Goal: Task Accomplishment & Management: Manage account settings

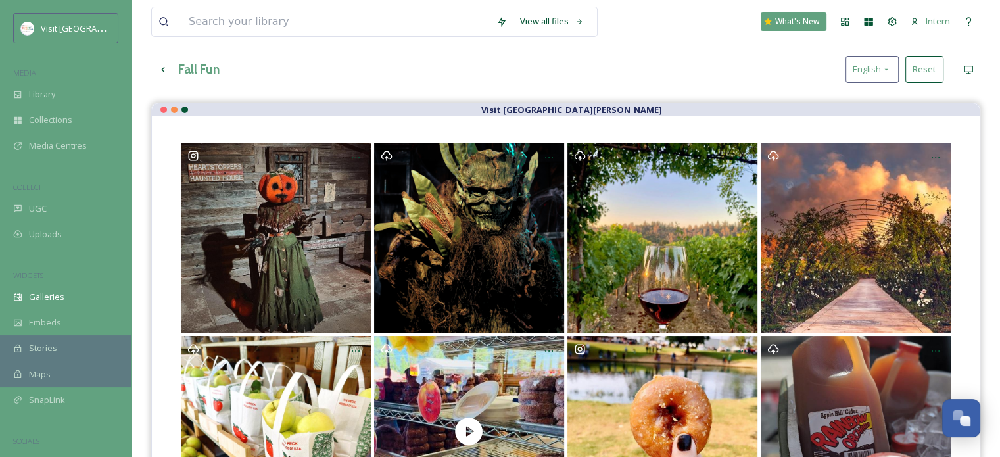
scroll to position [66, 0]
click at [232, 35] on input at bounding box center [336, 21] width 308 height 29
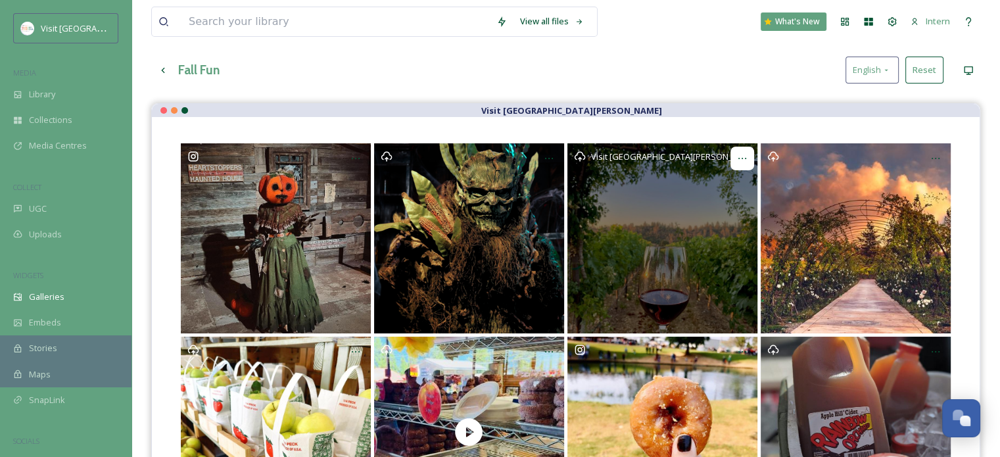
click at [745, 154] on icon at bounding box center [742, 158] width 11 height 11
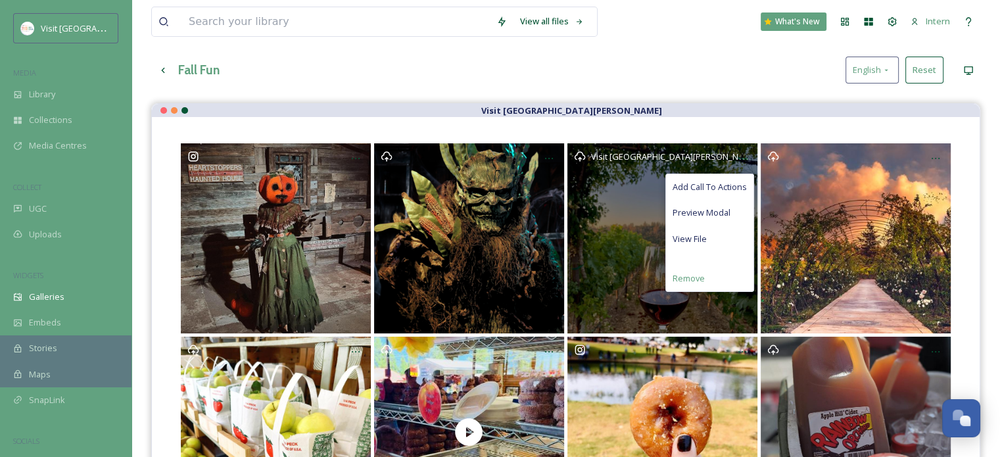
click at [716, 283] on div "Remove" at bounding box center [709, 279] width 87 height 26
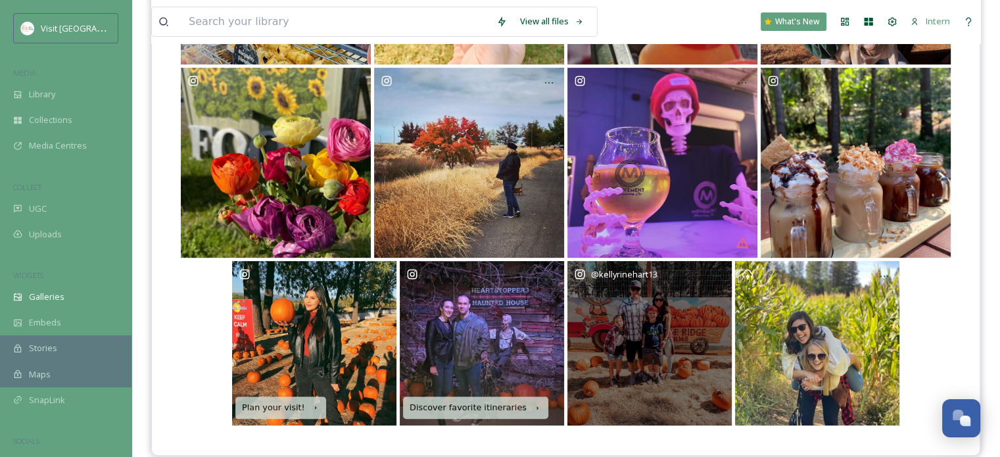
scroll to position [545, 0]
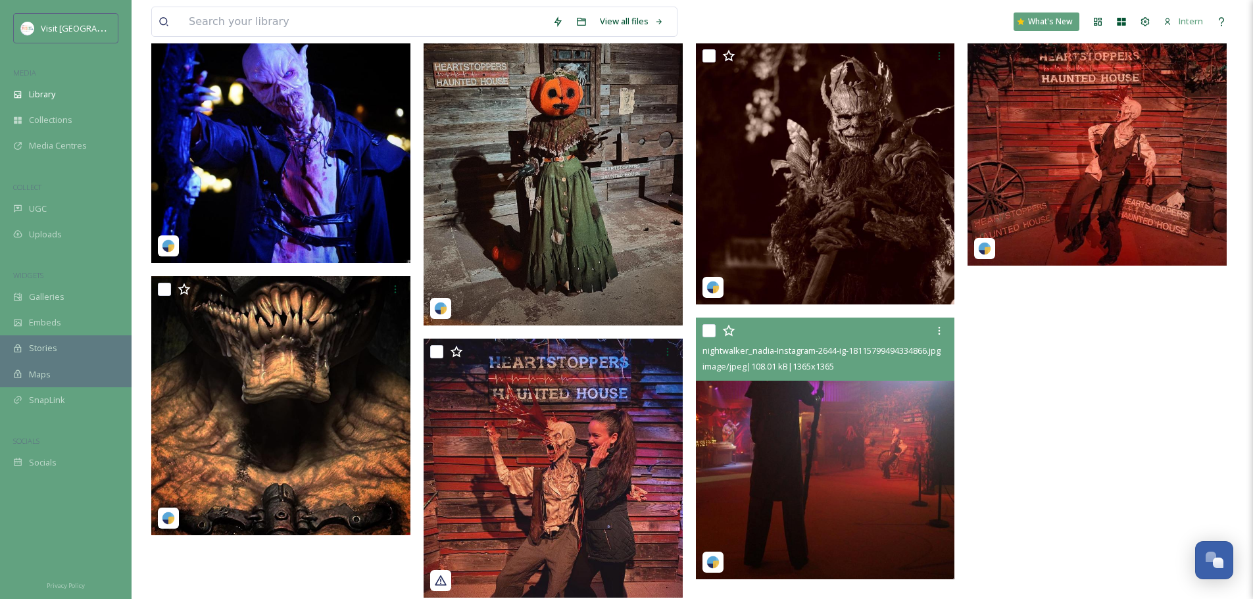
scroll to position [770, 0]
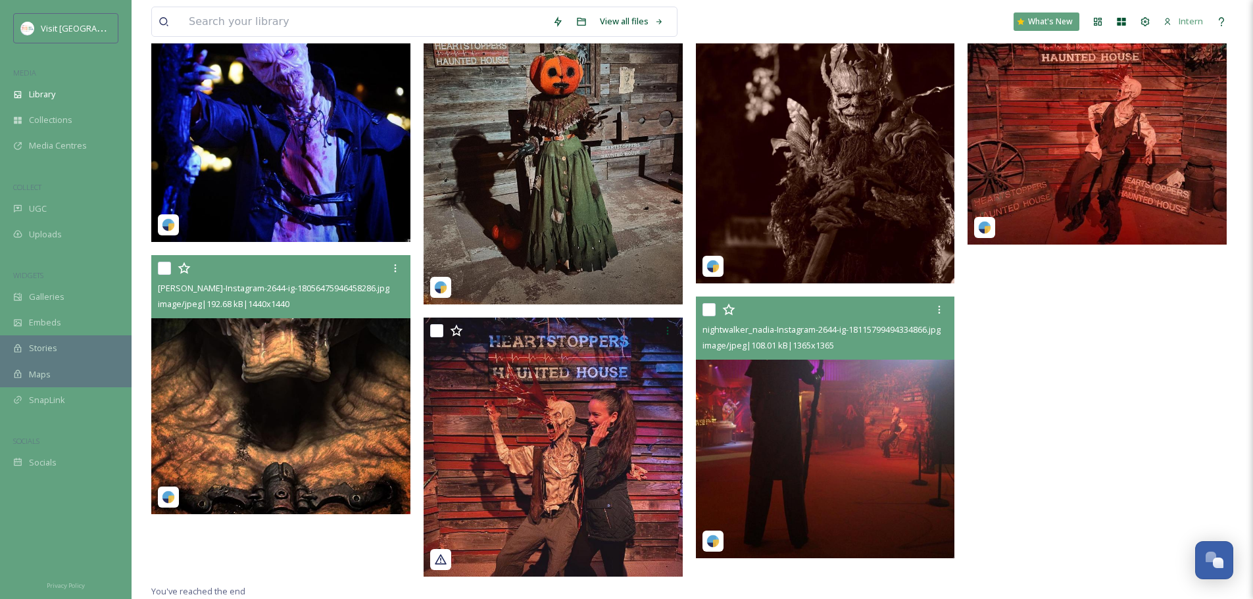
click at [261, 402] on img at bounding box center [280, 384] width 259 height 259
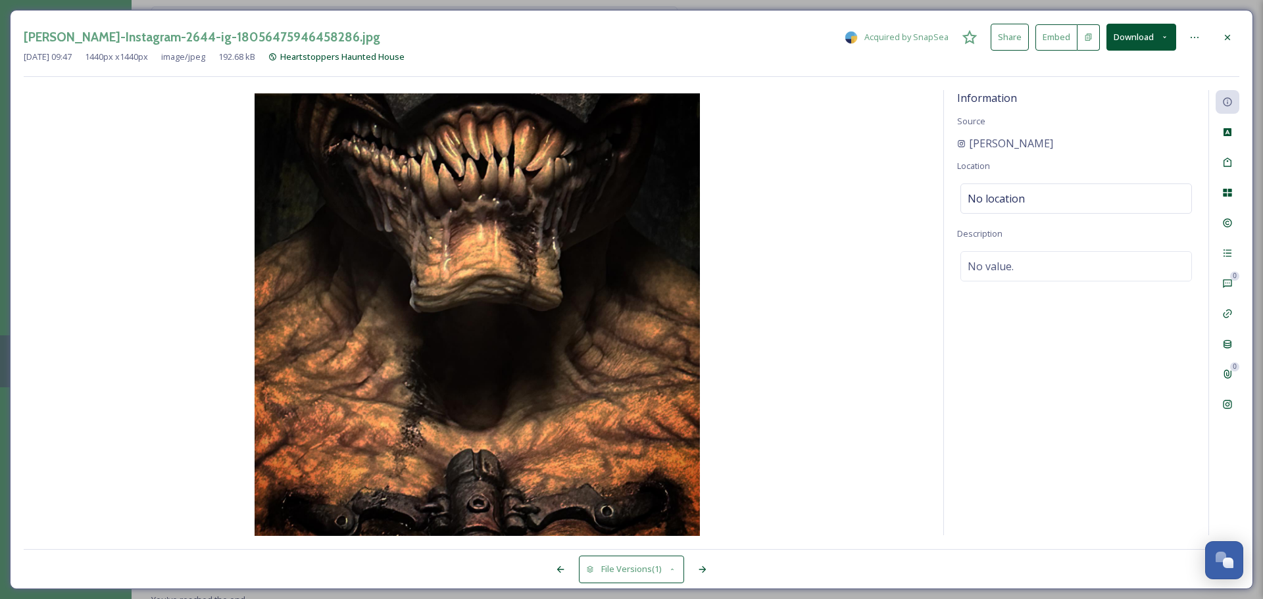
click at [1227, 35] on icon at bounding box center [1227, 37] width 11 height 11
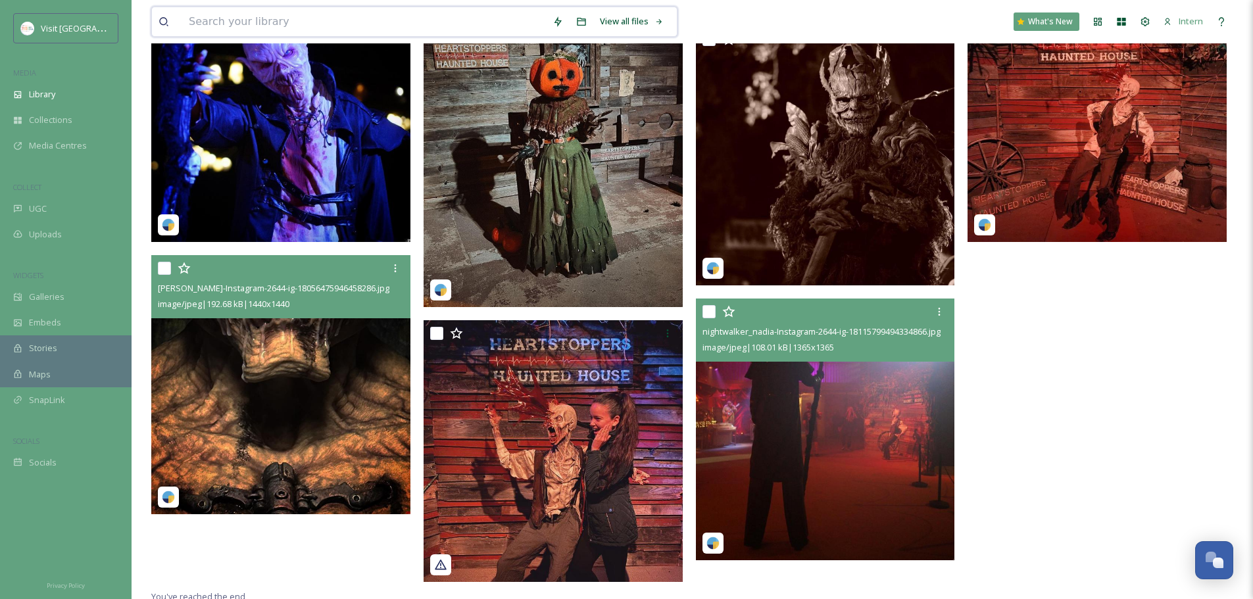
click at [207, 28] on input at bounding box center [364, 21] width 364 height 29
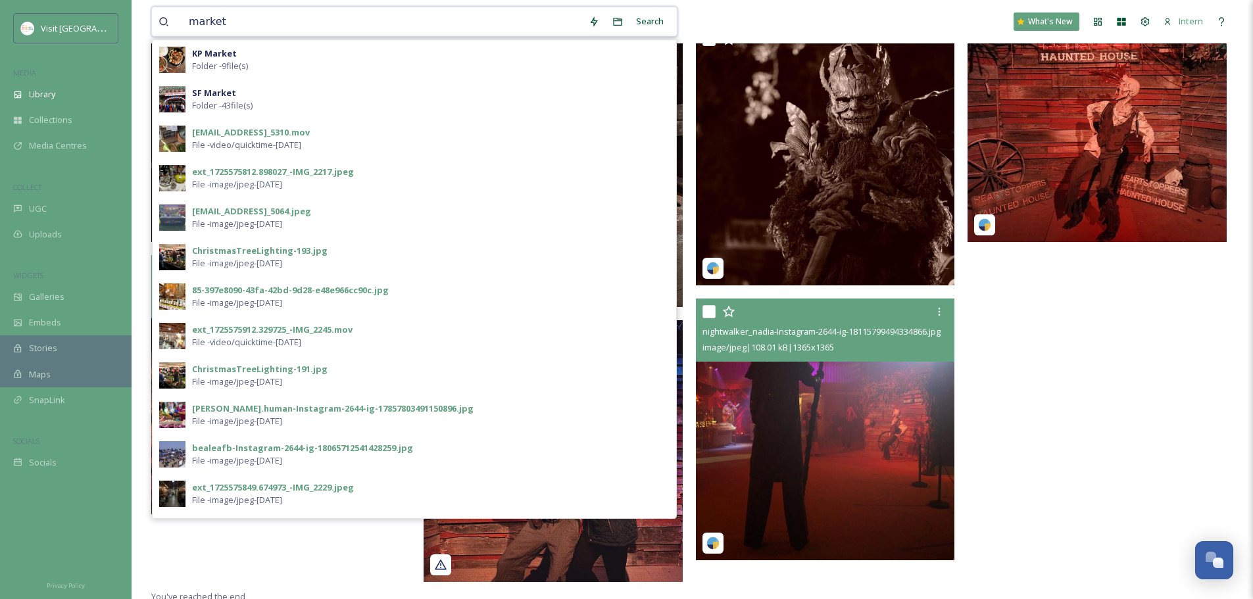
drag, startPoint x: 210, startPoint y: 18, endPoint x: 143, endPoint y: 22, distance: 67.8
type input "market"
click at [43, 99] on span "Library" at bounding box center [42, 94] width 26 height 12
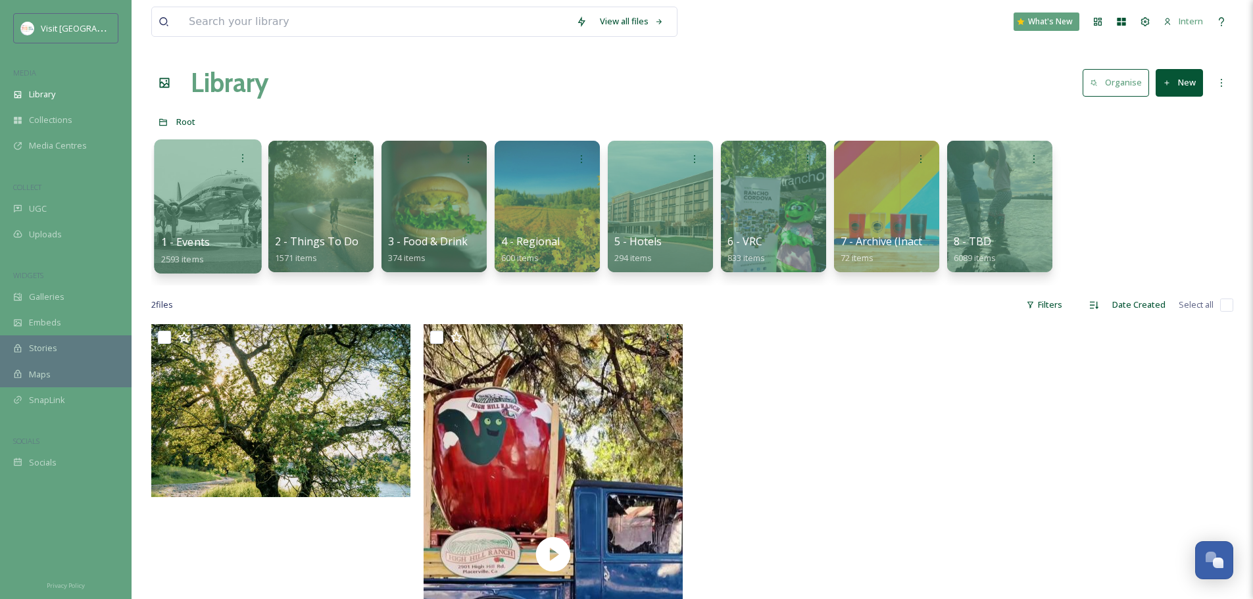
click at [234, 262] on div "1 - Events 2593 items" at bounding box center [208, 250] width 94 height 33
click at [214, 230] on div at bounding box center [207, 206] width 107 height 134
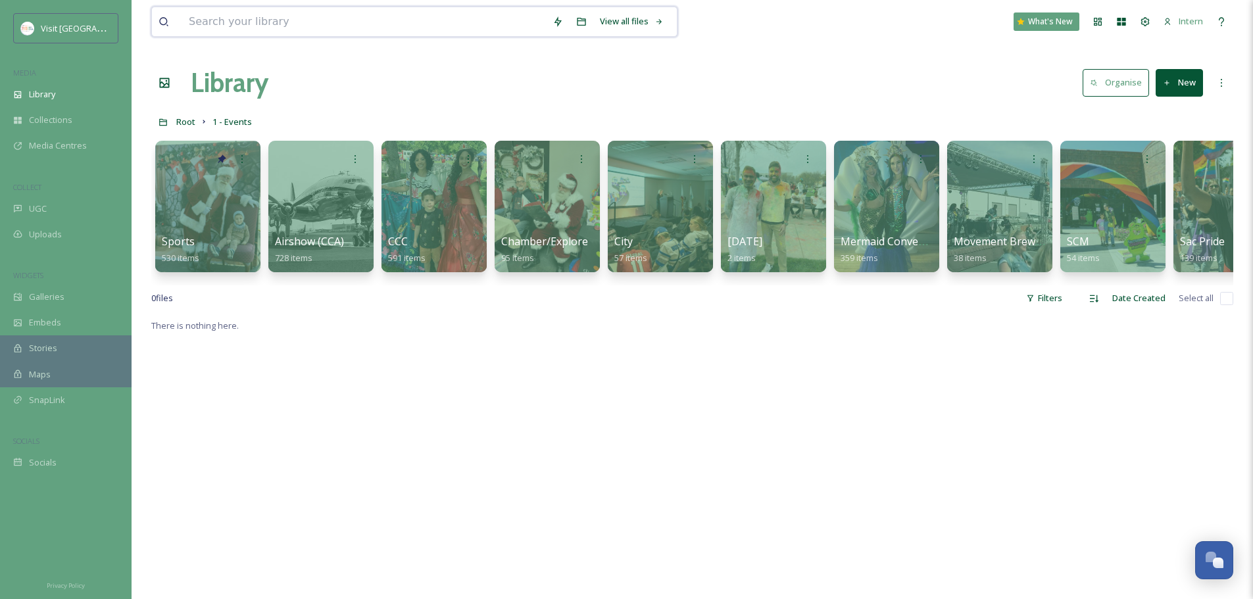
click at [267, 13] on input at bounding box center [364, 21] width 364 height 29
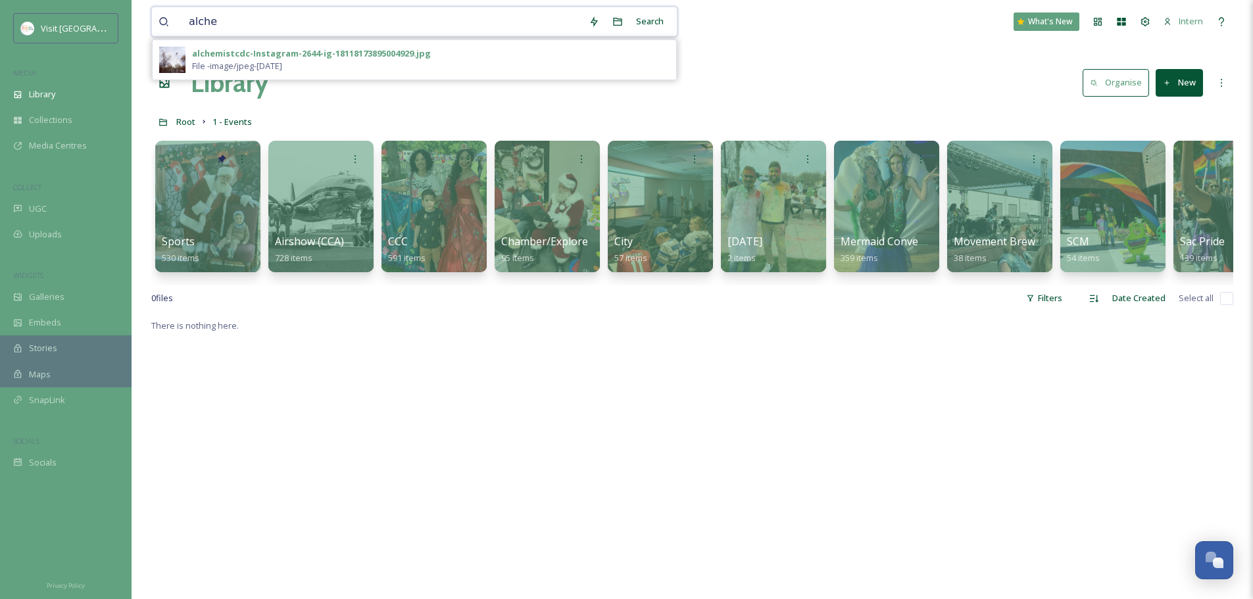
type input "alche"
click at [262, 50] on div "alchemistcdc-Instagram-2644-ig-18118173895004929.jpg" at bounding box center [311, 53] width 239 height 12
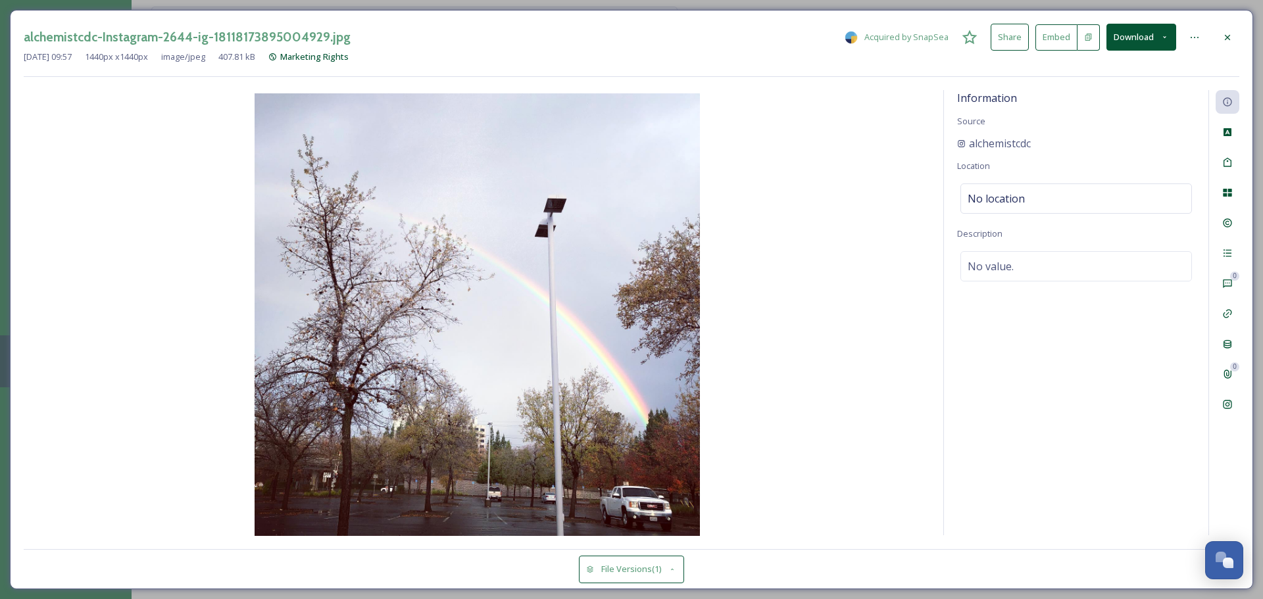
click at [1223, 34] on icon at bounding box center [1227, 37] width 11 height 11
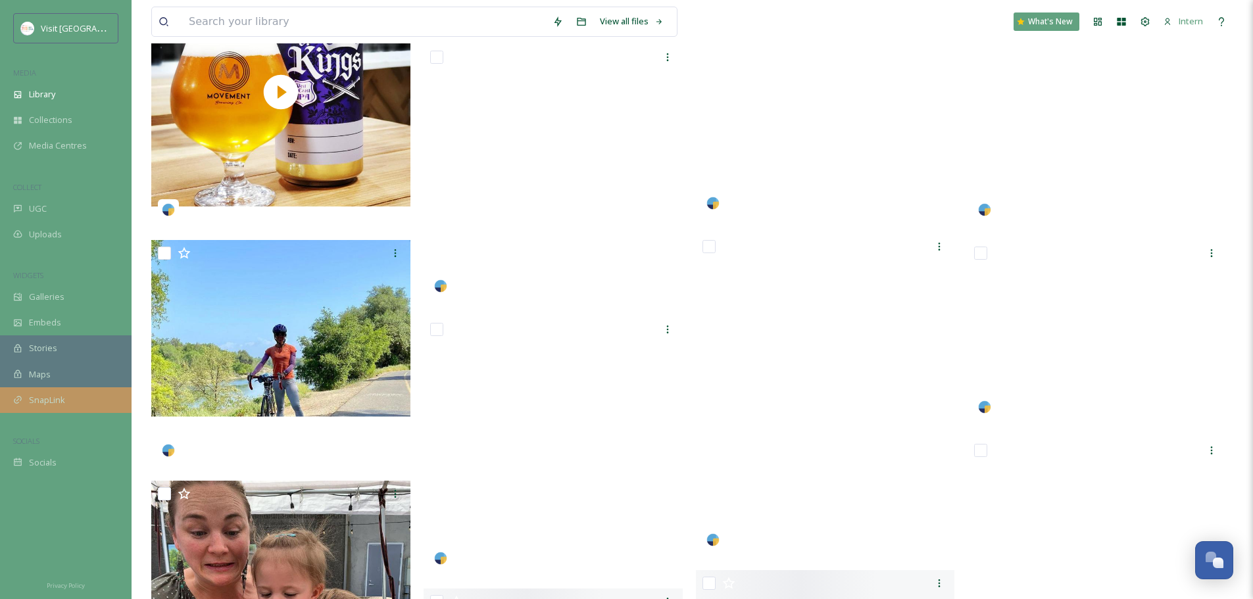
scroll to position [21181, 0]
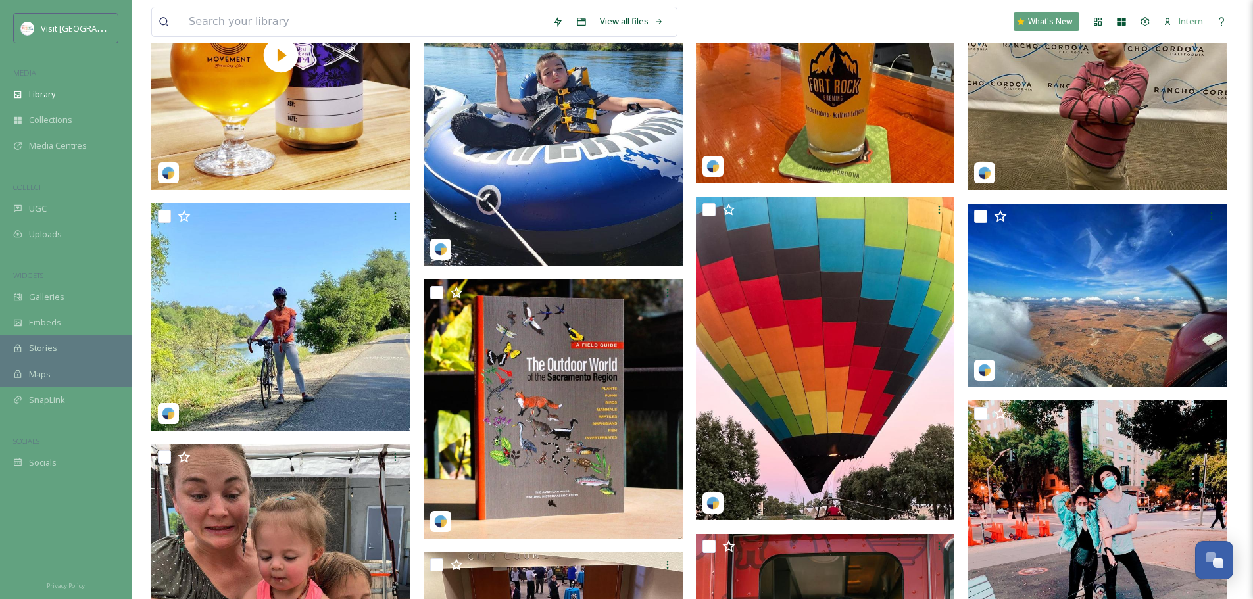
click at [362, 21] on input at bounding box center [364, 21] width 364 height 29
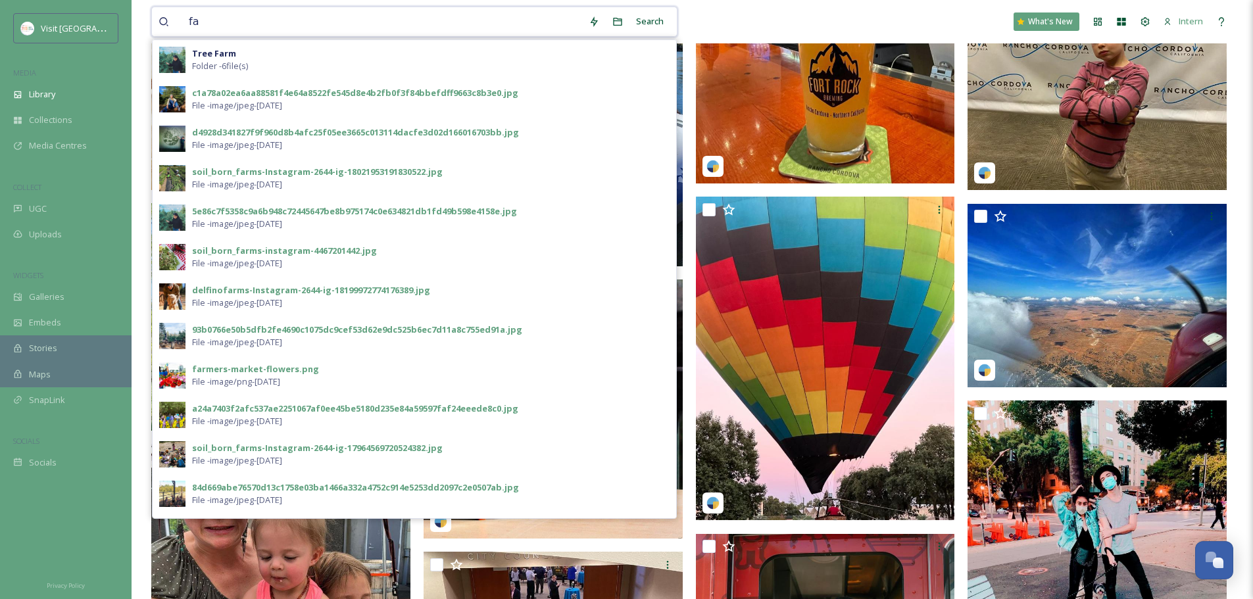
type input "f"
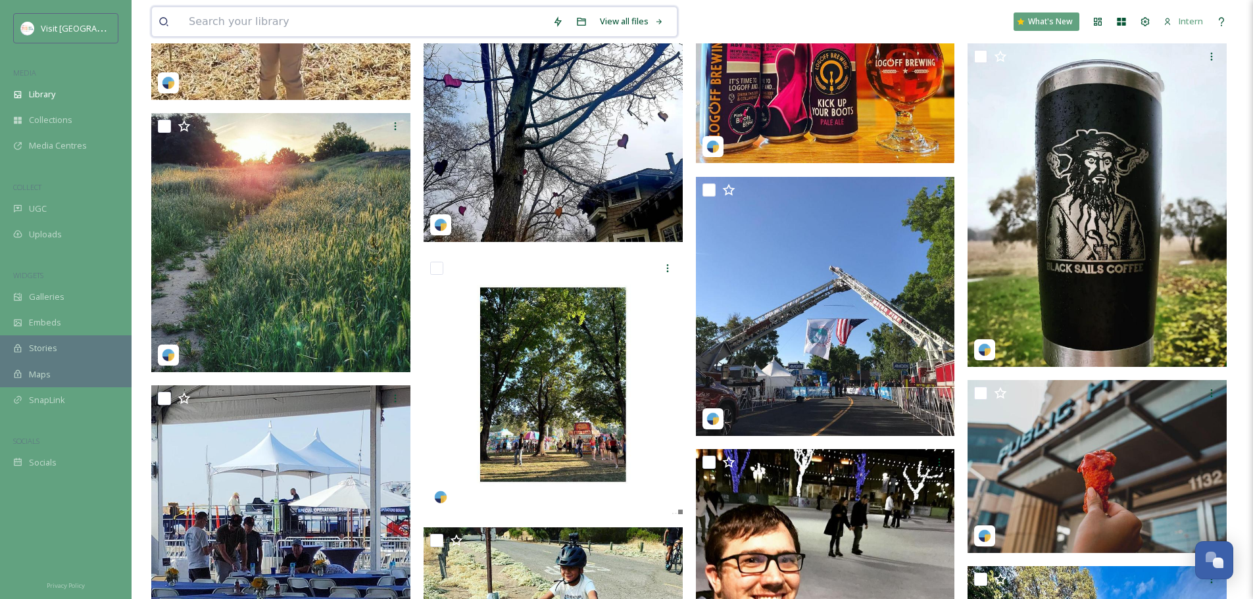
scroll to position [0, 0]
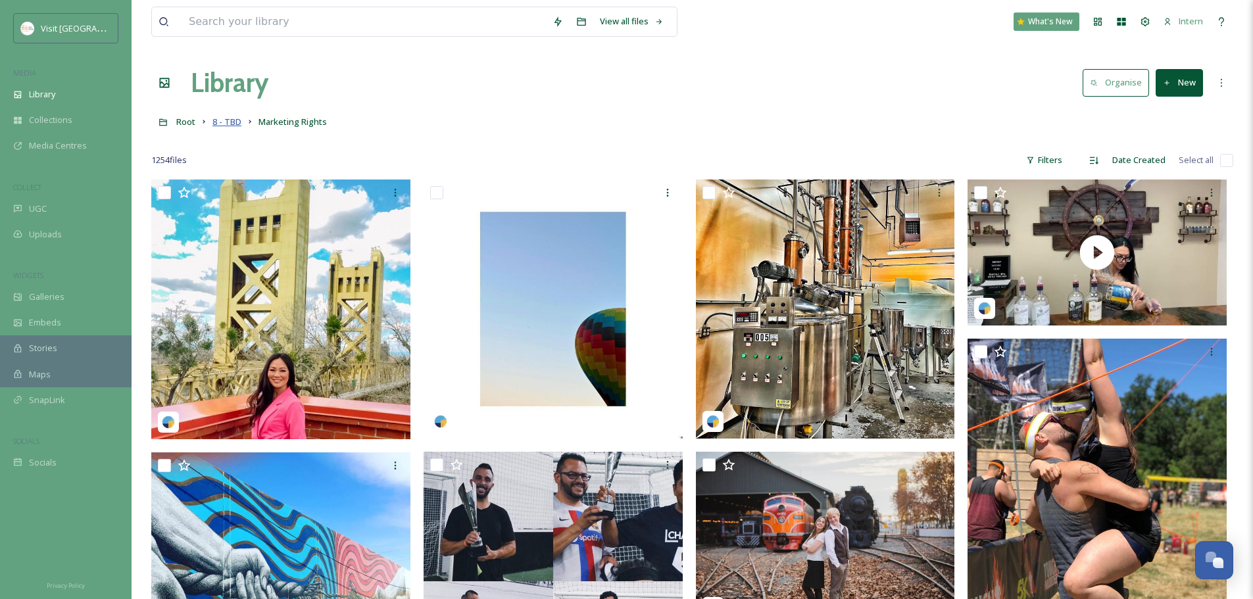
click at [236, 119] on span "8 - TBD" at bounding box center [226, 122] width 29 height 12
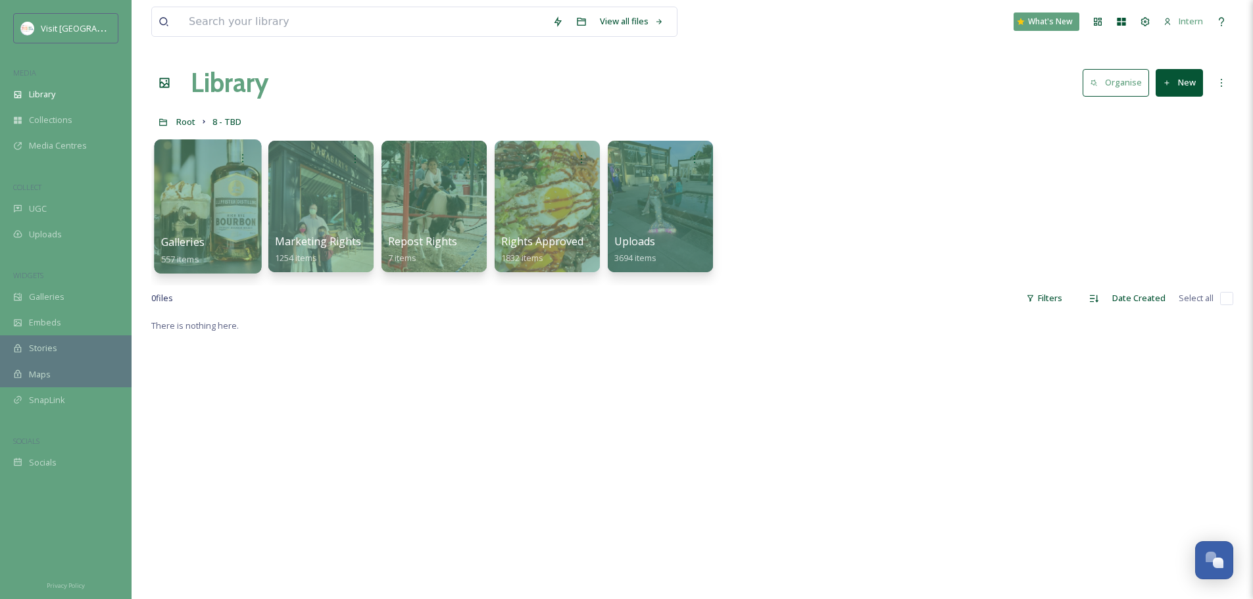
click at [204, 194] on div at bounding box center [207, 206] width 107 height 134
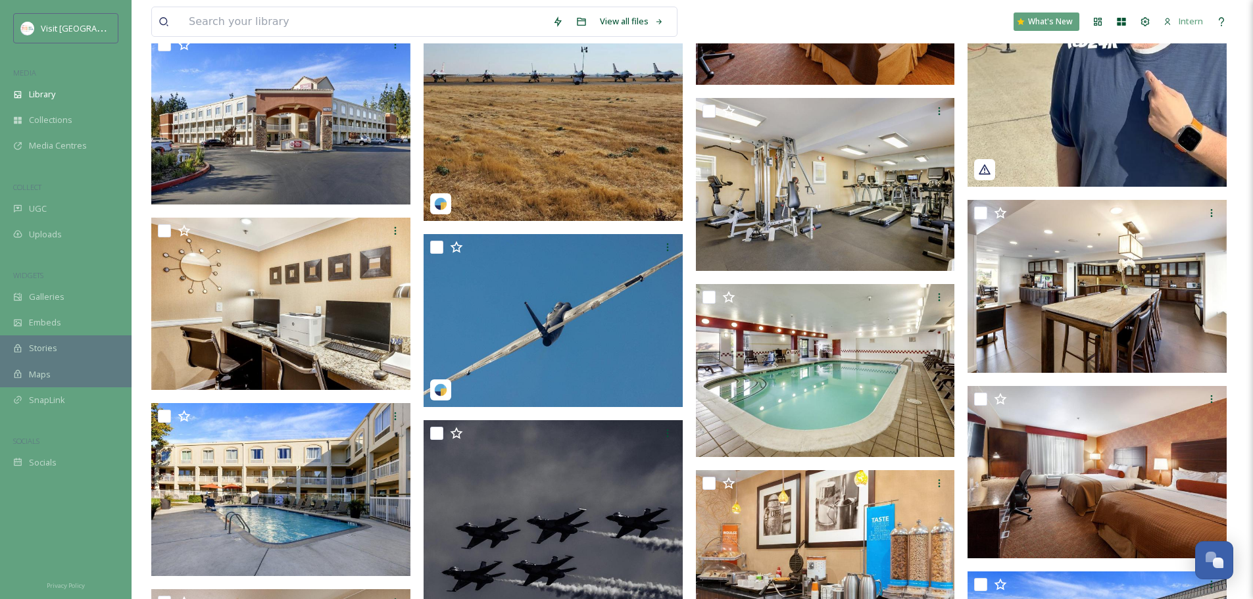
scroll to position [14735, 0]
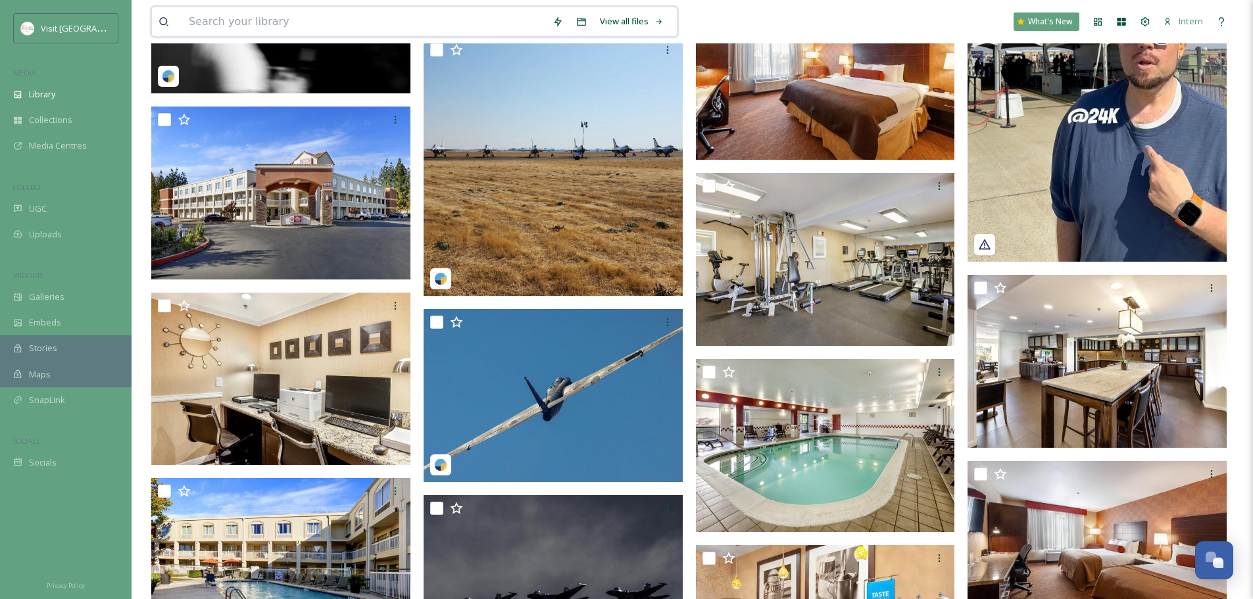
click at [193, 21] on input at bounding box center [364, 21] width 364 height 29
type input "soil born"
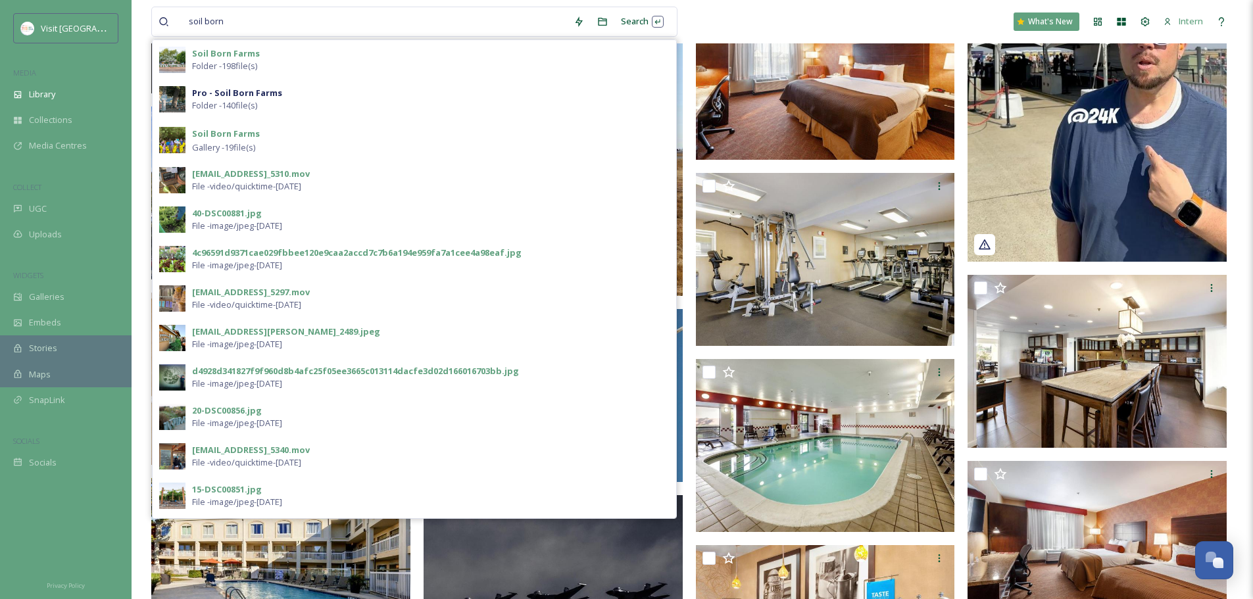
click at [251, 74] on div "Soil Born Farms Folder - 198 file(s)" at bounding box center [415, 59] width 524 height 39
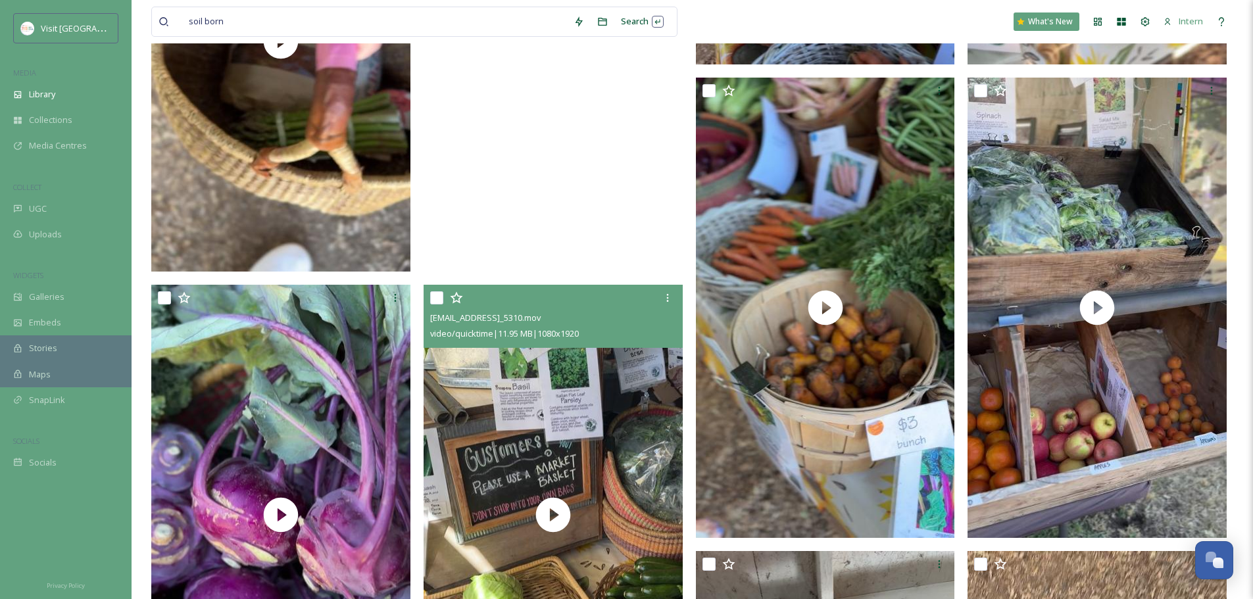
scroll to position [3906, 0]
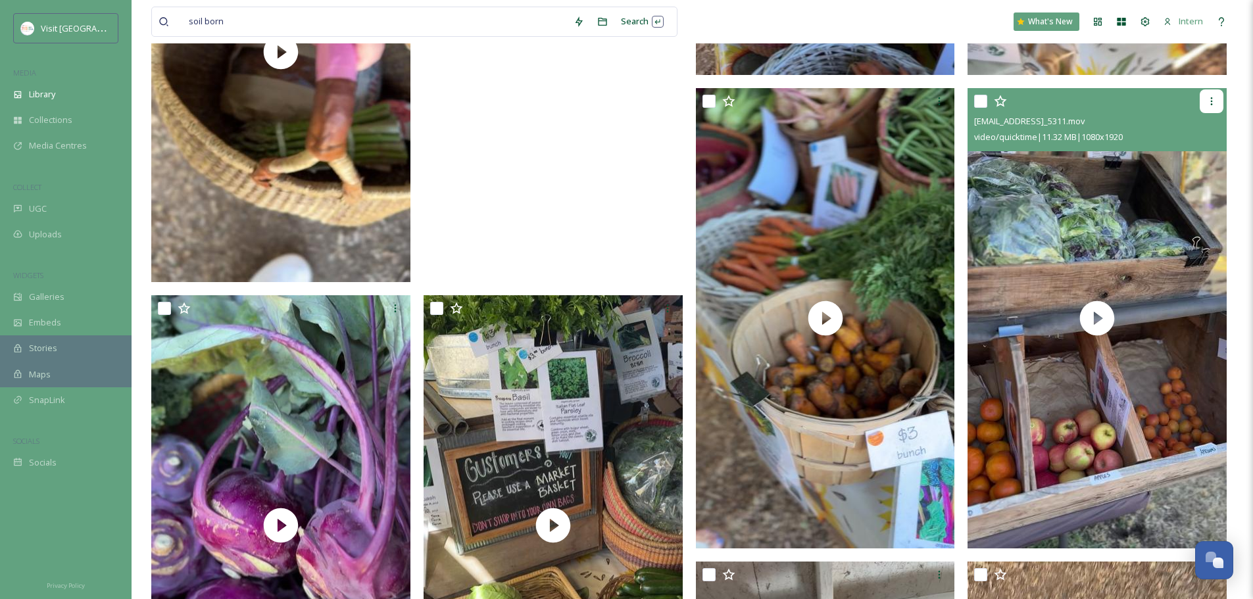
click at [1216, 94] on div at bounding box center [1212, 101] width 24 height 24
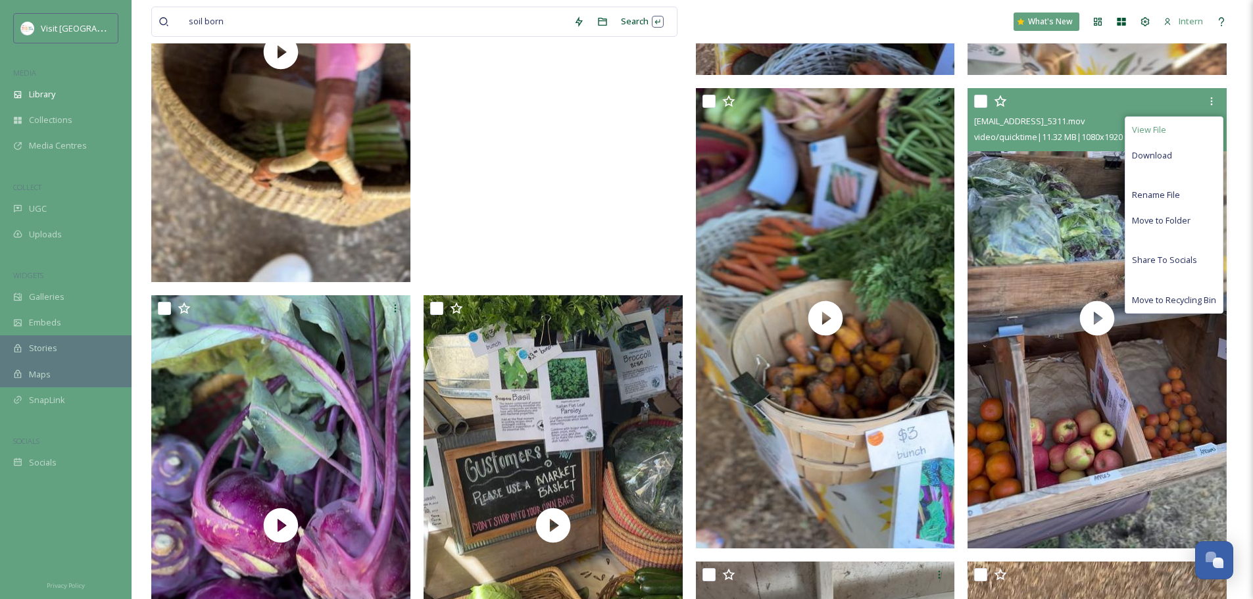
click at [1163, 130] on span "View File" at bounding box center [1149, 130] width 34 height 12
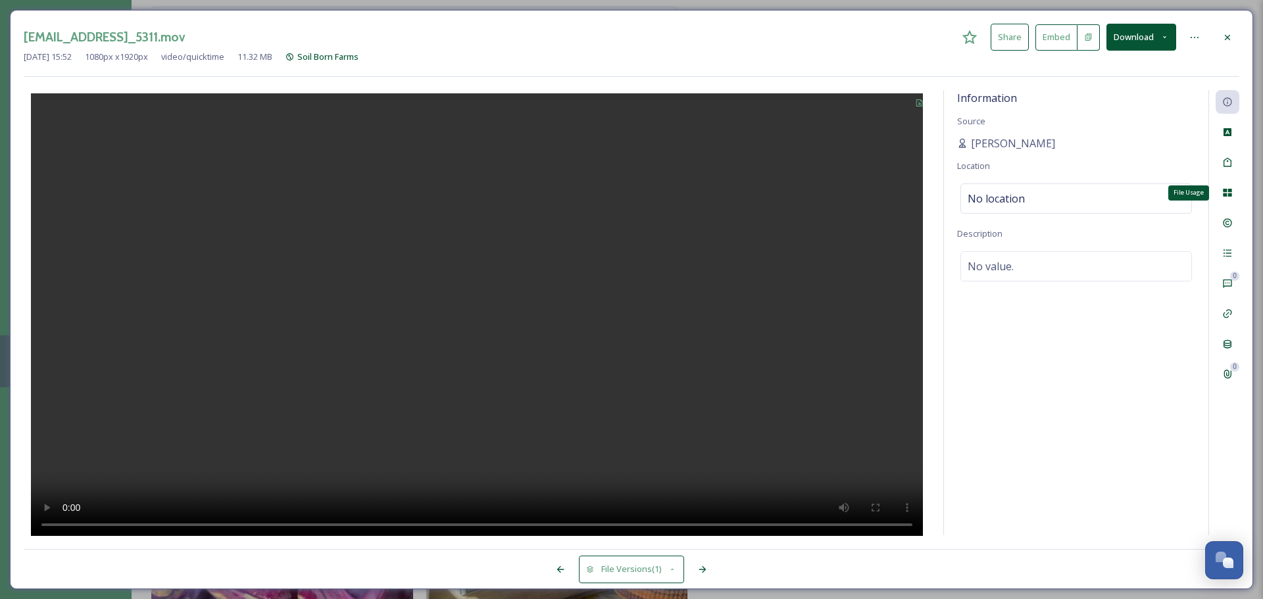
click at [1229, 190] on icon at bounding box center [1227, 193] width 9 height 8
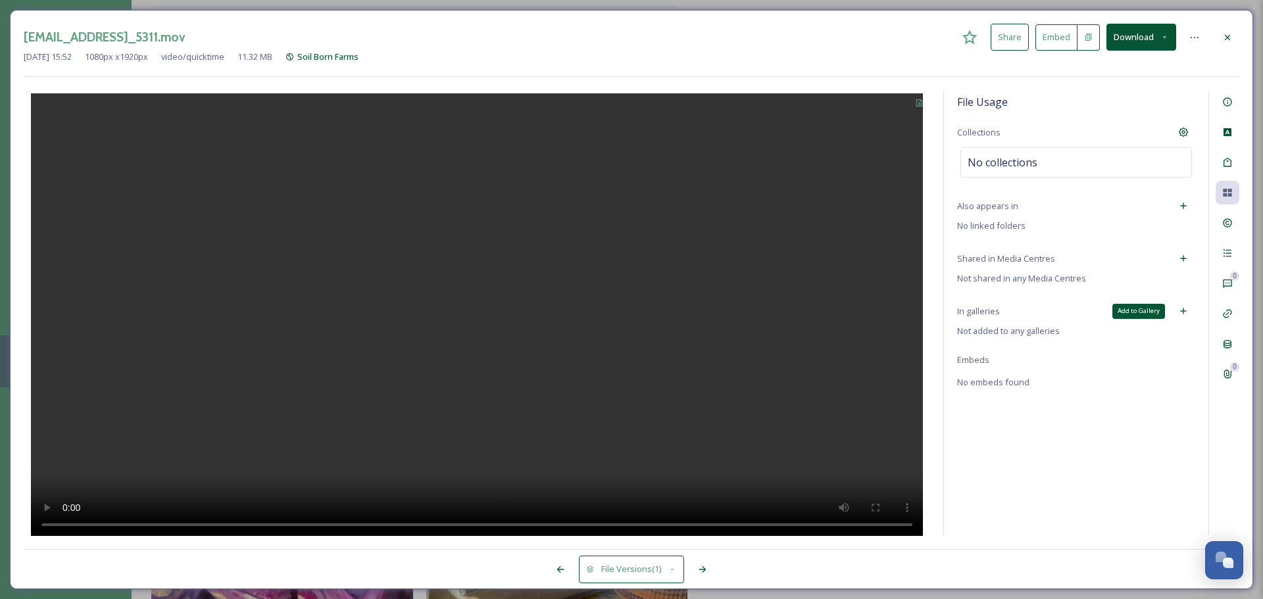
click at [1180, 310] on icon at bounding box center [1183, 311] width 11 height 11
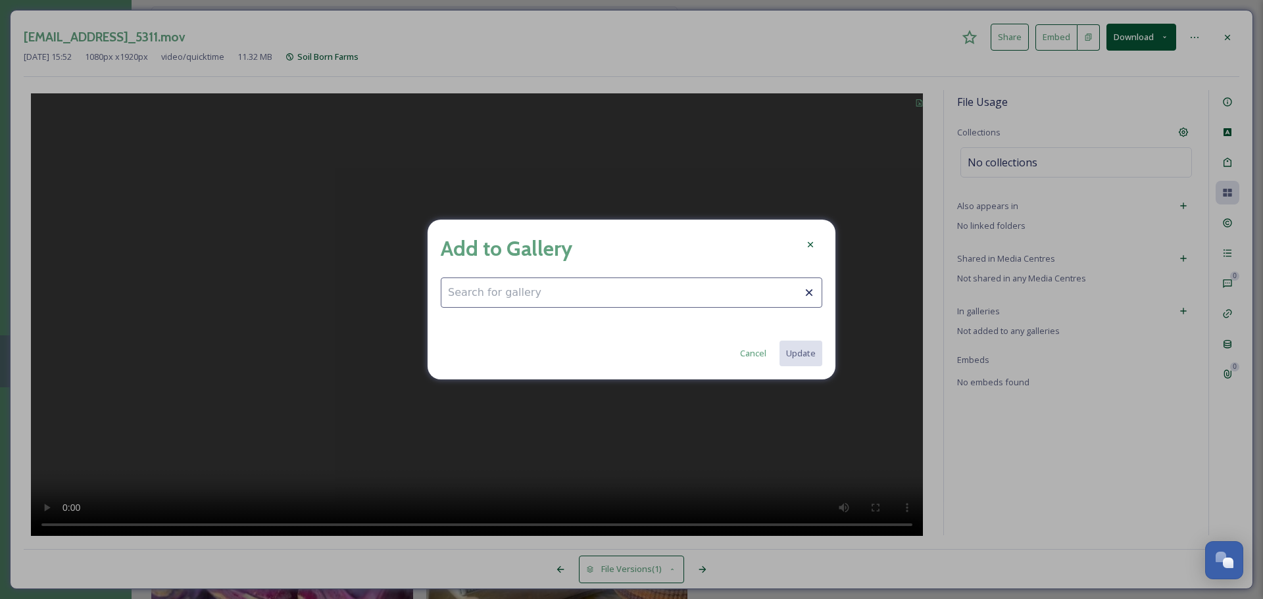
click at [567, 290] on input at bounding box center [632, 293] width 382 height 30
click at [524, 333] on div "Fall Fun" at bounding box center [631, 325] width 380 height 26
type input "Fall Fun"
click at [788, 352] on button "Update" at bounding box center [800, 353] width 44 height 27
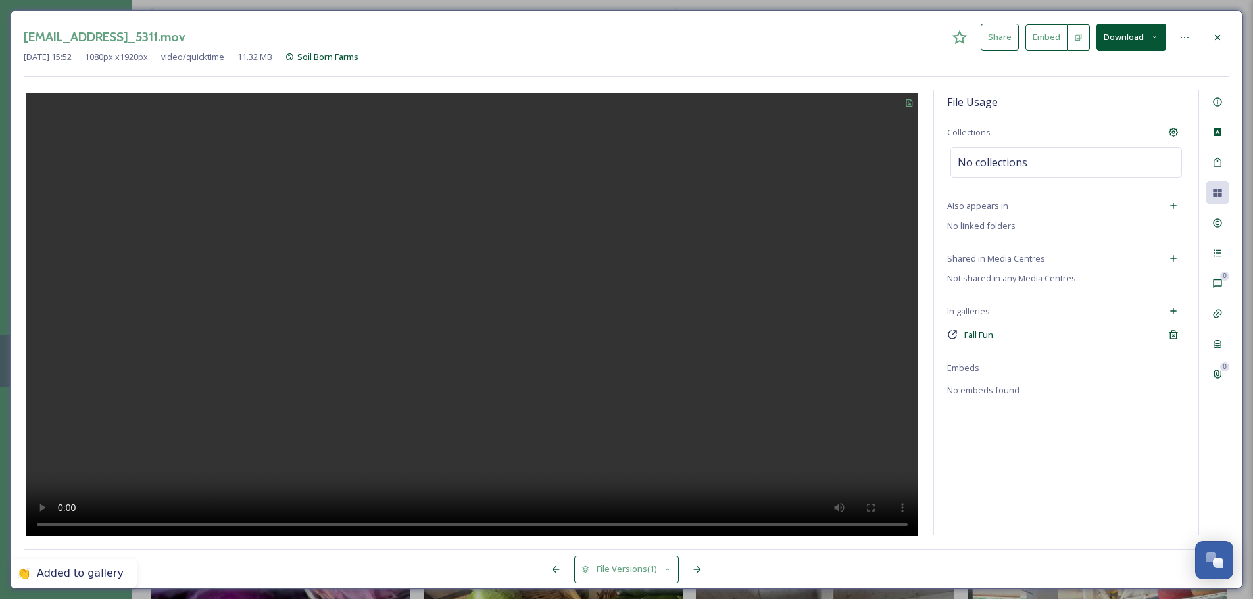
click at [1216, 41] on icon at bounding box center [1217, 37] width 11 height 11
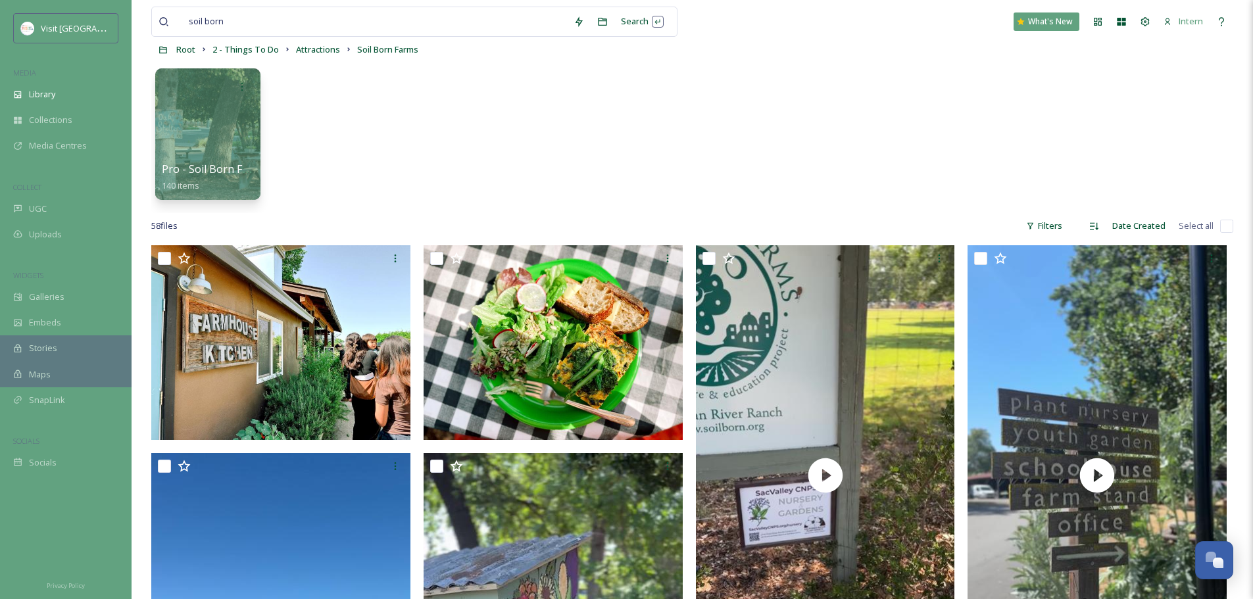
scroll to position [395, 0]
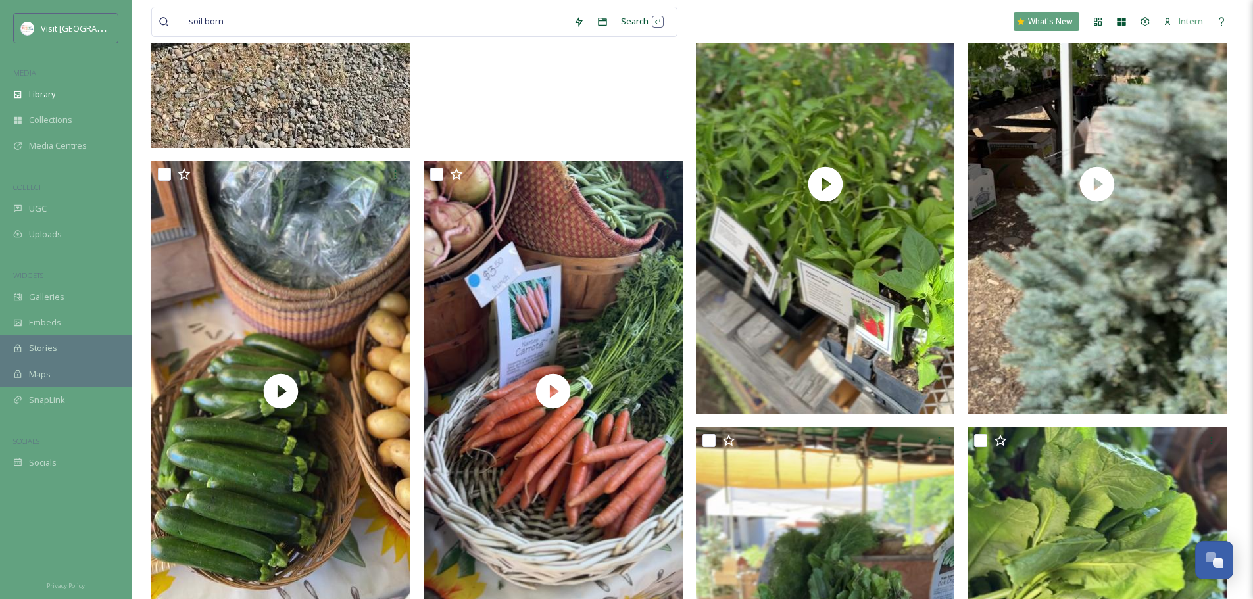
scroll to position [3092, 0]
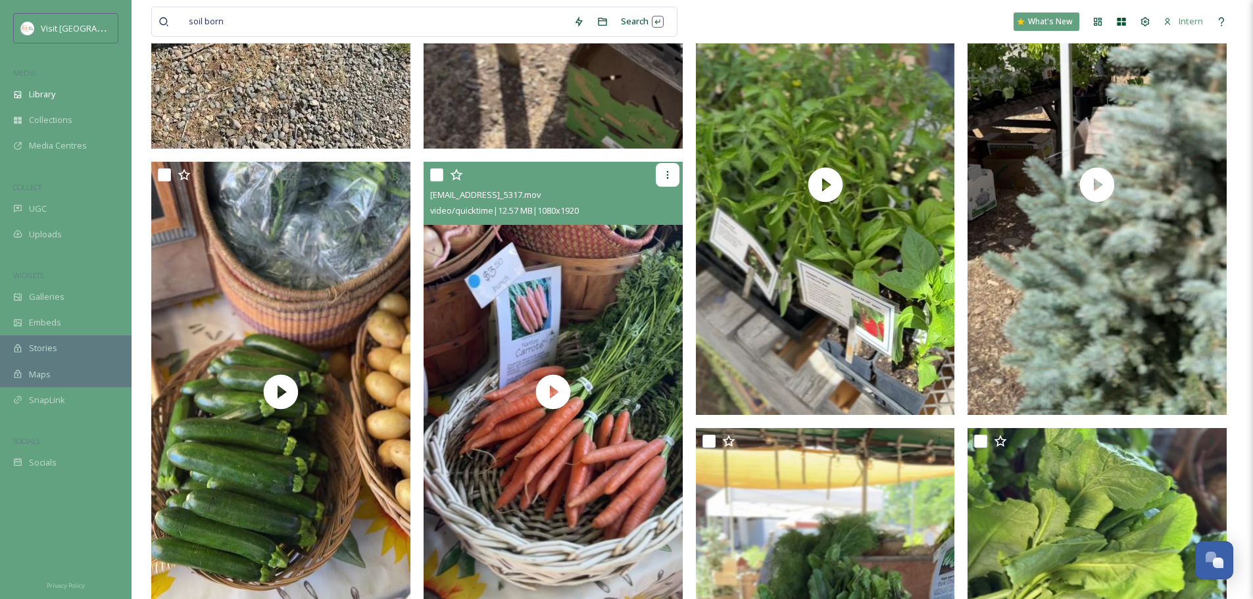
click at [670, 174] on icon at bounding box center [667, 175] width 11 height 11
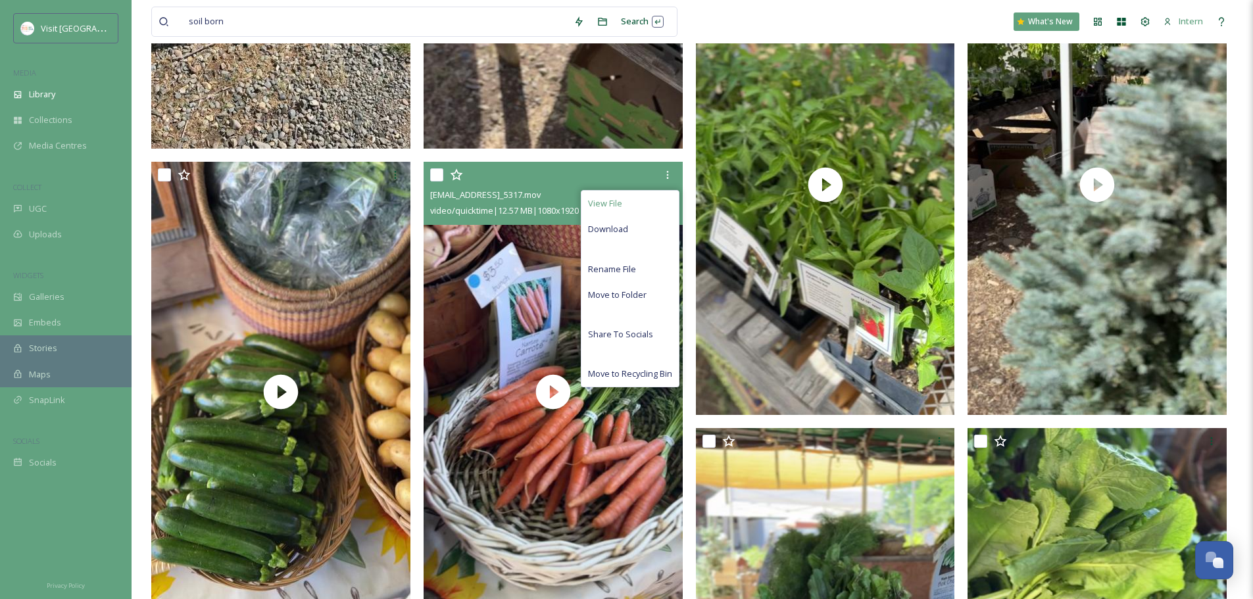
click at [625, 198] on div "View File" at bounding box center [629, 204] width 97 height 26
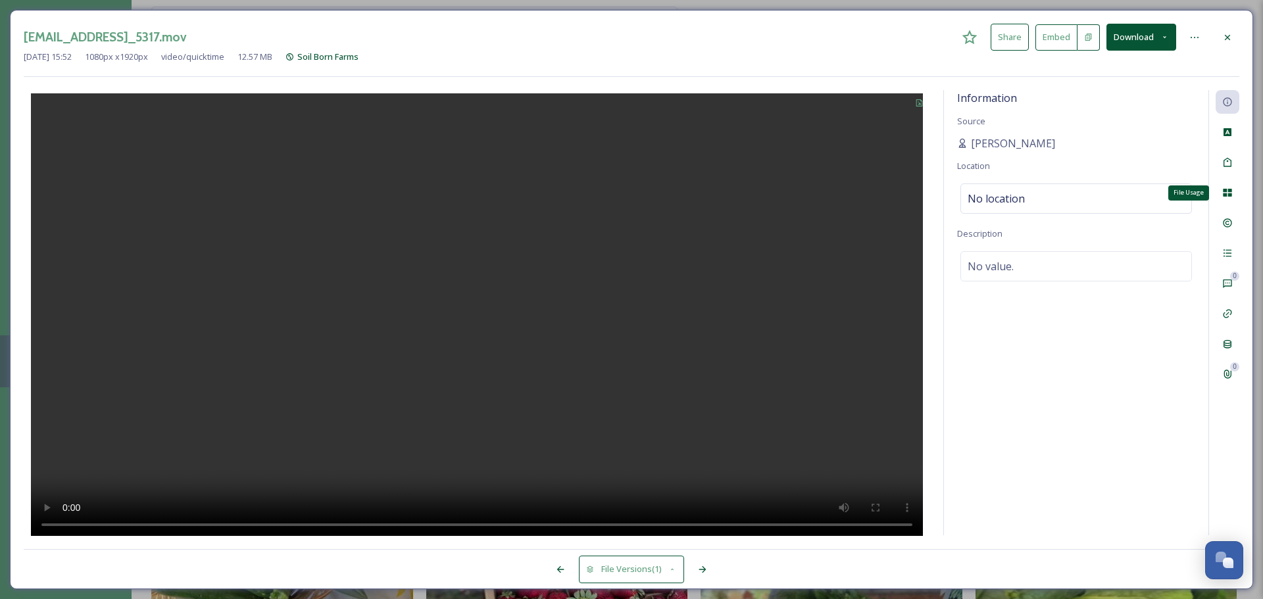
click at [1222, 199] on div "File Usage" at bounding box center [1228, 193] width 24 height 24
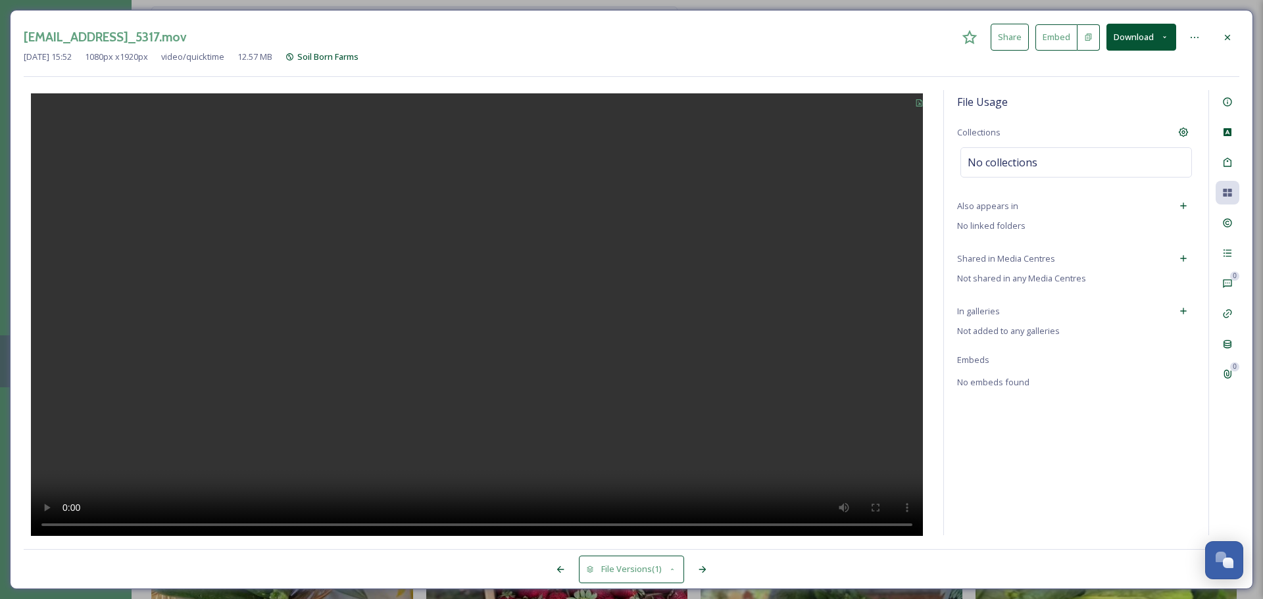
click at [1189, 314] on div at bounding box center [1184, 311] width 24 height 24
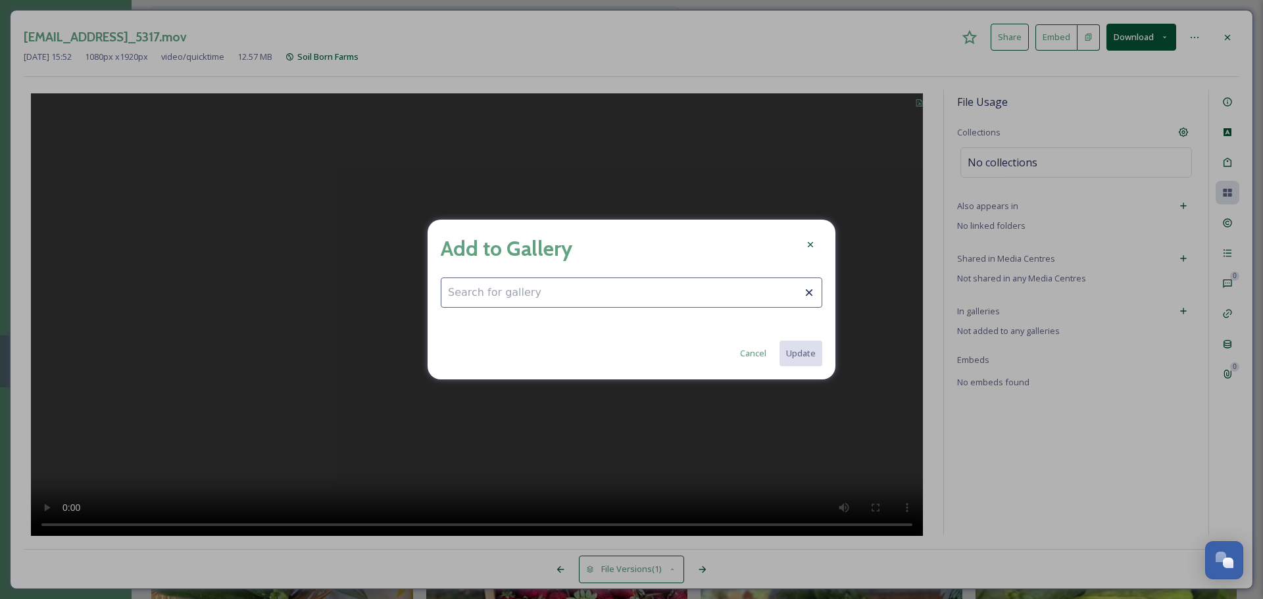
click at [566, 285] on input at bounding box center [632, 293] width 382 height 30
click at [474, 324] on span "Fall Fun" at bounding box center [462, 324] width 29 height 12
type input "Fall Fun"
click at [816, 358] on button "Update" at bounding box center [800, 353] width 44 height 27
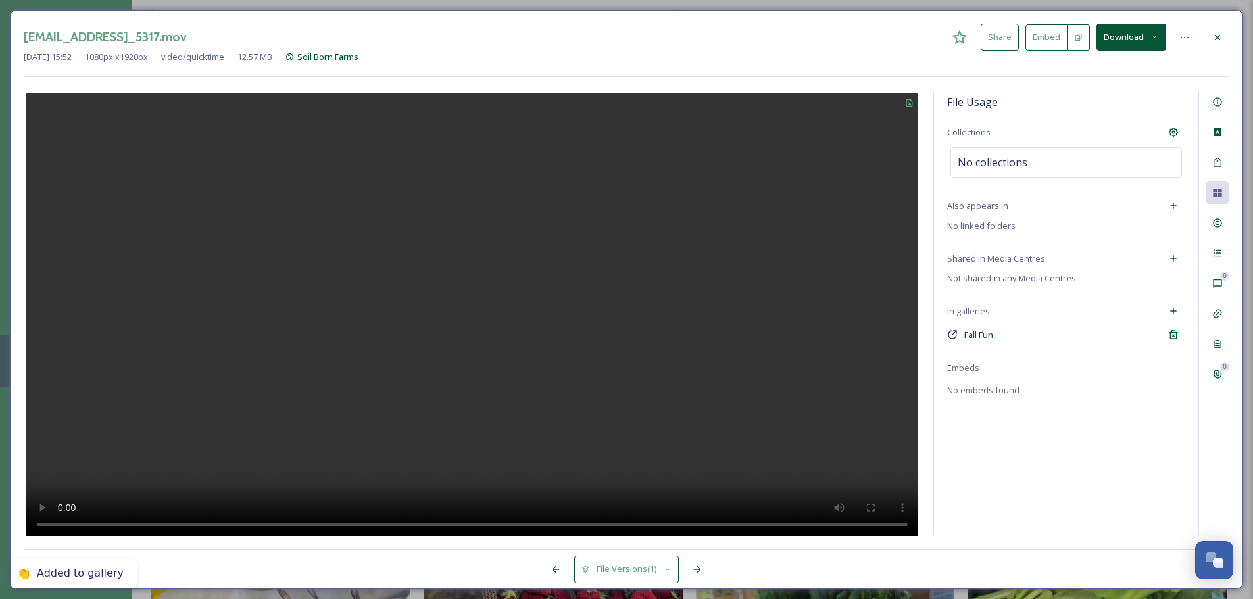
click at [1226, 39] on div at bounding box center [1218, 38] width 24 height 24
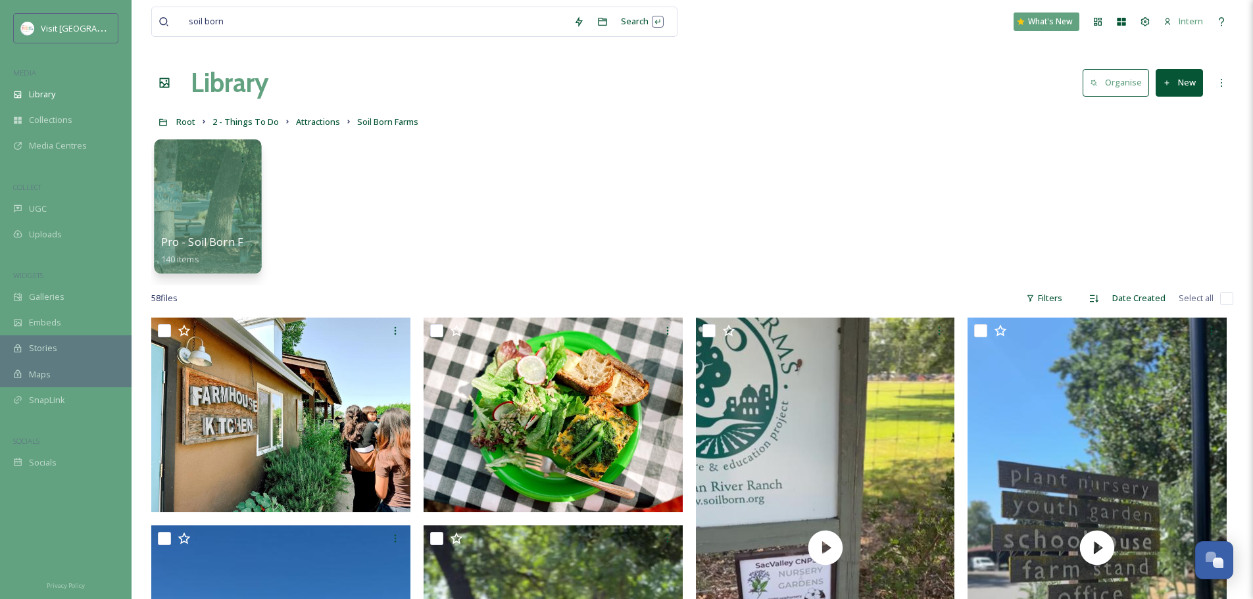
click at [257, 239] on div at bounding box center [207, 206] width 107 height 134
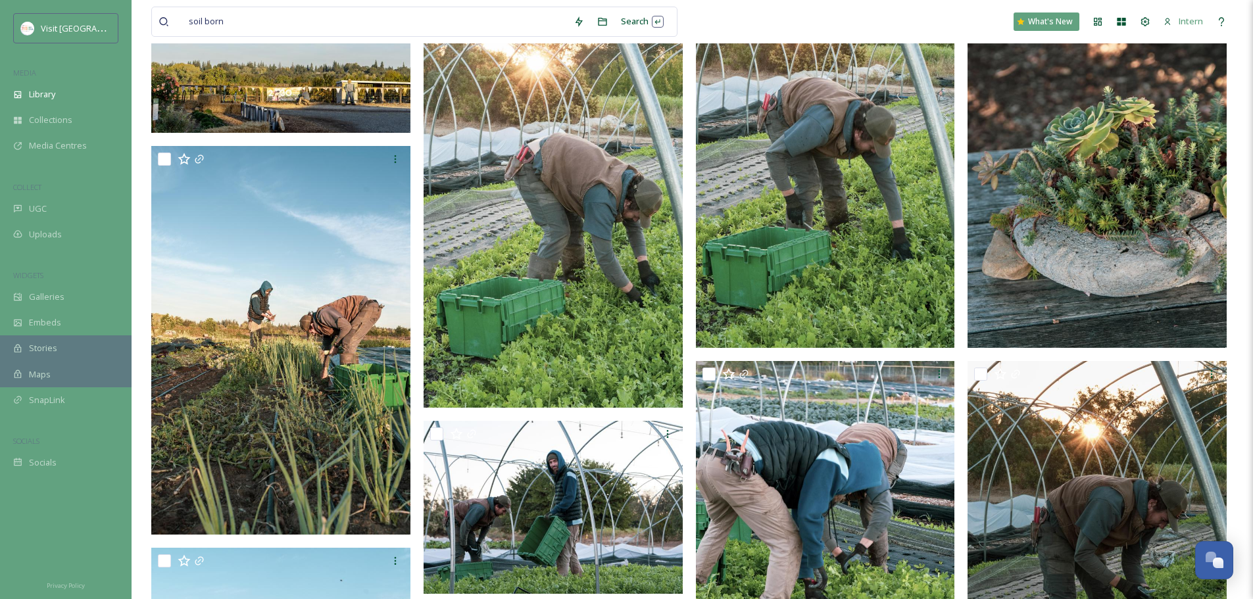
scroll to position [2303, 0]
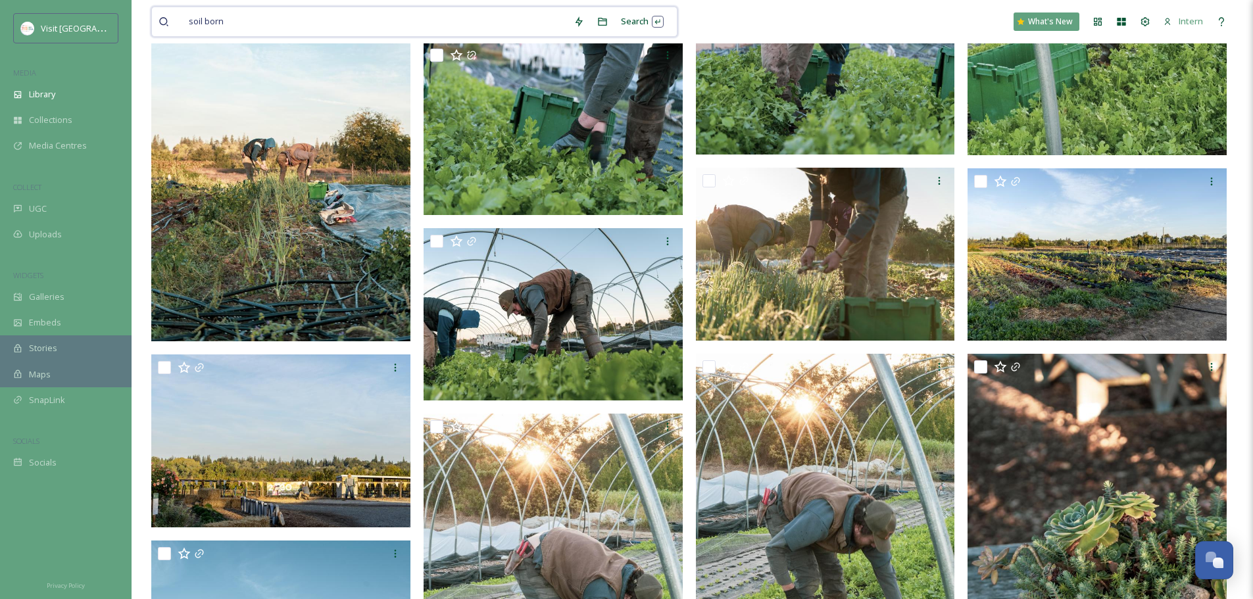
click at [349, 27] on input at bounding box center [399, 21] width 335 height 29
drag, startPoint x: 349, startPoint y: 27, endPoint x: 341, endPoint y: 26, distance: 8.0
click at [349, 27] on input at bounding box center [399, 21] width 335 height 29
click at [73, 92] on div "Library" at bounding box center [66, 95] width 132 height 26
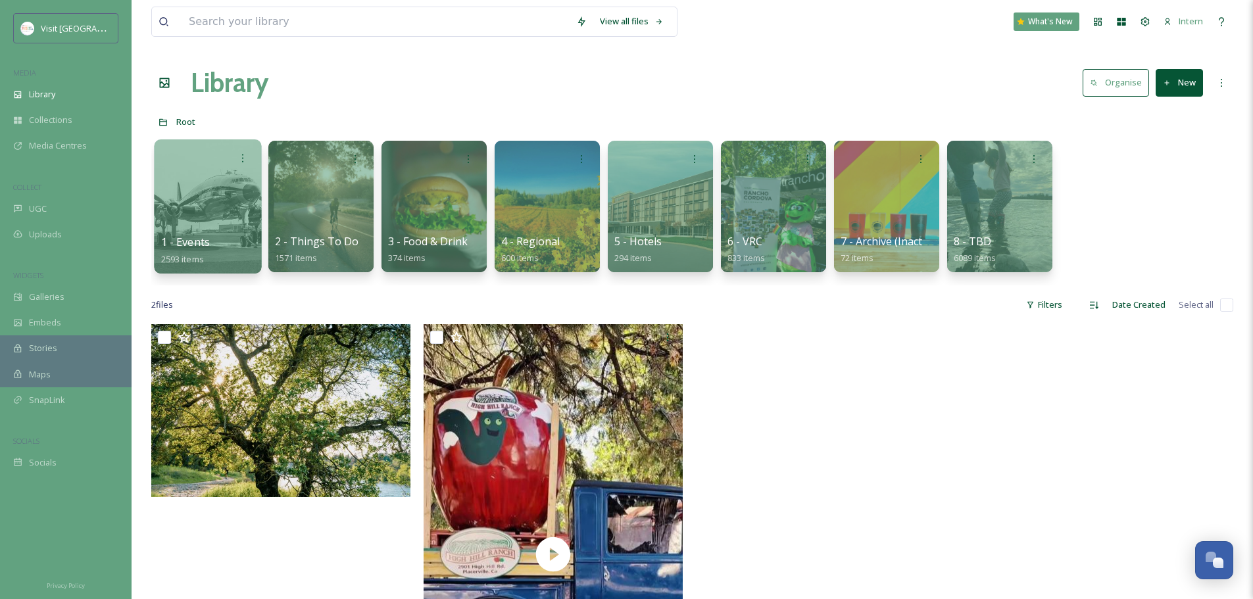
click at [225, 212] on div at bounding box center [207, 206] width 107 height 134
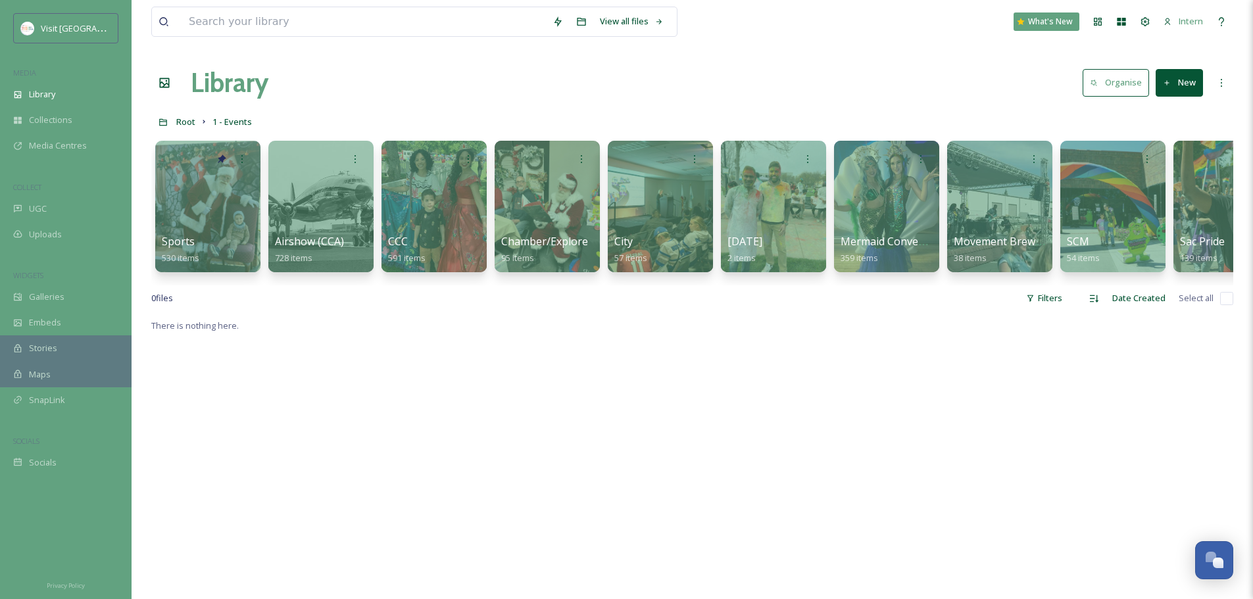
scroll to position [0, 49]
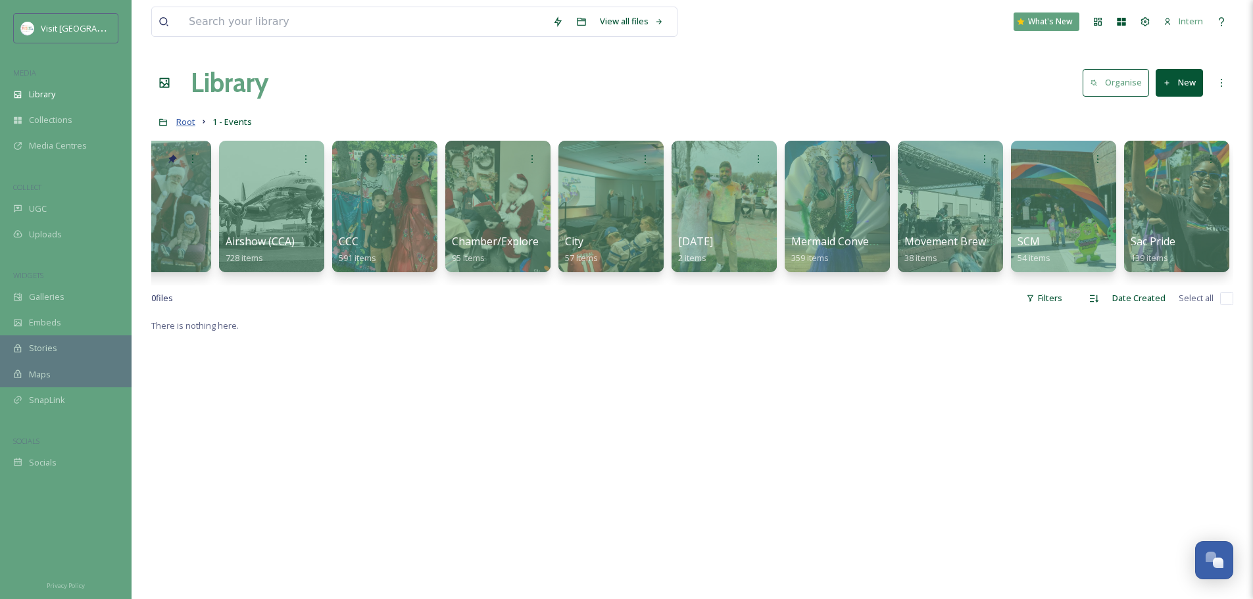
click at [187, 123] on span "Root" at bounding box center [185, 122] width 19 height 12
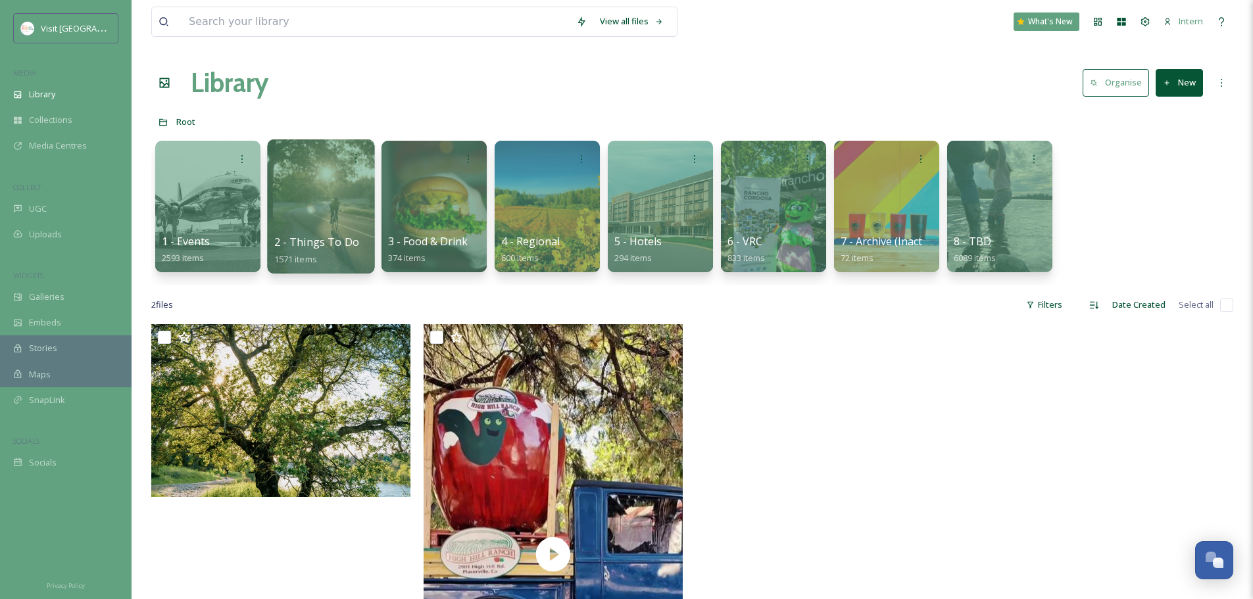
click at [280, 238] on span "2 - Things To Do" at bounding box center [317, 242] width 86 height 14
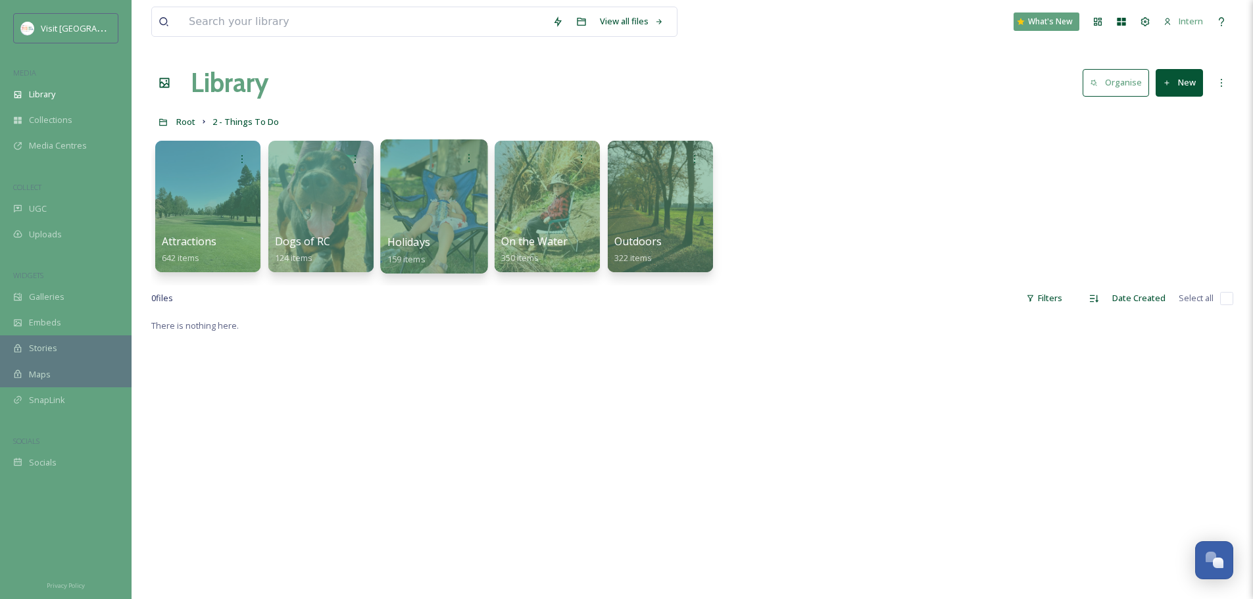
click at [412, 214] on div at bounding box center [433, 206] width 107 height 134
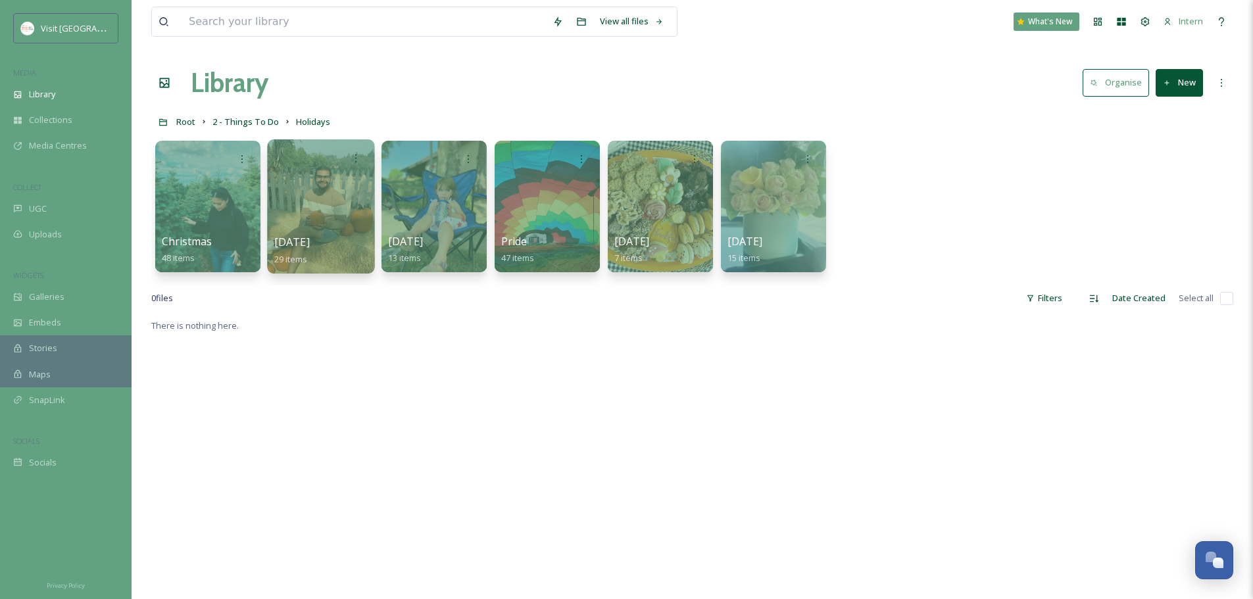
click at [348, 235] on div "Halloween 29 items" at bounding box center [321, 250] width 94 height 33
click at [305, 239] on span "Halloween" at bounding box center [292, 242] width 36 height 14
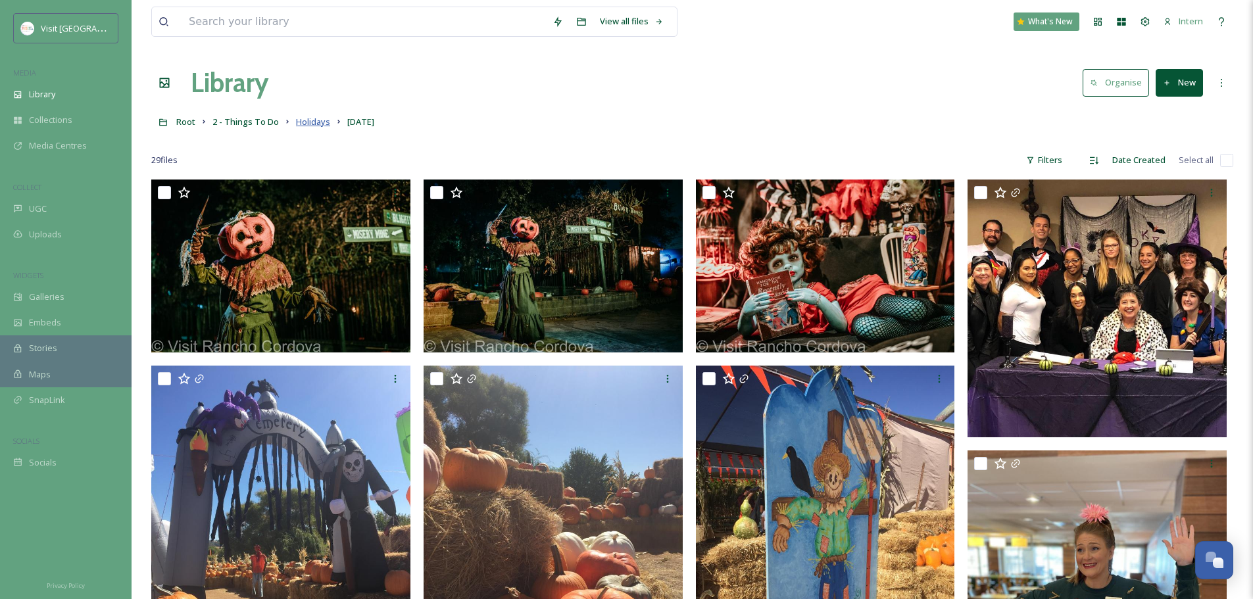
click at [312, 119] on span "Holidays" at bounding box center [313, 122] width 34 height 12
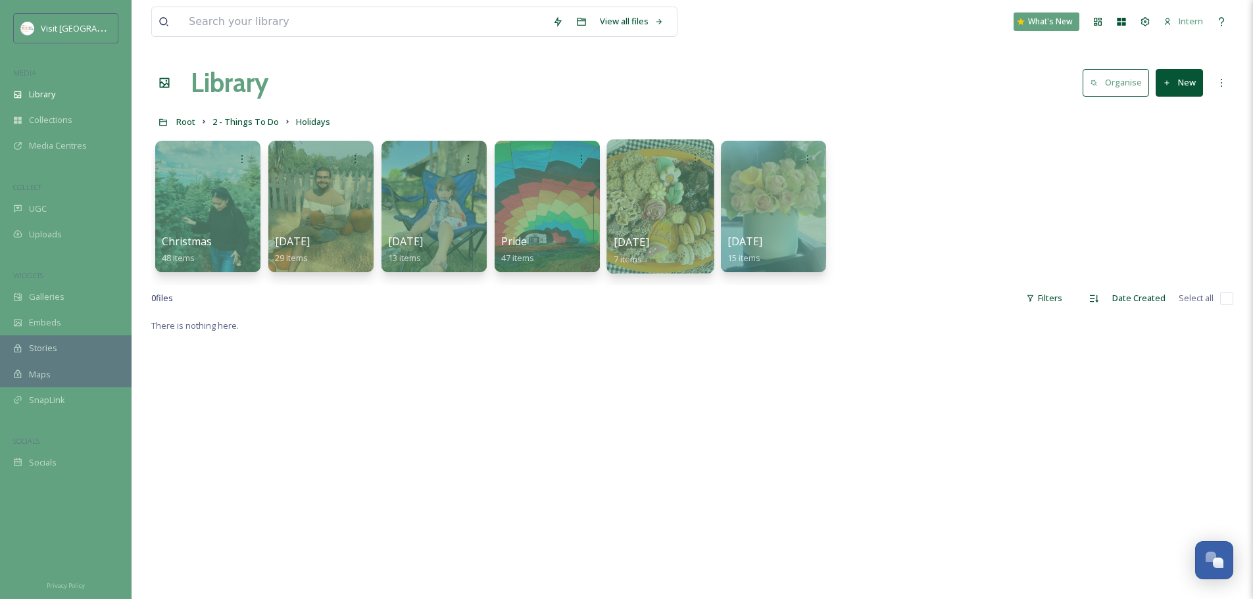
click at [656, 224] on div at bounding box center [659, 206] width 107 height 134
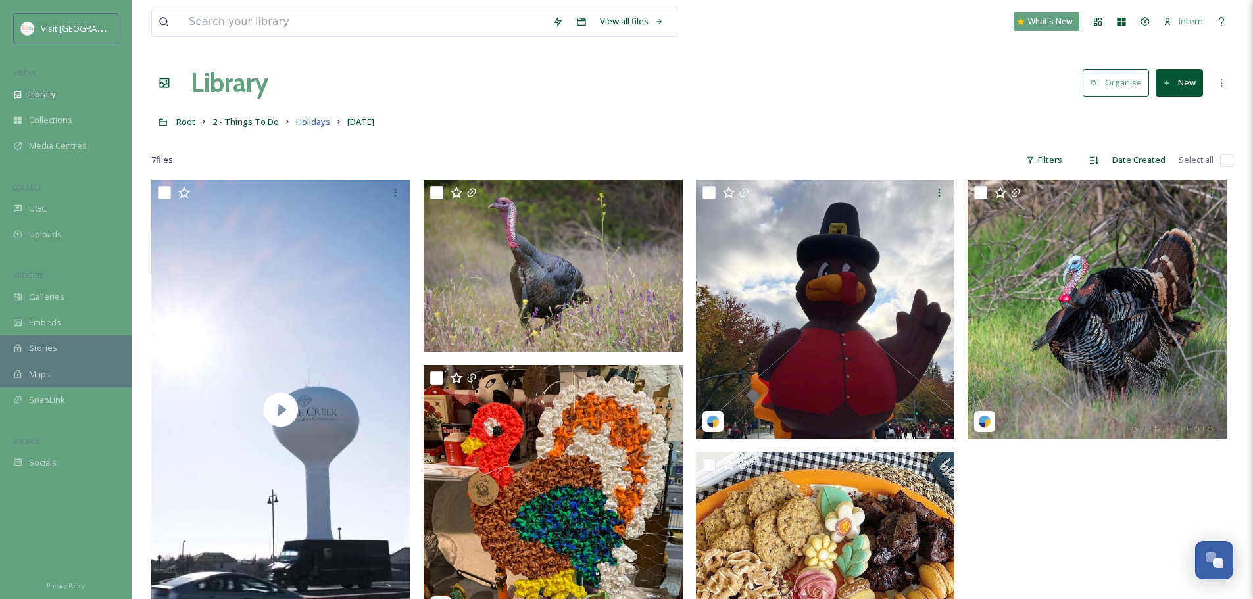
click at [314, 124] on span "Holidays" at bounding box center [313, 122] width 34 height 12
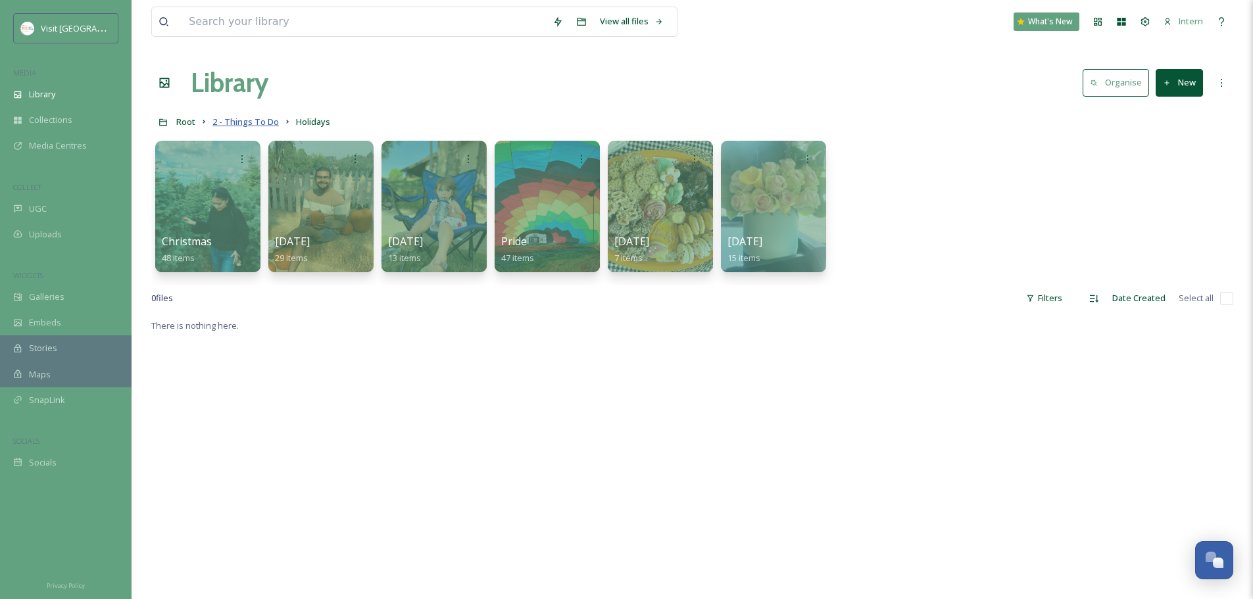
click at [241, 122] on span "2 - Things To Do" at bounding box center [245, 122] width 66 height 12
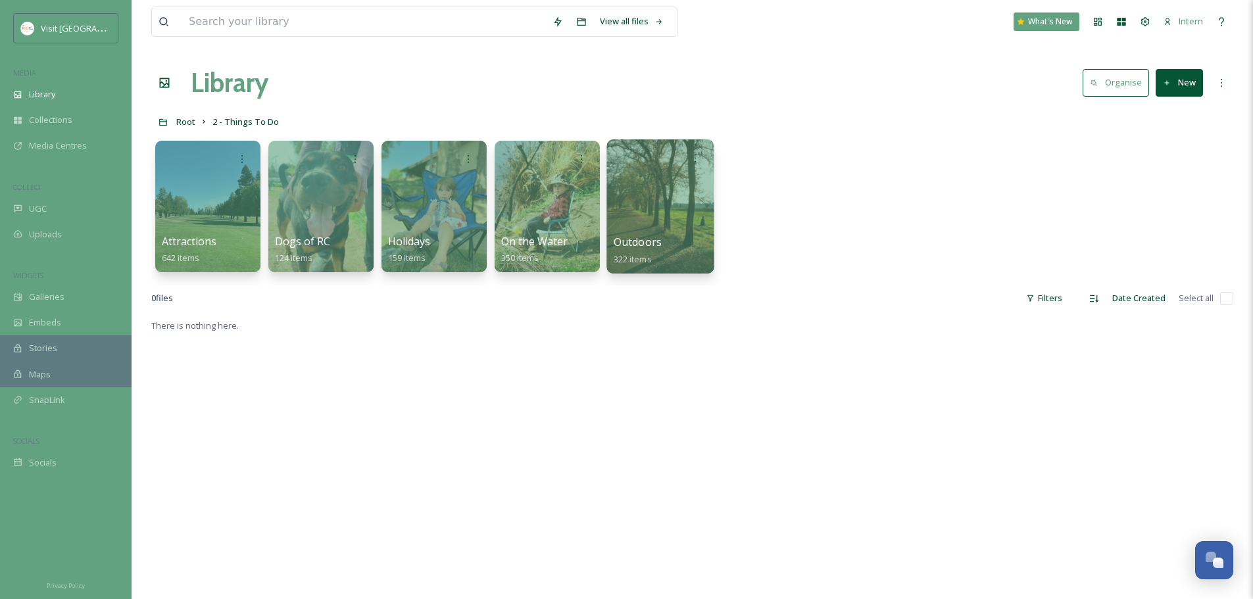
click at [684, 225] on div at bounding box center [659, 206] width 107 height 134
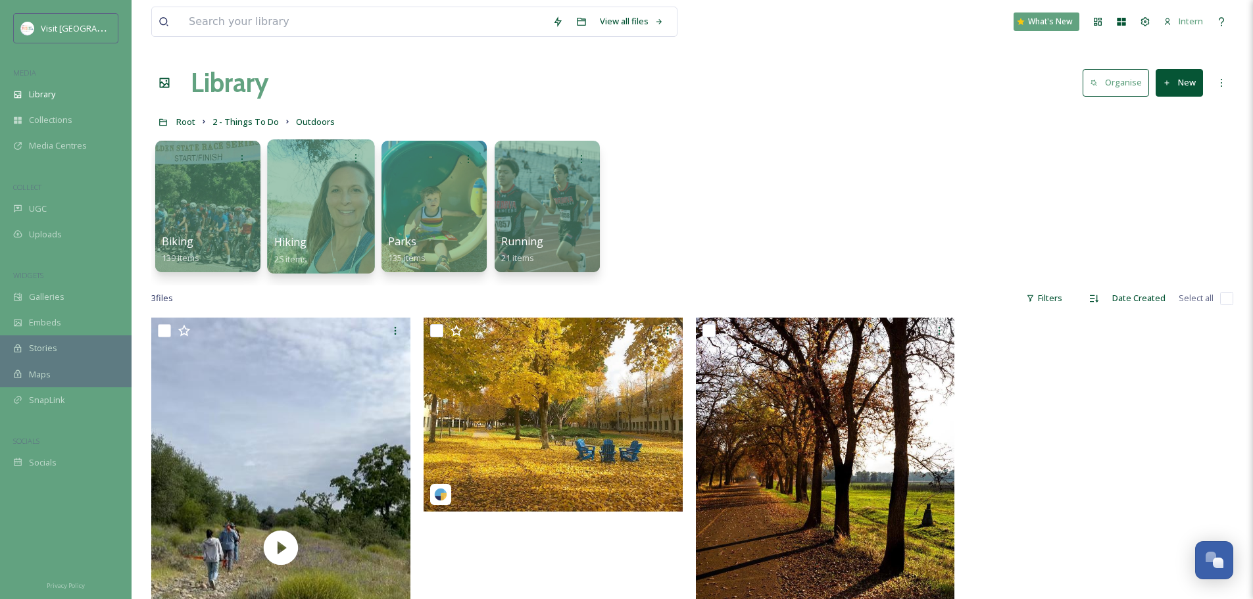
click at [320, 235] on div "Hiking 25 items" at bounding box center [321, 250] width 94 height 33
click at [337, 211] on div at bounding box center [320, 206] width 107 height 134
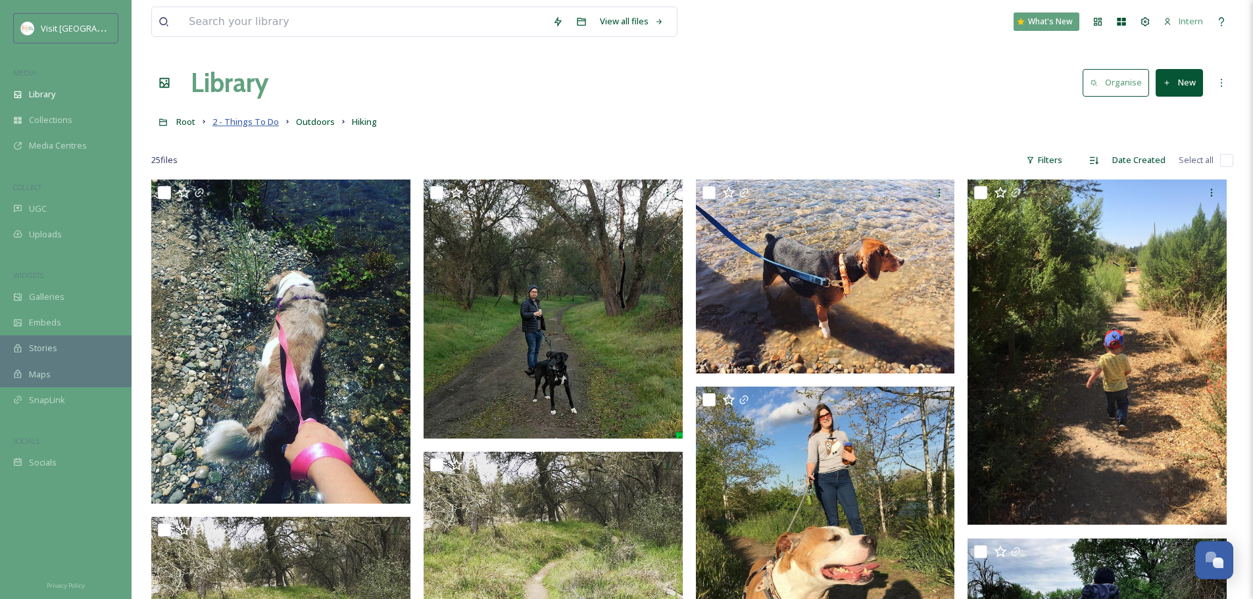
click at [225, 122] on span "2 - Things To Do" at bounding box center [245, 122] width 66 height 12
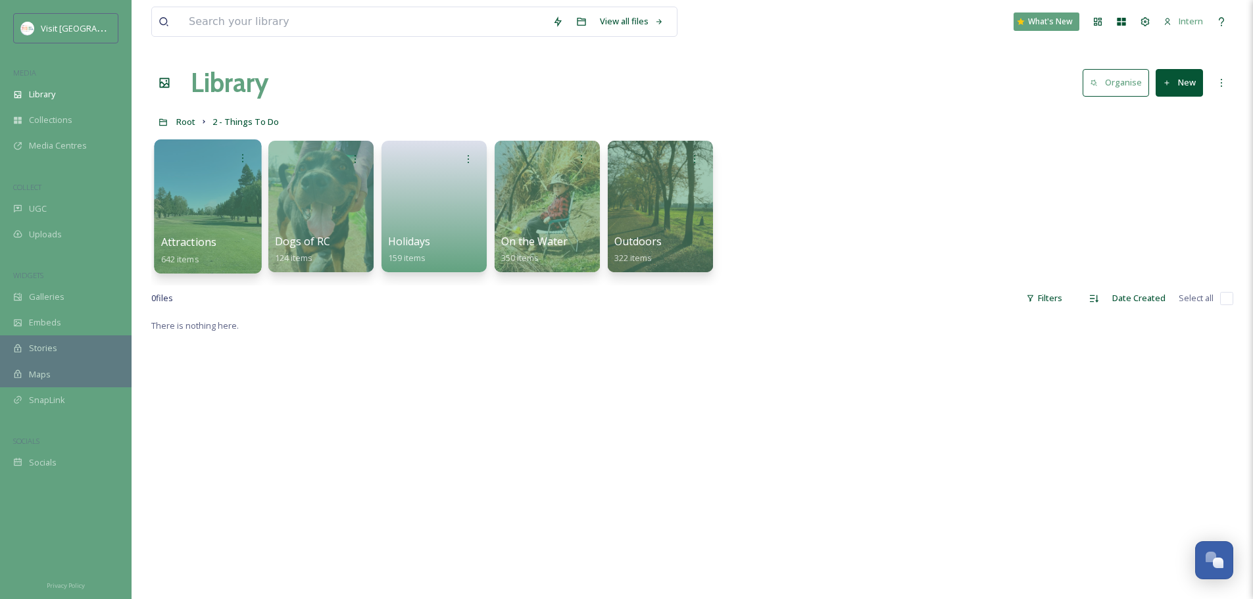
click at [234, 224] on div at bounding box center [207, 206] width 107 height 134
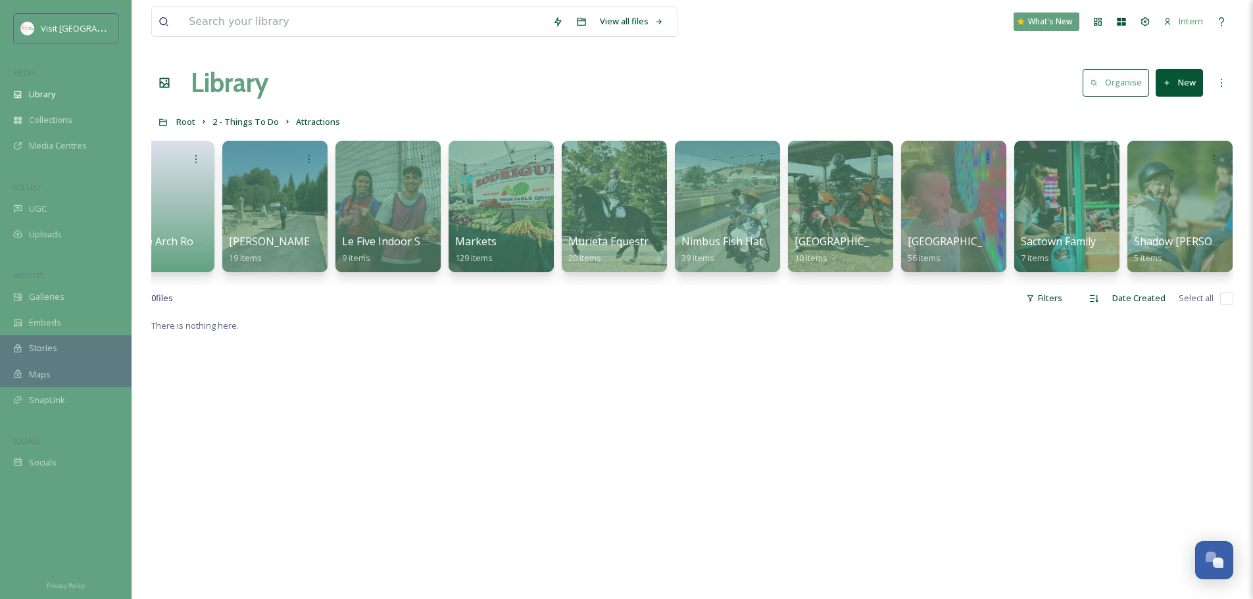
scroll to position [0, 169]
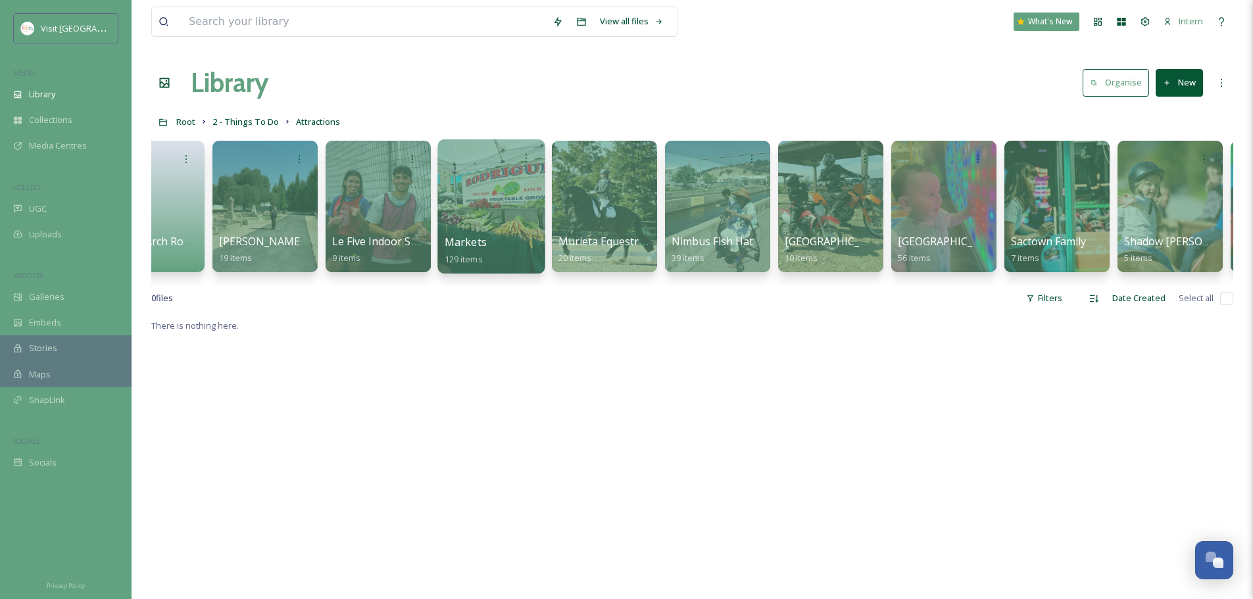
click at [508, 207] on div at bounding box center [490, 206] width 107 height 134
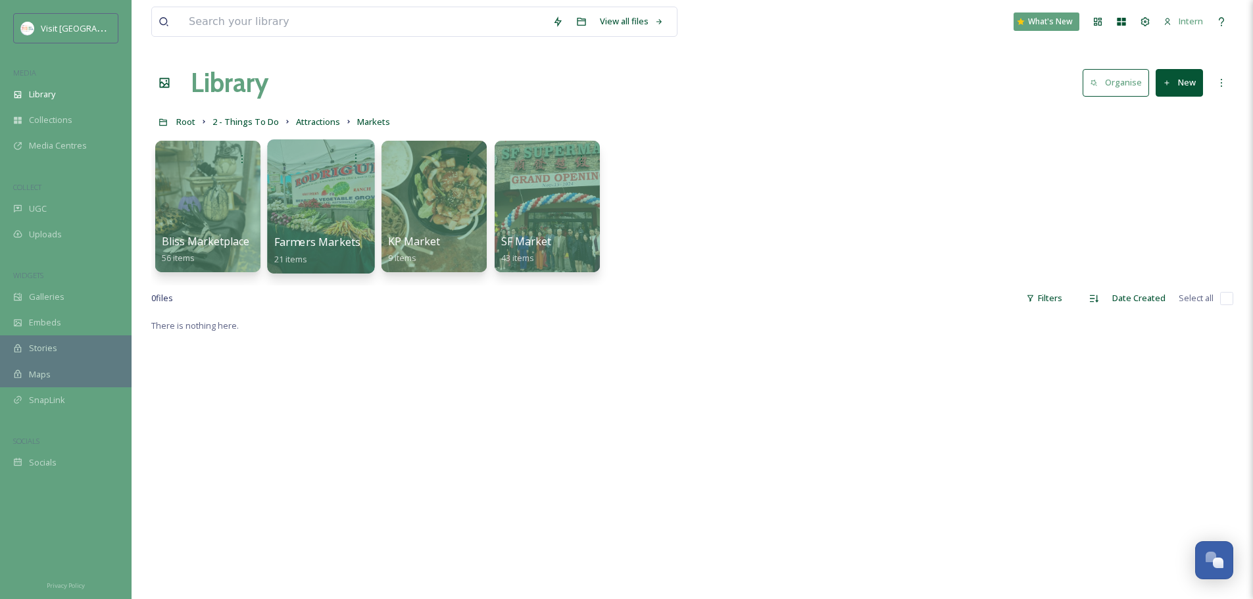
click at [321, 240] on span "Farmers Markets" at bounding box center [317, 242] width 87 height 14
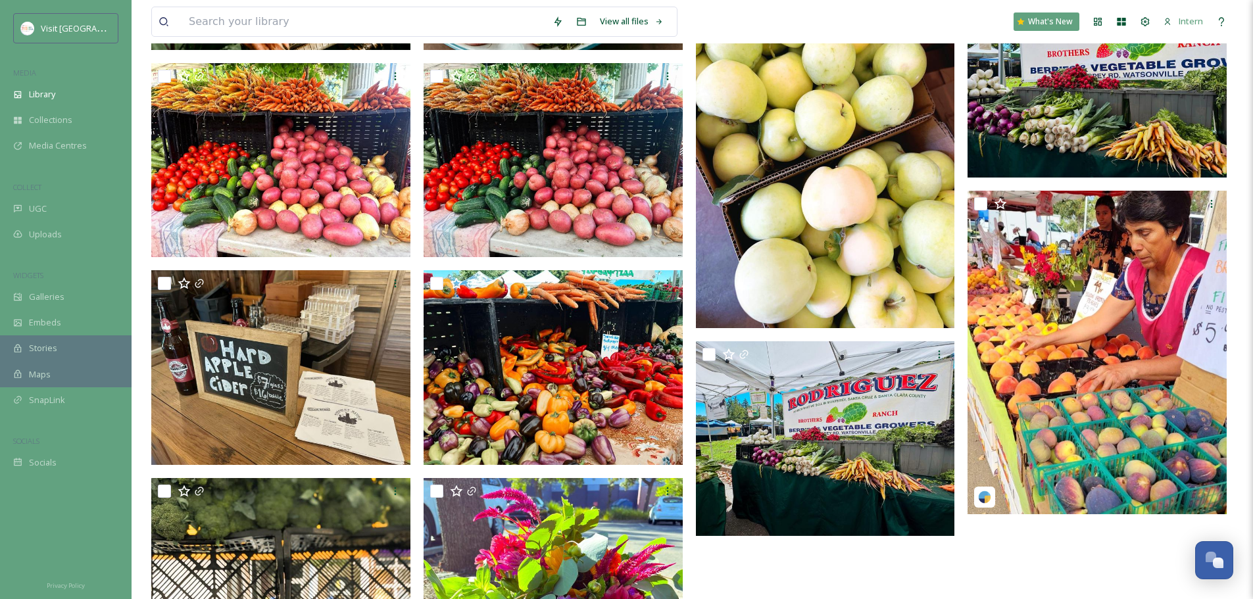
scroll to position [704, 0]
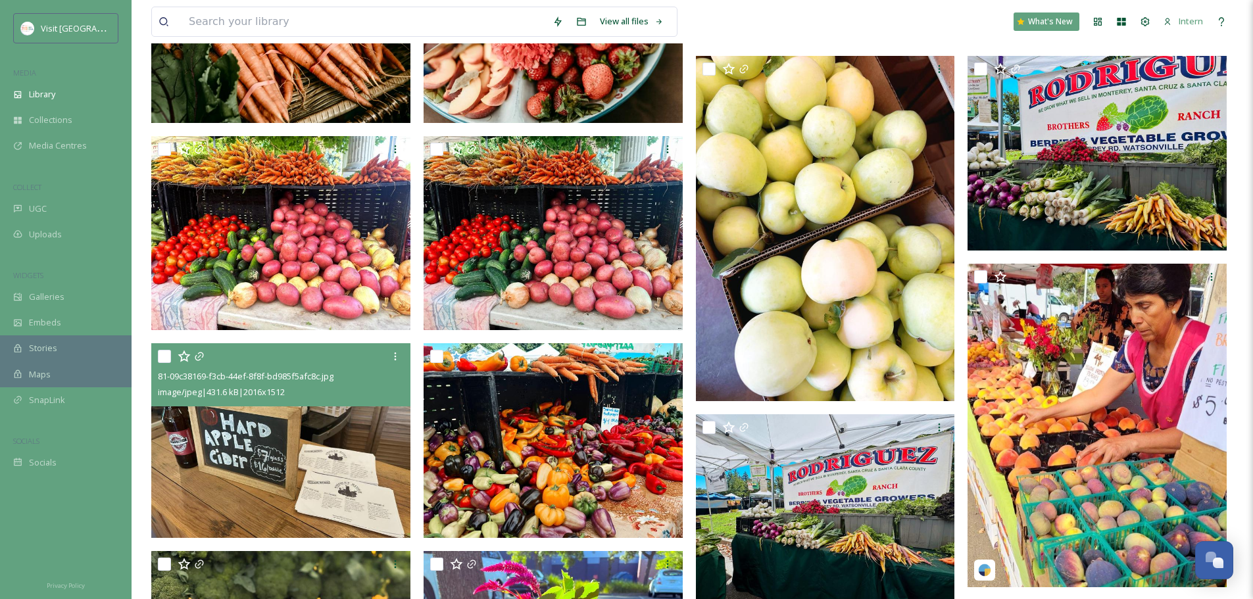
click at [331, 453] on img at bounding box center [280, 440] width 259 height 195
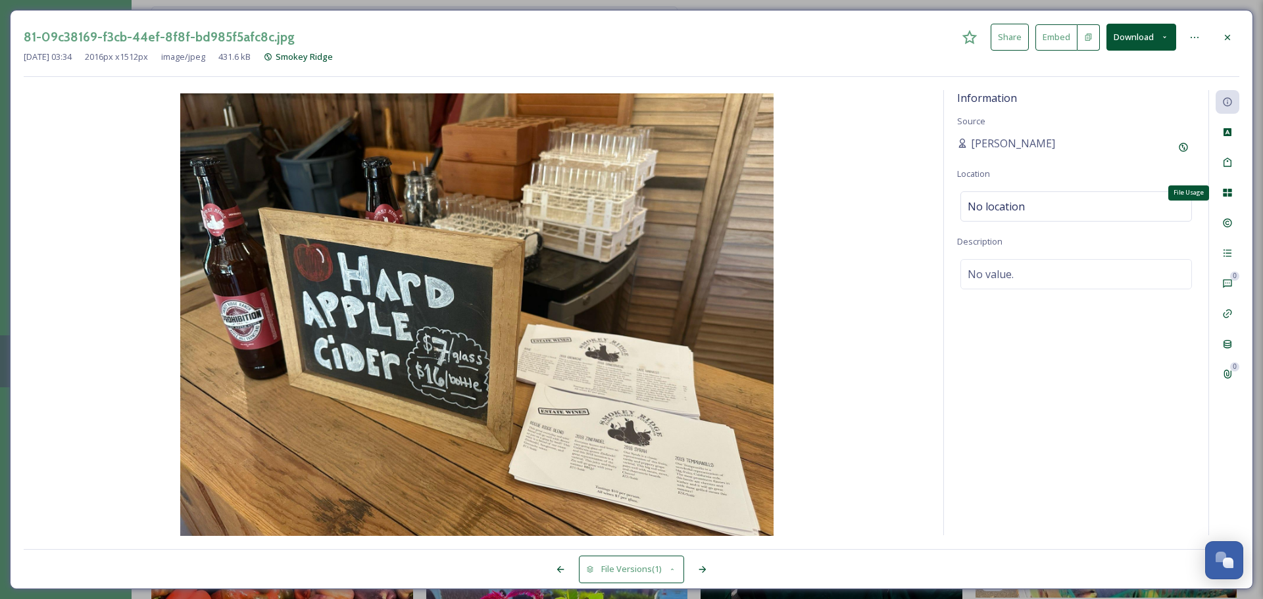
click at [1232, 192] on icon at bounding box center [1227, 192] width 11 height 11
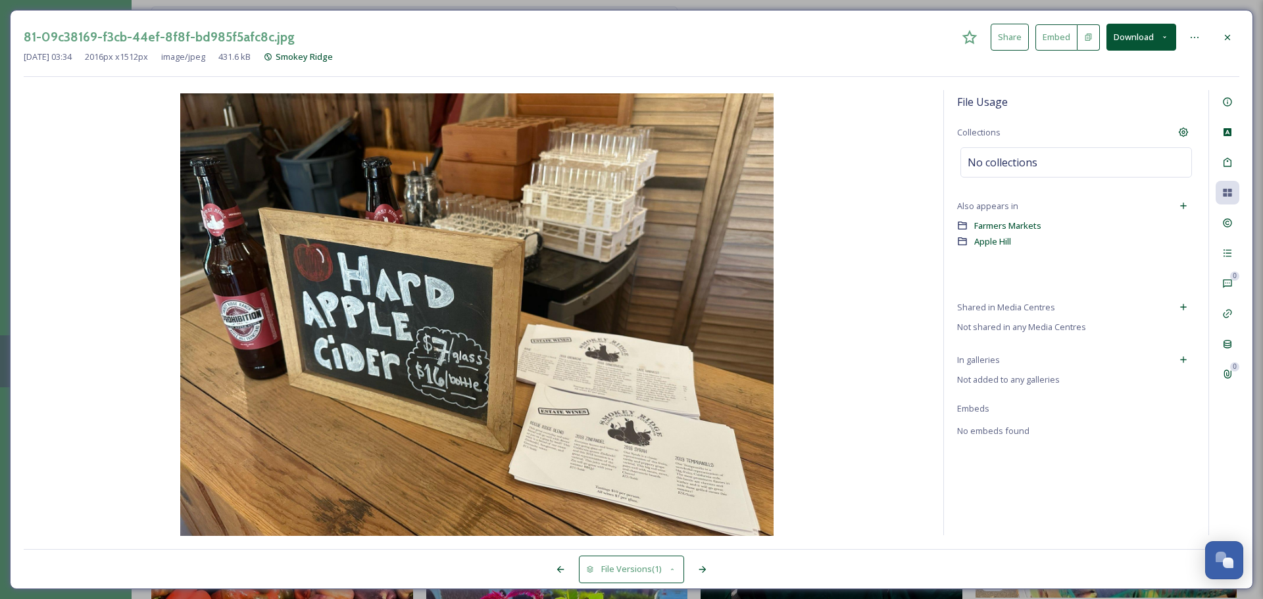
click at [1177, 355] on div at bounding box center [1184, 360] width 24 height 24
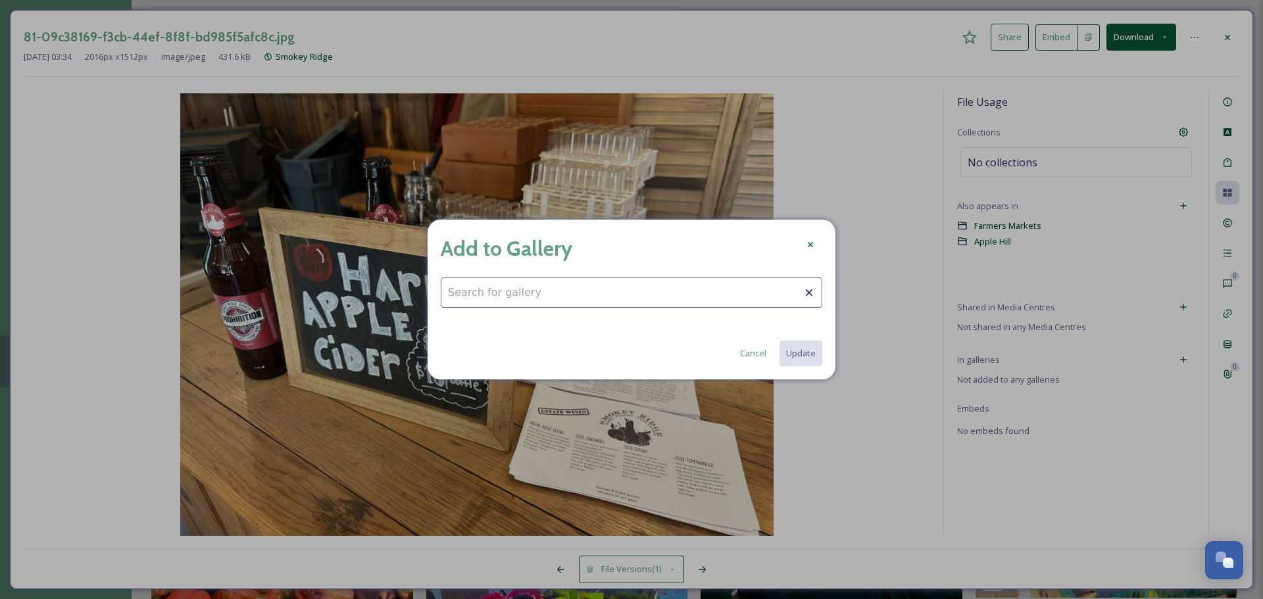
click at [668, 291] on input at bounding box center [632, 293] width 382 height 30
click at [489, 322] on div "Fall Fun" at bounding box center [631, 325] width 380 height 26
type input "Fall Fun"
click at [817, 357] on button "Update" at bounding box center [800, 353] width 44 height 27
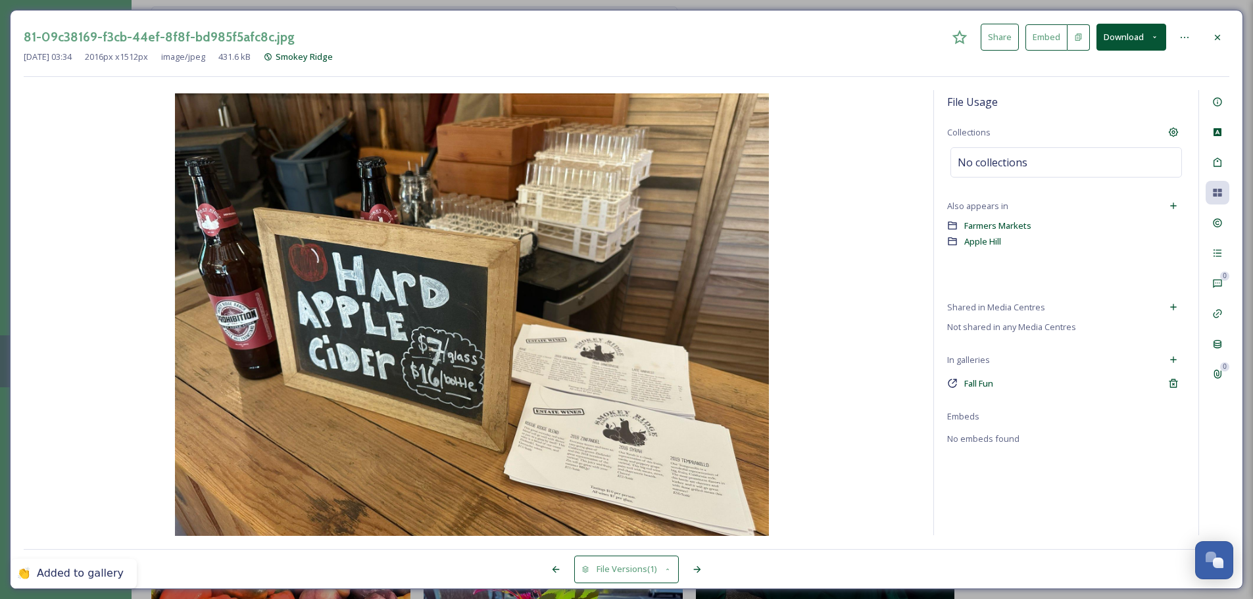
click at [1227, 41] on div at bounding box center [1218, 38] width 24 height 24
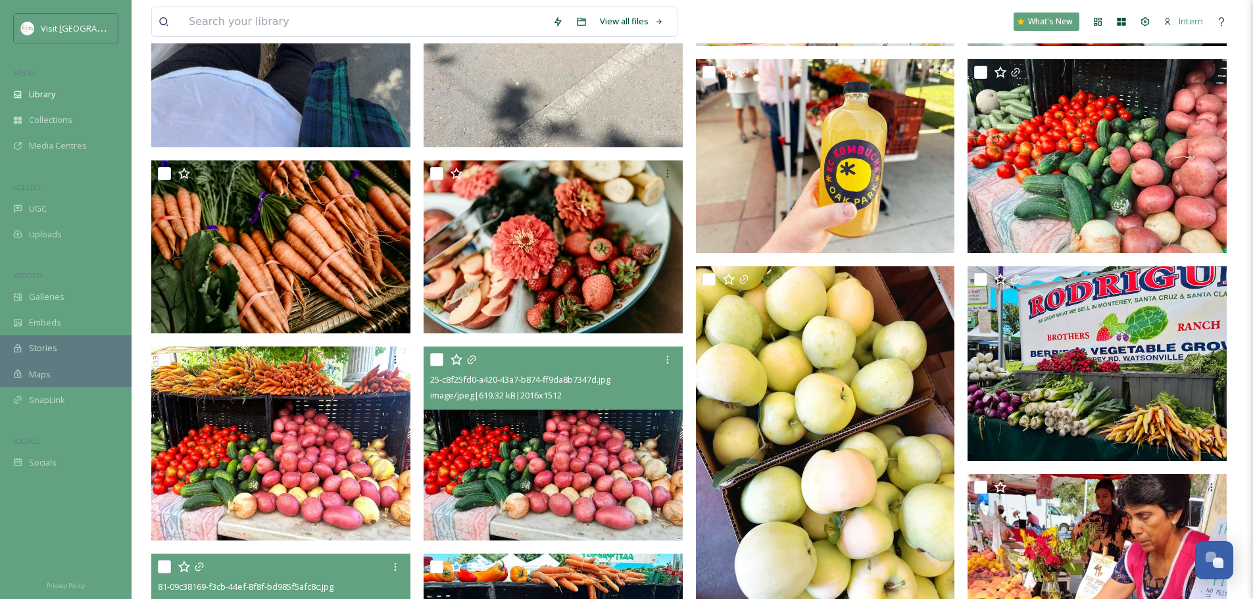
scroll to position [526, 0]
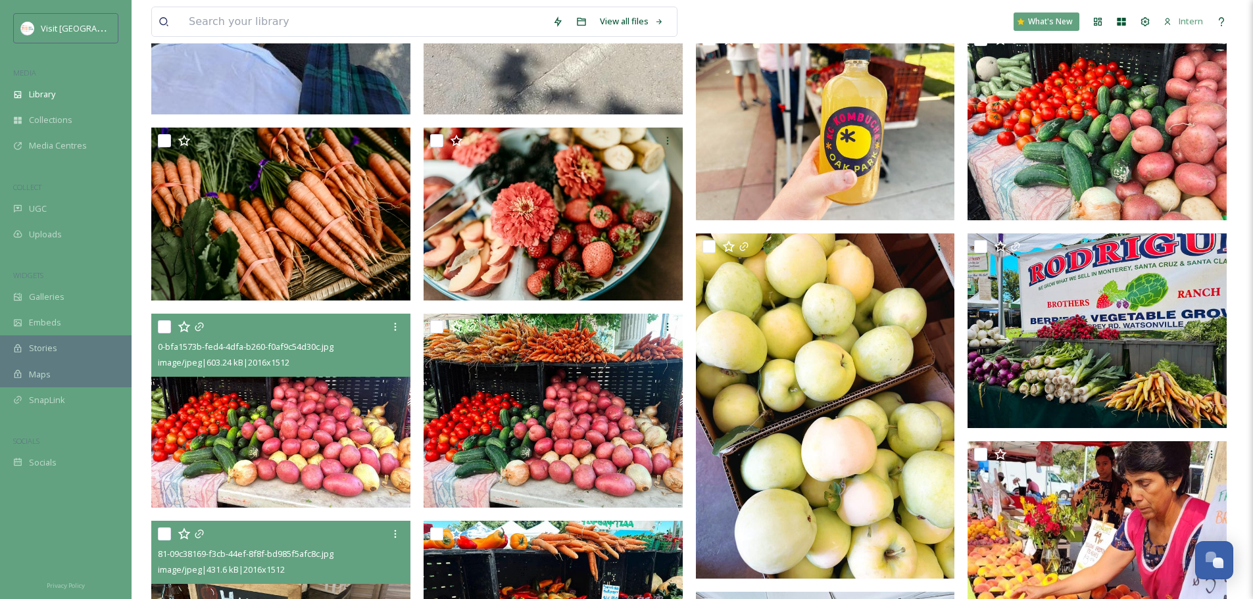
click at [314, 435] on img at bounding box center [280, 411] width 259 height 195
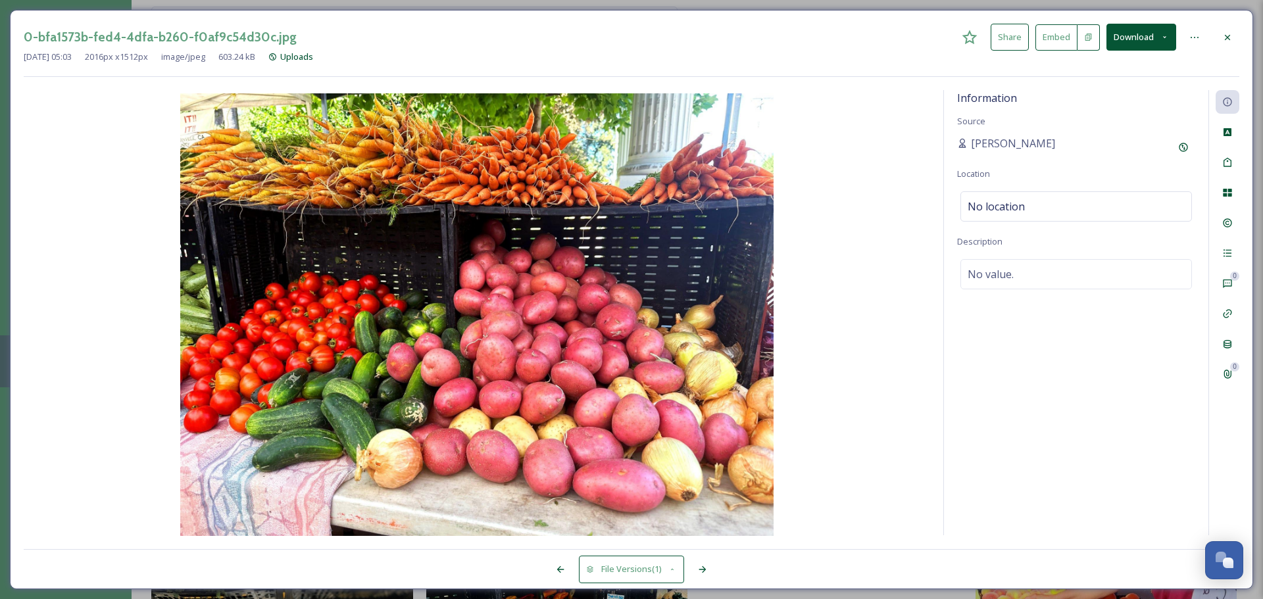
click at [1235, 37] on div at bounding box center [1228, 38] width 24 height 24
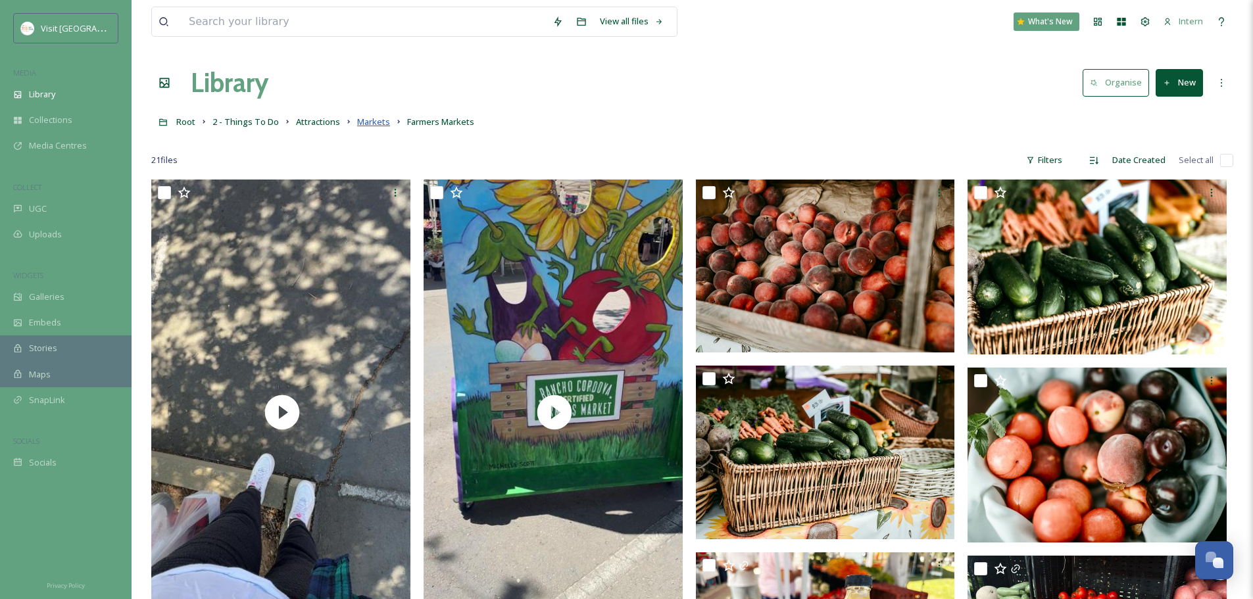
click at [368, 122] on span "Markets" at bounding box center [373, 122] width 33 height 12
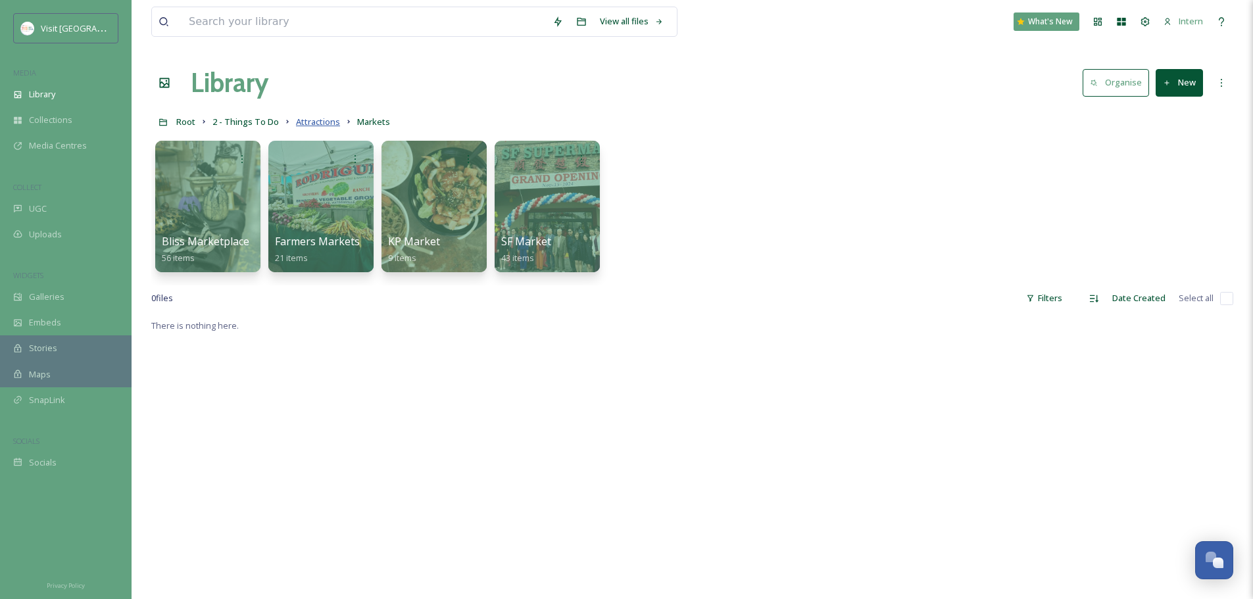
click at [309, 124] on span "Attractions" at bounding box center [318, 122] width 44 height 12
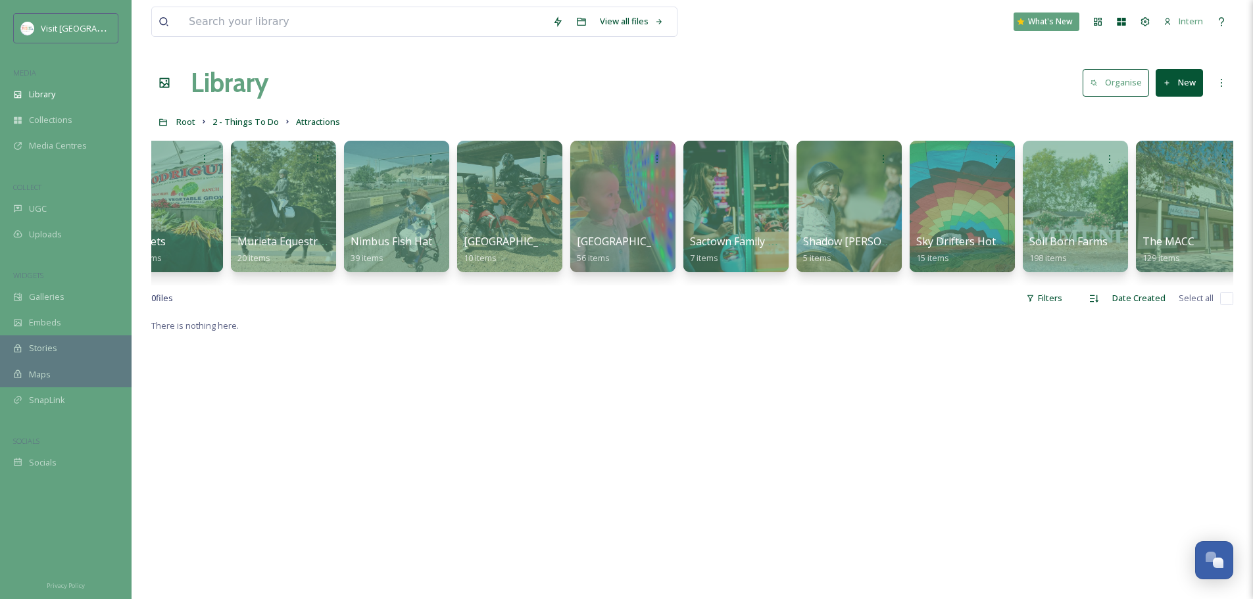
scroll to position [0, 502]
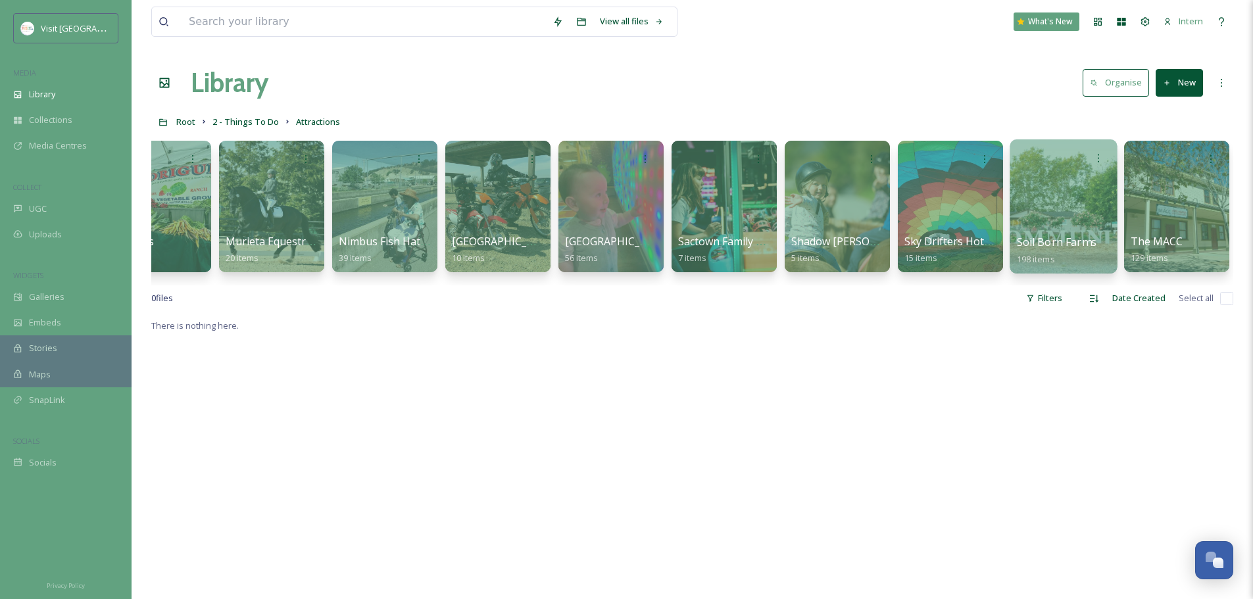
click at [1049, 251] on div "Soil Born Farms 198 items" at bounding box center [1064, 250] width 94 height 33
click at [1037, 191] on div at bounding box center [1063, 206] width 107 height 134
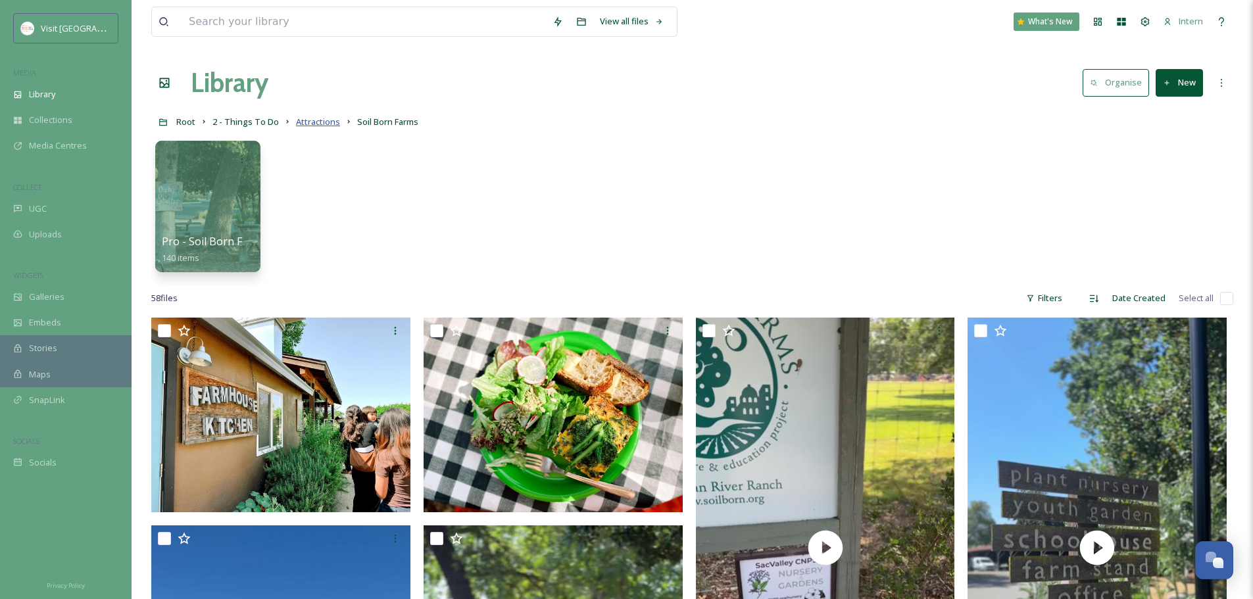
click at [310, 118] on span "Attractions" at bounding box center [318, 122] width 44 height 12
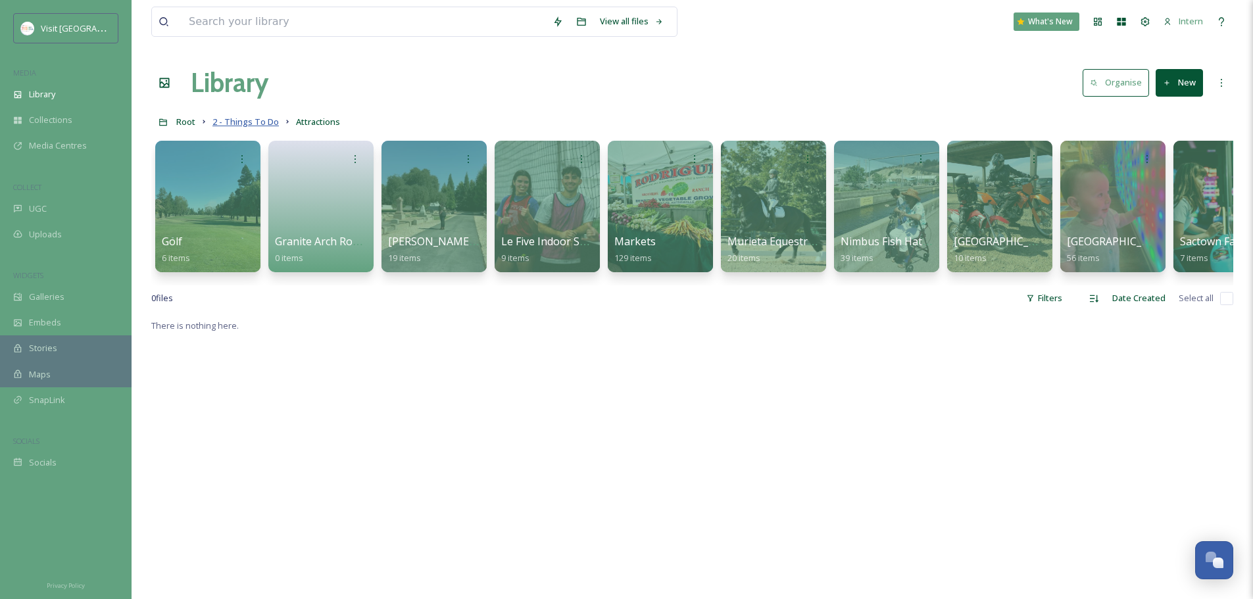
click at [238, 122] on span "2 - Things To Do" at bounding box center [245, 122] width 66 height 12
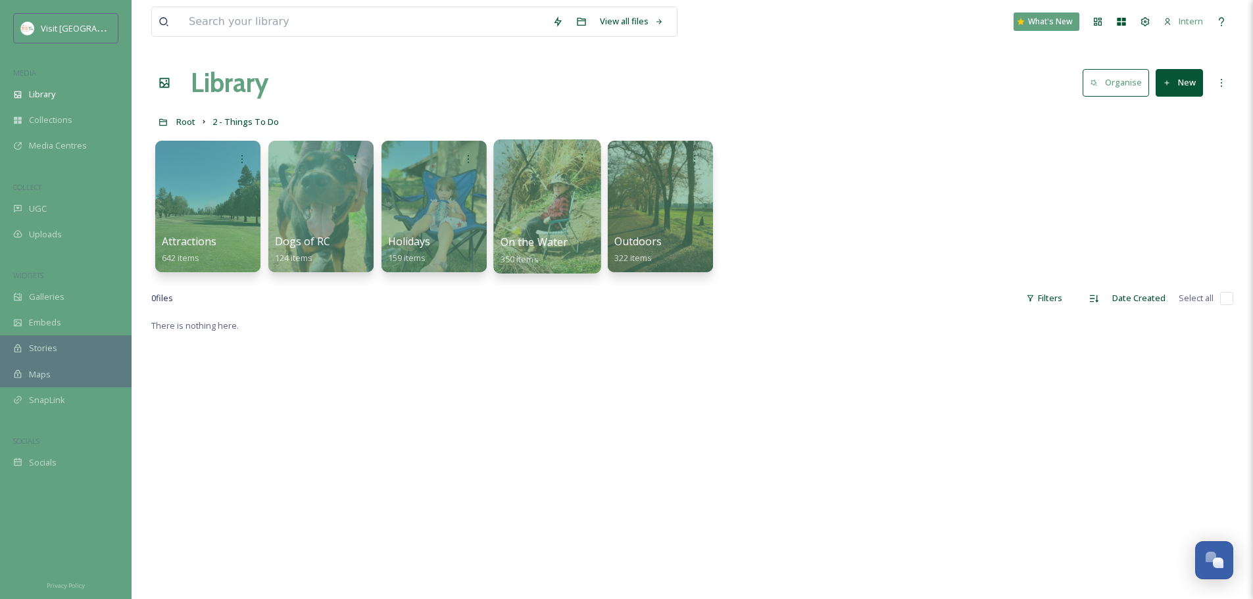
click at [531, 210] on div at bounding box center [546, 206] width 107 height 134
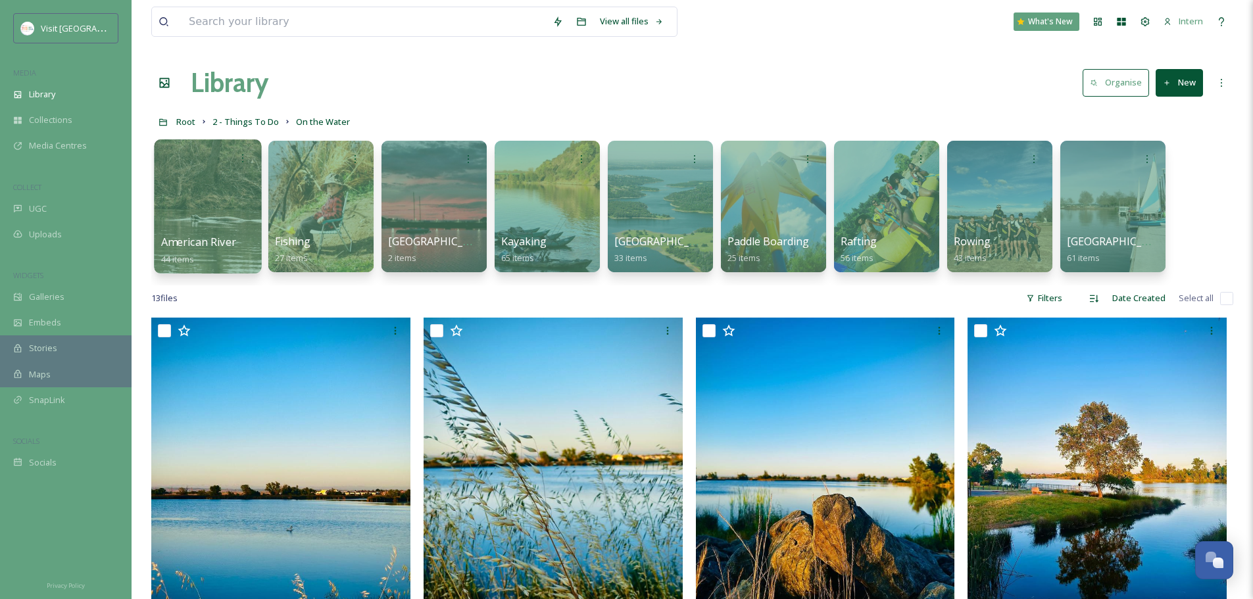
click at [228, 214] on div at bounding box center [207, 206] width 107 height 134
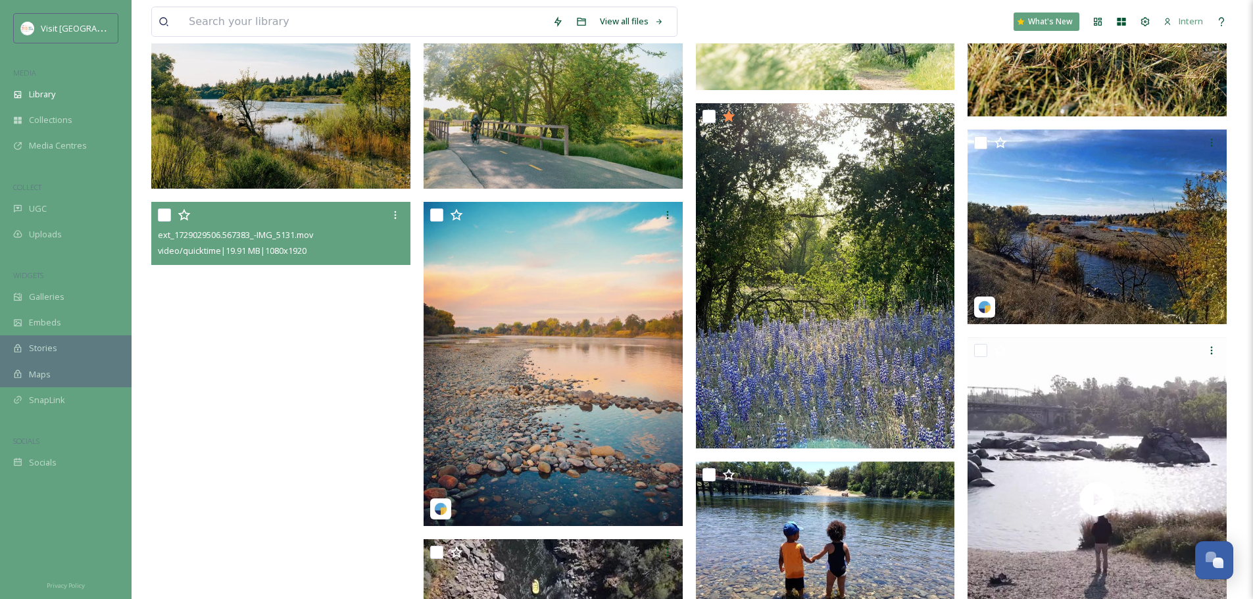
scroll to position [951, 0]
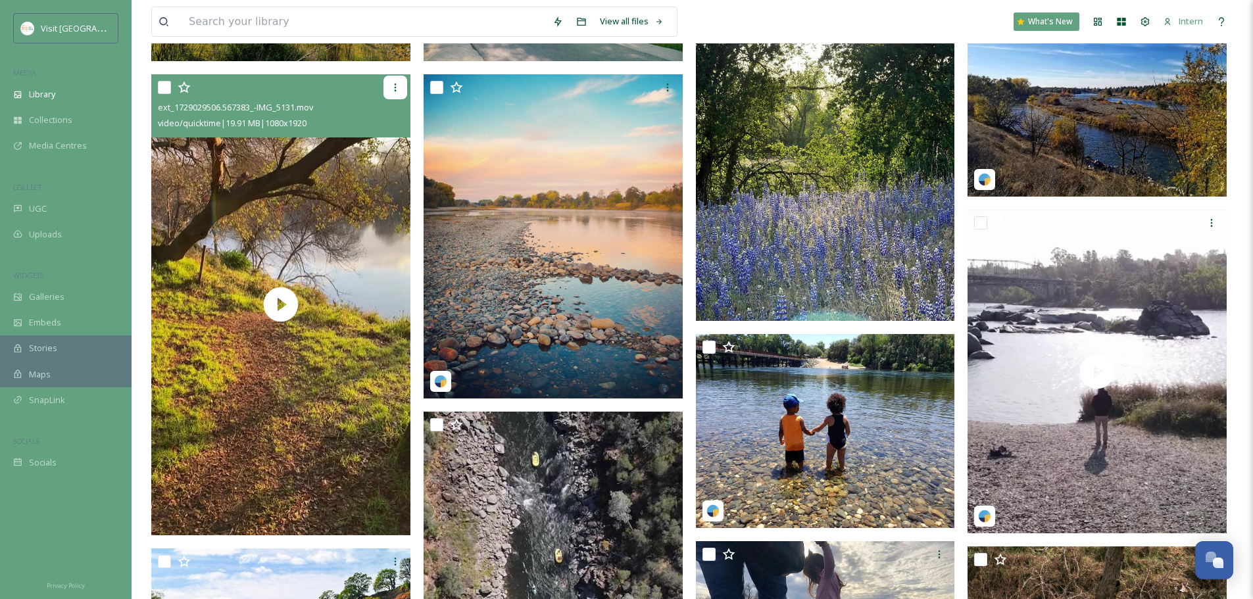
click at [395, 84] on icon at bounding box center [395, 87] width 11 height 11
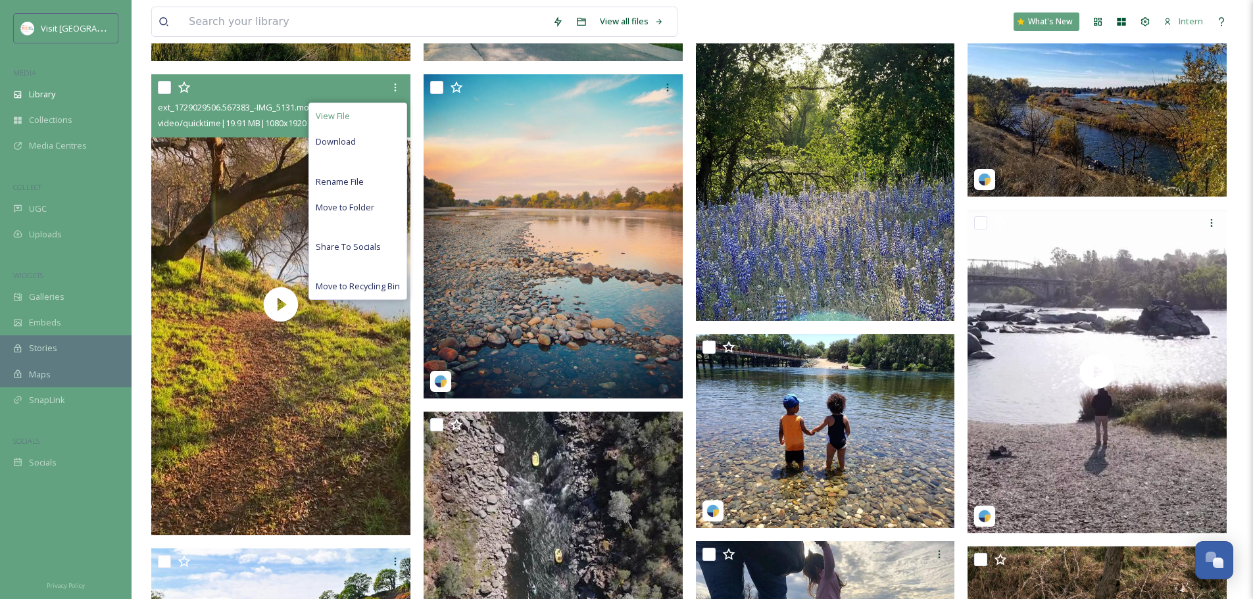
click at [380, 113] on div "View File" at bounding box center [357, 116] width 97 height 26
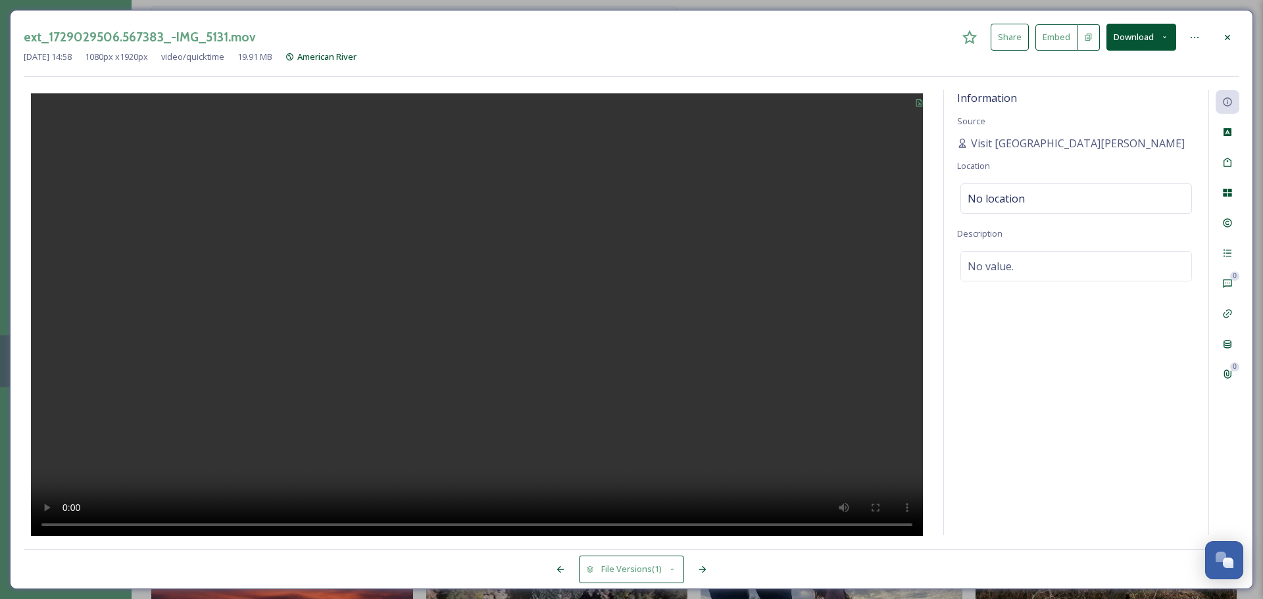
click at [1234, 34] on div at bounding box center [1228, 38] width 24 height 24
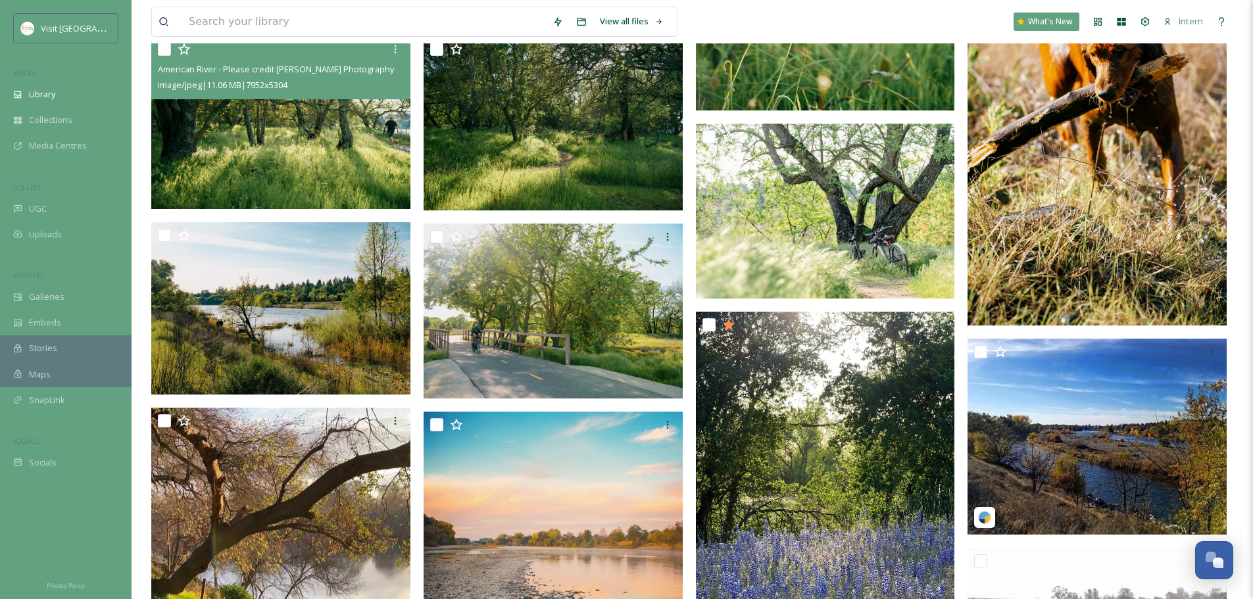
scroll to position [293, 0]
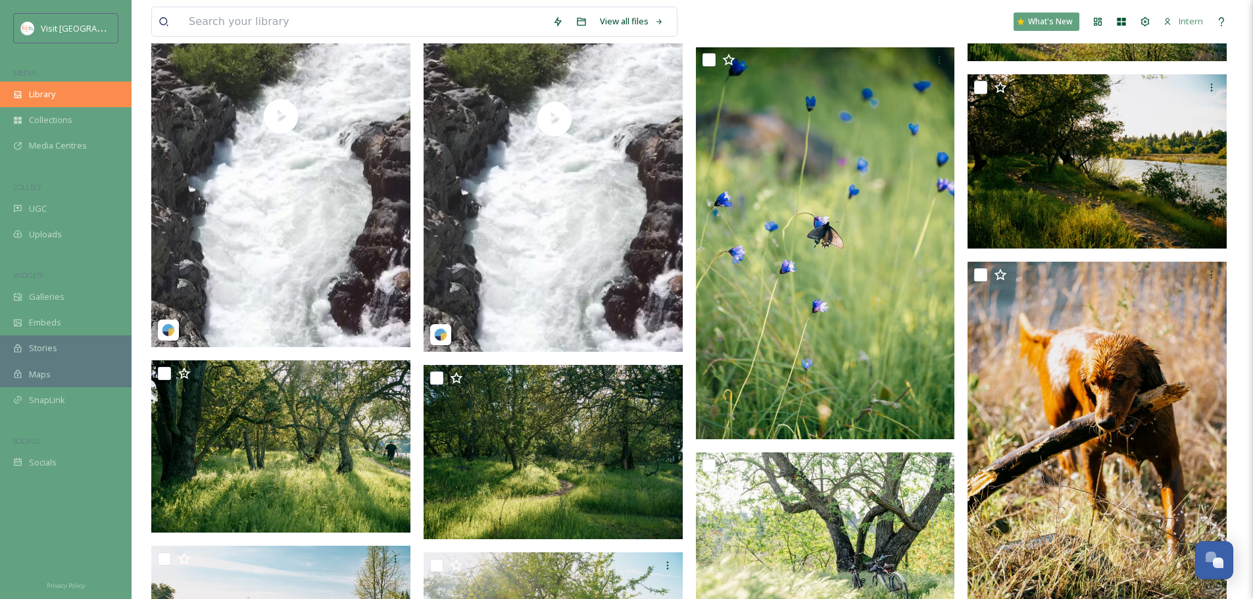
click at [38, 87] on div "Library" at bounding box center [66, 95] width 132 height 26
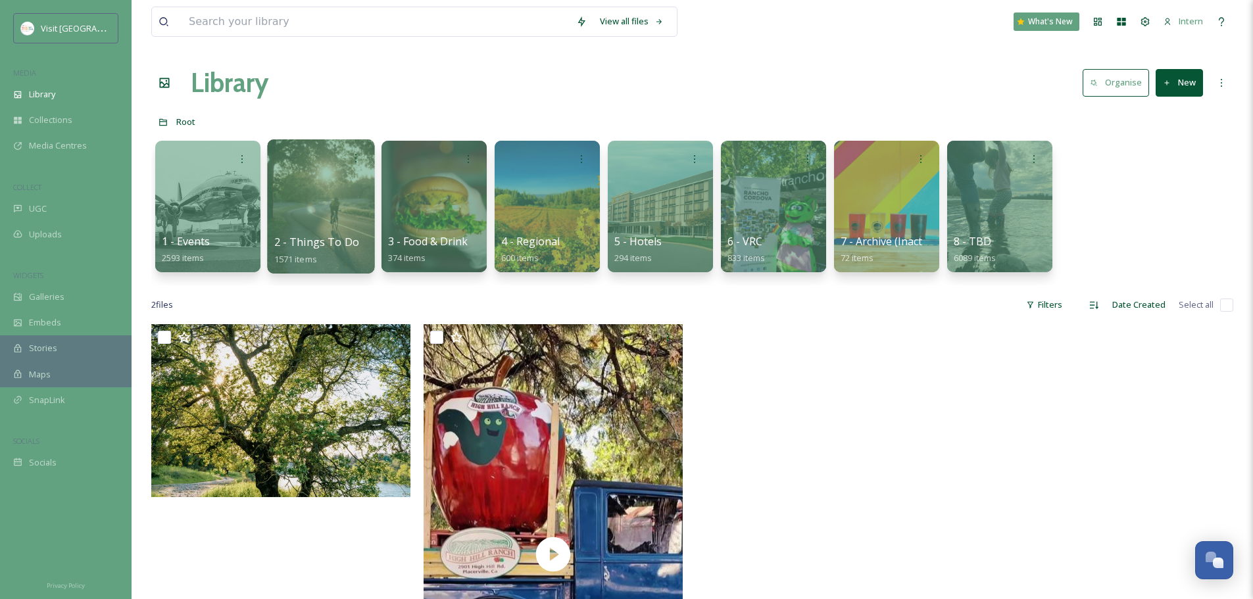
click at [326, 189] on div at bounding box center [320, 206] width 107 height 134
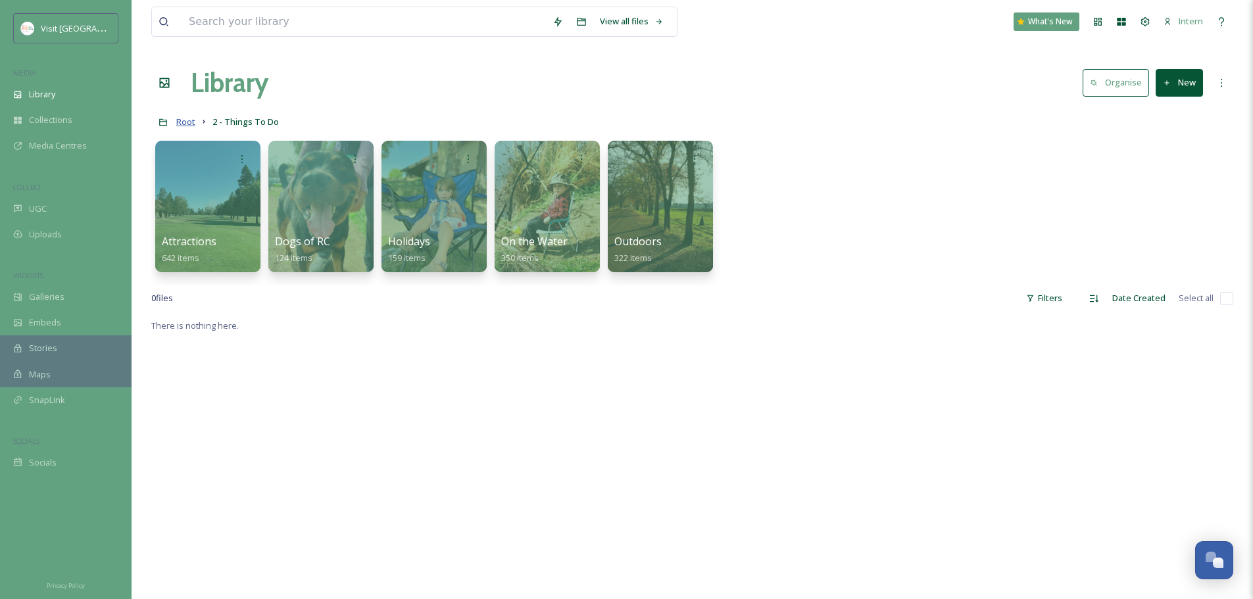
click at [185, 118] on span "Root" at bounding box center [185, 122] width 19 height 12
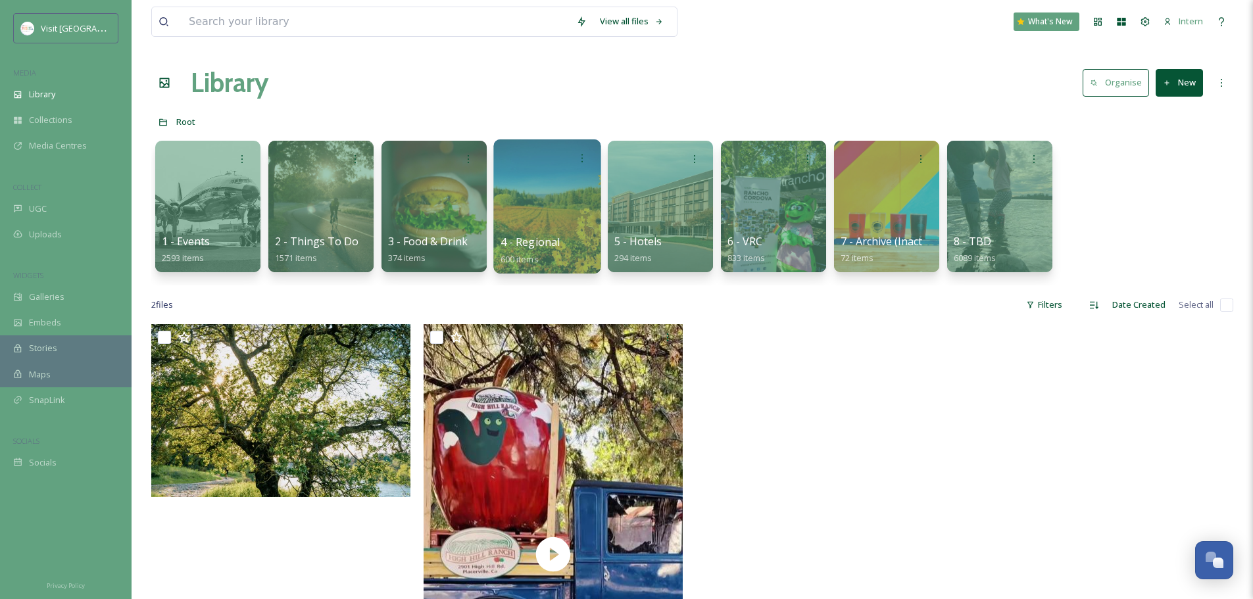
click at [583, 203] on div at bounding box center [546, 206] width 107 height 134
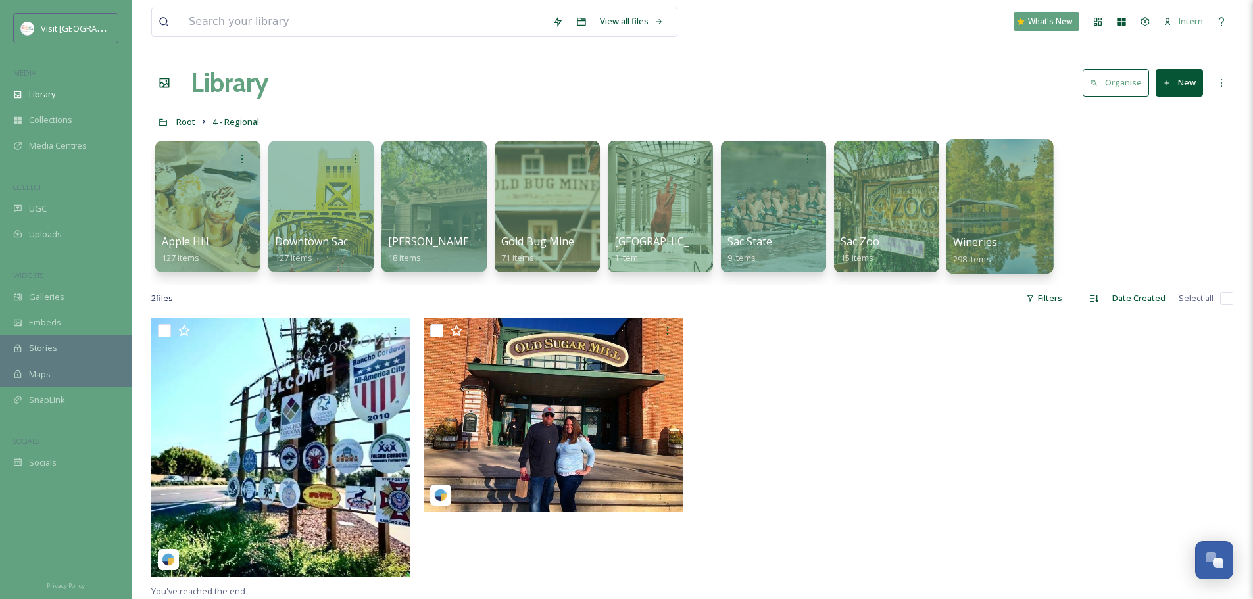
click at [977, 228] on div at bounding box center [999, 206] width 107 height 134
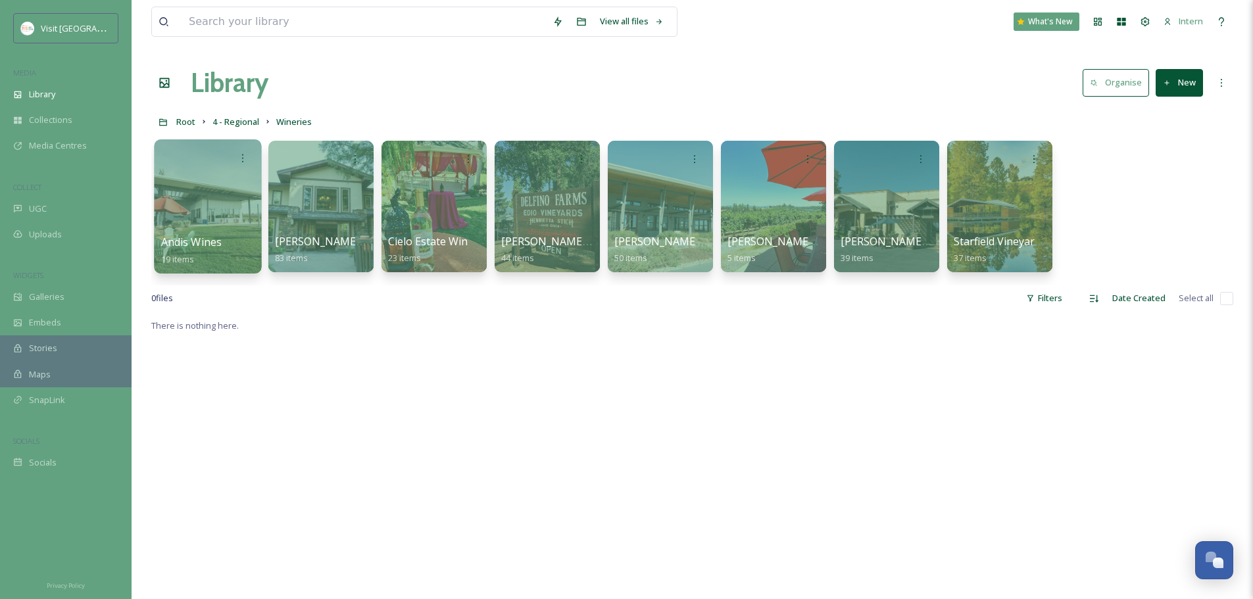
click at [211, 249] on span "Andis Wines" at bounding box center [191, 242] width 61 height 14
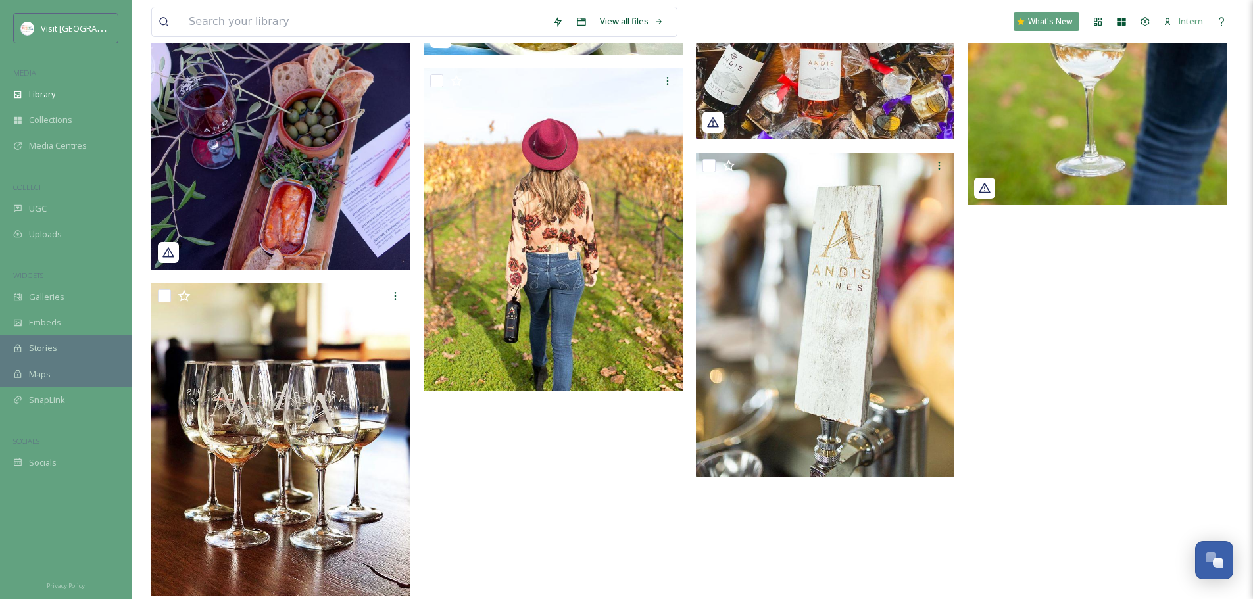
scroll to position [1052, 0]
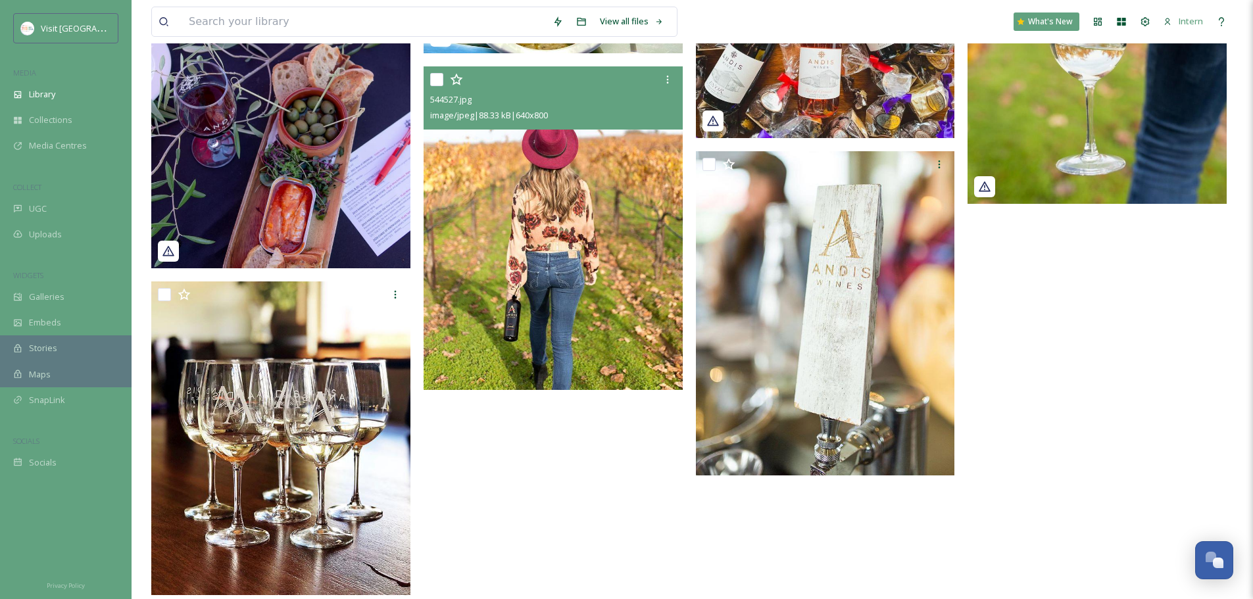
click at [548, 297] on img at bounding box center [553, 228] width 259 height 324
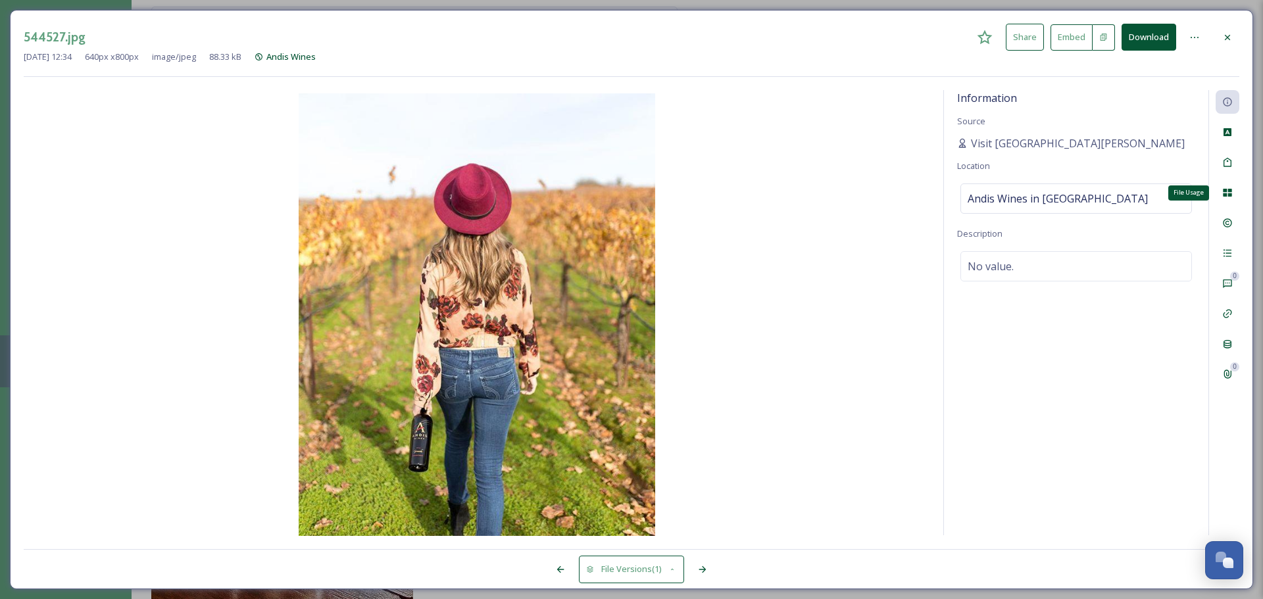
click at [1228, 195] on icon at bounding box center [1227, 193] width 9 height 8
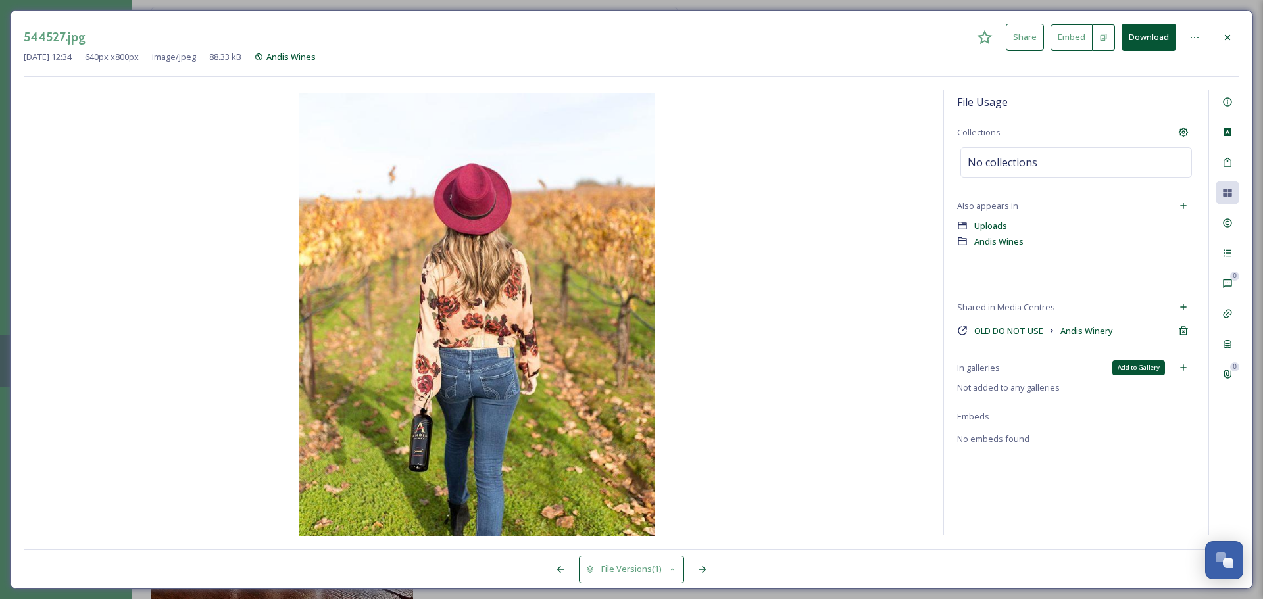
click at [1183, 362] on icon at bounding box center [1183, 367] width 11 height 11
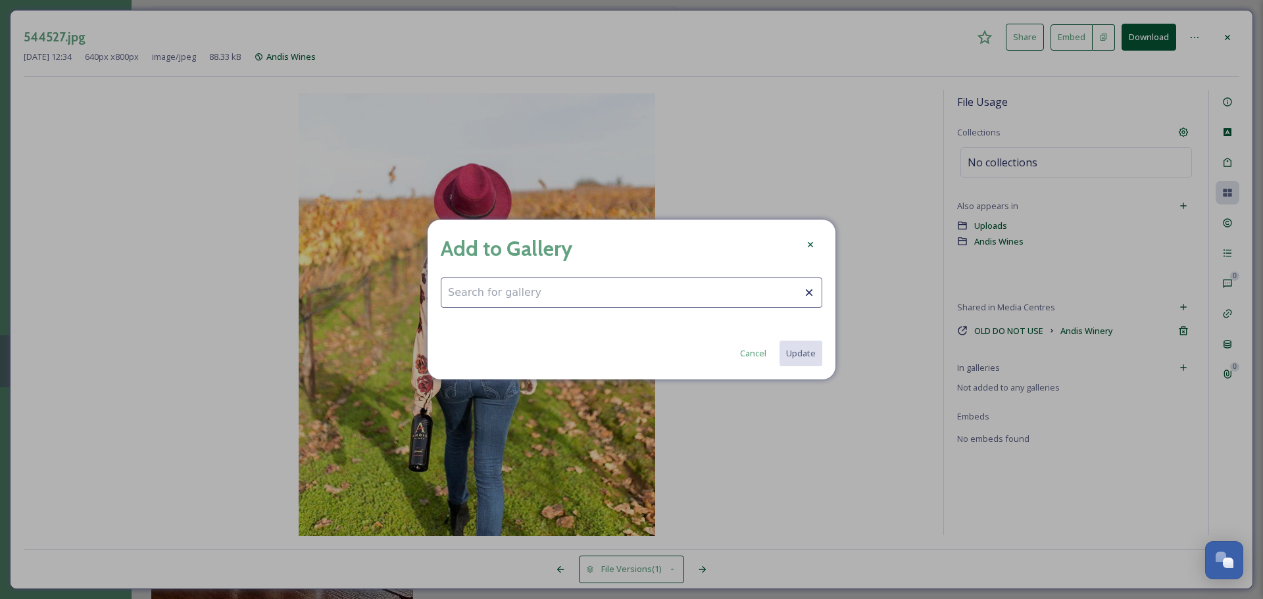
click at [531, 297] on input at bounding box center [632, 293] width 382 height 30
click at [483, 322] on div "Fall Fun" at bounding box center [631, 325] width 380 height 26
type input "Fall Fun"
click at [801, 355] on button "Update" at bounding box center [800, 353] width 44 height 27
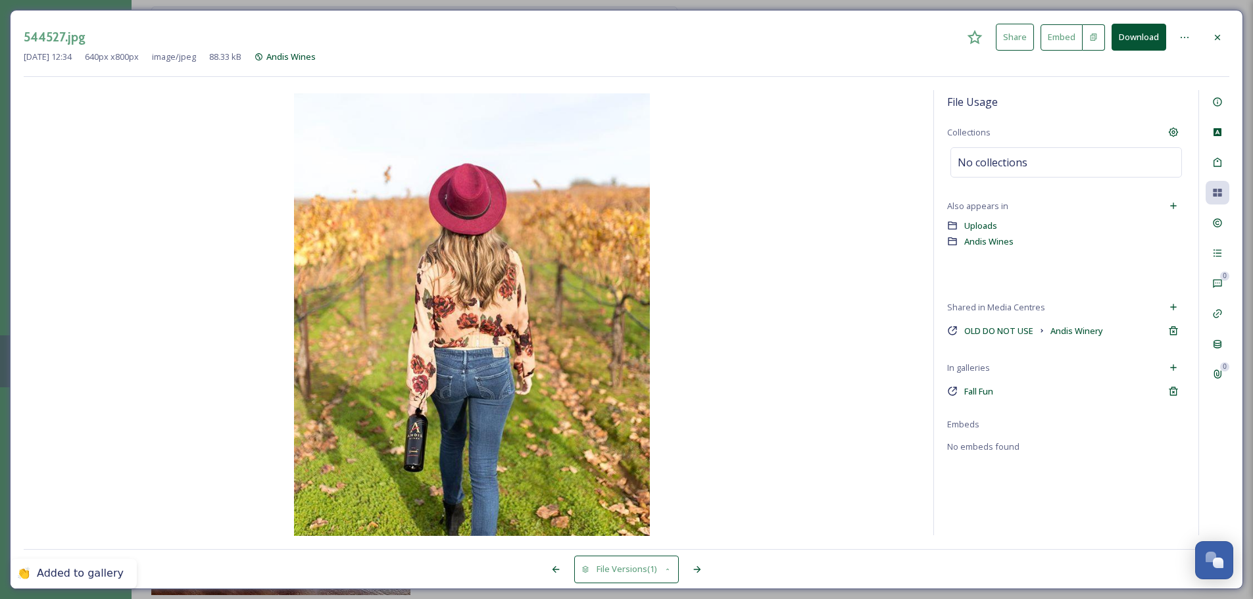
click at [1227, 36] on div at bounding box center [1218, 38] width 24 height 24
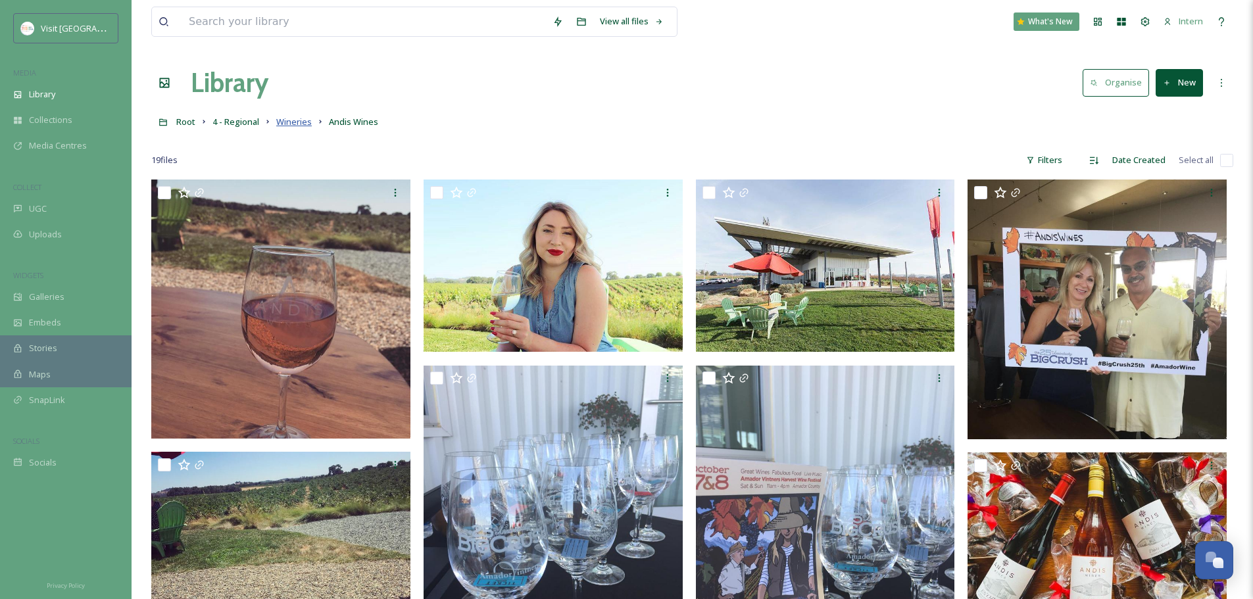
click at [284, 118] on span "Wineries" at bounding box center [294, 122] width 36 height 12
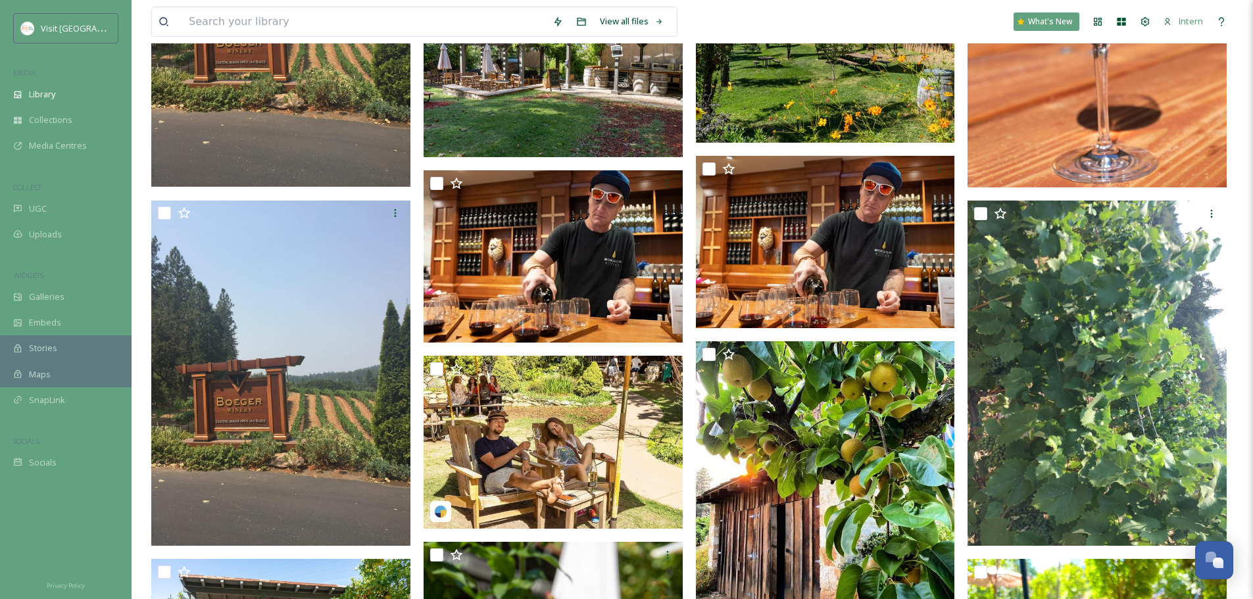
scroll to position [2500, 0]
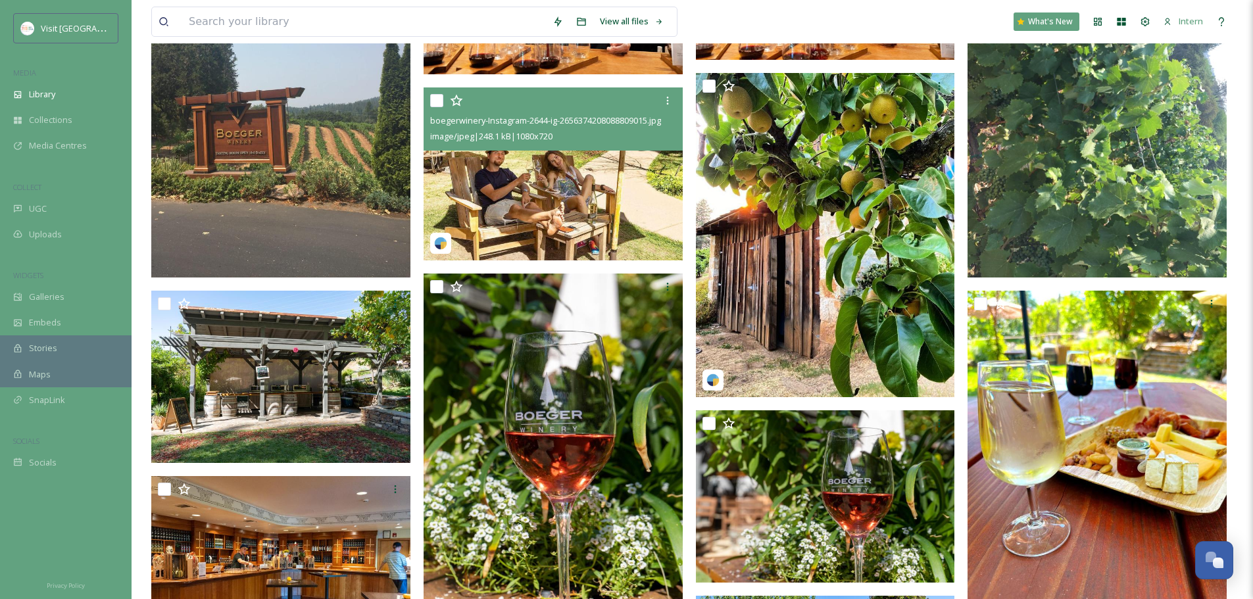
click at [508, 194] on img at bounding box center [553, 173] width 259 height 173
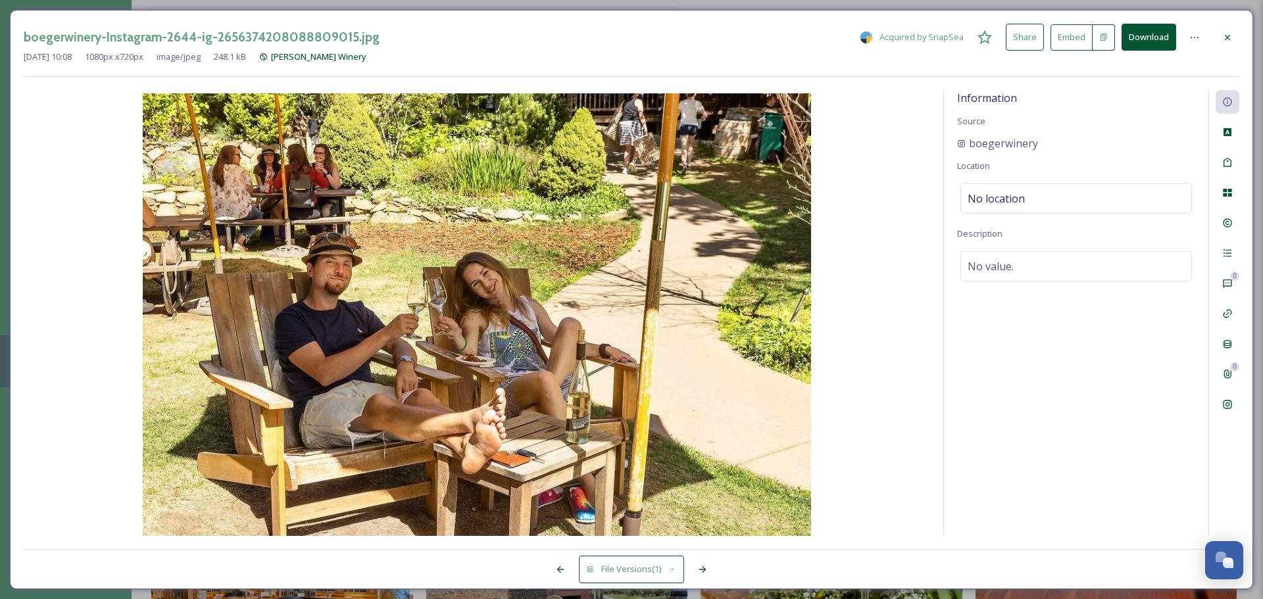
click at [1231, 36] on icon at bounding box center [1227, 37] width 11 height 11
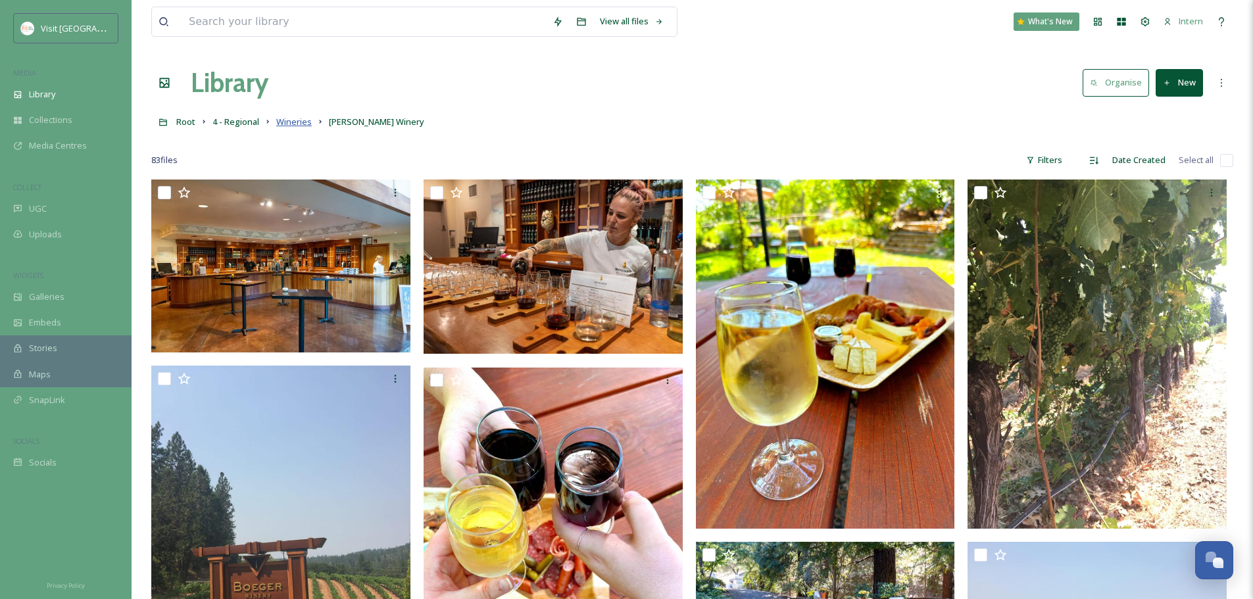
click at [302, 125] on span "Wineries" at bounding box center [294, 122] width 36 height 12
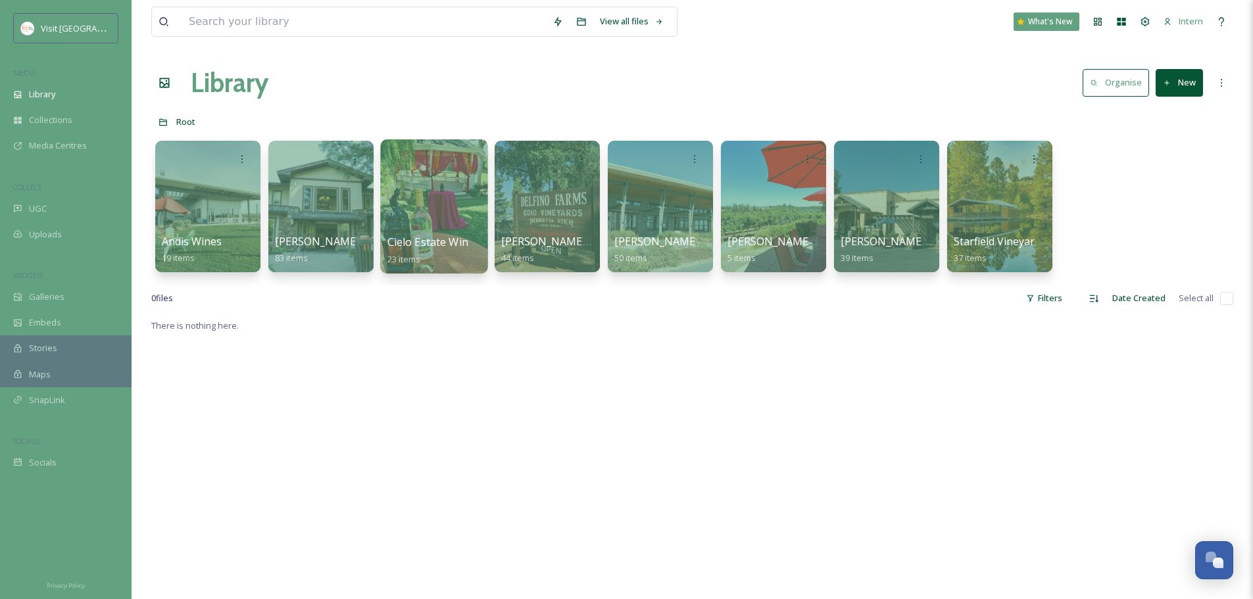
click at [410, 213] on div at bounding box center [433, 206] width 107 height 134
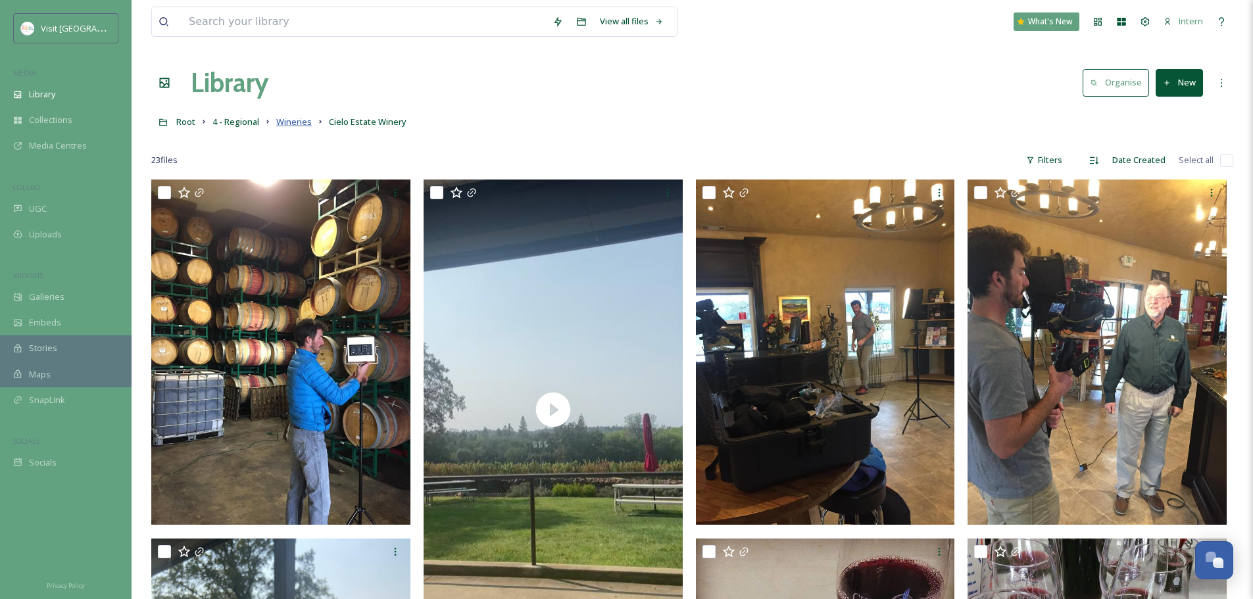
click at [283, 127] on span "Wineries" at bounding box center [294, 122] width 36 height 12
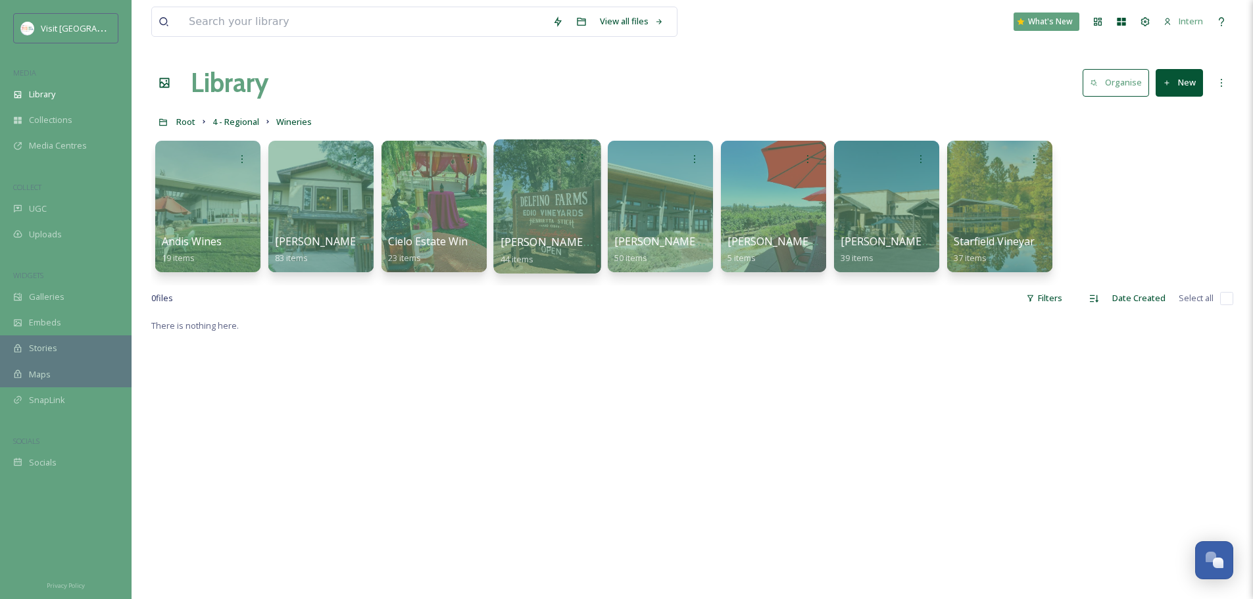
click at [516, 218] on div at bounding box center [546, 206] width 107 height 134
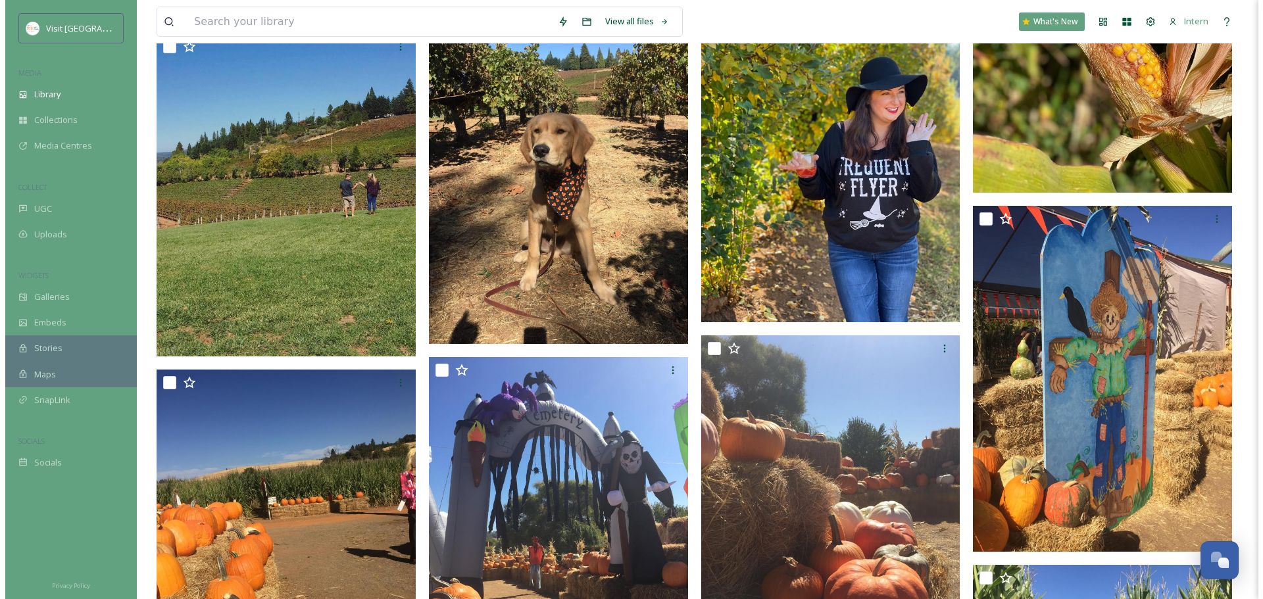
scroll to position [921, 0]
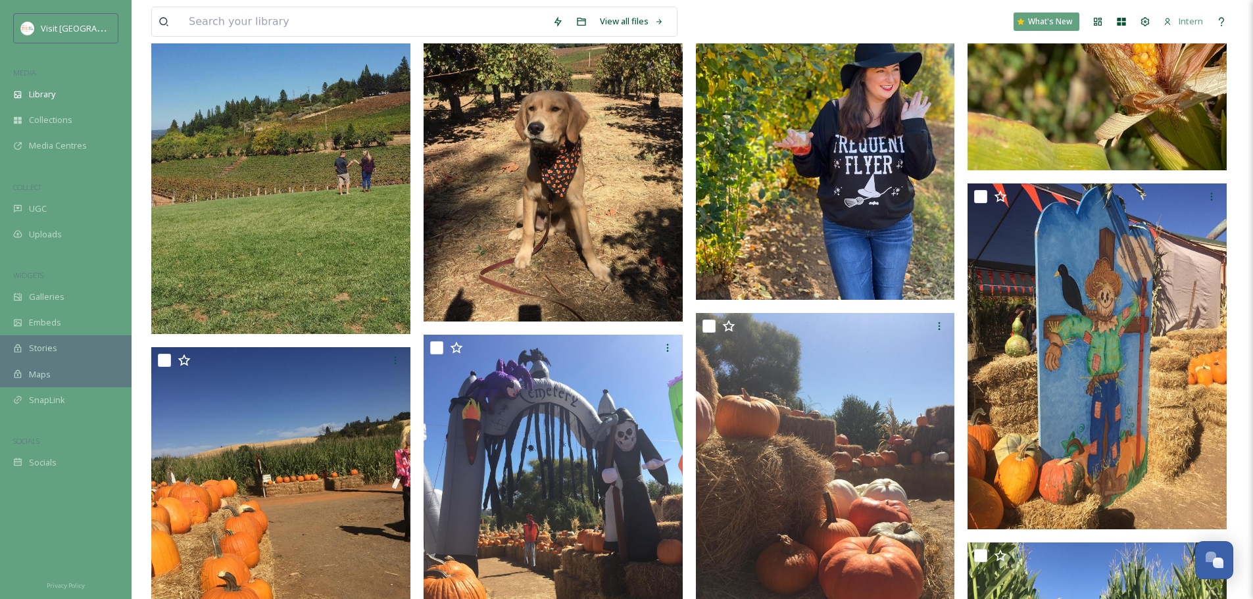
click at [790, 198] on img at bounding box center [825, 138] width 259 height 324
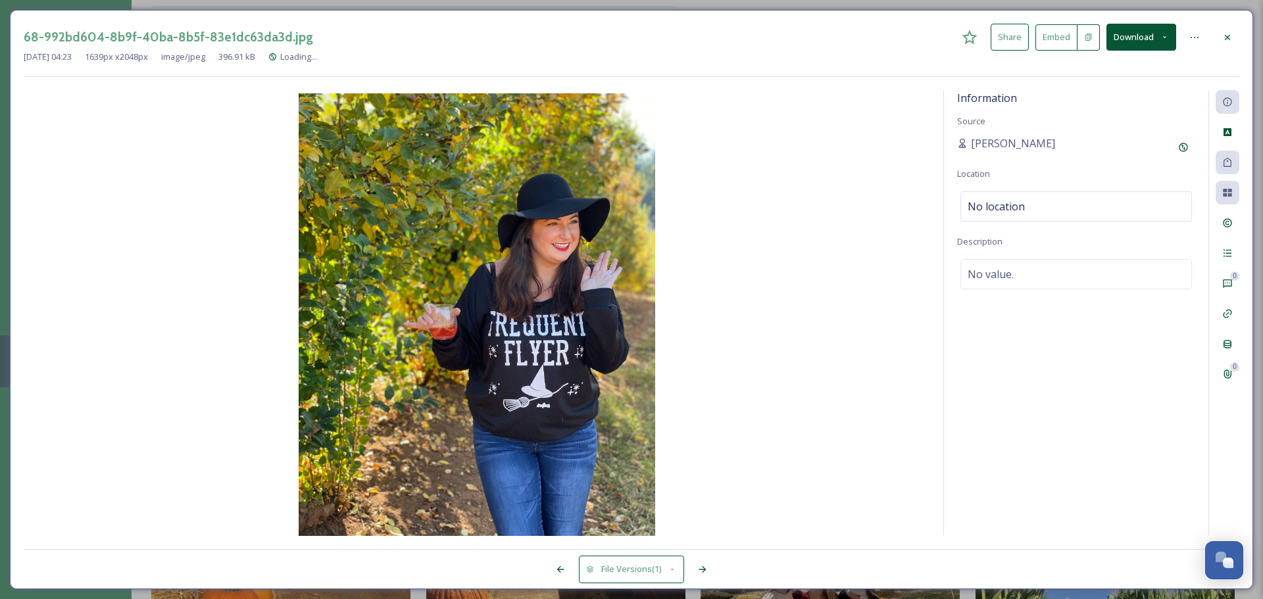
scroll to position [928, 0]
click at [1223, 197] on icon at bounding box center [1227, 193] width 9 height 8
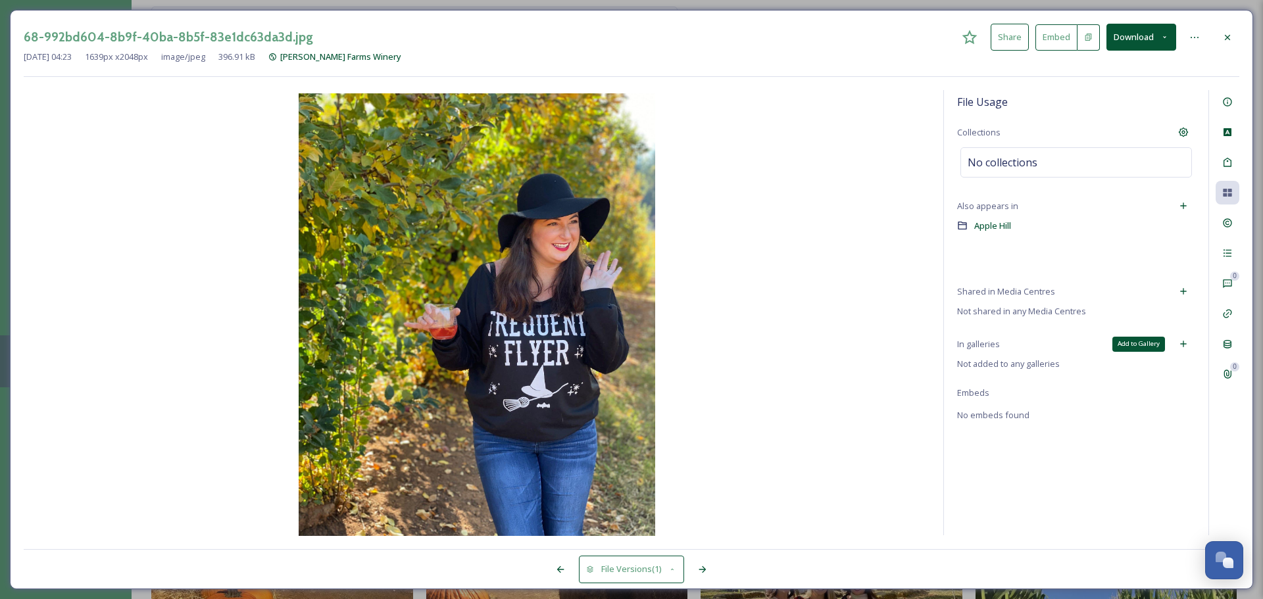
click at [1184, 333] on div "Add to Gallery" at bounding box center [1184, 344] width 24 height 24
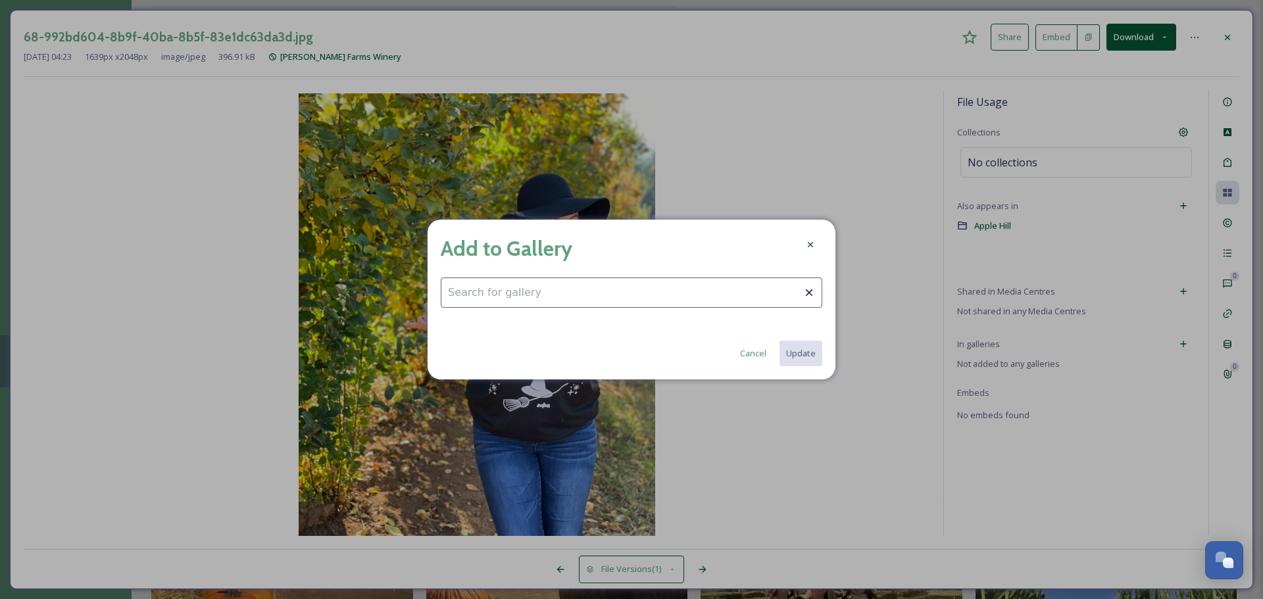
click at [572, 258] on div "Add to Gallery" at bounding box center [632, 249] width 382 height 32
click at [573, 280] on input at bounding box center [632, 293] width 382 height 30
click at [477, 316] on div "Fall Fun" at bounding box center [631, 325] width 380 height 26
type input "Fall Fun"
click at [824, 360] on div "Add to Gallery Fall Fun Cancel Update" at bounding box center [632, 299] width 408 height 161
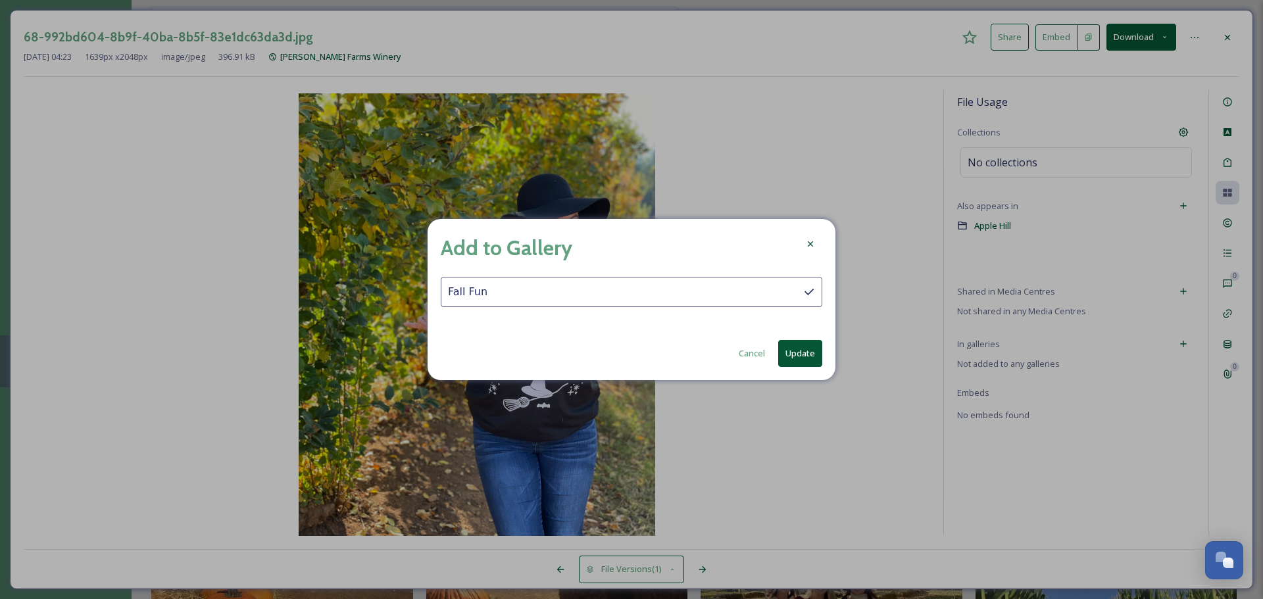
click at [814, 356] on button "Update" at bounding box center [800, 353] width 44 height 27
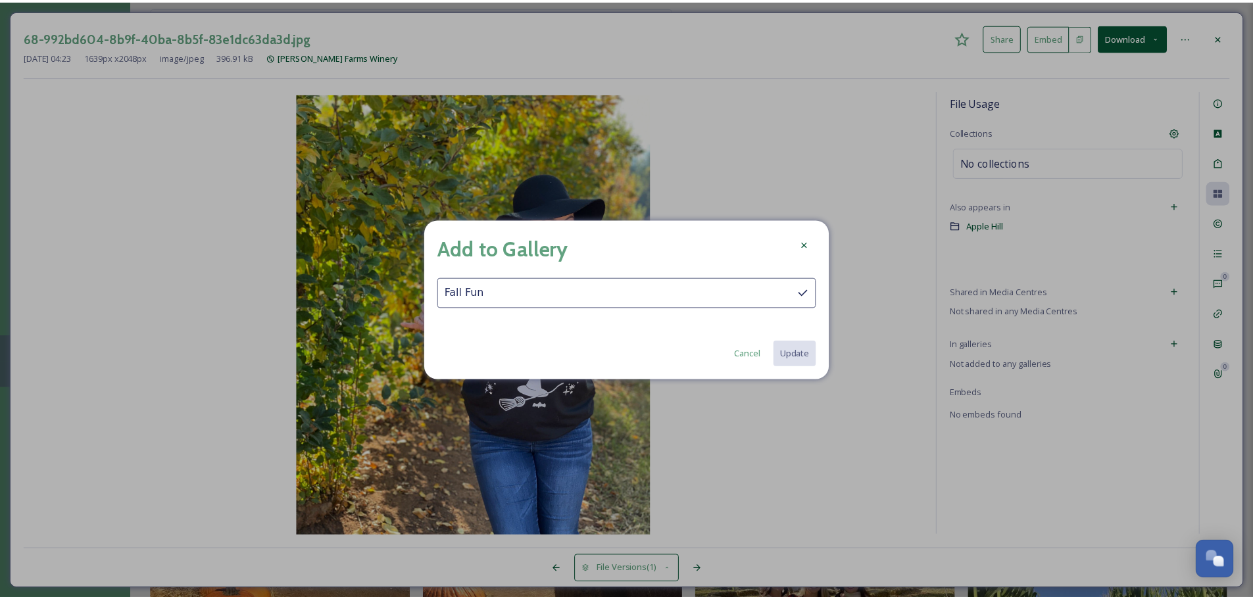
scroll to position [921, 0]
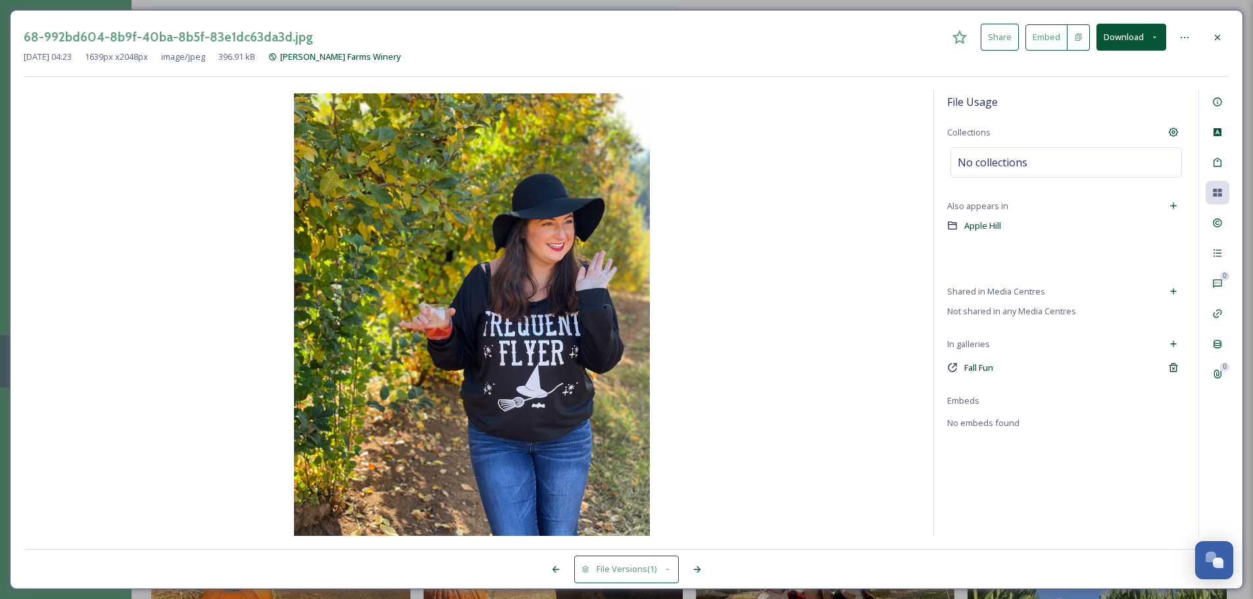
click at [1217, 36] on icon at bounding box center [1217, 36] width 5 height 5
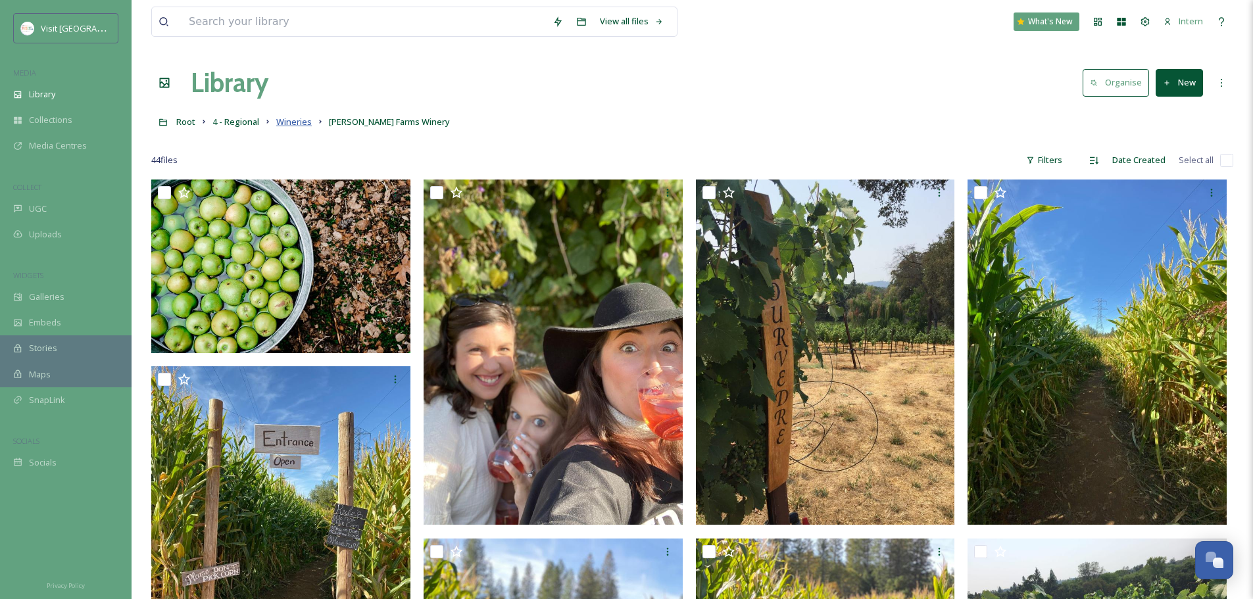
click at [289, 124] on span "Wineries" at bounding box center [294, 122] width 36 height 12
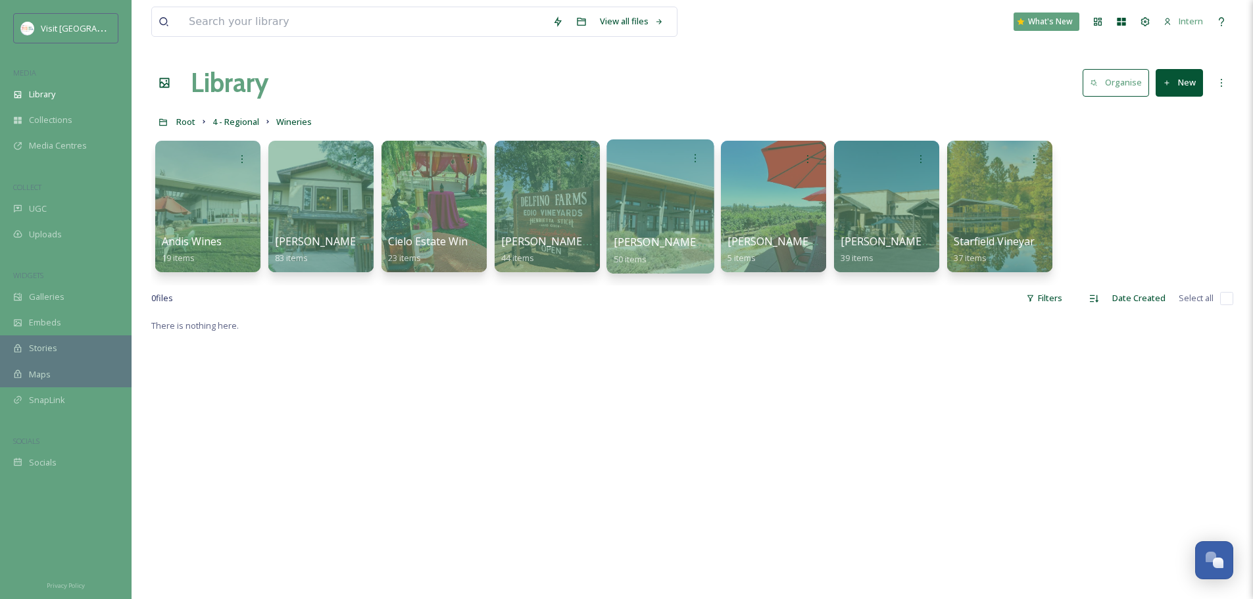
click at [653, 191] on div at bounding box center [659, 206] width 107 height 134
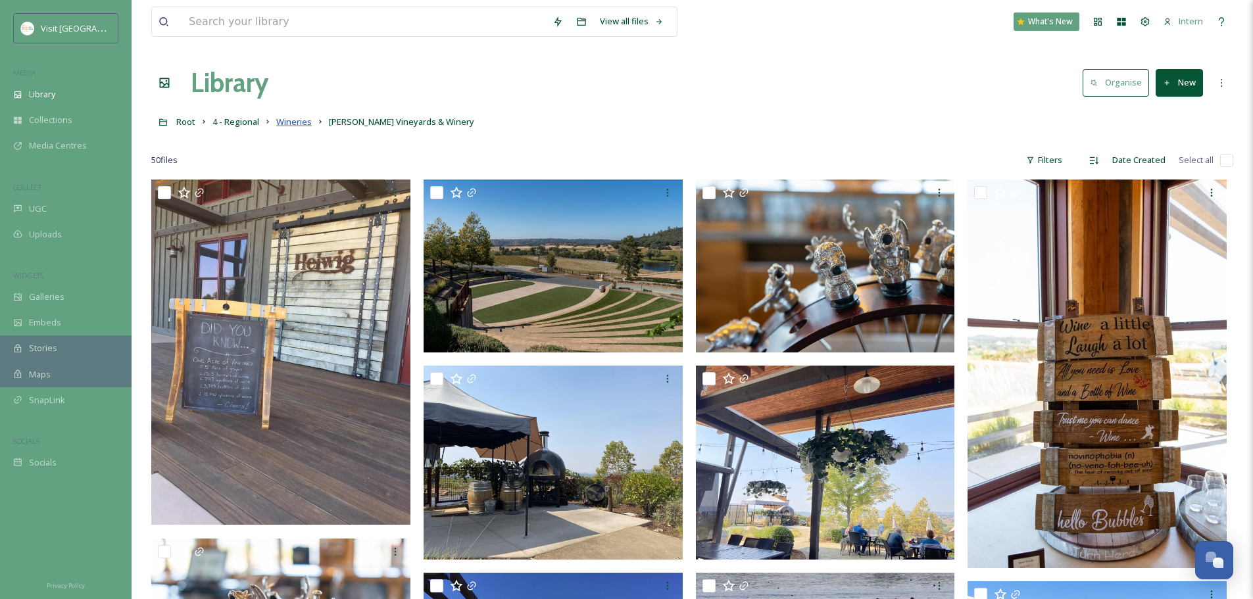
click at [295, 119] on span "Wineries" at bounding box center [294, 122] width 36 height 12
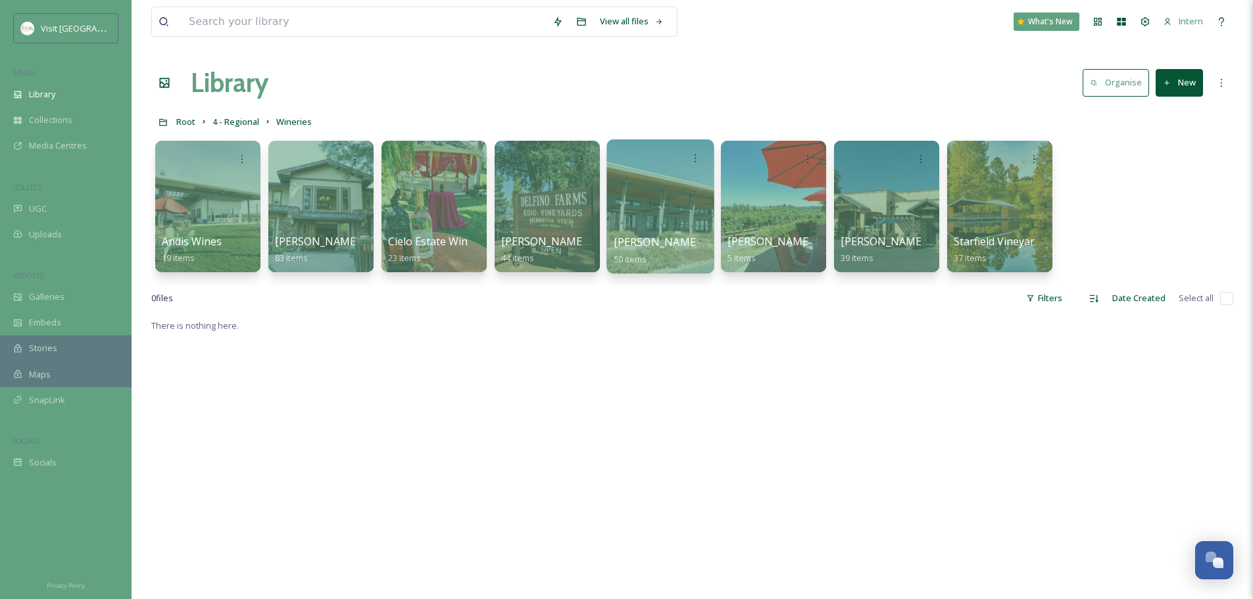
click at [703, 221] on div at bounding box center [659, 206] width 107 height 134
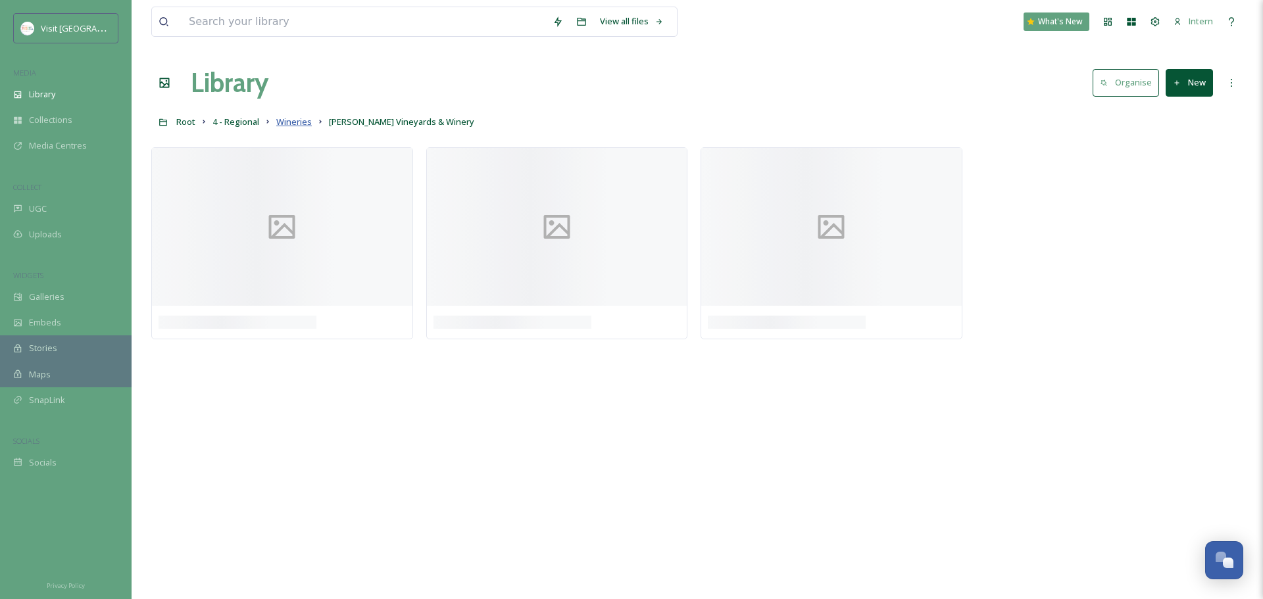
click at [302, 121] on span "Wineries" at bounding box center [294, 122] width 36 height 12
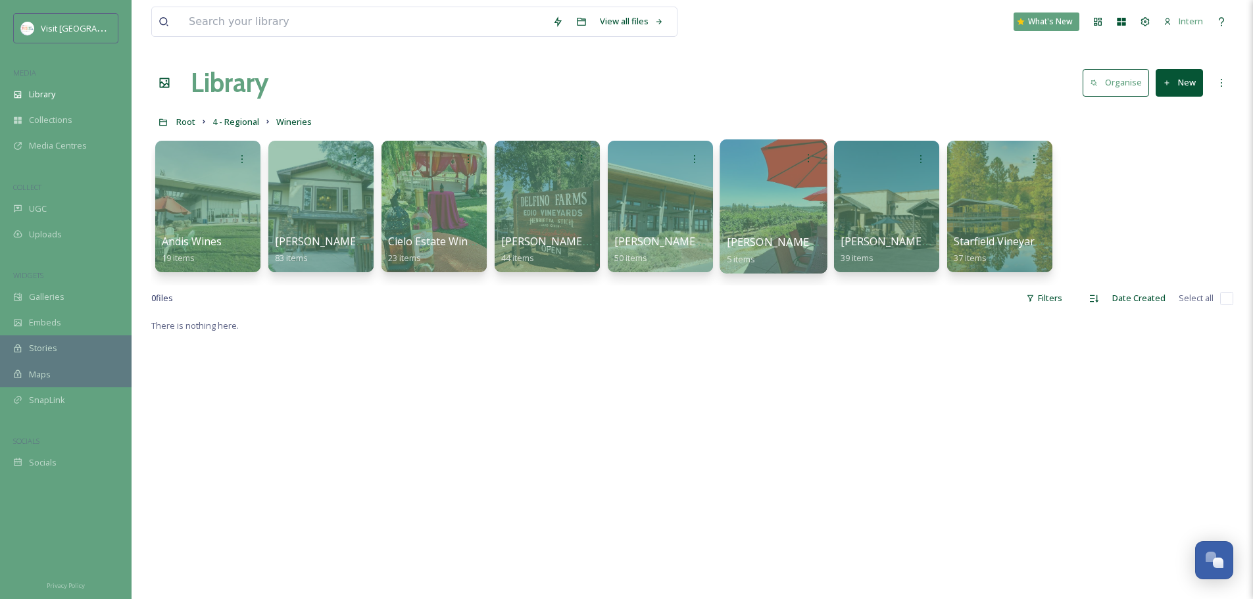
click at [800, 199] on div at bounding box center [773, 206] width 107 height 134
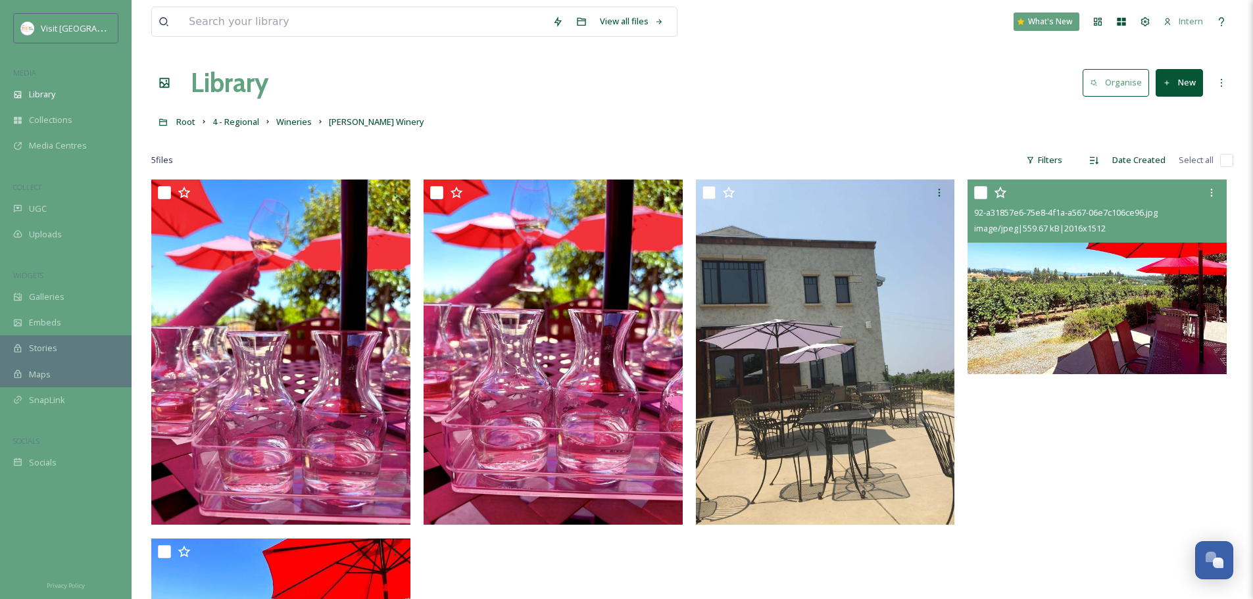
click at [1007, 312] on img at bounding box center [1097, 277] width 259 height 195
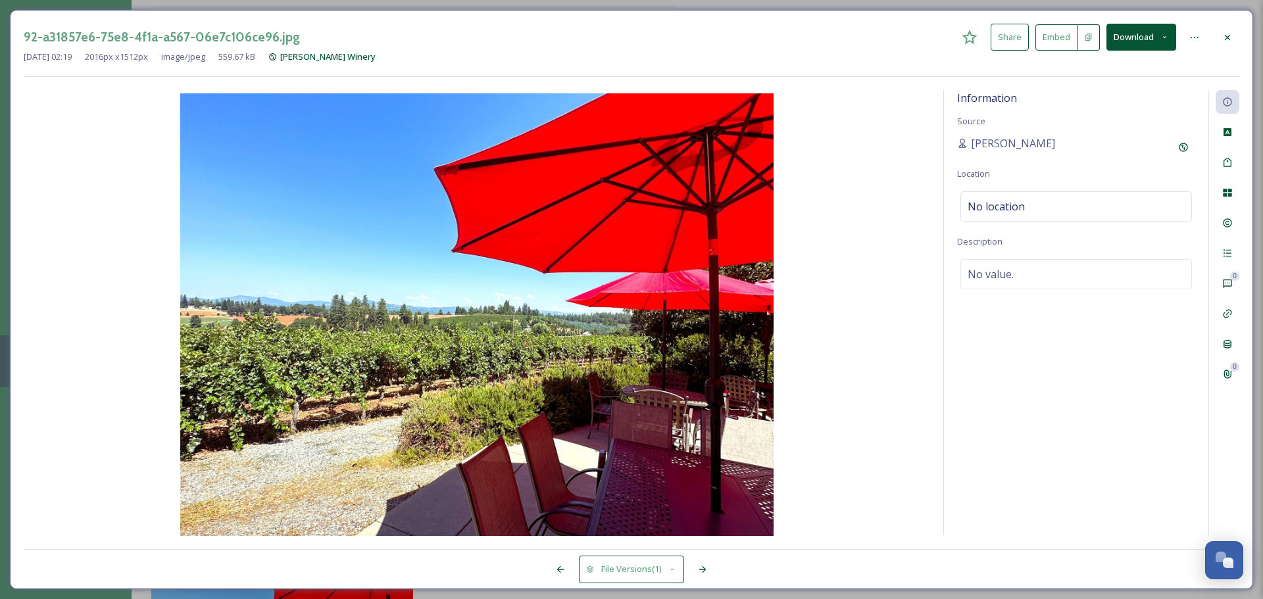
click at [1233, 34] on div at bounding box center [1228, 38] width 24 height 24
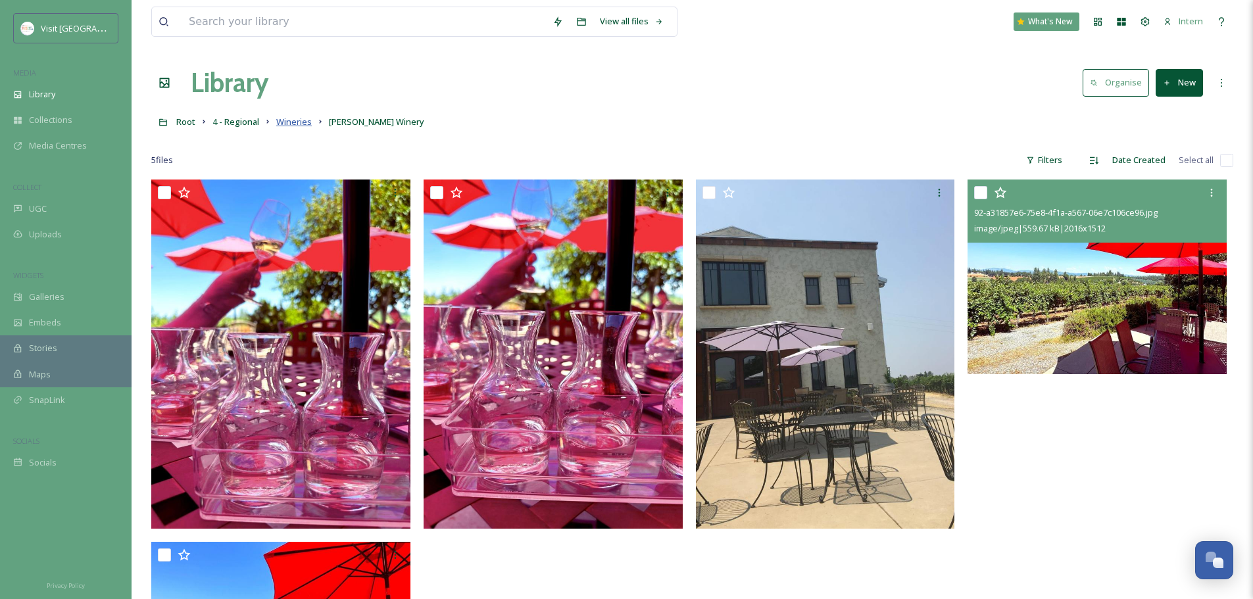
click at [294, 126] on span "Wineries" at bounding box center [294, 122] width 36 height 12
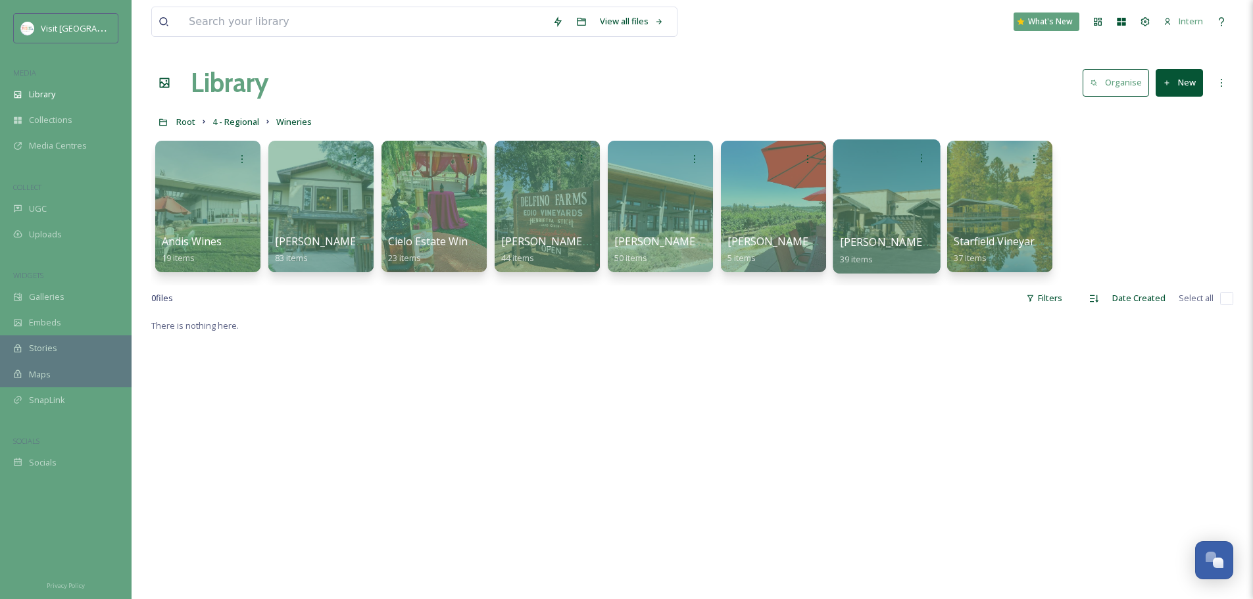
click at [852, 247] on span "Scott Harvey Winery" at bounding box center [902, 242] width 124 height 14
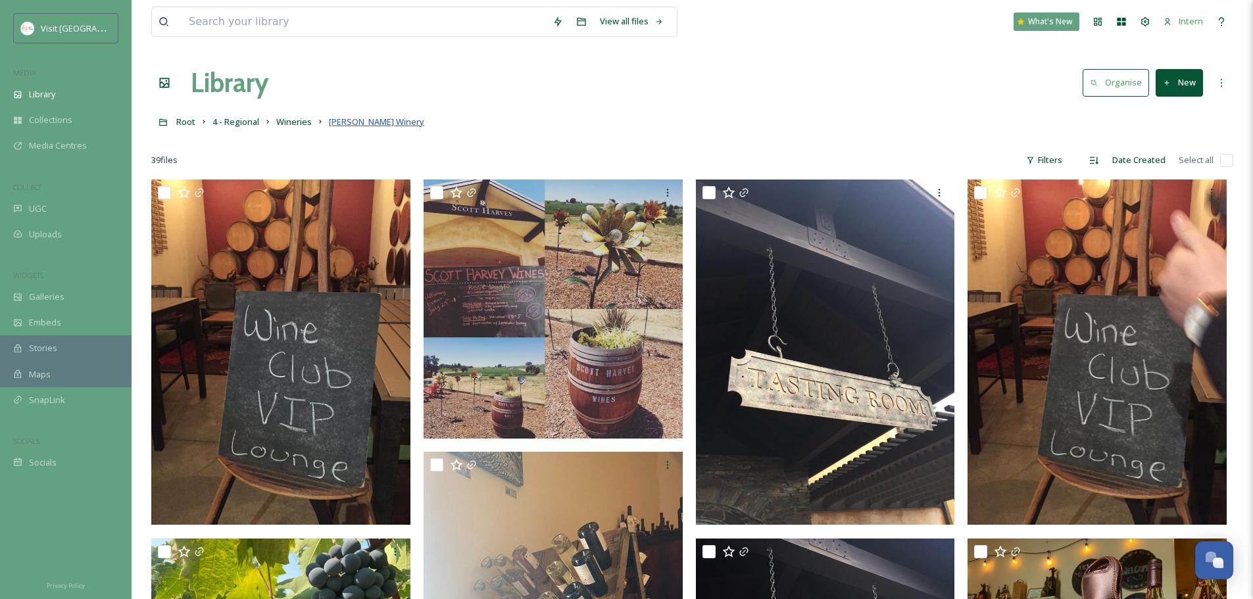
click at [371, 128] on span "Scott Harvey Winery" at bounding box center [376, 122] width 95 height 12
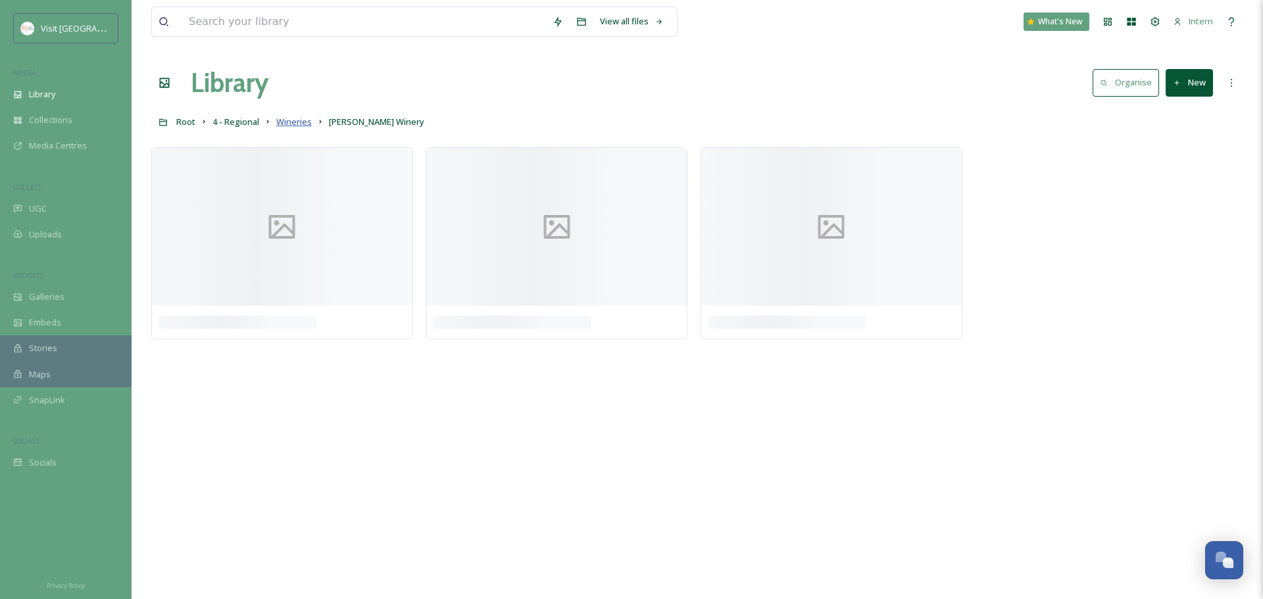
click at [278, 124] on span "Wineries" at bounding box center [294, 122] width 36 height 12
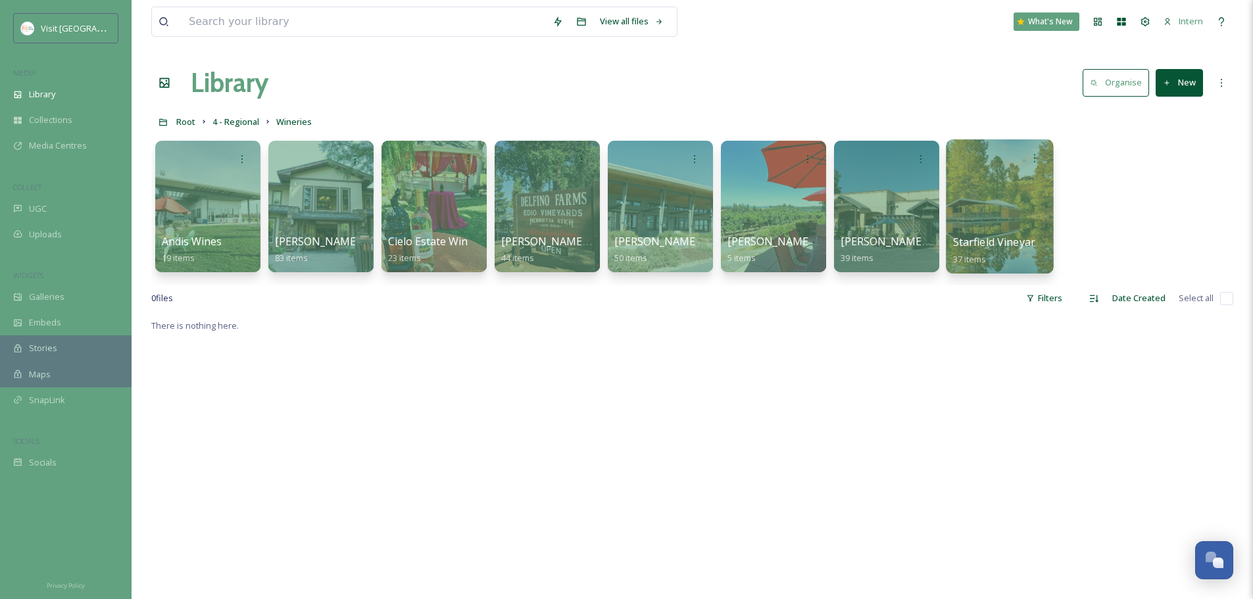
click at [979, 210] on div at bounding box center [999, 206] width 107 height 134
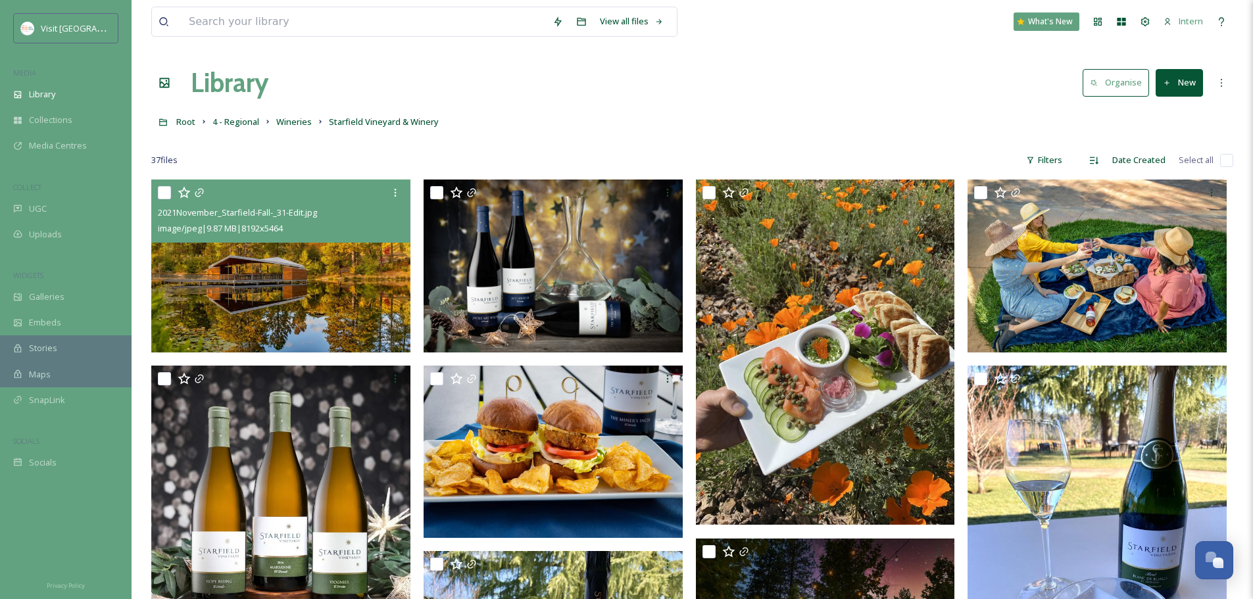
click at [329, 326] on img at bounding box center [280, 266] width 259 height 173
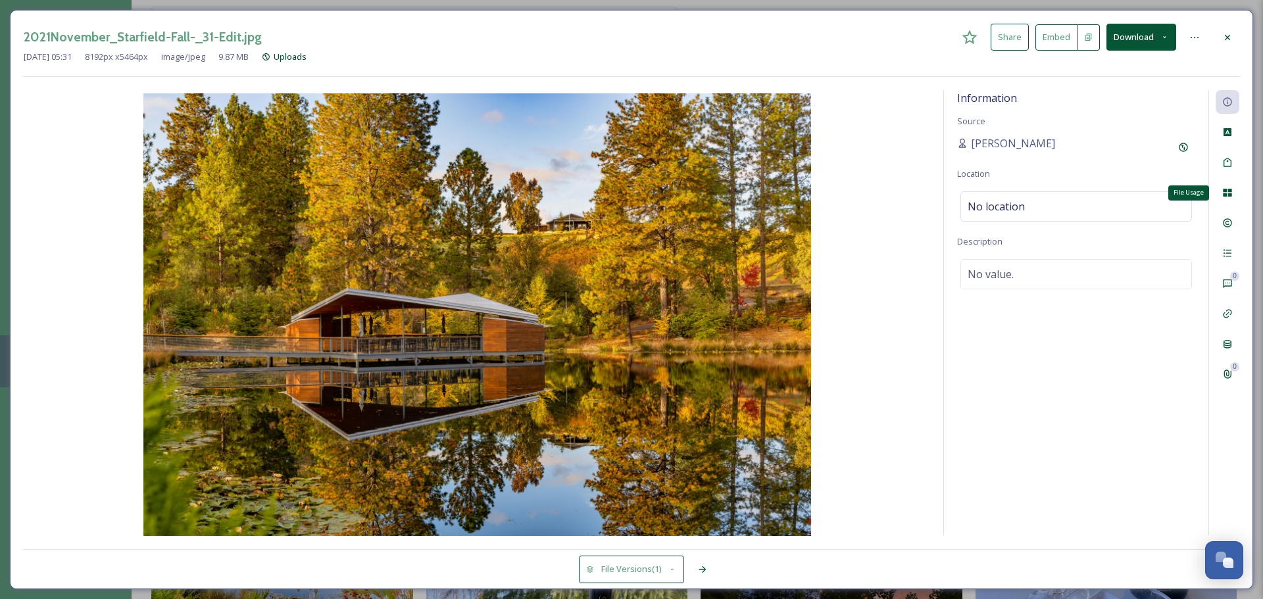
click at [1235, 193] on div "File Usage" at bounding box center [1228, 193] width 24 height 24
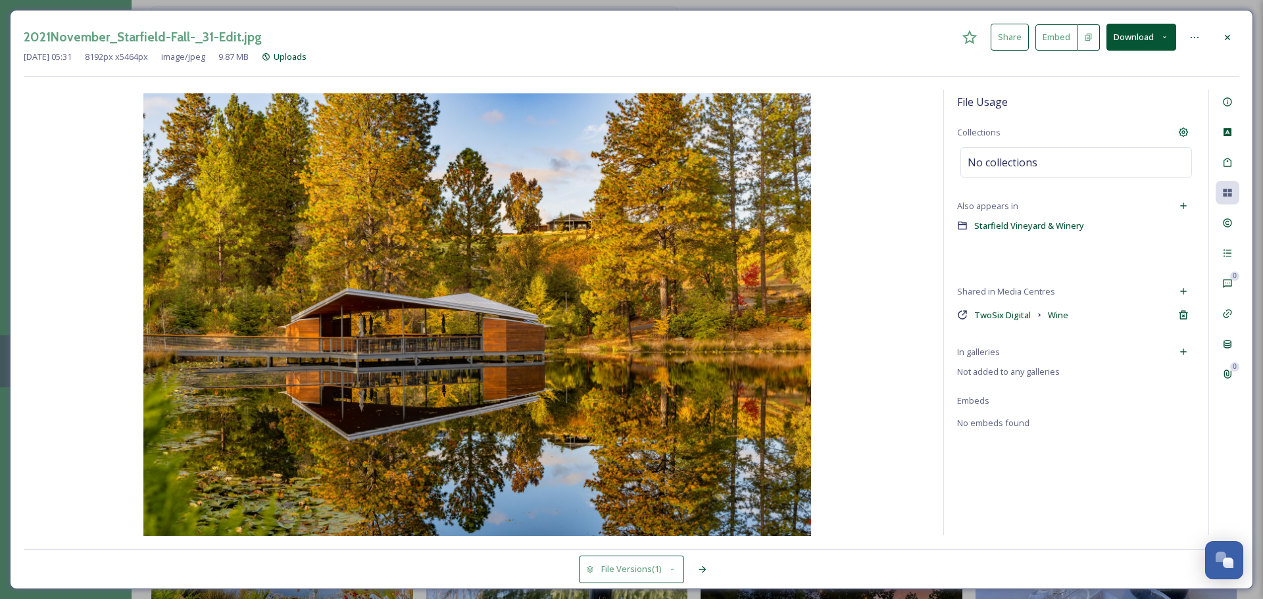
click at [1170, 357] on div "In galleries" at bounding box center [1076, 352] width 238 height 24
click at [1180, 350] on icon at bounding box center [1183, 352] width 11 height 11
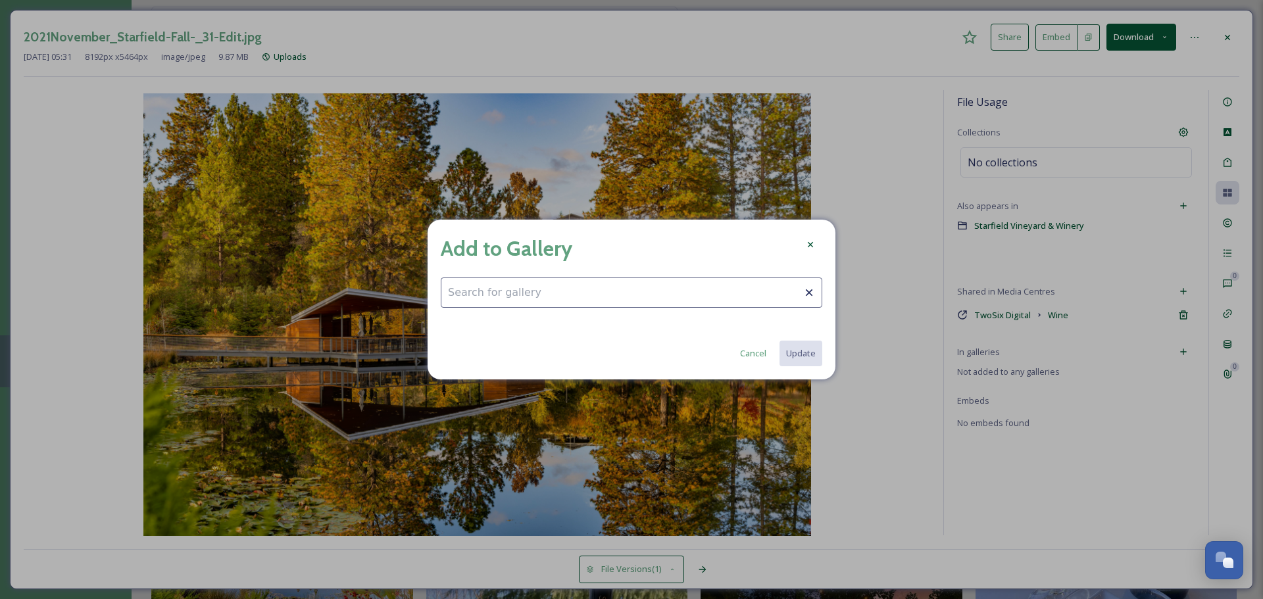
click at [776, 304] on input at bounding box center [632, 293] width 382 height 30
click at [471, 321] on span "Fall Fun" at bounding box center [462, 324] width 29 height 12
type input "Fall Fun"
click at [816, 346] on button "Update" at bounding box center [800, 353] width 44 height 27
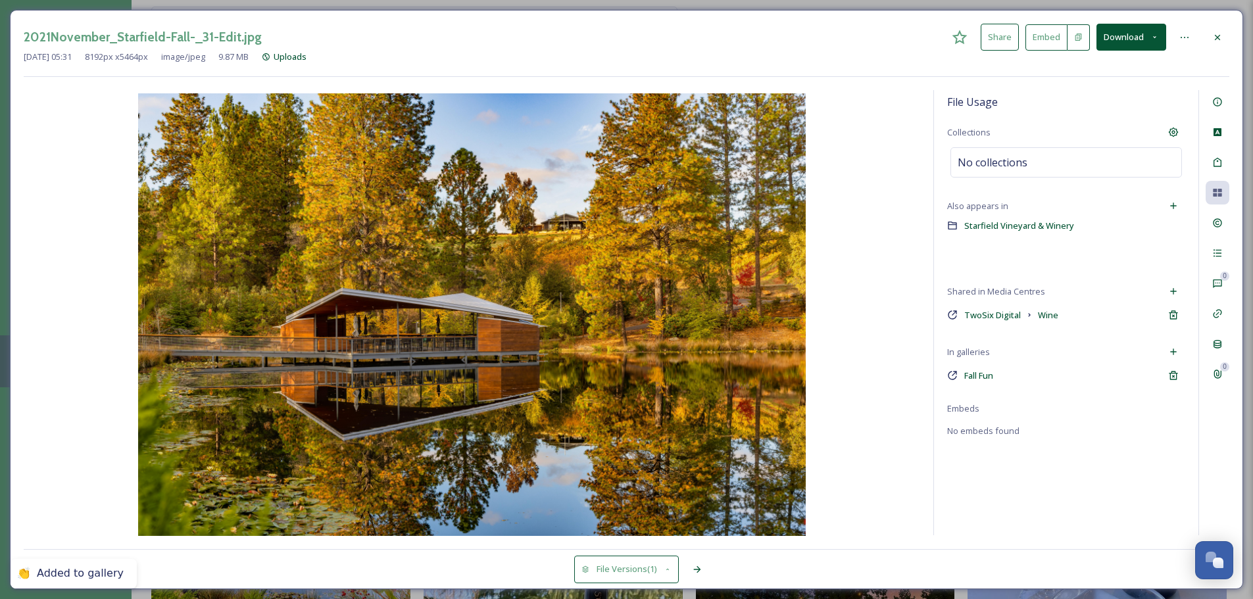
click at [1227, 38] on div at bounding box center [1218, 38] width 24 height 24
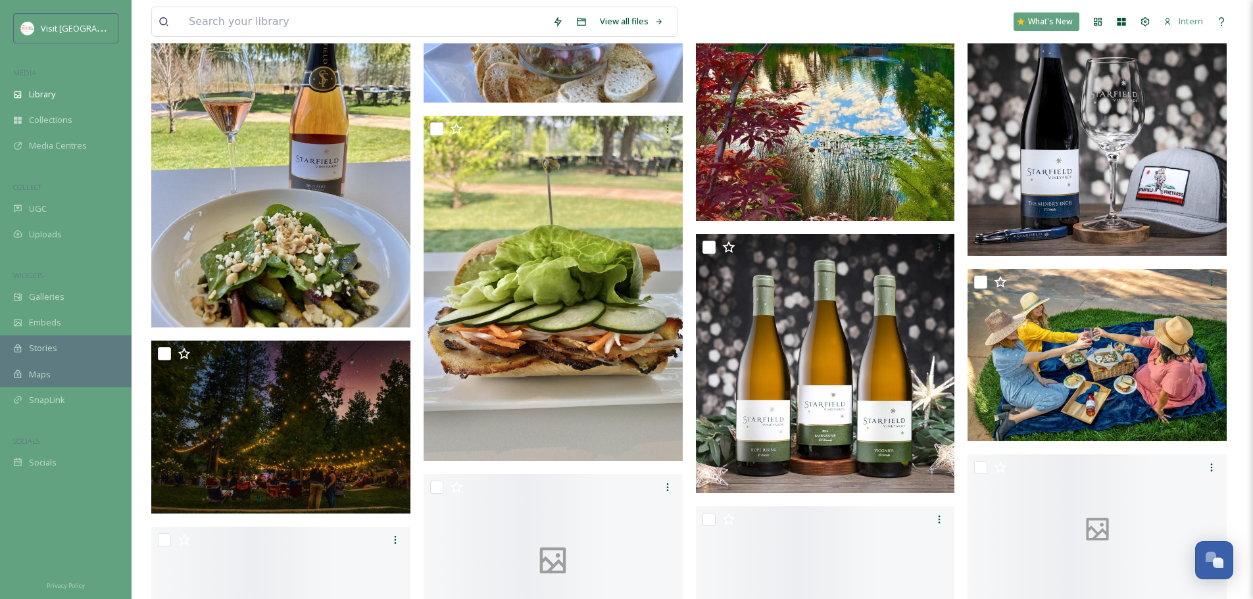
scroll to position [1973, 0]
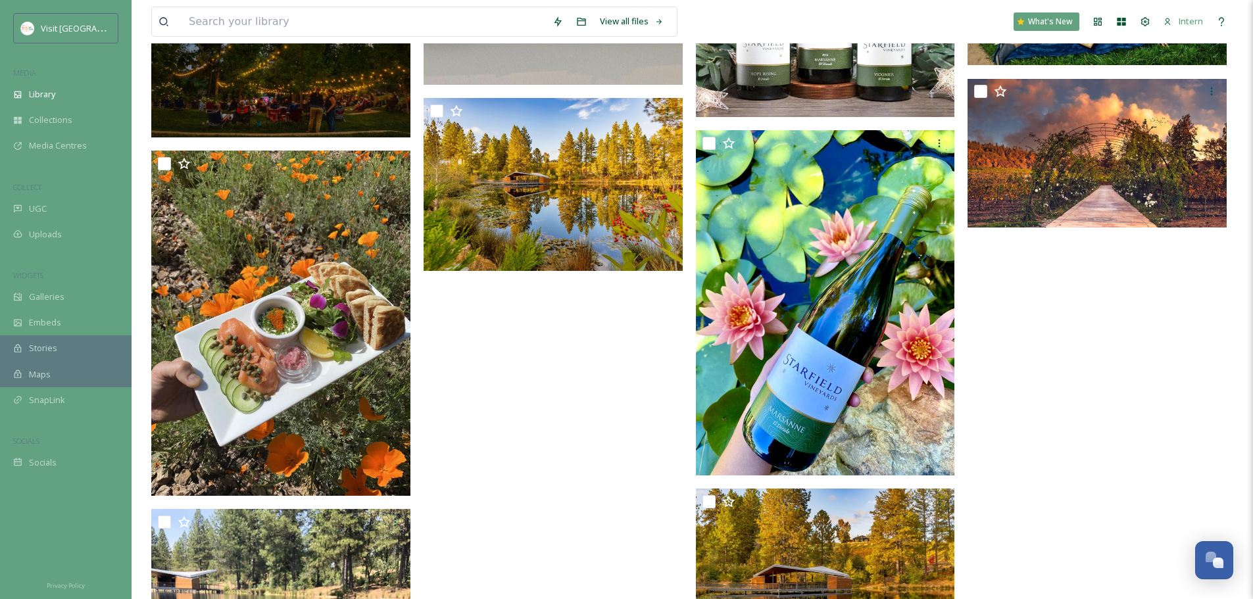
click at [248, 95] on img at bounding box center [280, 50] width 259 height 173
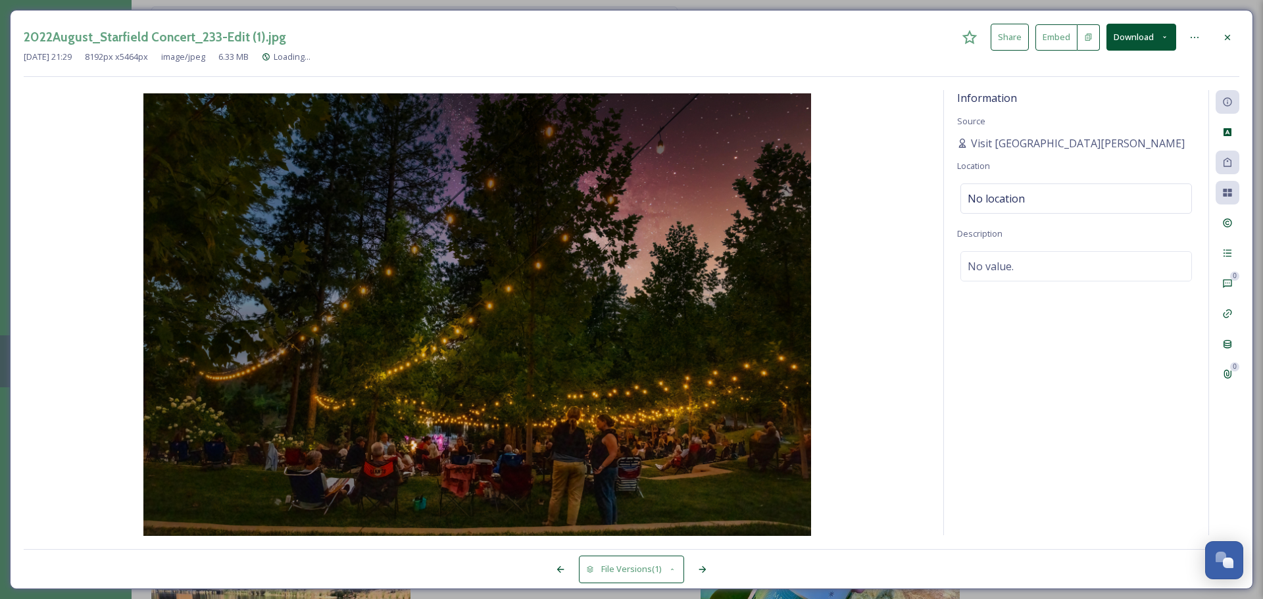
scroll to position [2070, 0]
click at [1215, 34] on div "2022August_Starfield Concert_233-Edit (1).jpg Share Embed Download" at bounding box center [632, 37] width 1216 height 27
click at [1222, 39] on div at bounding box center [1228, 38] width 24 height 24
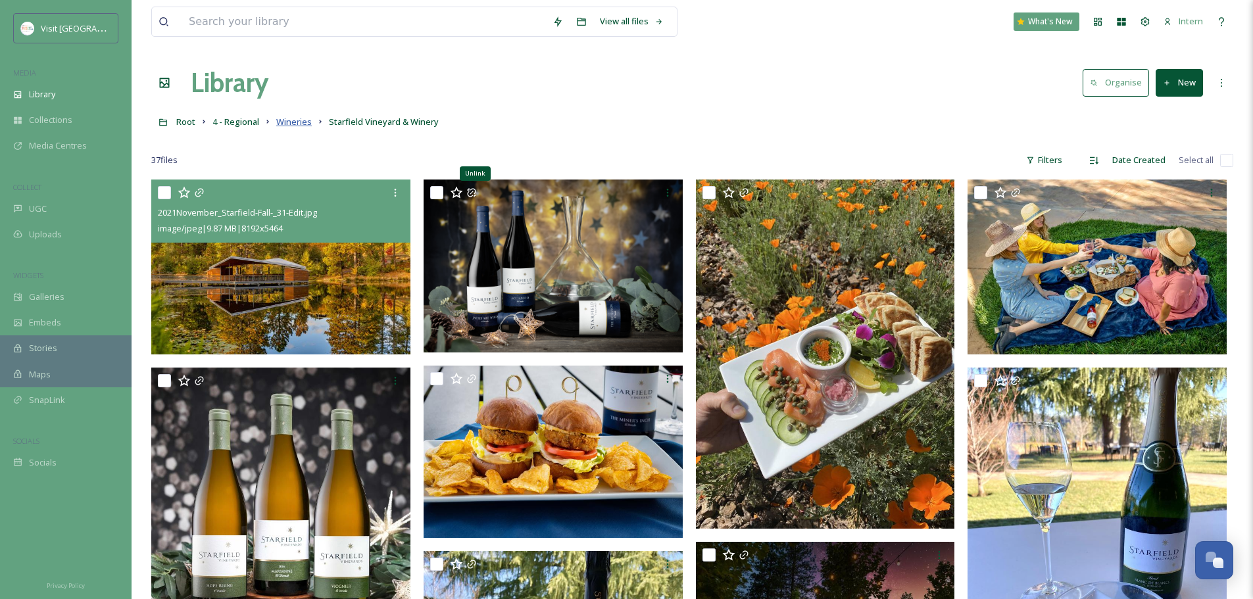
click at [284, 124] on span "Wineries" at bounding box center [294, 122] width 36 height 12
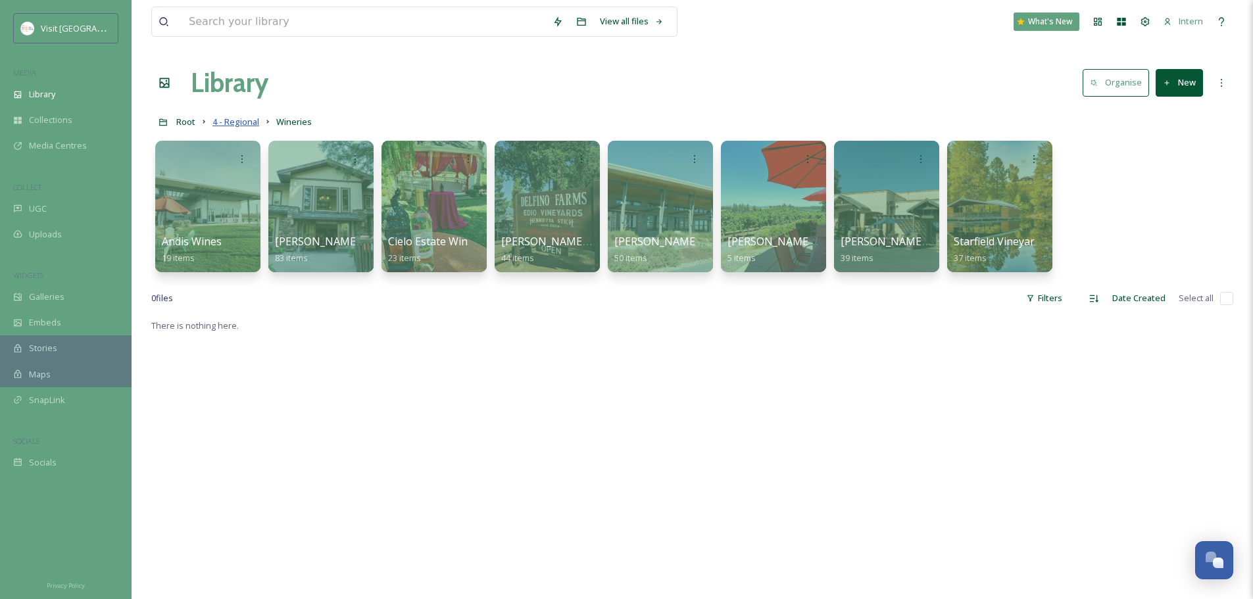
click at [243, 121] on span "4 - Regional" at bounding box center [235, 122] width 47 height 12
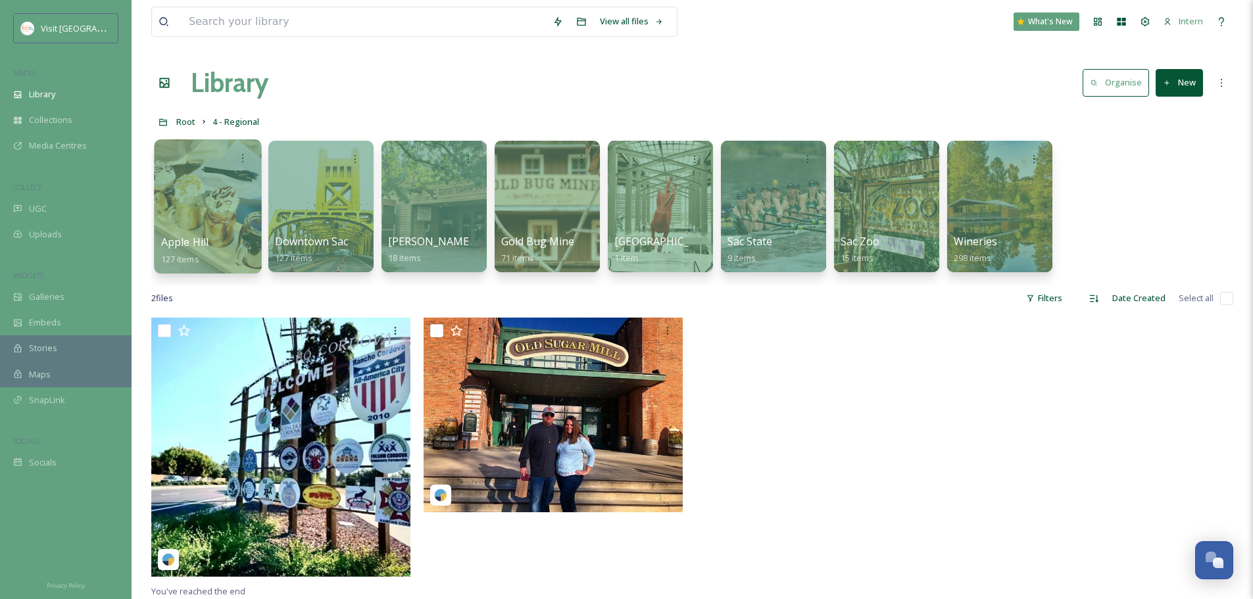
click at [205, 222] on div at bounding box center [207, 206] width 107 height 134
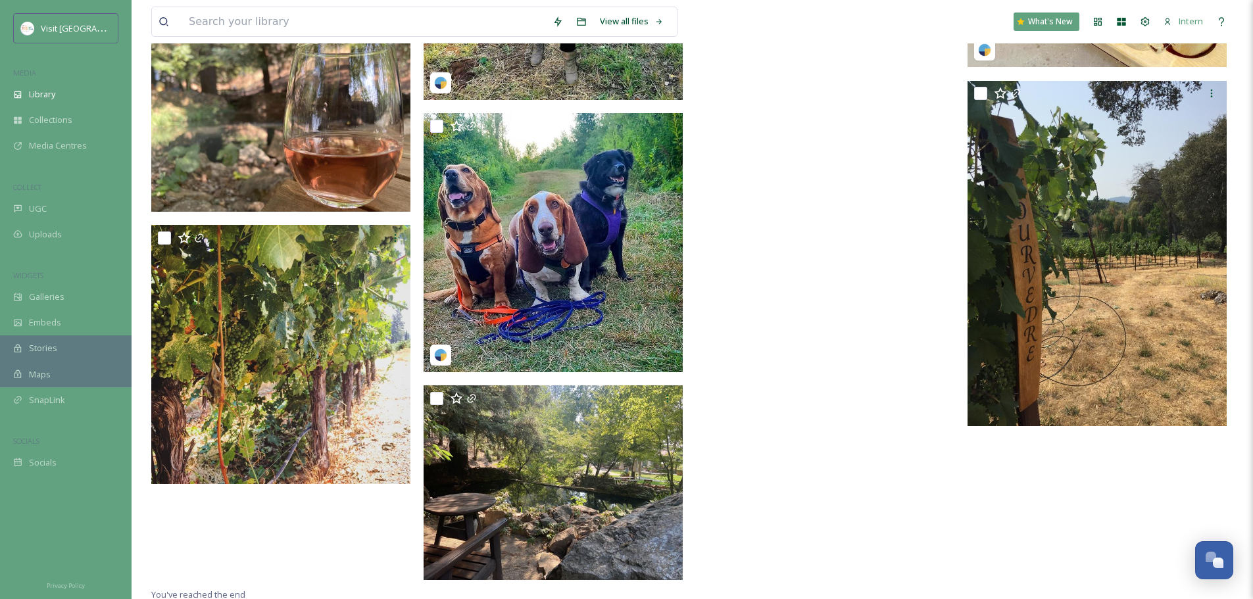
scroll to position [9424, 0]
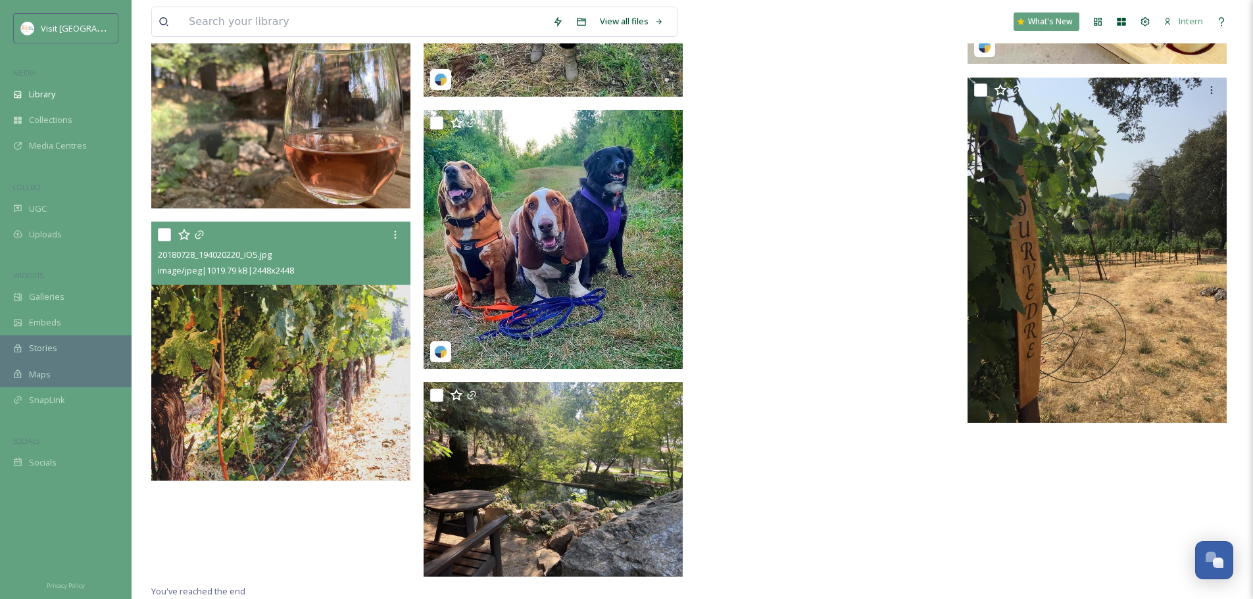
click at [299, 333] on img at bounding box center [280, 351] width 259 height 259
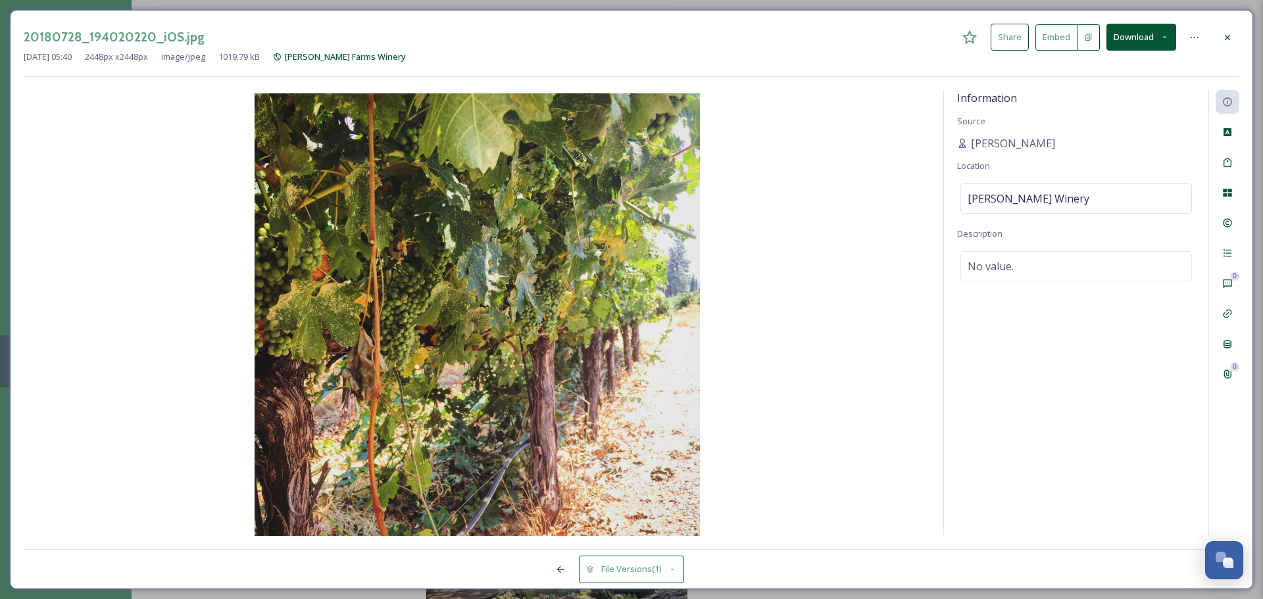
click at [1227, 39] on icon at bounding box center [1227, 37] width 11 height 11
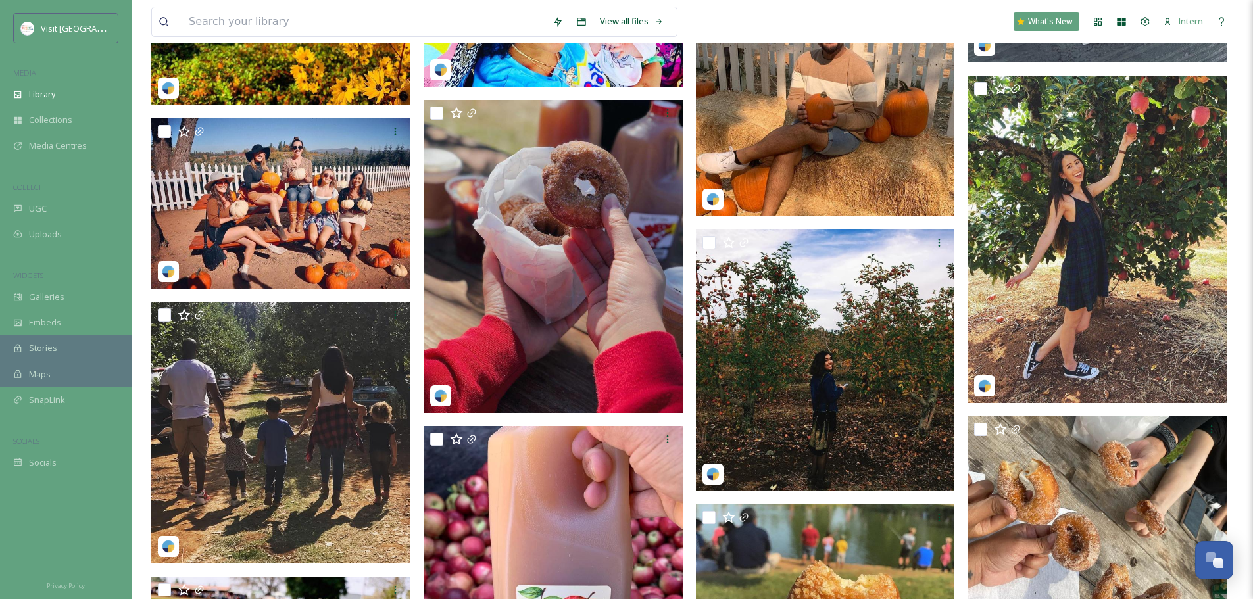
scroll to position [8306, 0]
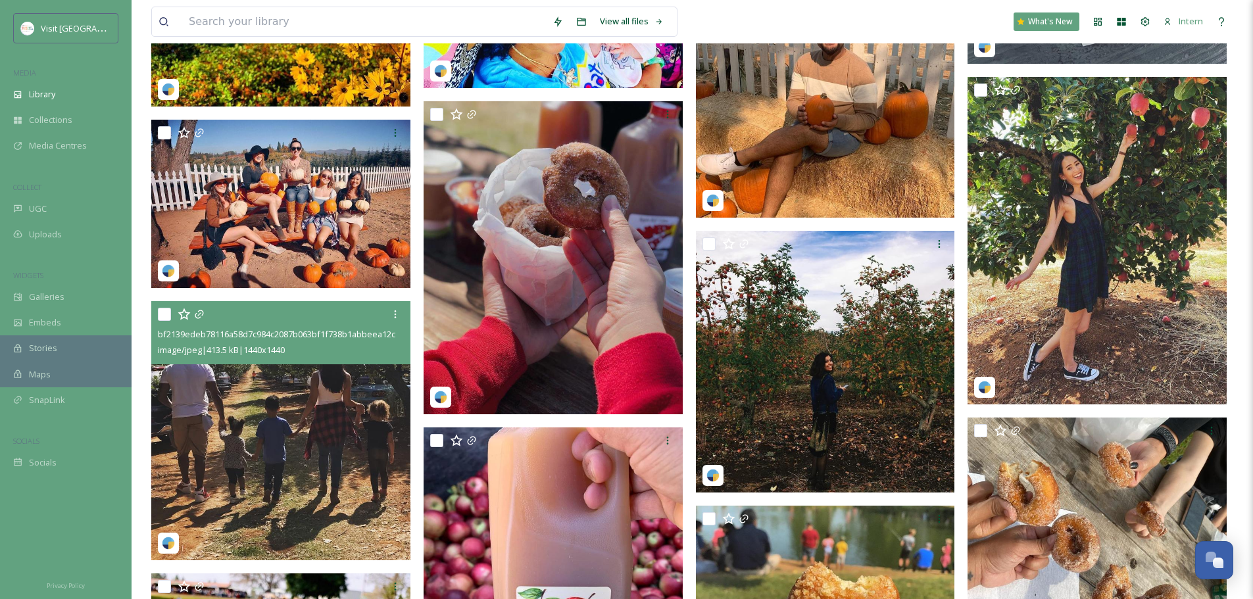
click at [268, 406] on img at bounding box center [280, 430] width 259 height 259
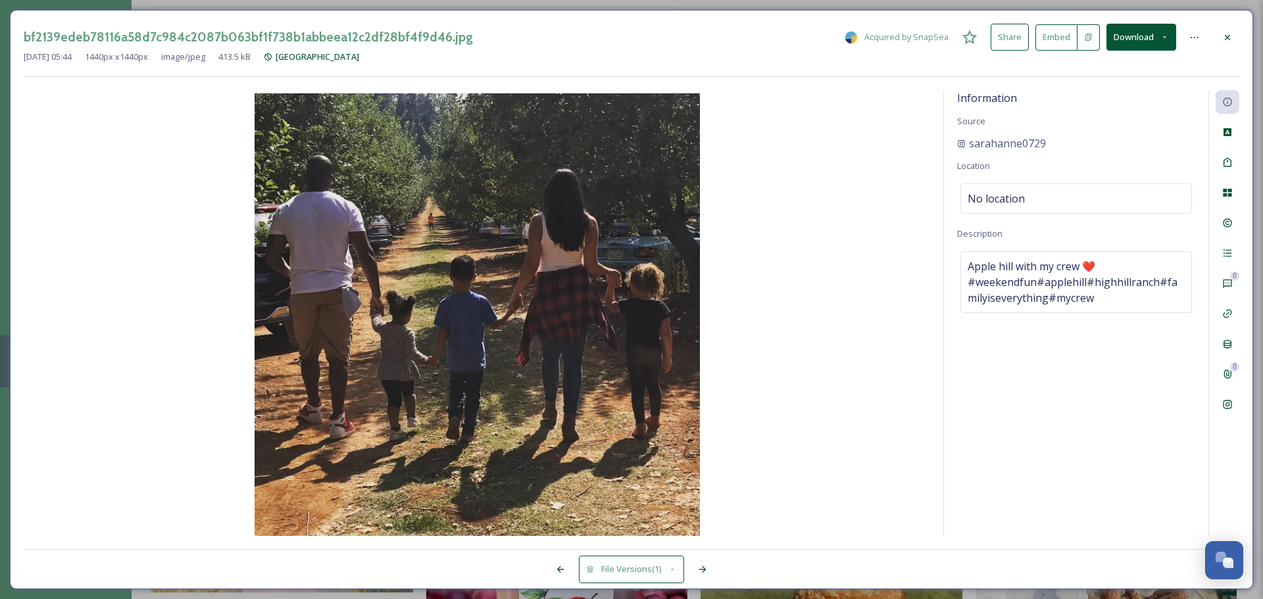
click at [1235, 37] on div at bounding box center [1228, 38] width 24 height 24
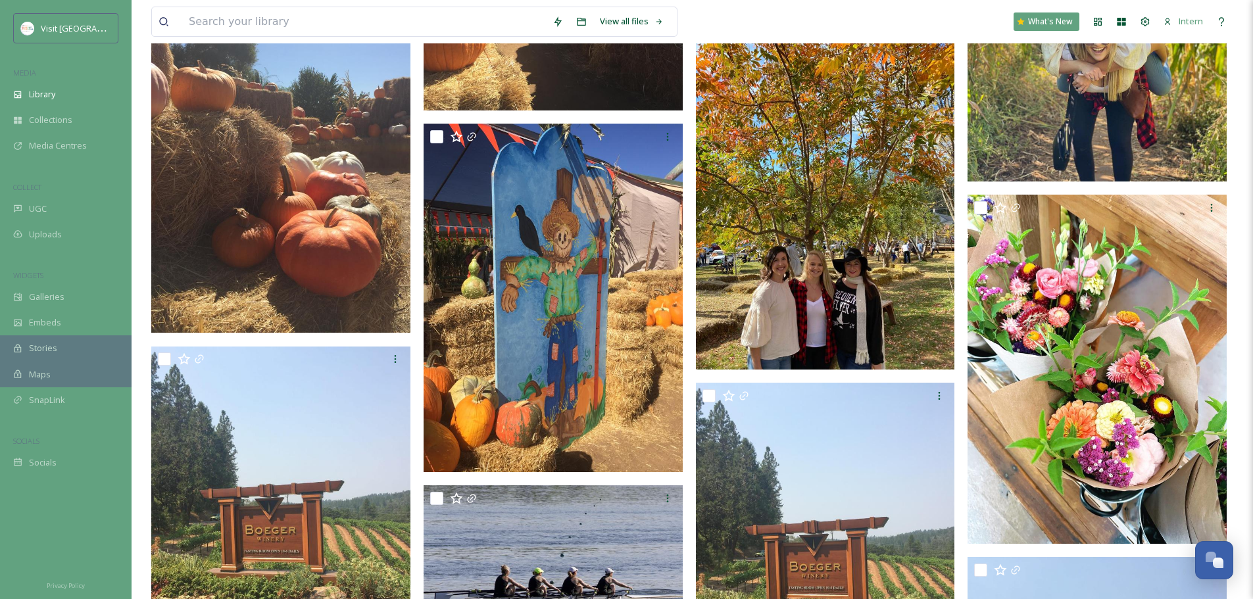
scroll to position [3175, 0]
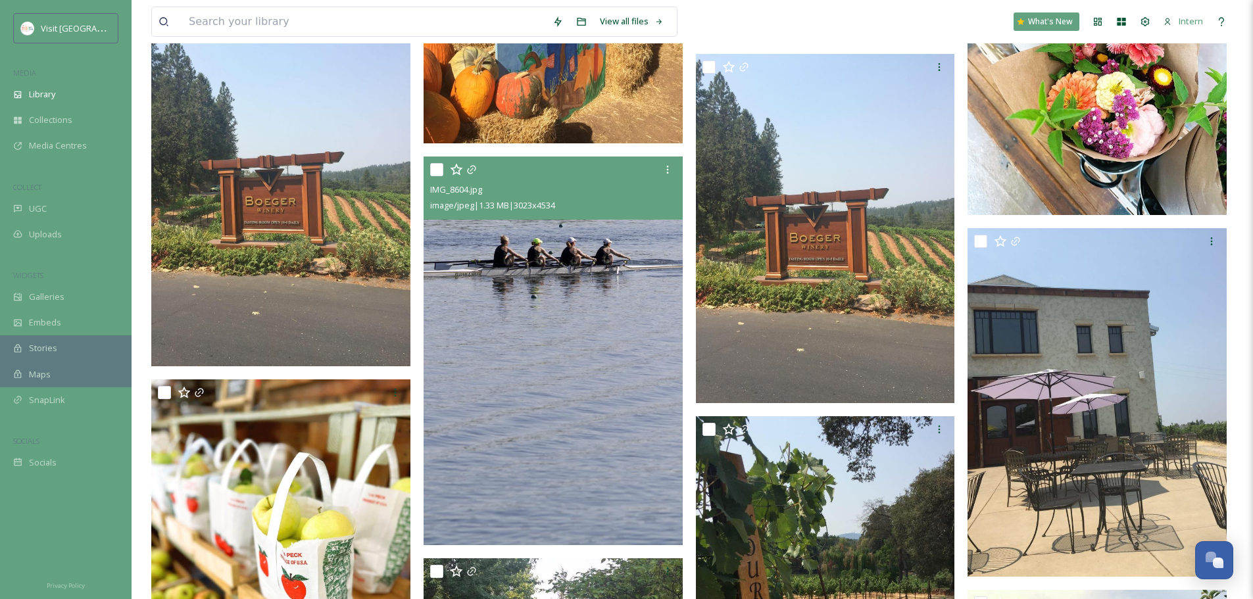
click at [510, 289] on img at bounding box center [553, 351] width 259 height 389
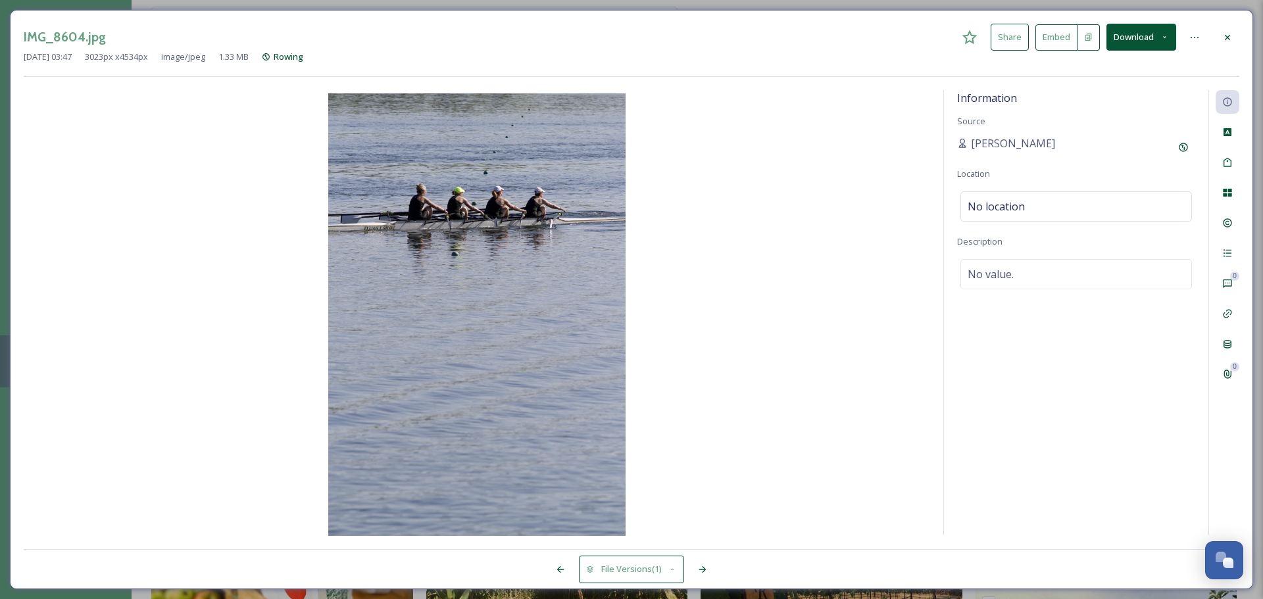
click at [1230, 37] on icon at bounding box center [1227, 37] width 11 height 11
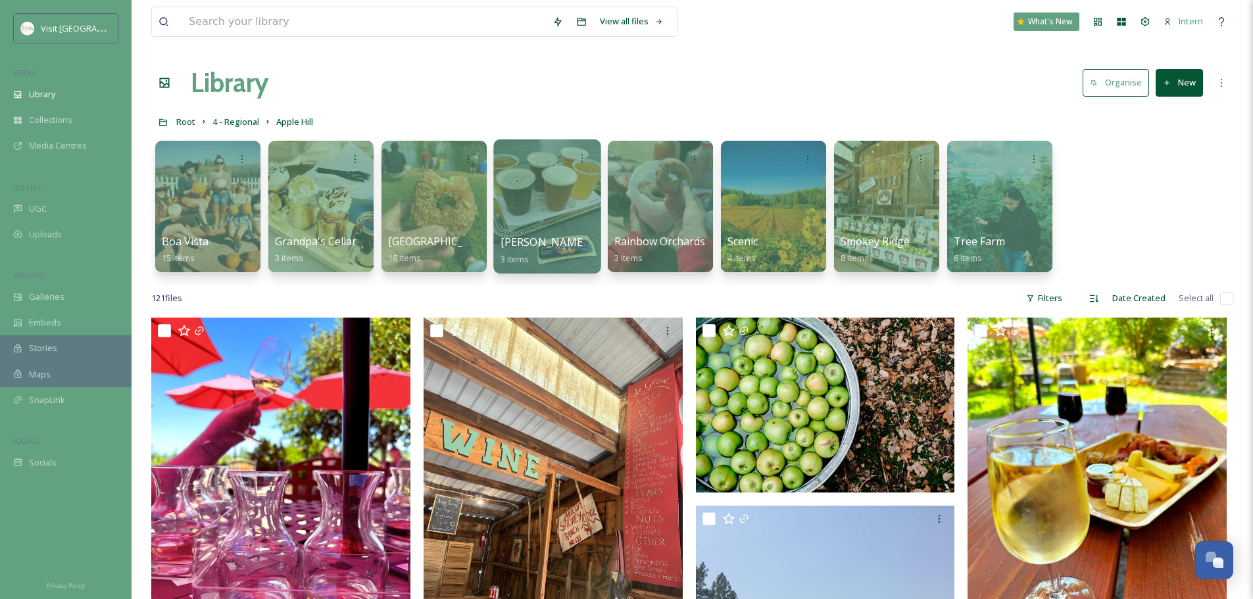
click at [552, 226] on div at bounding box center [546, 206] width 107 height 134
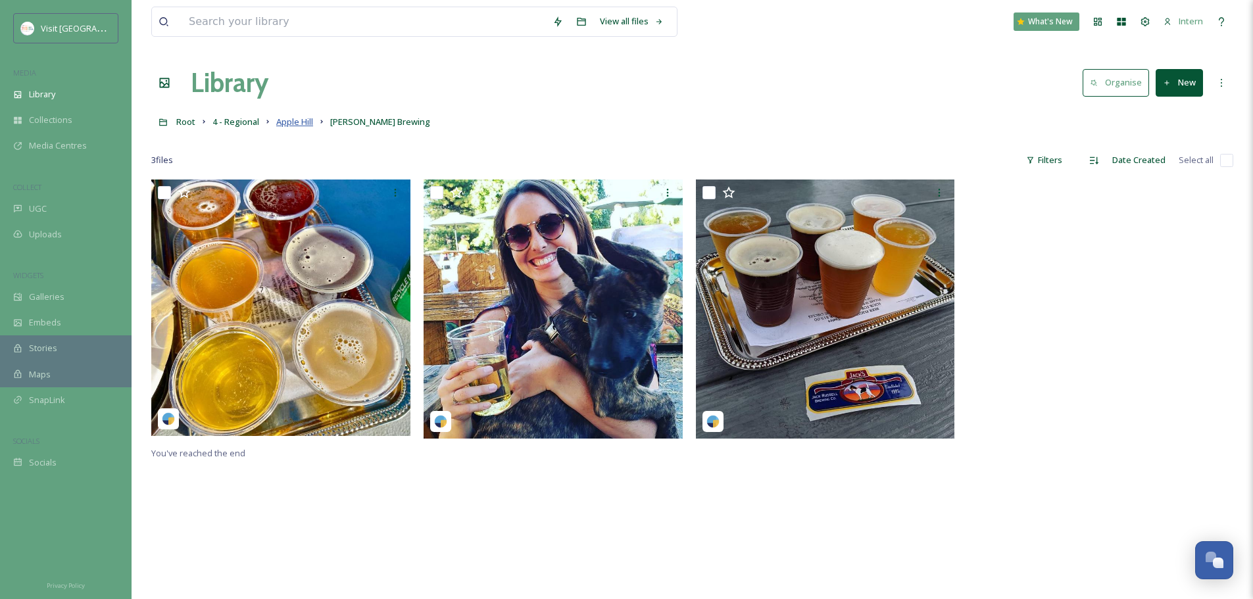
click at [310, 123] on span "Apple Hill" at bounding box center [294, 122] width 37 height 12
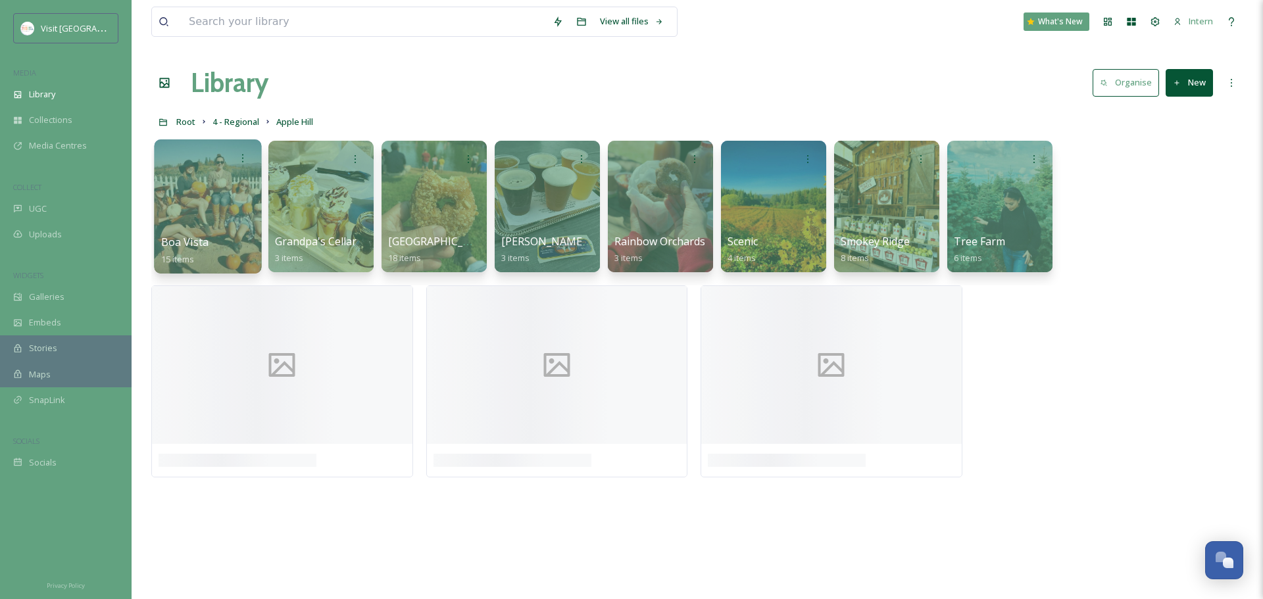
click at [205, 209] on div at bounding box center [207, 206] width 107 height 134
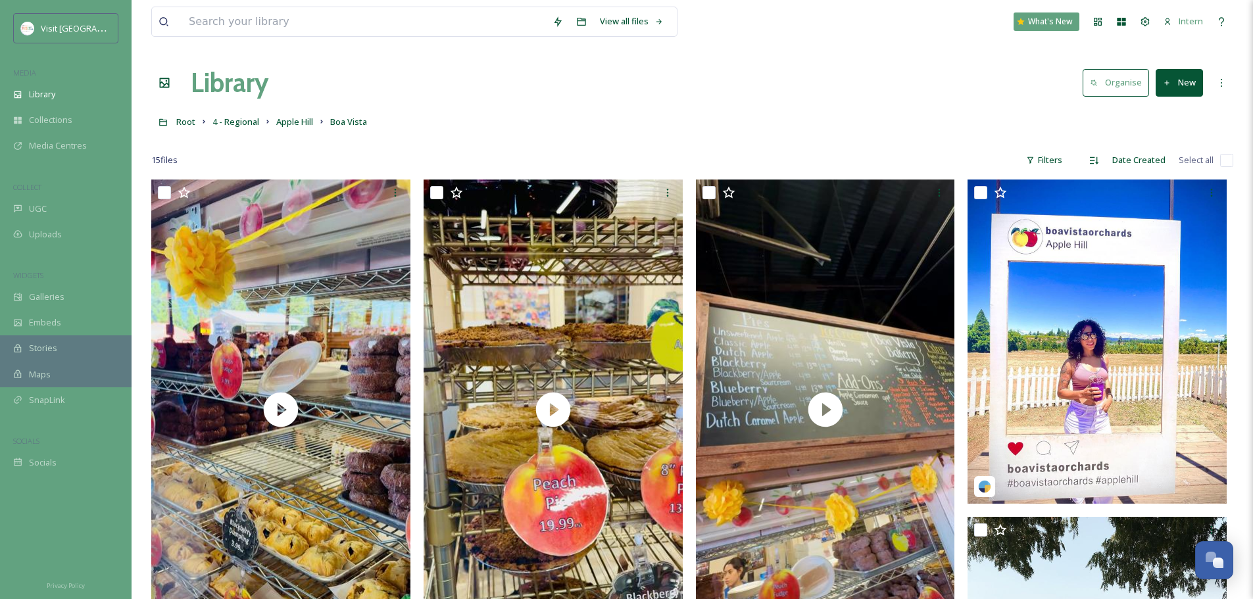
click at [288, 132] on div "Root 4 - Regional Apple Hill Boa Vista" at bounding box center [692, 121] width 1082 height 25
click at [287, 118] on span "Apple Hill" at bounding box center [294, 122] width 37 height 12
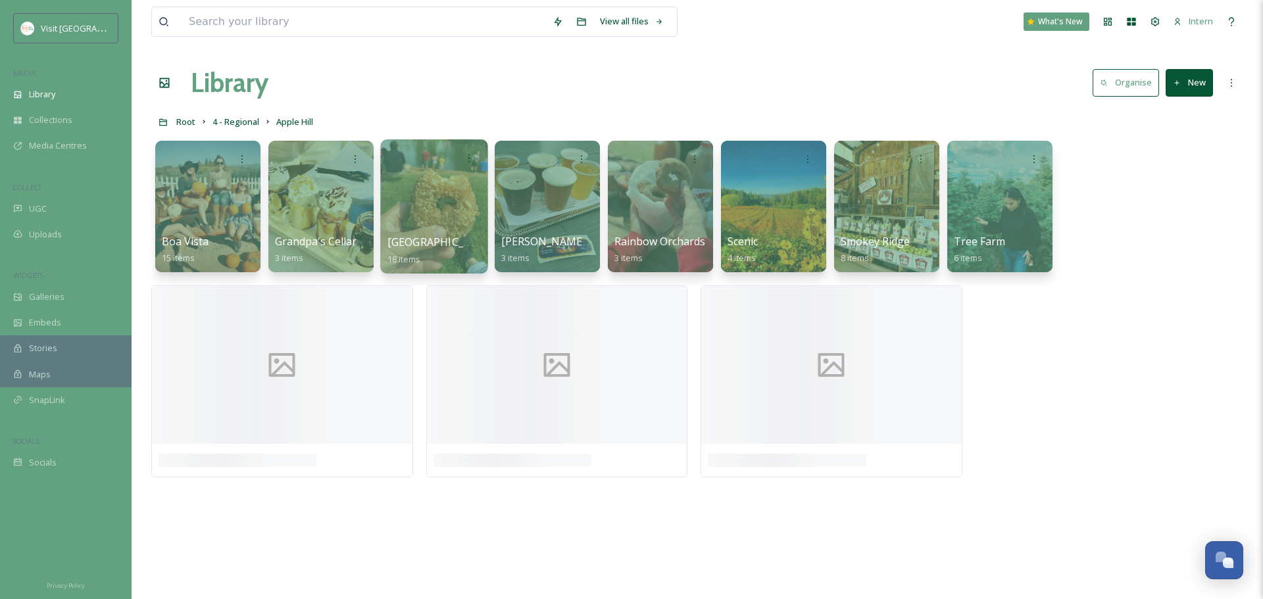
click at [459, 240] on div "High Hill 18 items" at bounding box center [434, 250] width 94 height 33
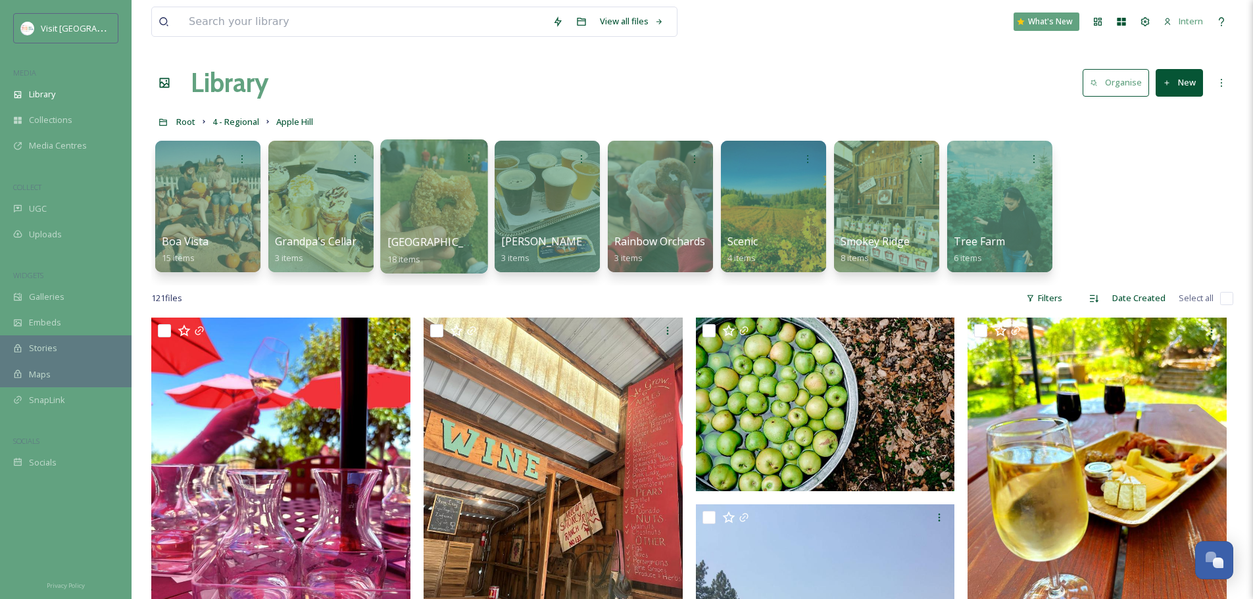
click at [460, 243] on div "High Hill 18 items" at bounding box center [434, 250] width 94 height 33
click at [456, 197] on div at bounding box center [433, 206] width 107 height 134
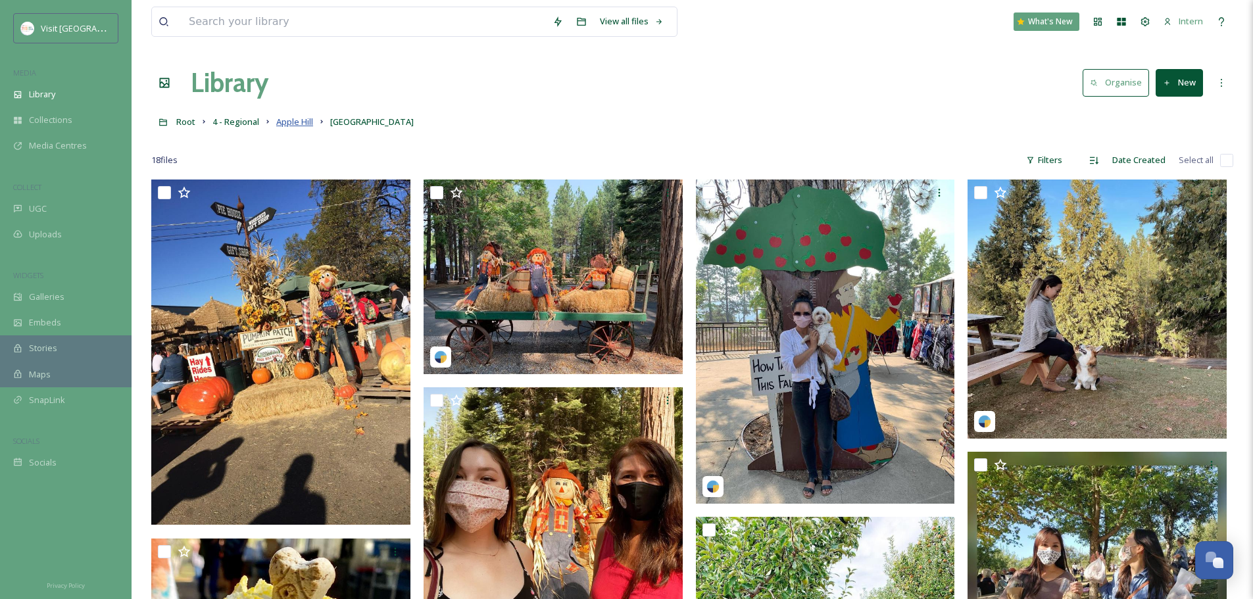
click at [297, 119] on span "Apple Hill" at bounding box center [294, 122] width 37 height 12
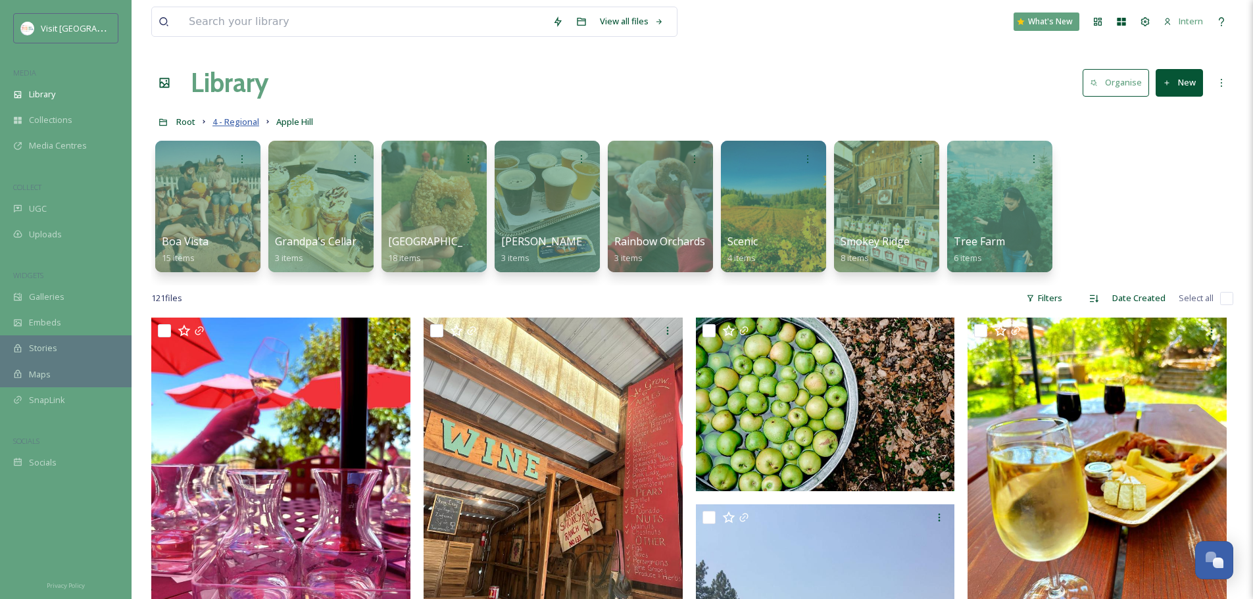
click at [228, 124] on span "4 - Regional" at bounding box center [235, 122] width 47 height 12
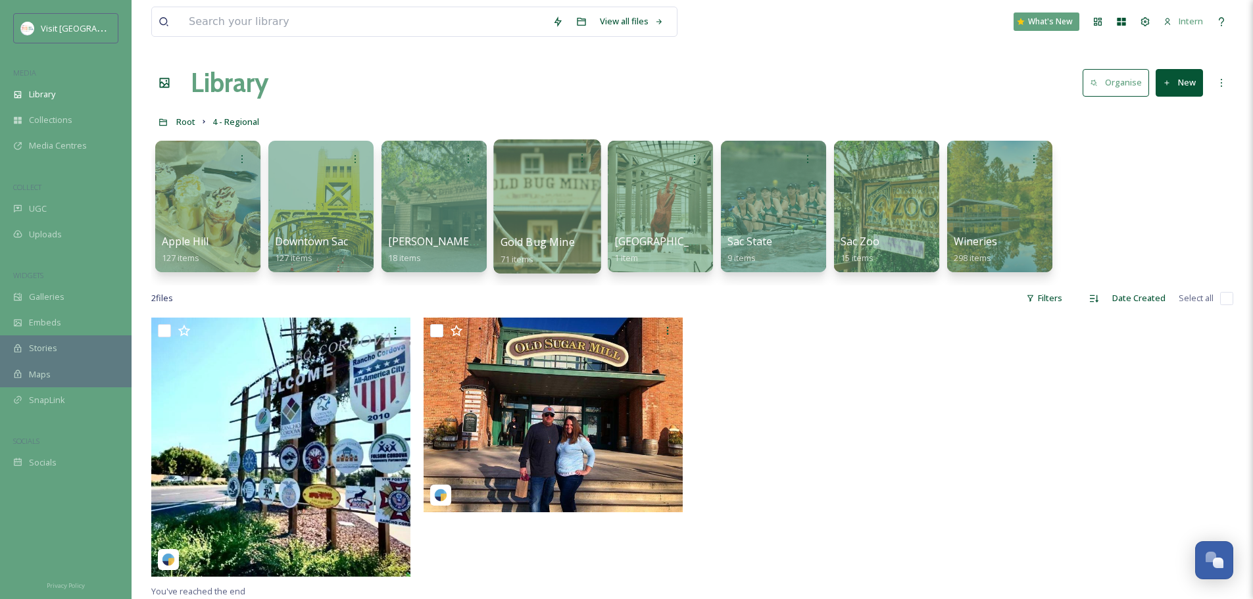
click at [530, 208] on div at bounding box center [546, 206] width 107 height 134
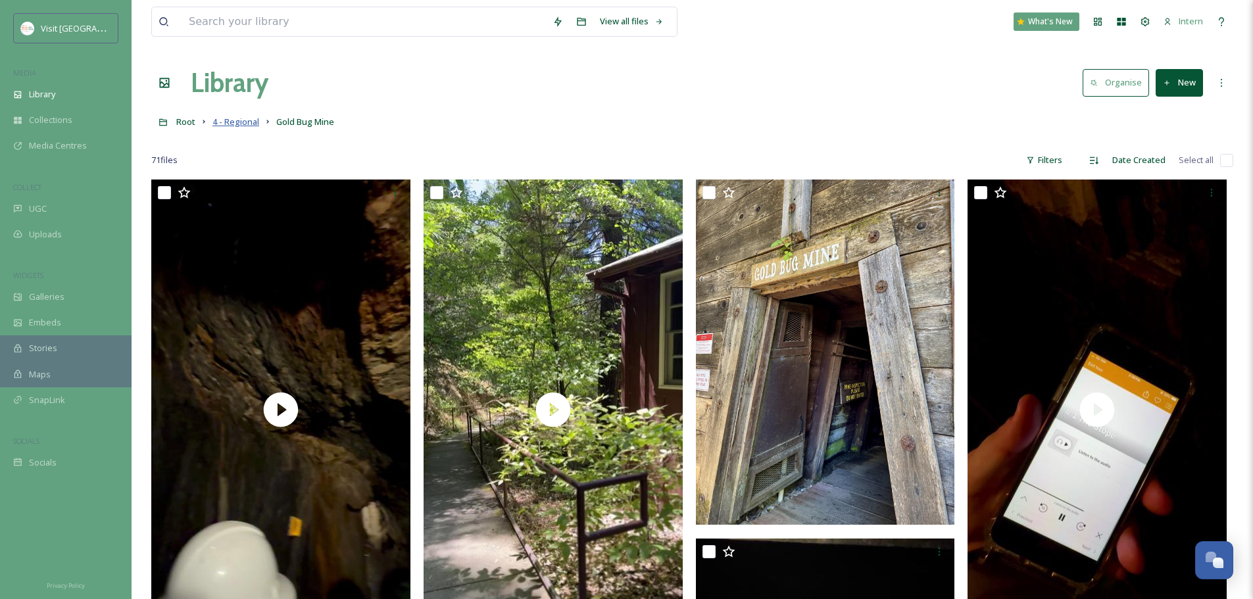
click at [219, 122] on span "4 - Regional" at bounding box center [235, 122] width 47 height 12
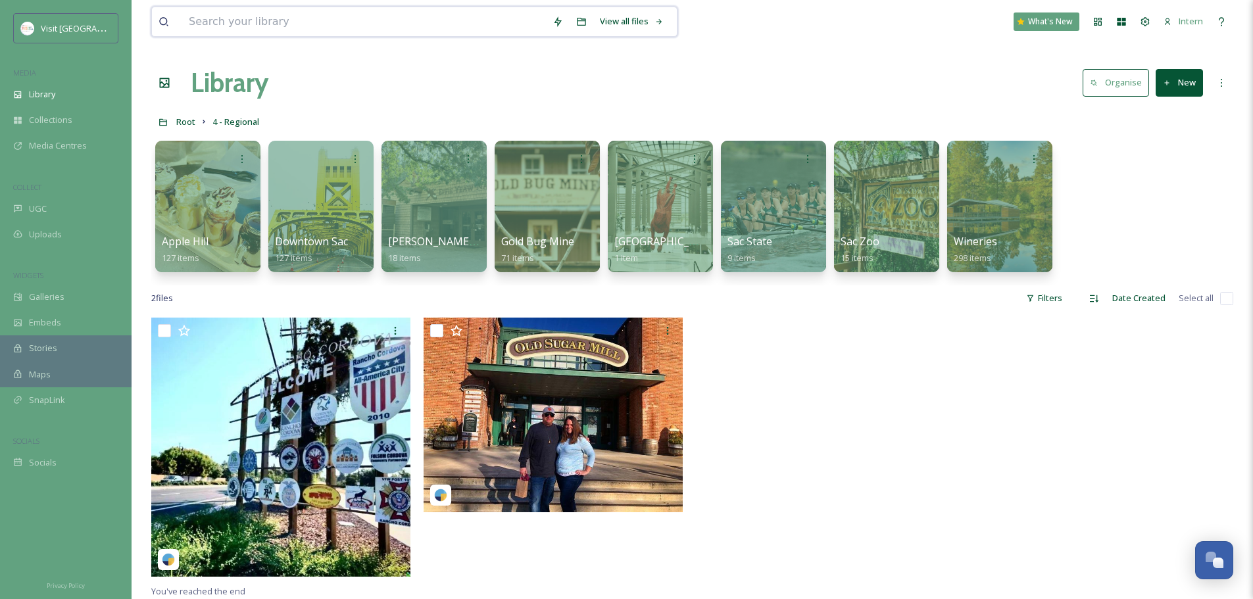
click at [373, 20] on input at bounding box center [364, 21] width 364 height 29
click at [318, 206] on div at bounding box center [320, 206] width 107 height 134
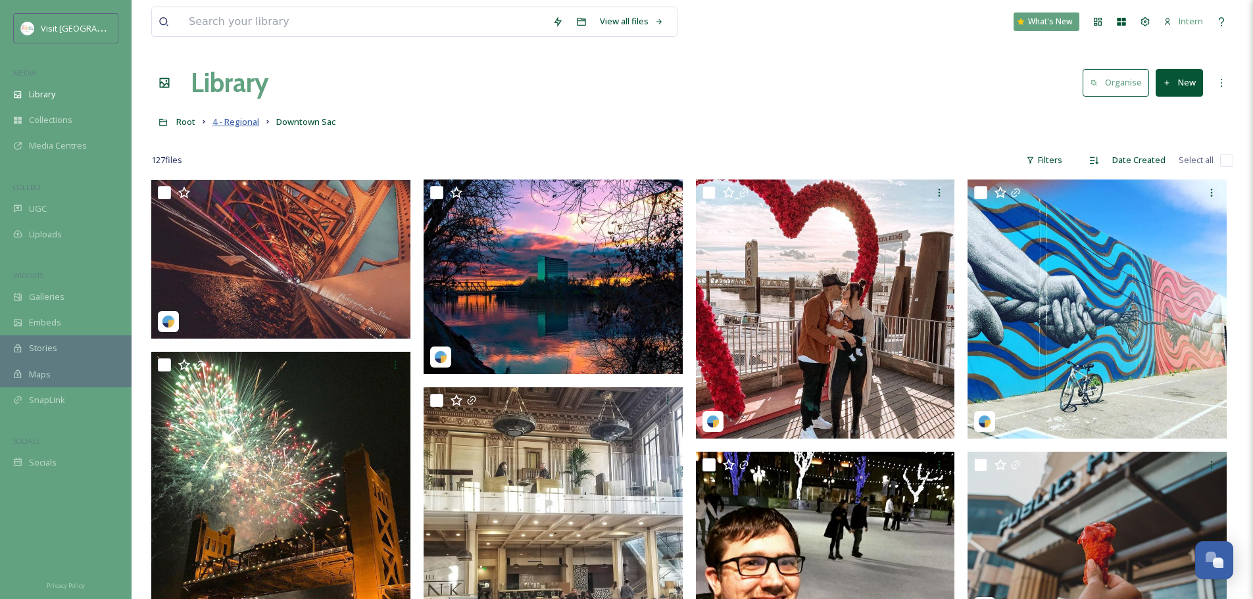
click at [235, 120] on span "4 - Regional" at bounding box center [235, 122] width 47 height 12
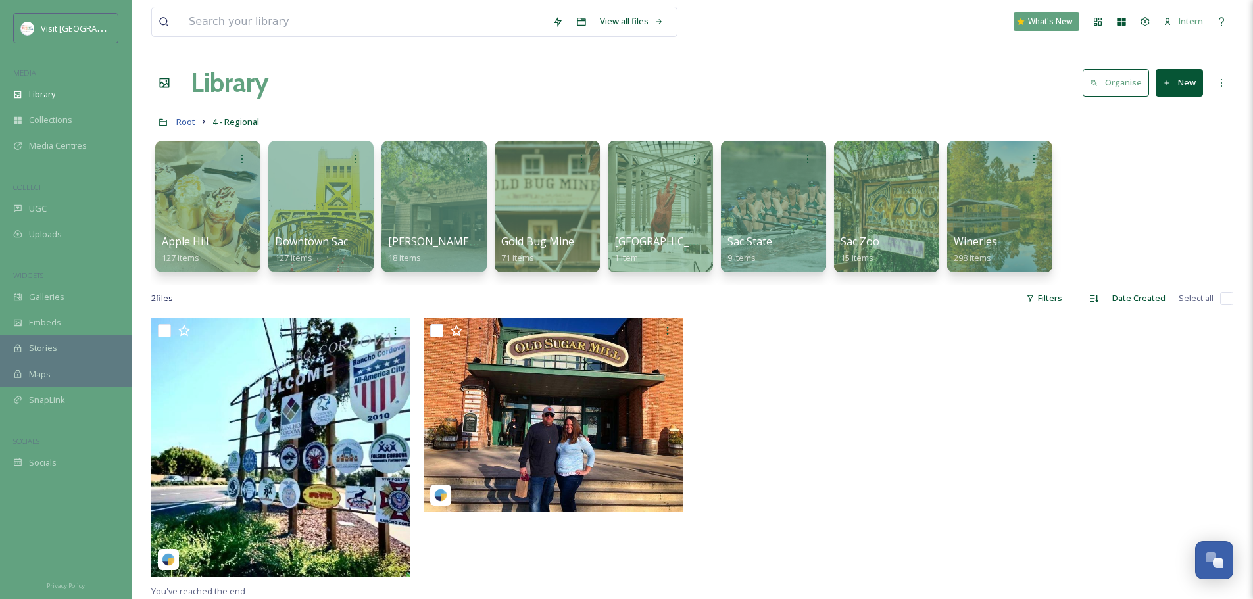
click at [188, 121] on span "Root" at bounding box center [185, 122] width 19 height 12
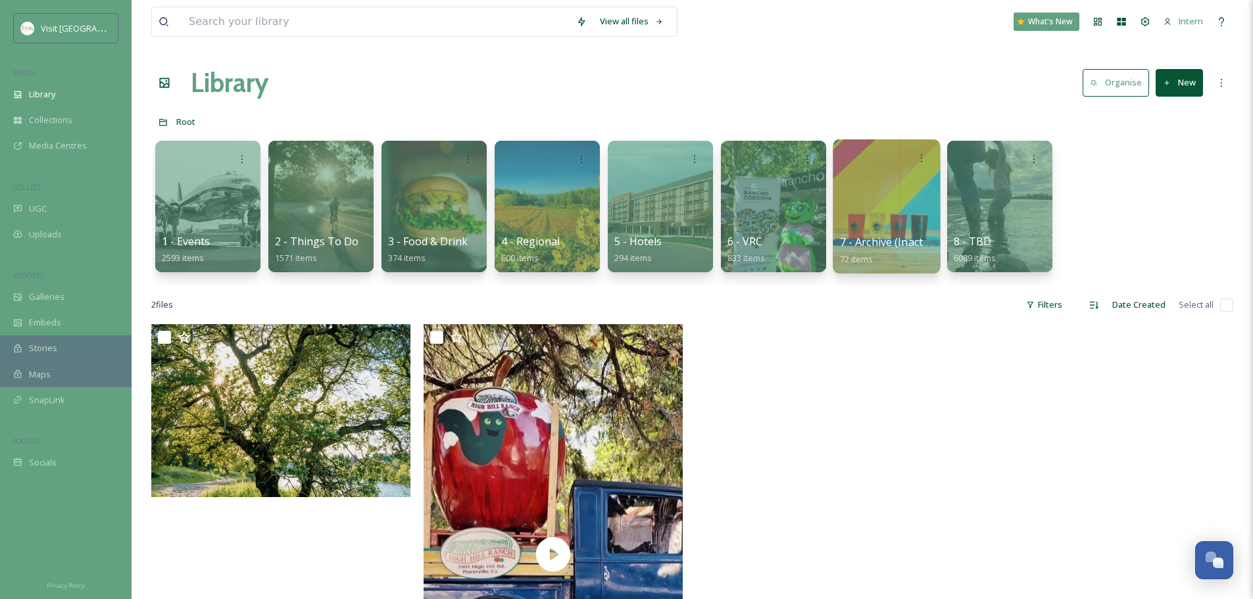
click at [889, 220] on div at bounding box center [886, 206] width 107 height 134
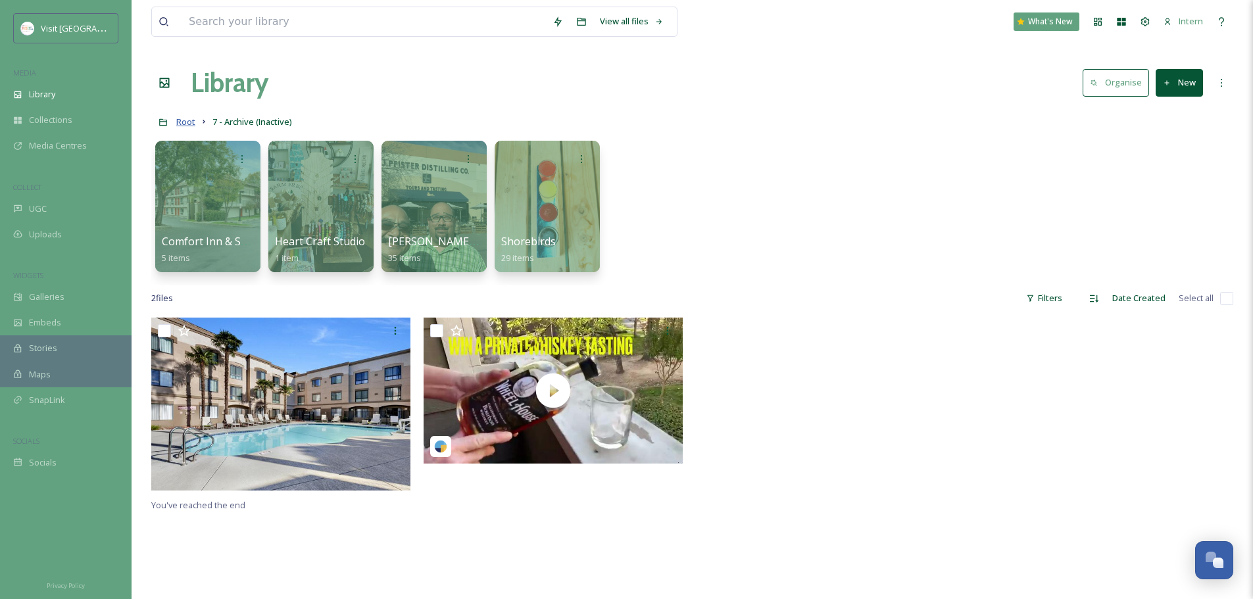
click at [185, 122] on span "Root" at bounding box center [185, 122] width 19 height 12
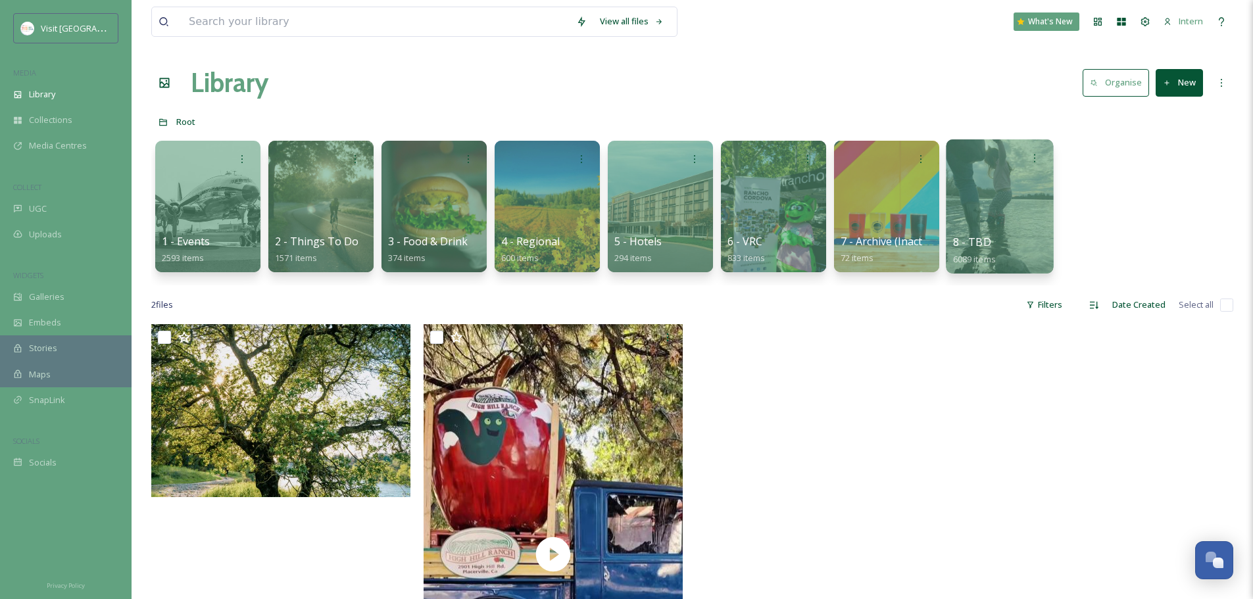
click at [1022, 224] on div at bounding box center [999, 206] width 107 height 134
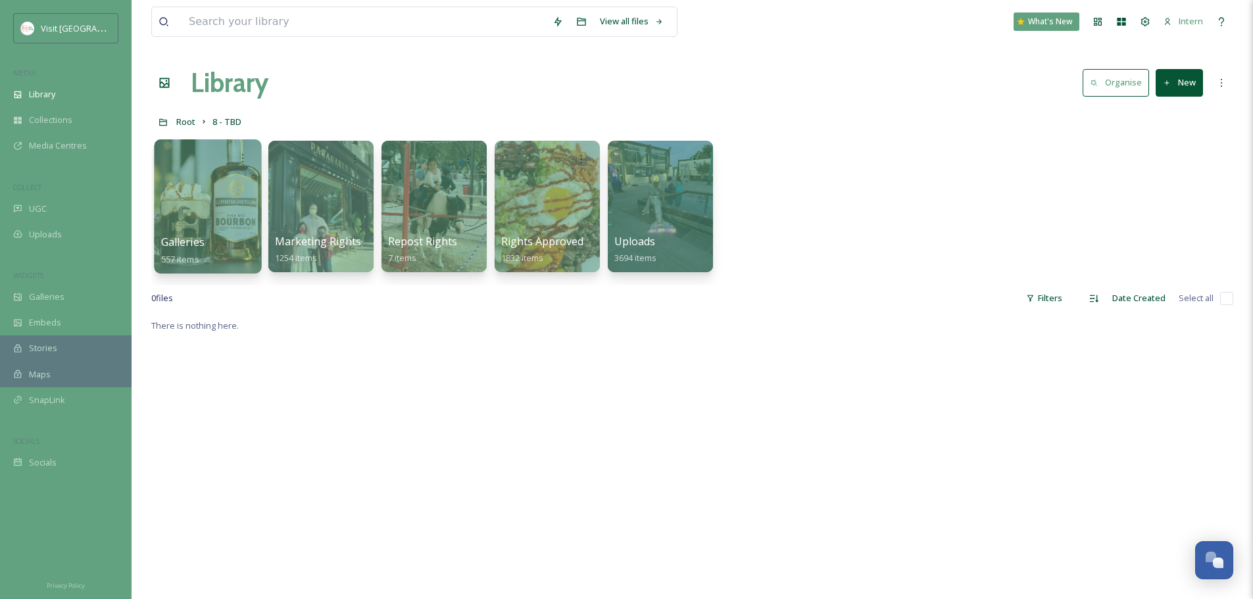
click at [250, 212] on div at bounding box center [207, 206] width 107 height 134
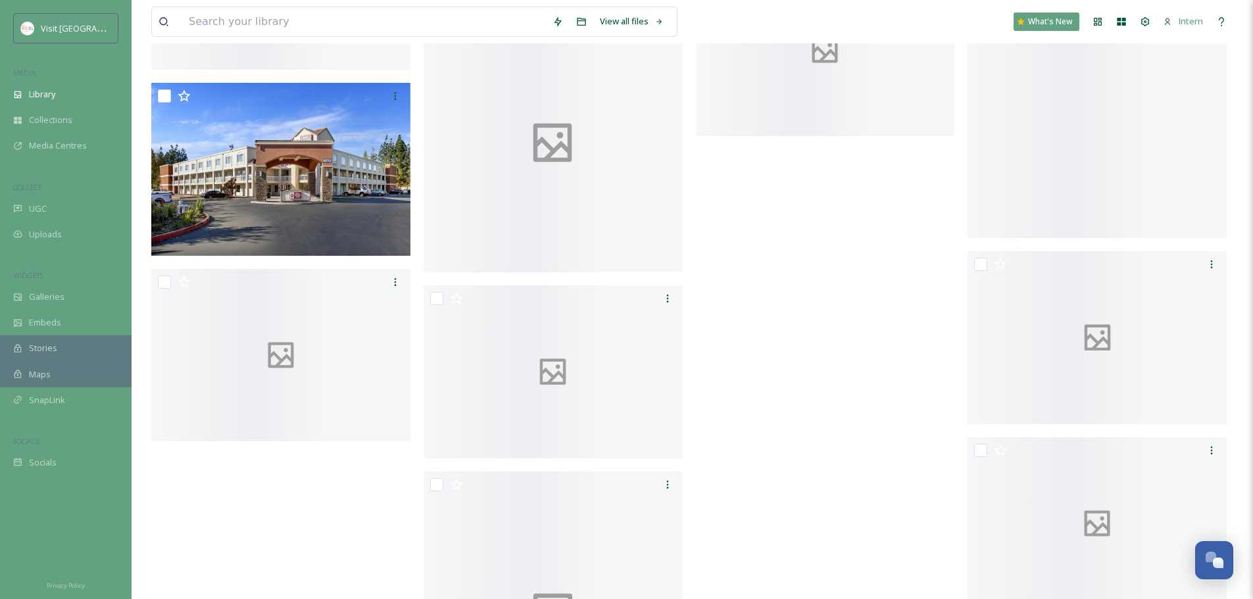
drag, startPoint x: 412, startPoint y: 373, endPoint x: 391, endPoint y: 562, distance: 190.0
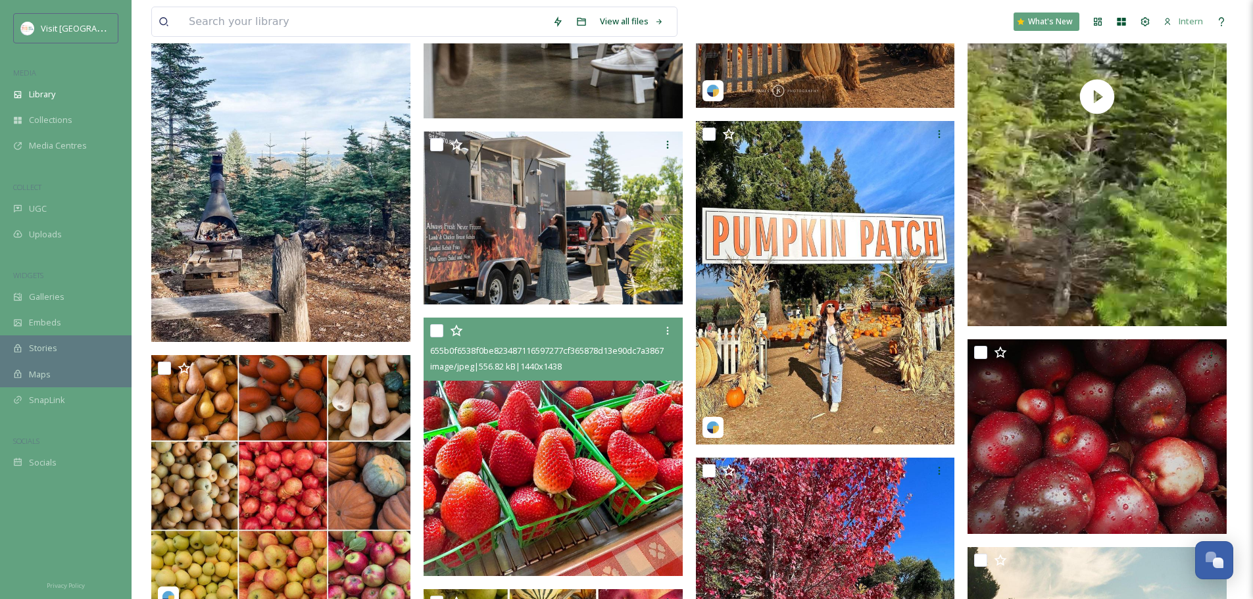
scroll to position [17463, 0]
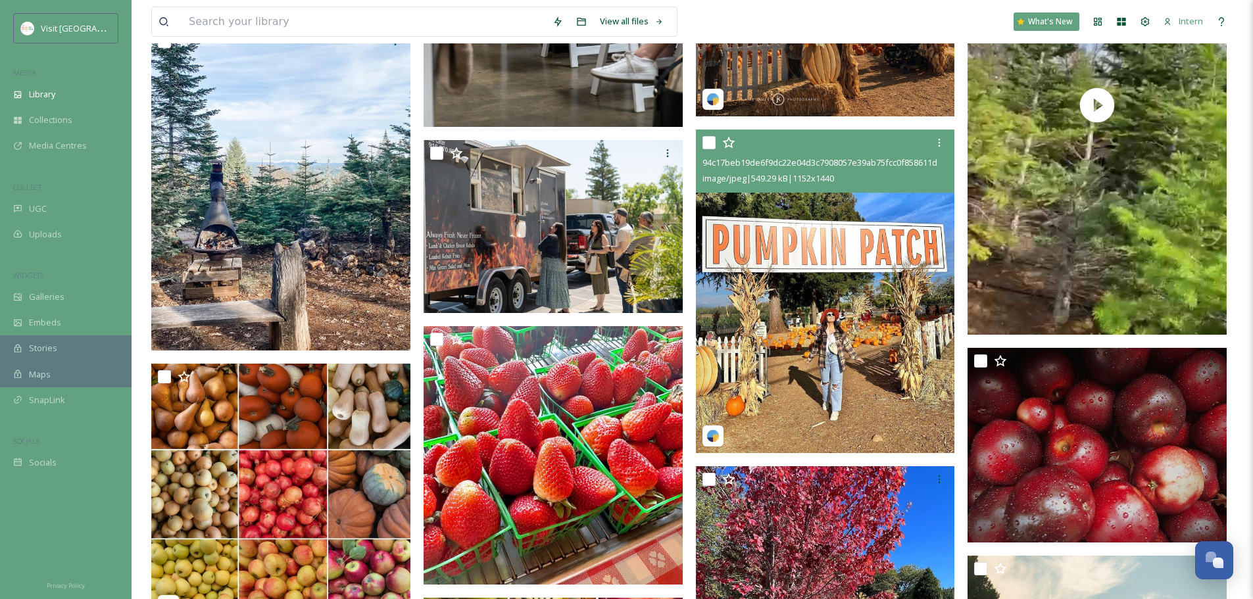
click at [865, 328] on img at bounding box center [825, 292] width 259 height 324
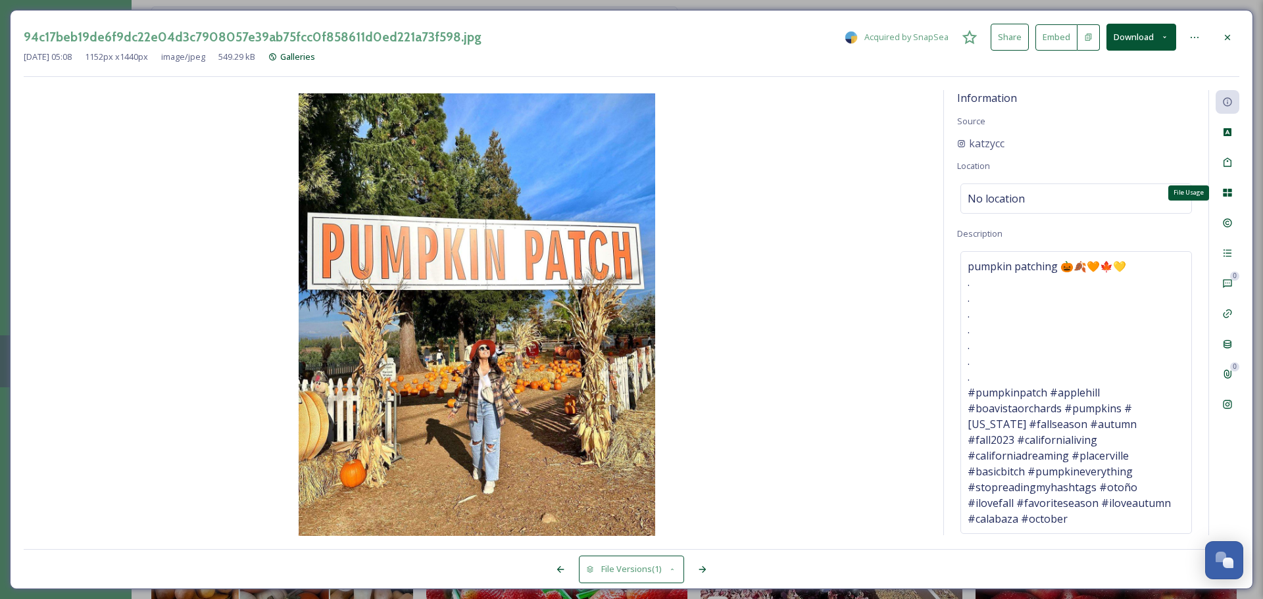
click at [1233, 189] on div "File Usage" at bounding box center [1228, 193] width 24 height 24
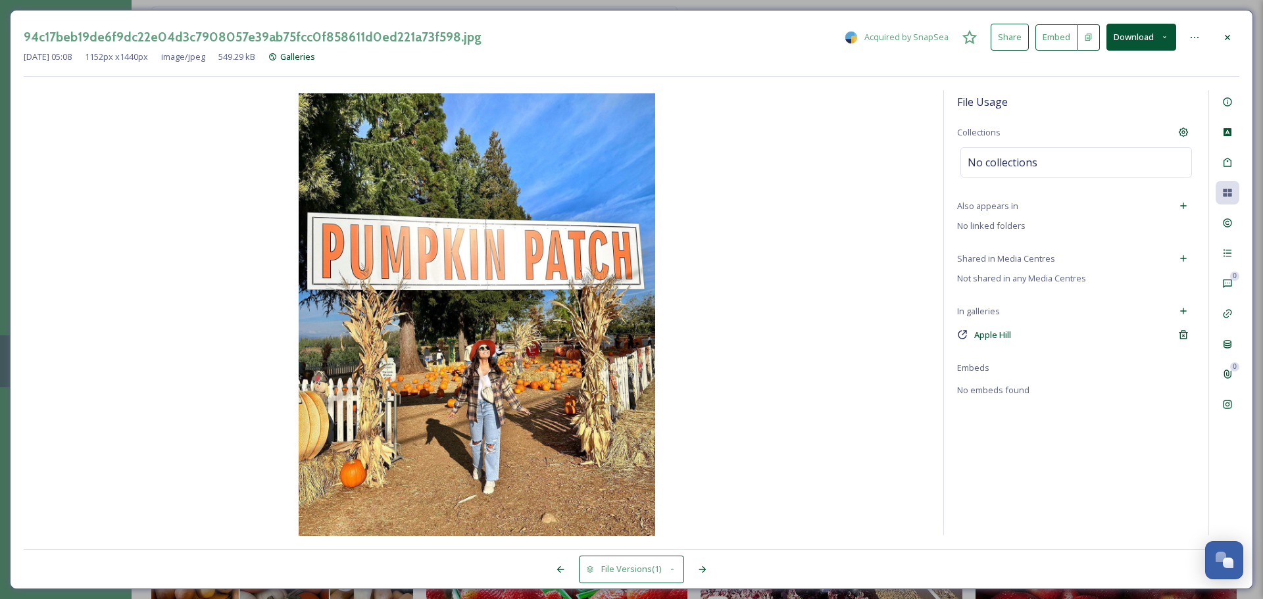
click at [1240, 43] on div "94c17beb19de6f9dc22e04d3c7908057e39ab75fcc0f858611d0ed221a73f598.jpg Acquired b…" at bounding box center [631, 300] width 1243 height 580
click at [1232, 36] on icon at bounding box center [1227, 37] width 11 height 11
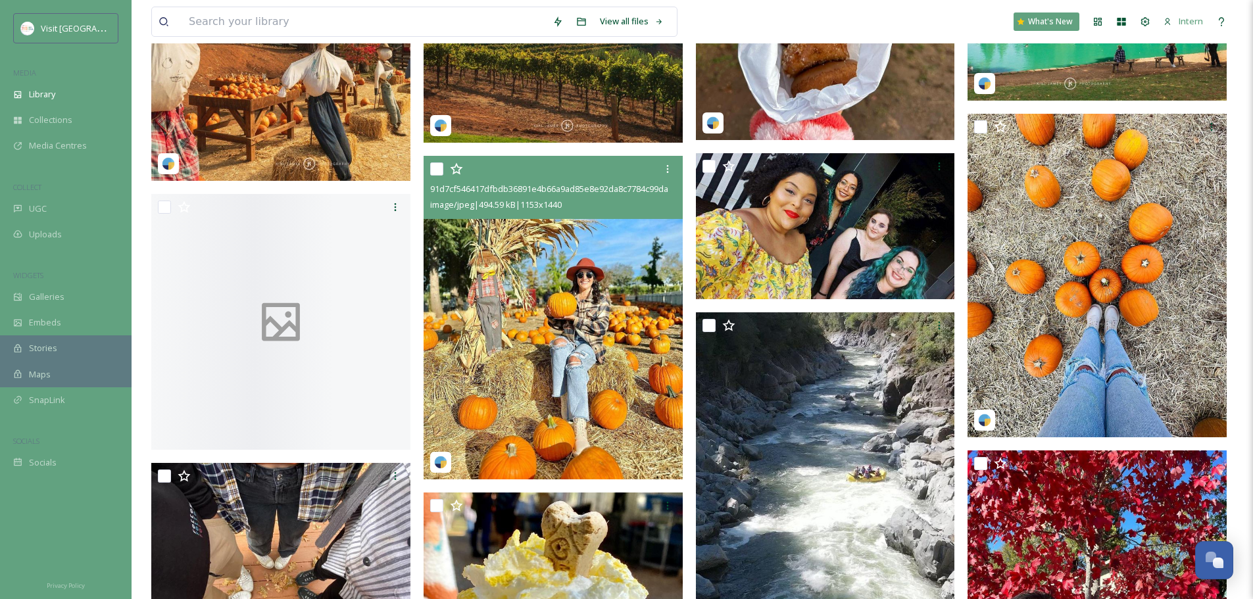
scroll to position [18187, 0]
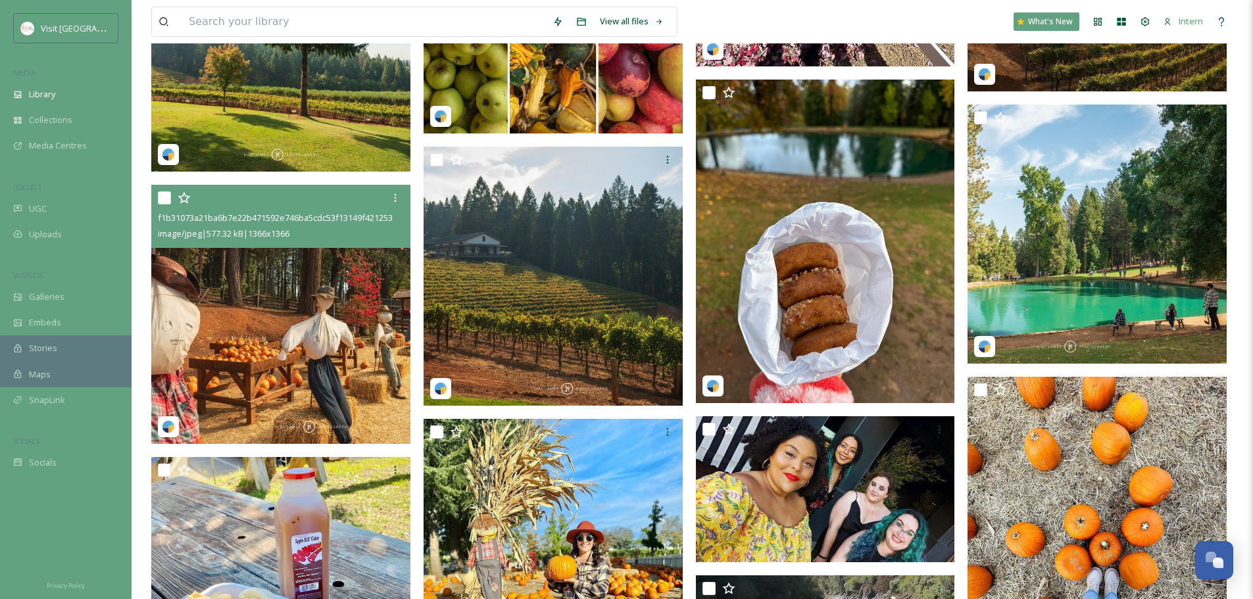
click at [318, 344] on img at bounding box center [280, 314] width 259 height 259
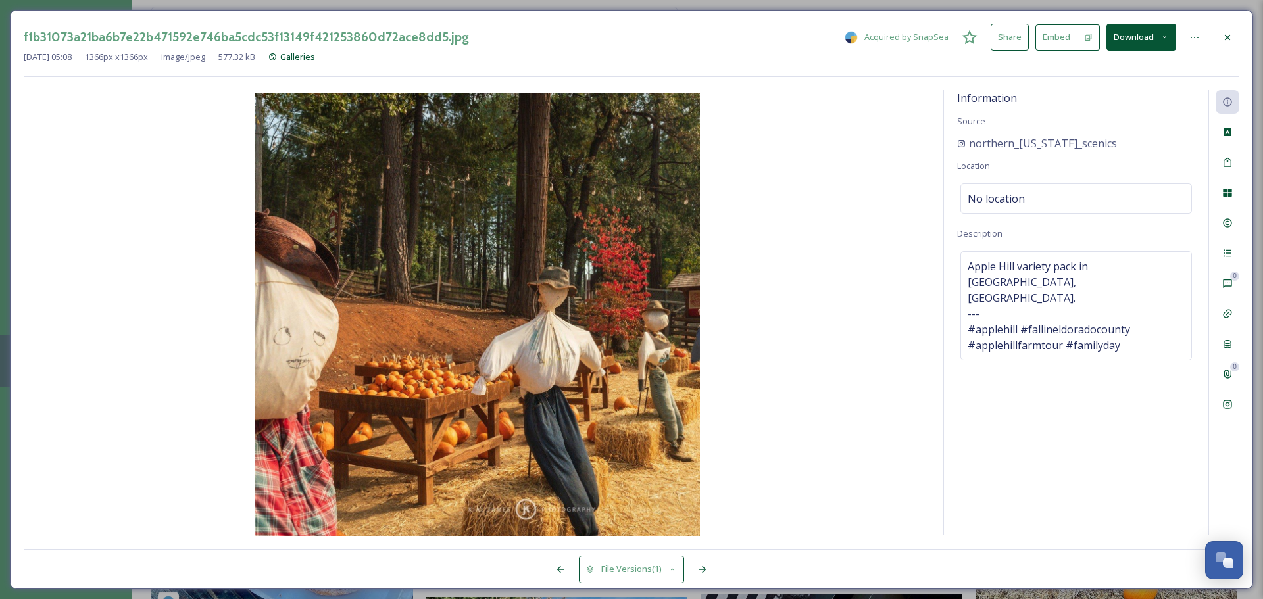
click at [1231, 36] on icon at bounding box center [1227, 37] width 11 height 11
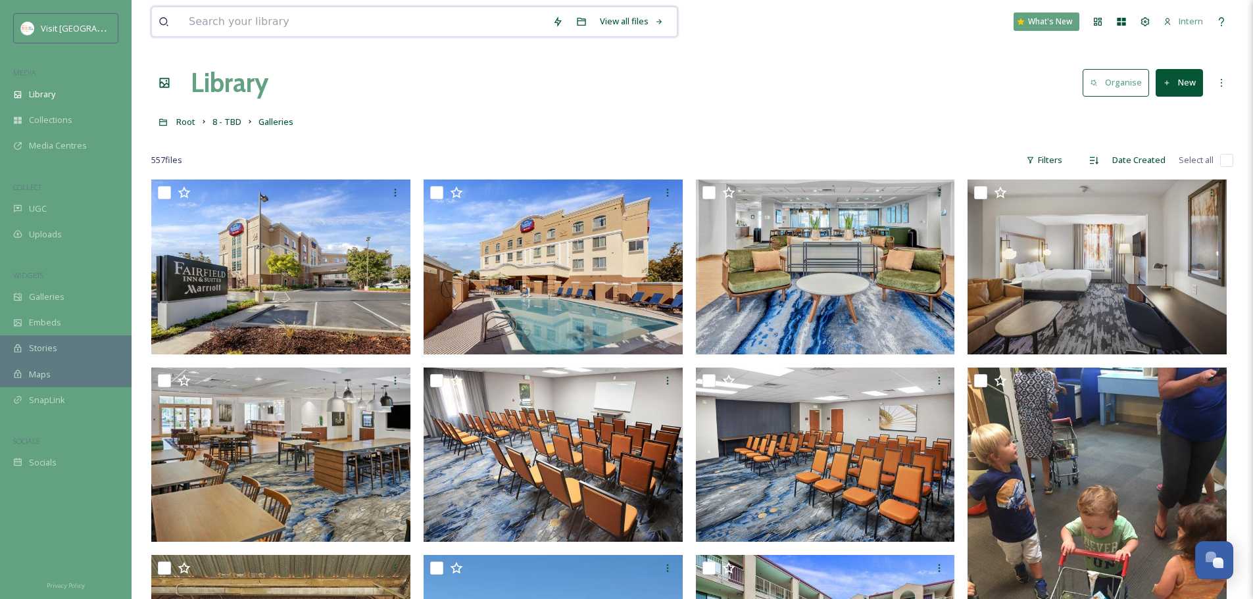
click at [238, 22] on input at bounding box center [364, 21] width 364 height 29
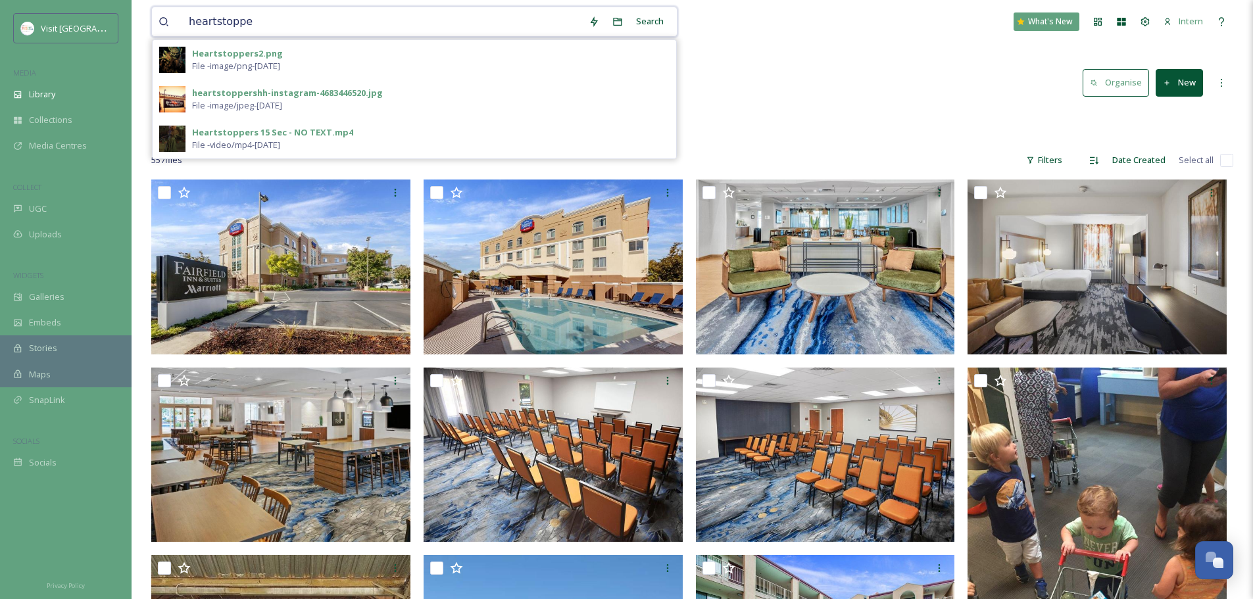
type input "heartstoppe"
click at [230, 62] on span "File - image/png - Aug 28 2025" at bounding box center [236, 66] width 88 height 12
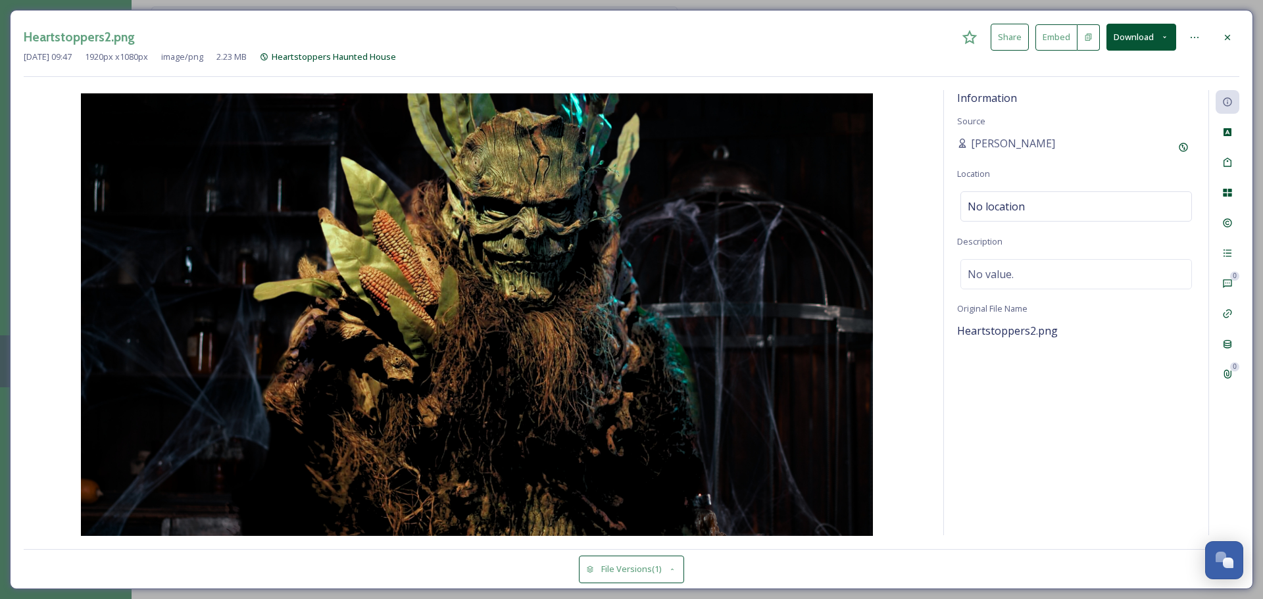
click at [1228, 28] on div at bounding box center [1228, 38] width 24 height 24
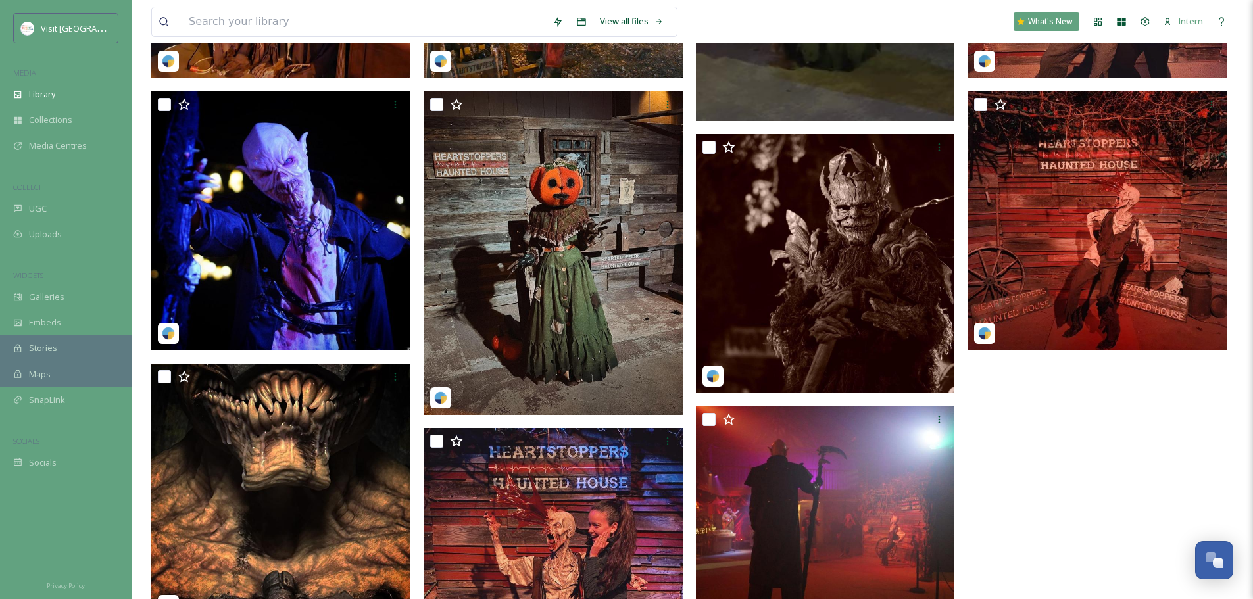
scroll to position [768, 0]
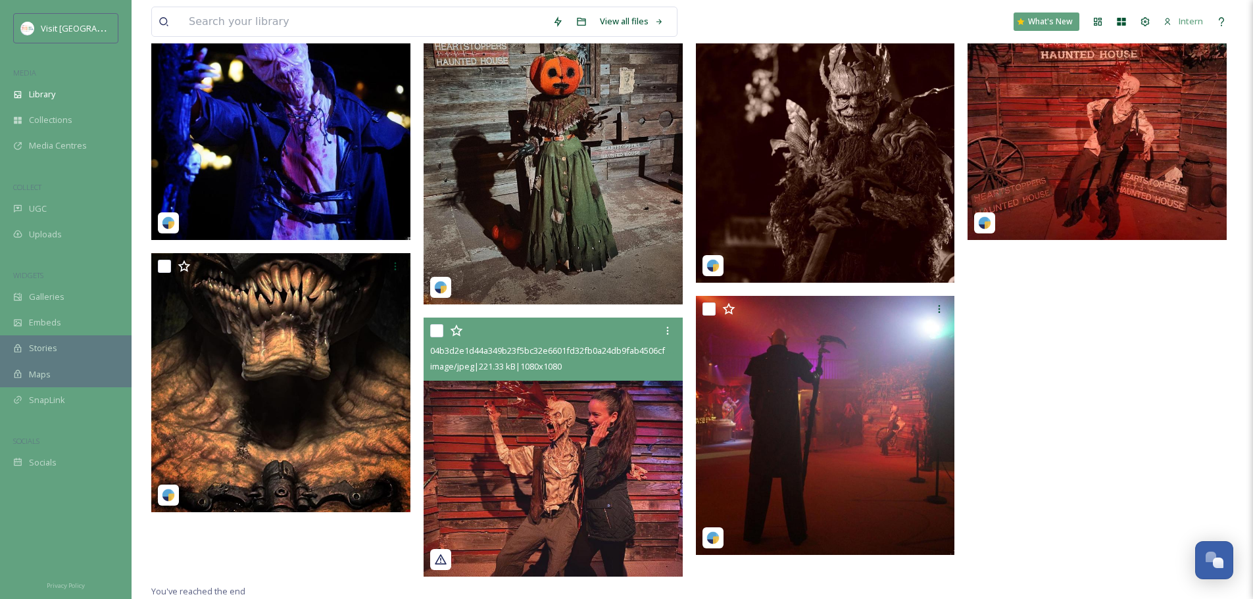
click at [578, 453] on img at bounding box center [553, 447] width 259 height 259
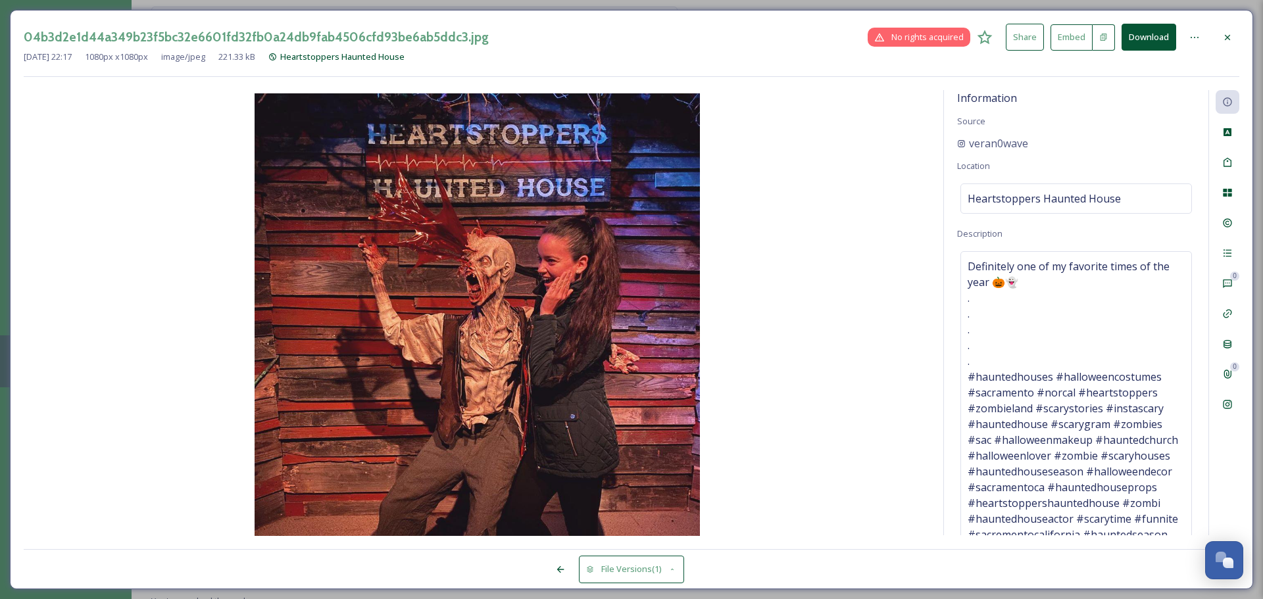
click at [1231, 30] on div at bounding box center [1228, 38] width 24 height 24
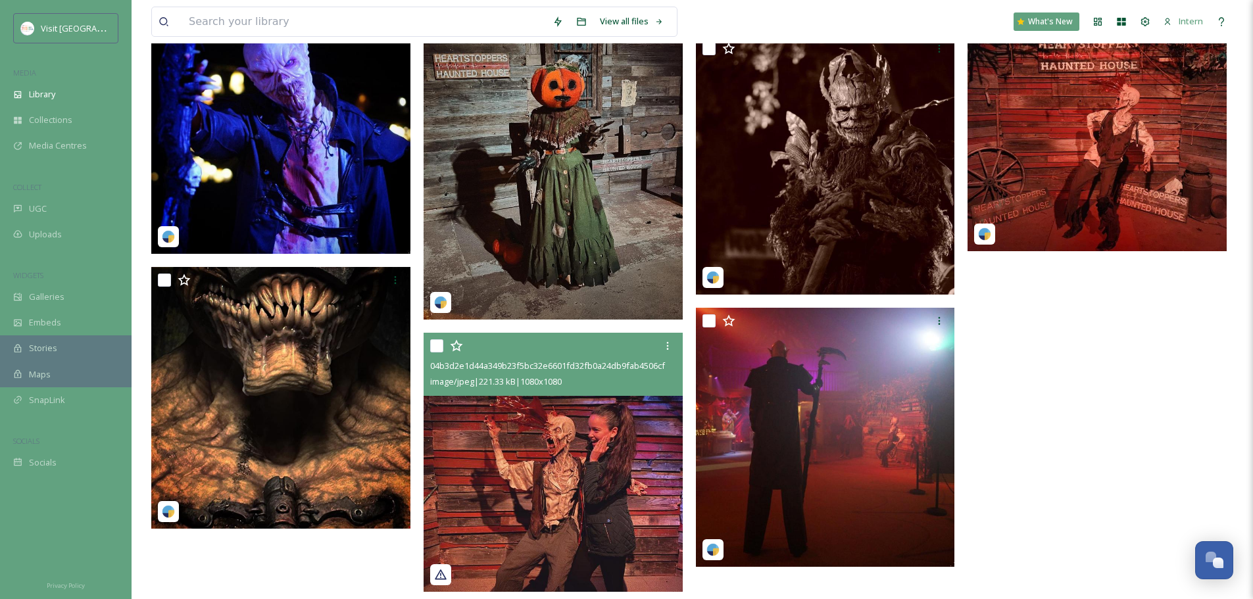
scroll to position [776, 0]
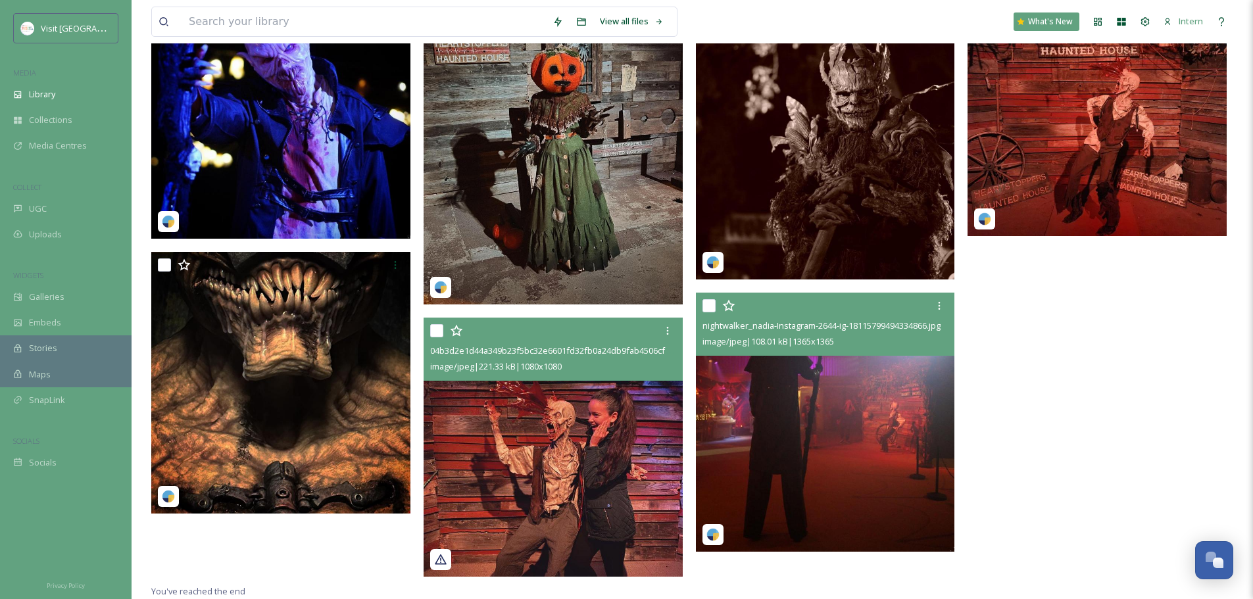
click at [753, 401] on img at bounding box center [825, 422] width 259 height 259
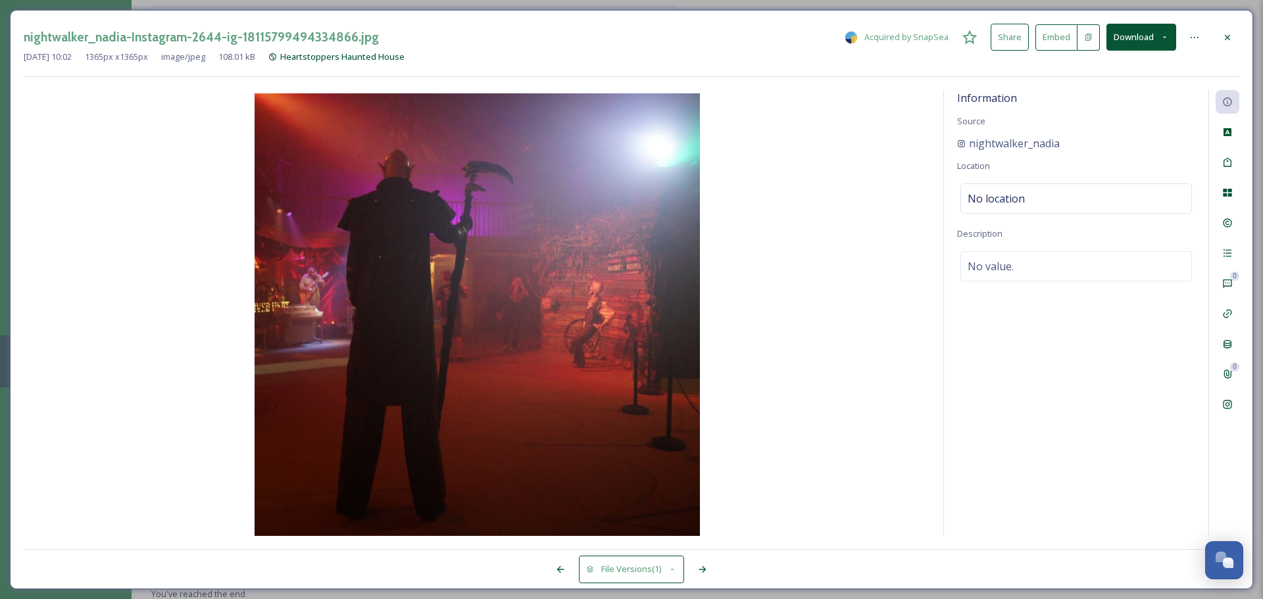
click at [1210, 41] on div "nightwalker_nadia-Instagram-2644-ig-18115799494334866.jpg Acquired by SnapSea S…" at bounding box center [632, 37] width 1216 height 27
click at [1227, 36] on icon at bounding box center [1227, 37] width 11 height 11
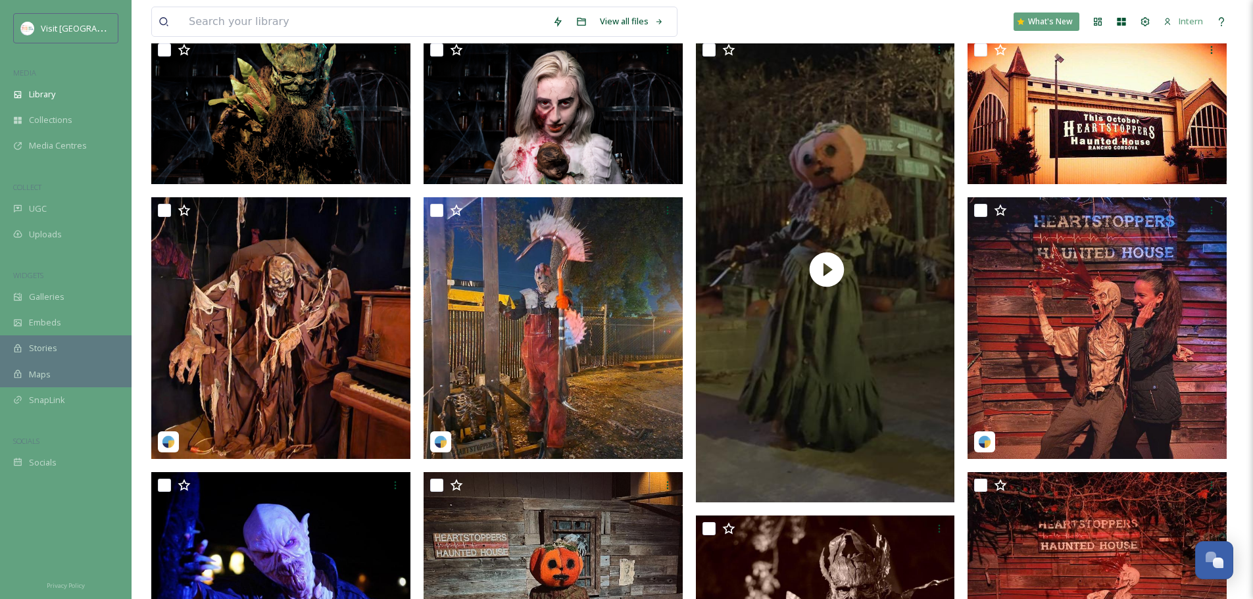
scroll to position [447, 0]
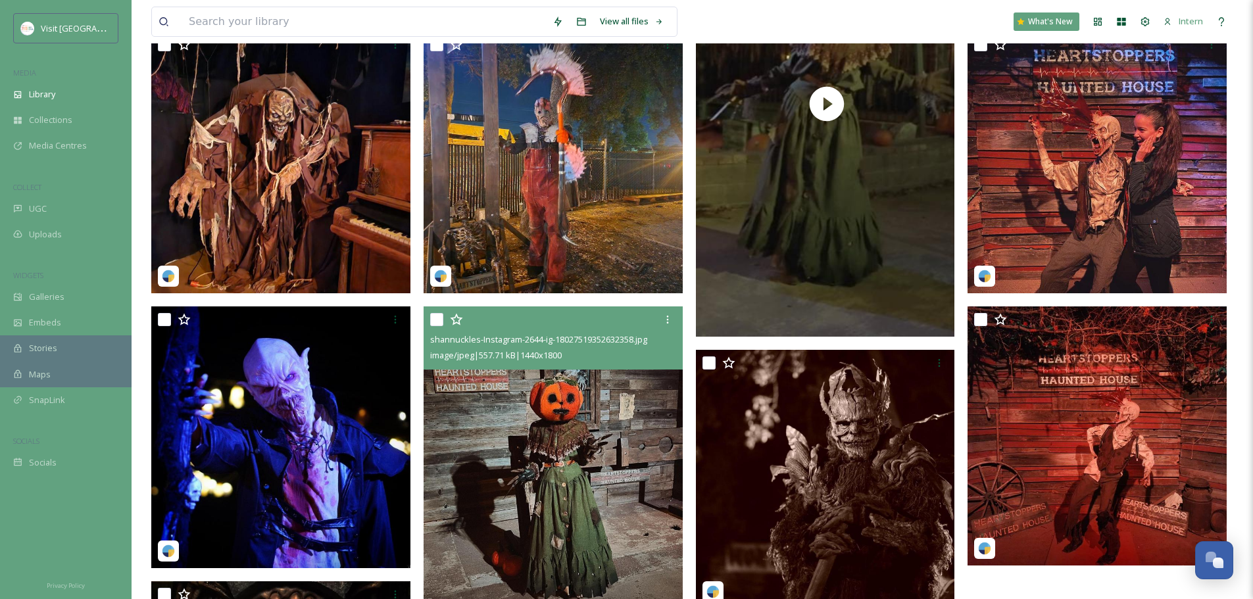
click at [689, 466] on div "shannuckles-Instagram-2644-ig-18027519352632358.jpg image/jpeg | 557.71 kB | 14…" at bounding box center [692, 391] width 1082 height 1041
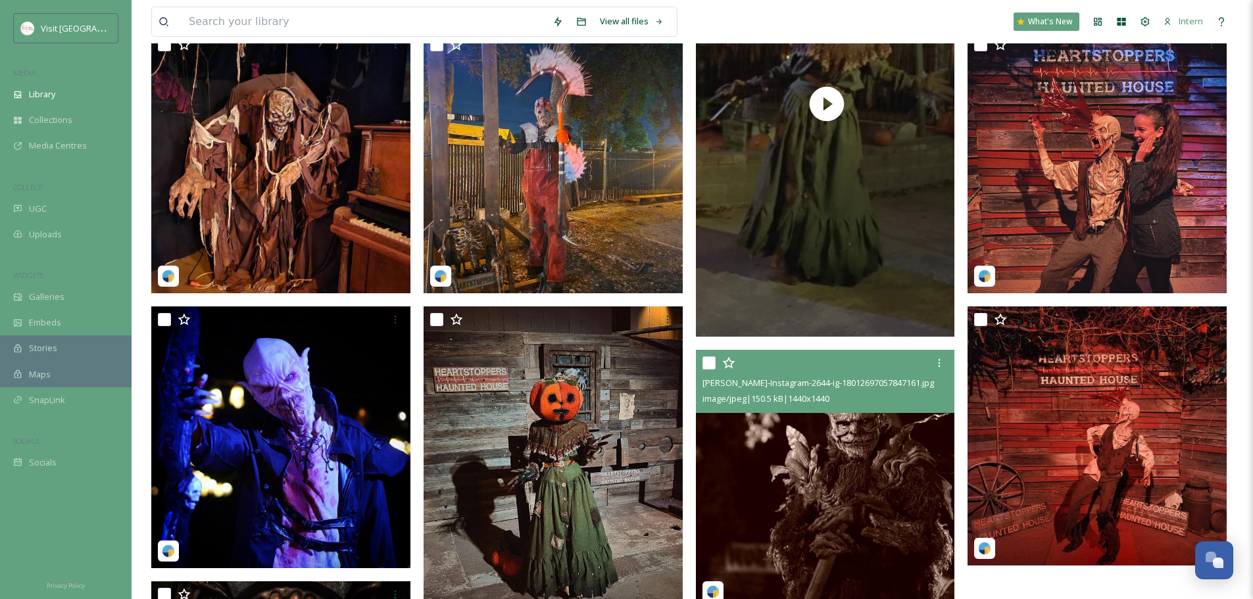
click at [815, 455] on img at bounding box center [825, 479] width 259 height 259
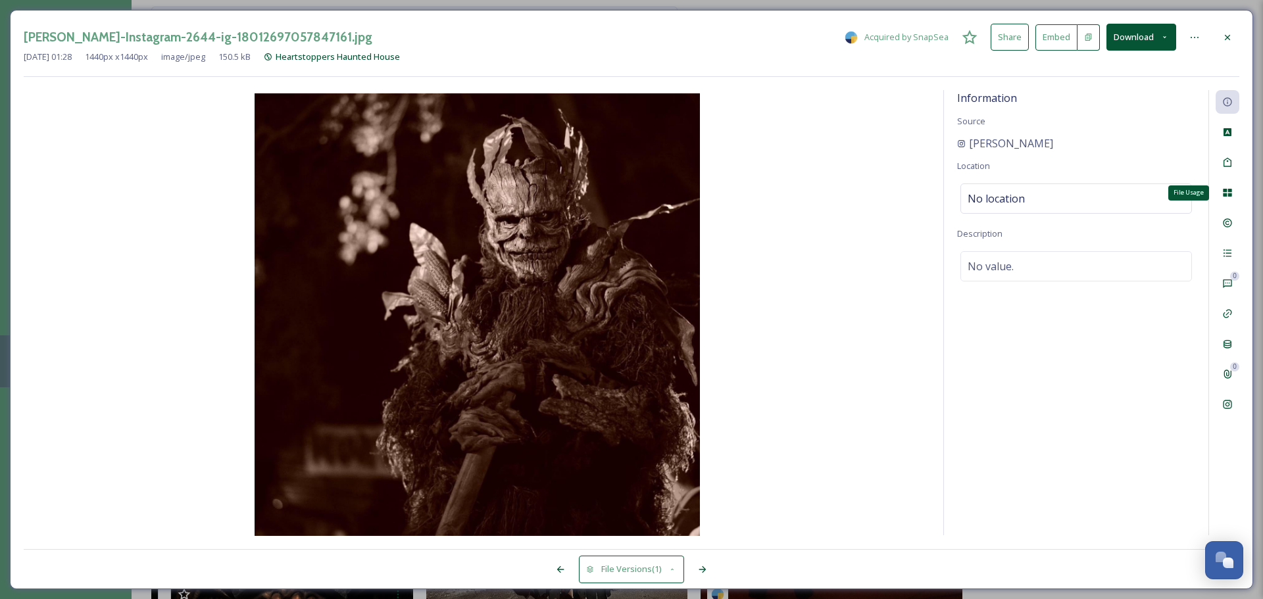
click at [1229, 180] on div "File Usage 0 0" at bounding box center [1223, 312] width 31 height 445
click at [1219, 186] on div "File Usage" at bounding box center [1228, 193] width 24 height 24
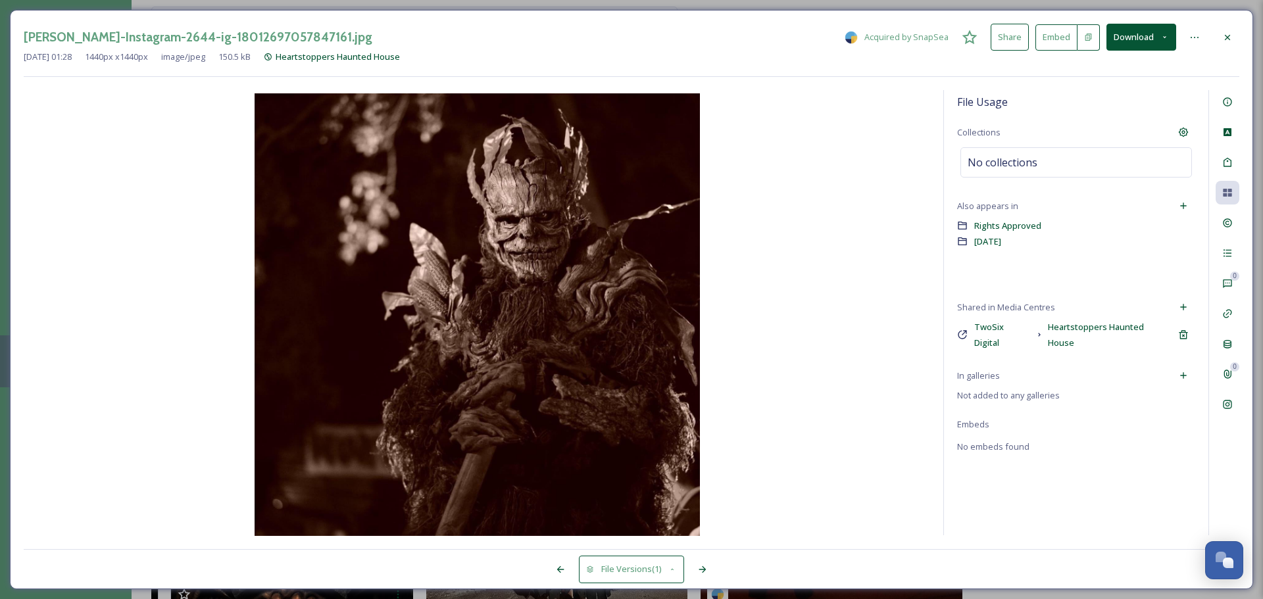
click at [1191, 385] on div "File Usage Collections No collections Also appears in Rights Approved Halloween…" at bounding box center [1076, 312] width 264 height 445
click at [1185, 373] on icon at bounding box center [1183, 376] width 6 height 6
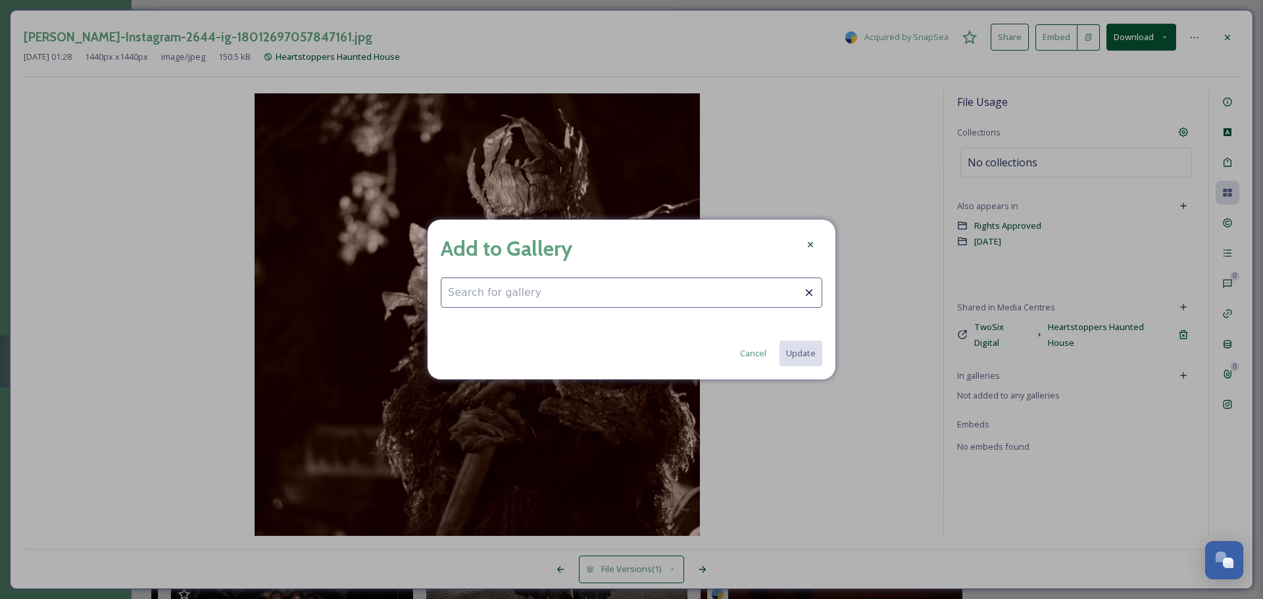
click at [739, 305] on input at bounding box center [632, 293] width 382 height 30
click at [472, 324] on span "Fall Fun" at bounding box center [462, 324] width 29 height 12
type input "Fall Fun"
click at [814, 346] on button "Update" at bounding box center [800, 353] width 44 height 27
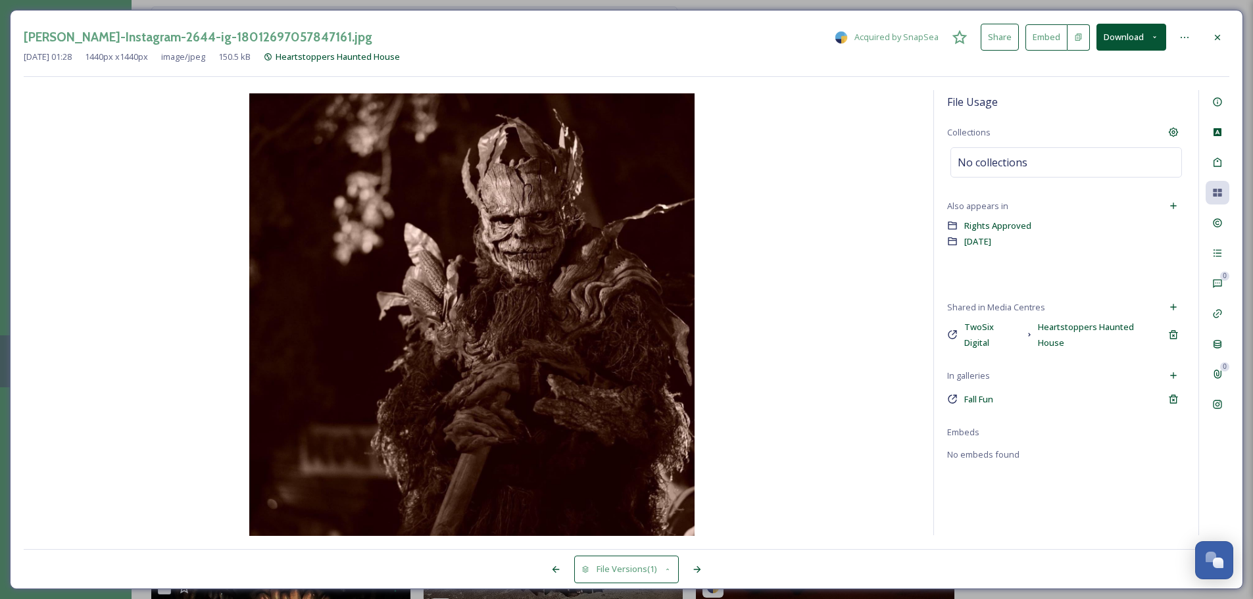
click at [1220, 36] on icon at bounding box center [1217, 37] width 11 height 11
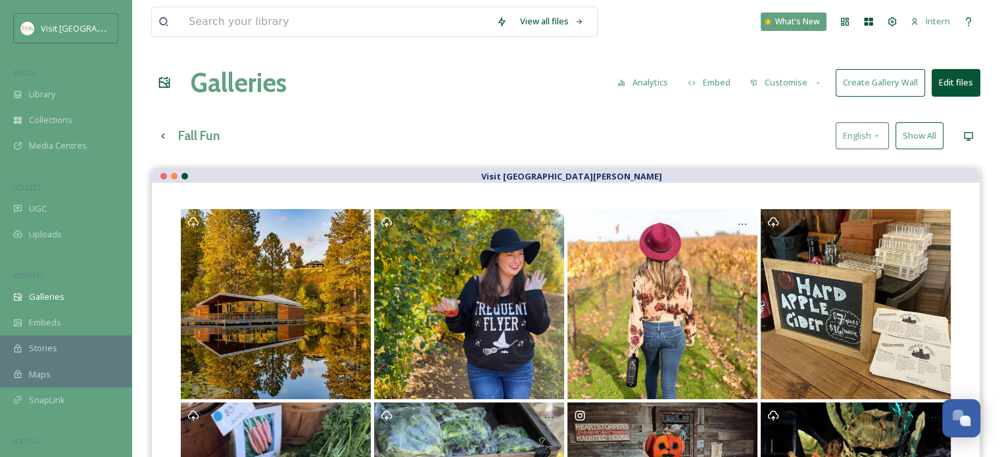
click at [927, 137] on button "Show All" at bounding box center [920, 135] width 48 height 27
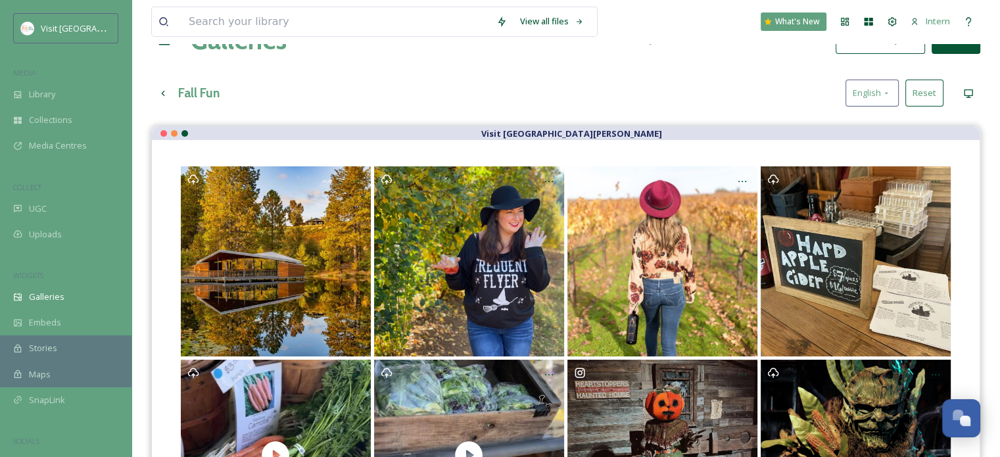
scroll to position [66, 0]
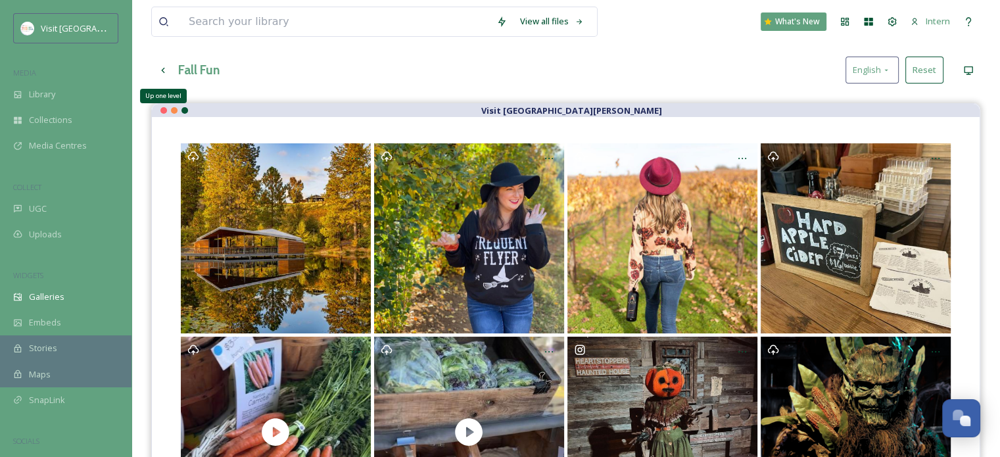
click at [164, 67] on icon at bounding box center [163, 70] width 11 height 11
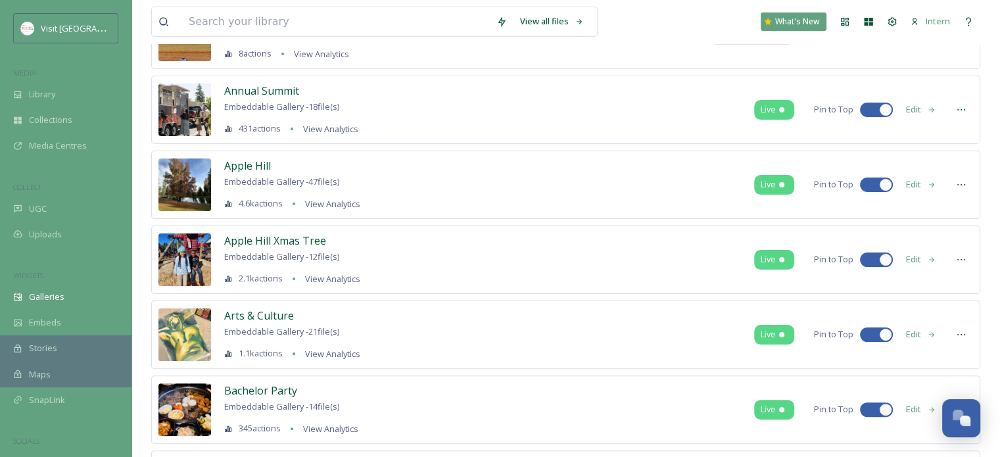
scroll to position [329, 0]
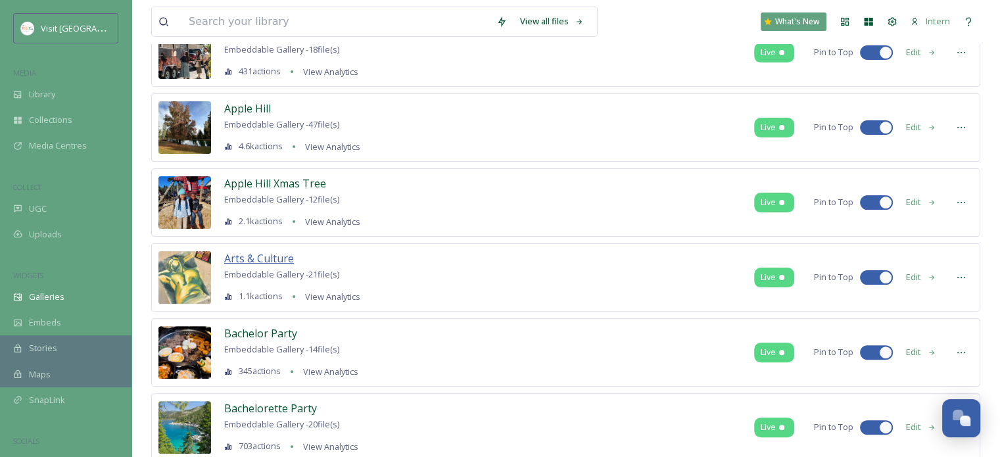
click at [253, 251] on span "Arts & Culture" at bounding box center [259, 259] width 70 height 16
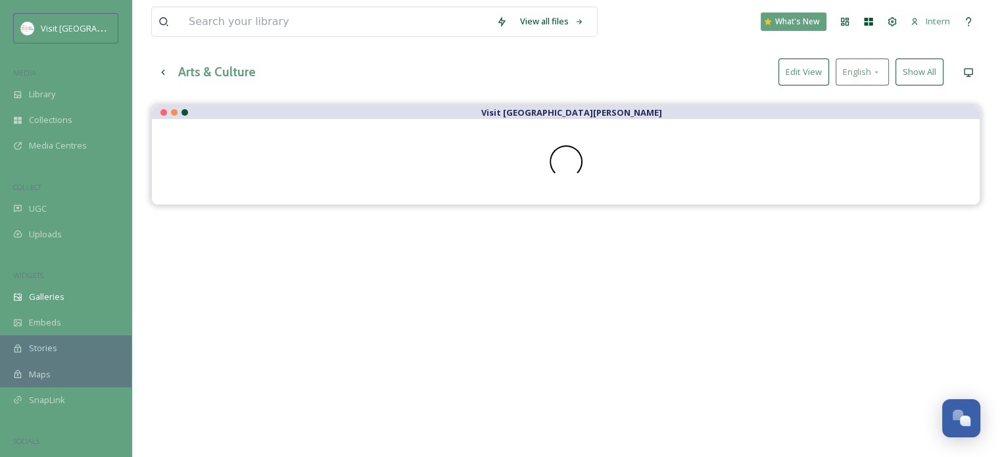
scroll to position [57, 0]
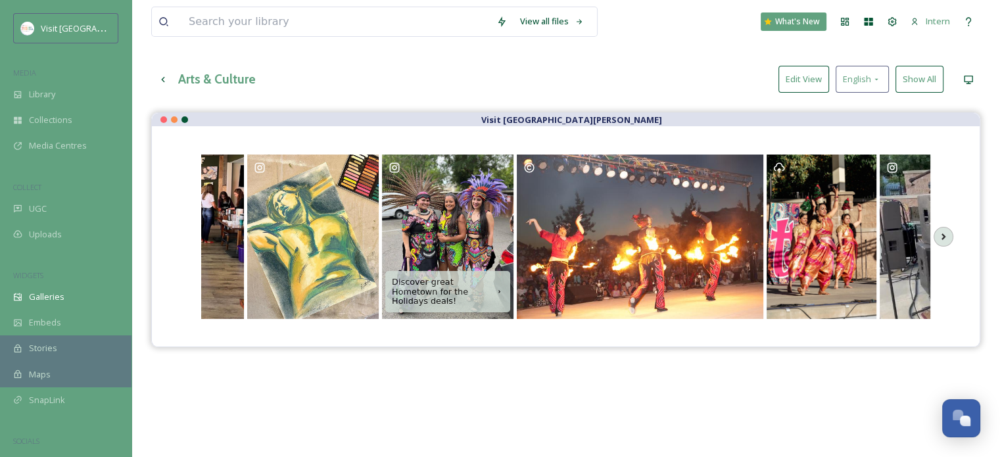
click at [914, 70] on button "Show All" at bounding box center [920, 79] width 48 height 27
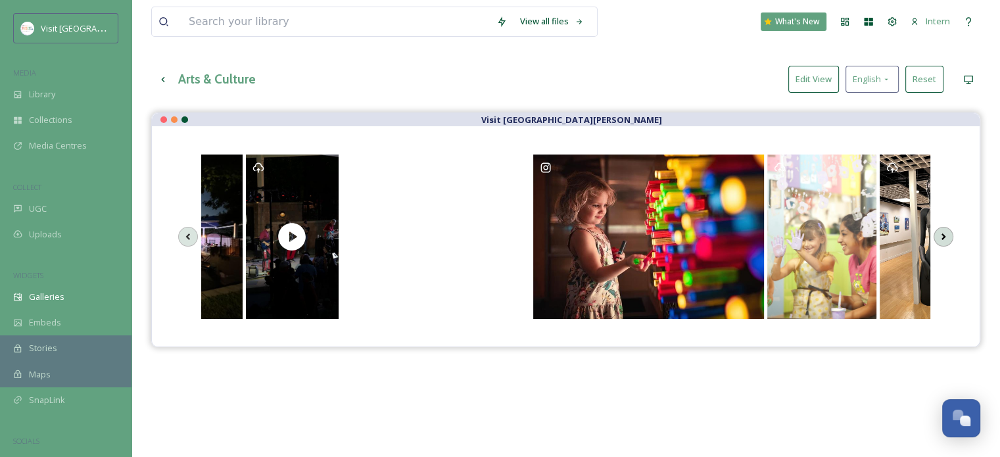
click at [949, 231] on icon at bounding box center [944, 237] width 18 height 20
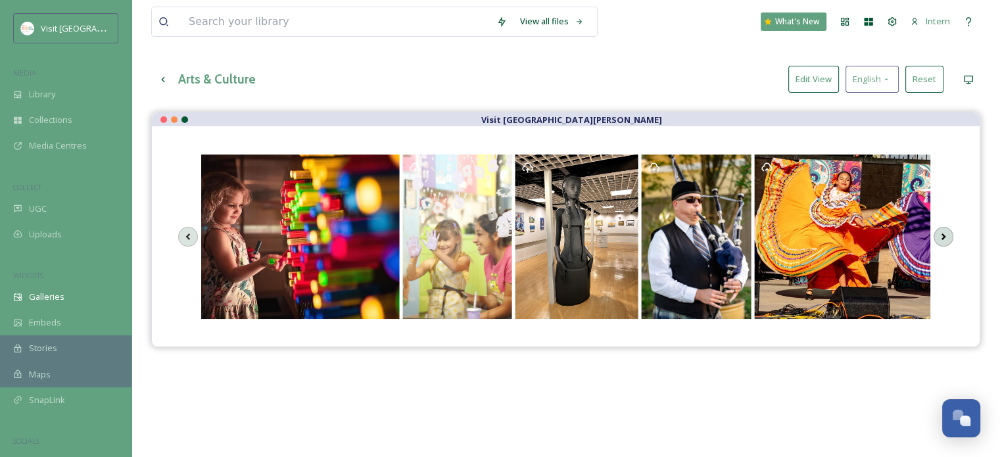
click at [949, 231] on icon at bounding box center [944, 237] width 18 height 20
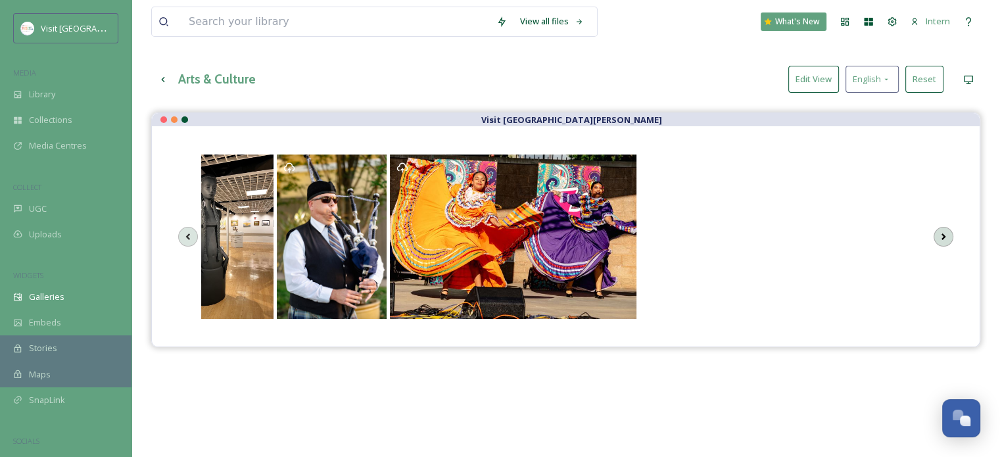
click at [949, 231] on icon at bounding box center [944, 237] width 18 height 20
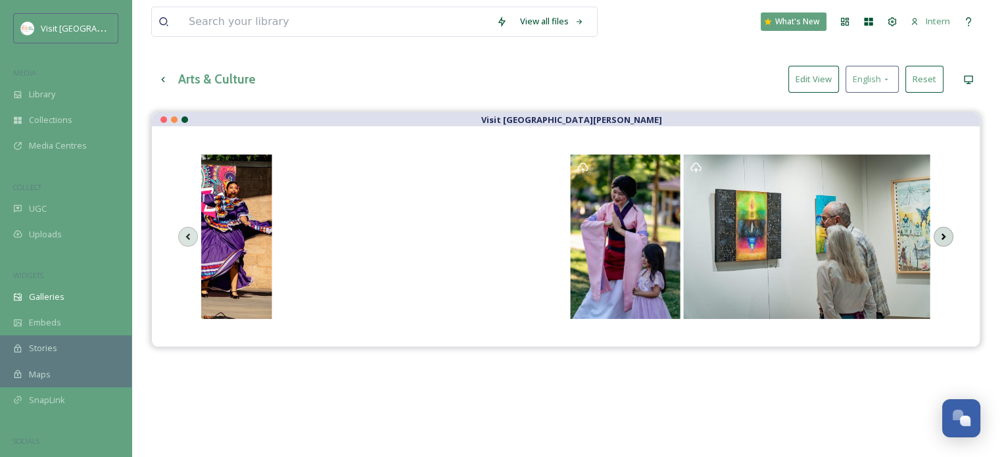
click at [949, 231] on icon at bounding box center [944, 237] width 18 height 20
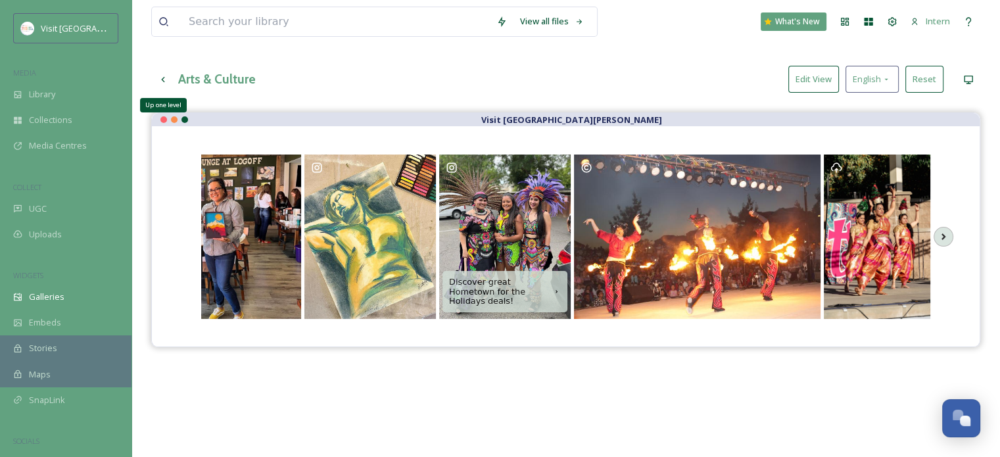
click at [170, 82] on div "Up one level" at bounding box center [163, 80] width 24 height 24
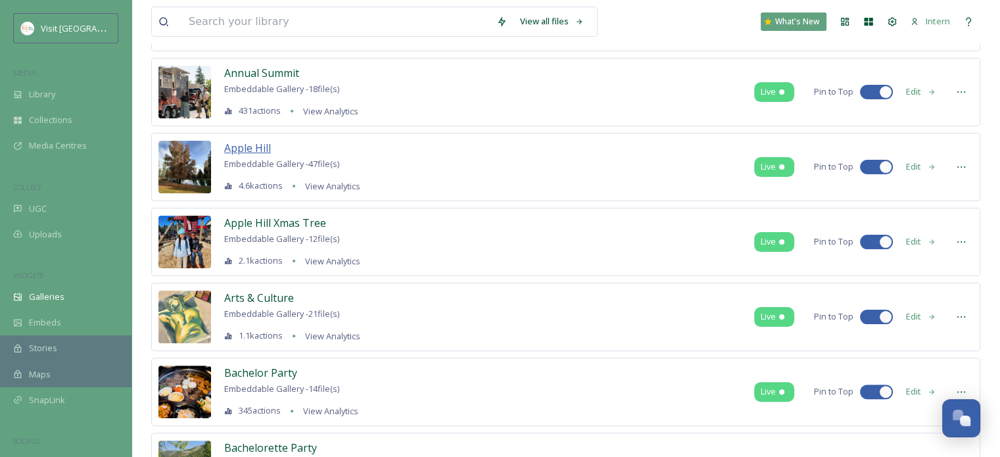
scroll to position [460, 0]
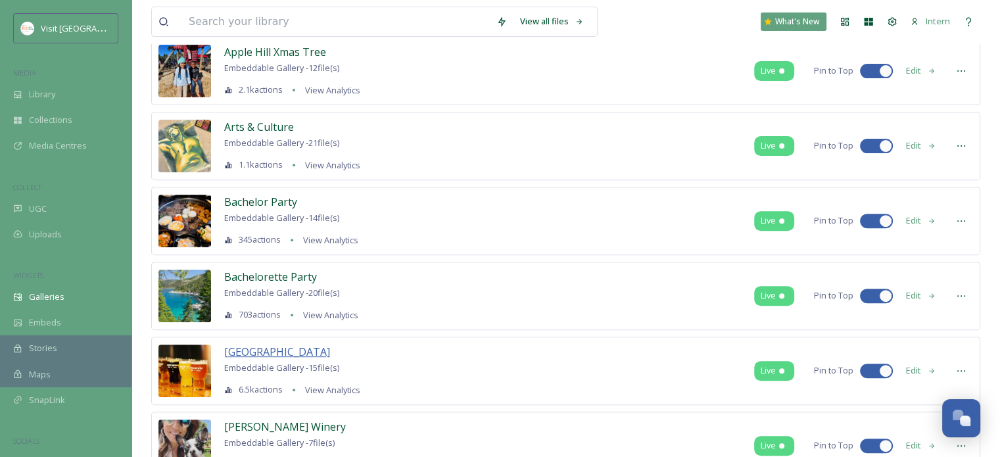
click at [247, 352] on span "Barrel District" at bounding box center [277, 352] width 106 height 14
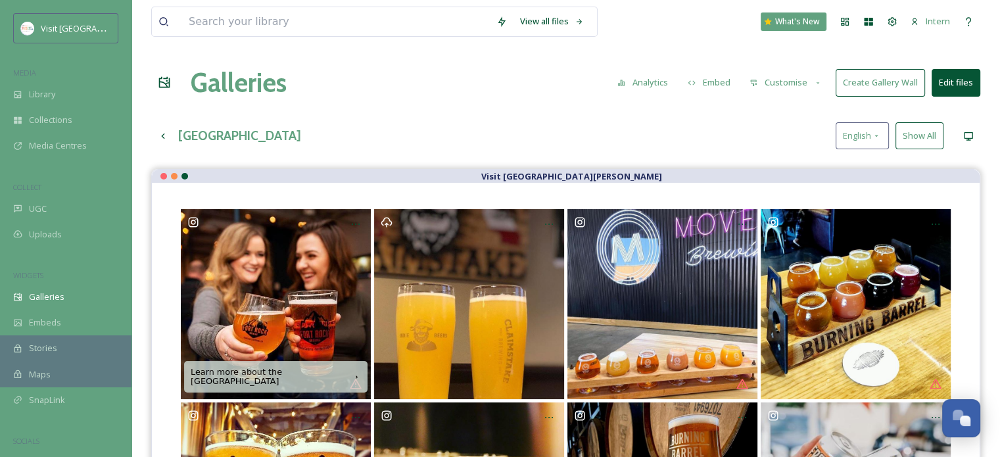
click at [903, 132] on button "Show All" at bounding box center [920, 135] width 48 height 27
click at [168, 138] on icon at bounding box center [163, 136] width 11 height 11
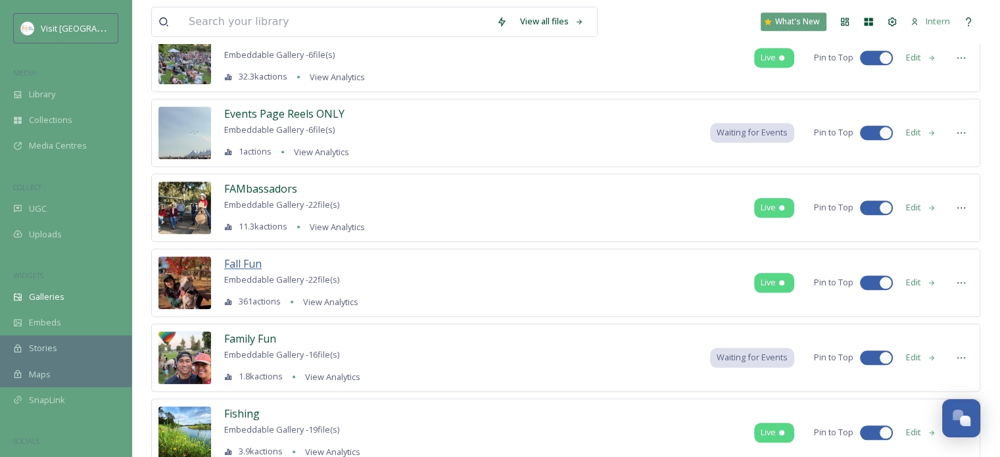
scroll to position [1381, 0]
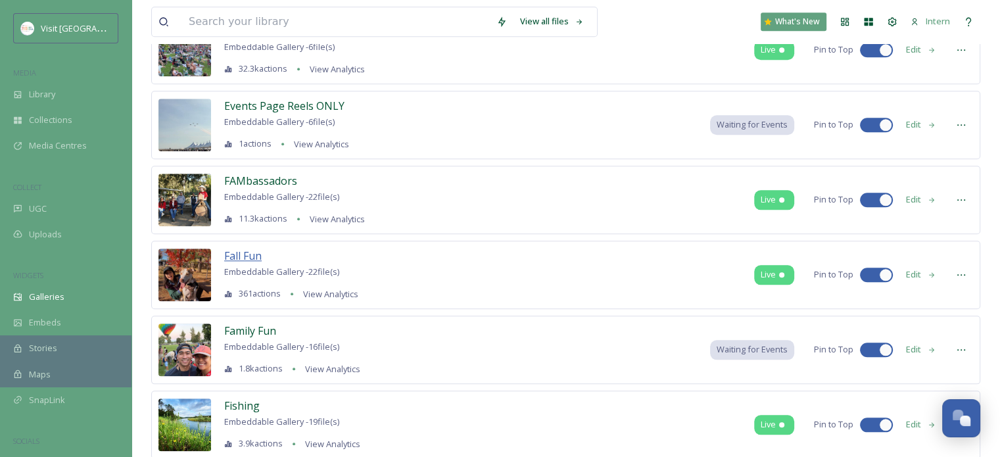
click at [242, 252] on span "Fall Fun" at bounding box center [242, 256] width 37 height 14
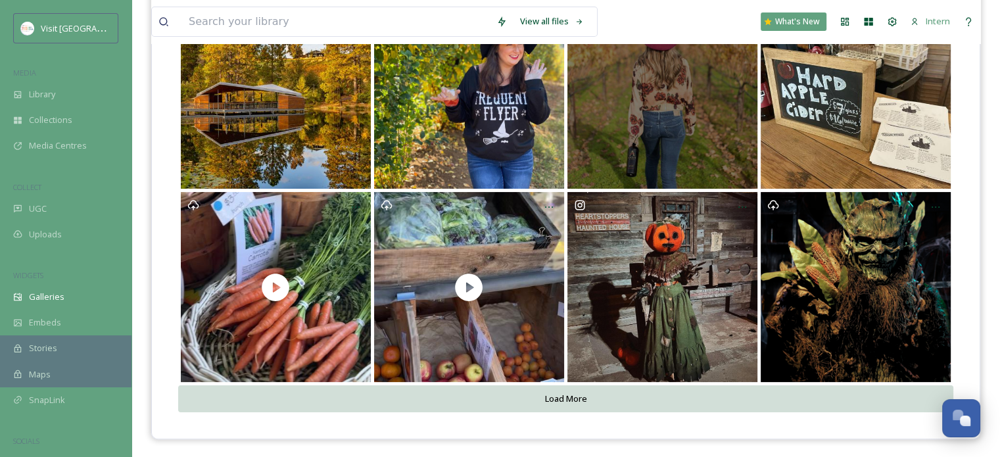
scroll to position [211, 0]
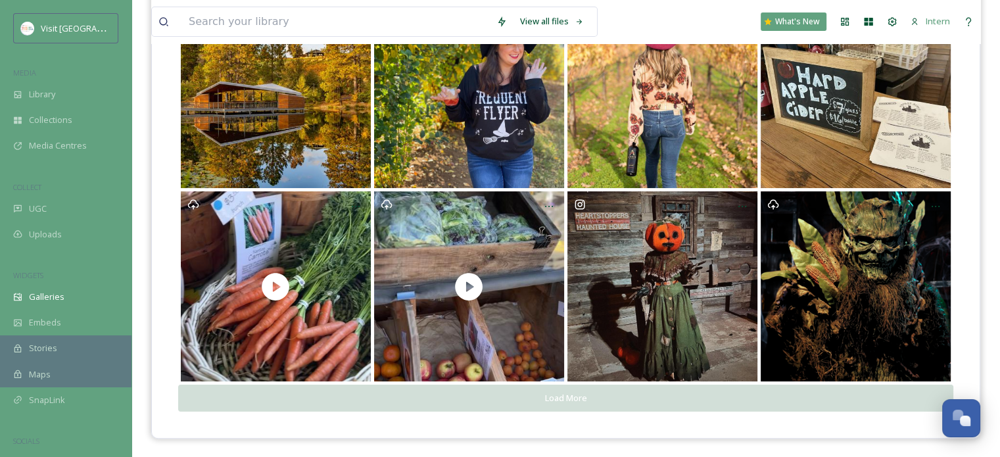
click at [520, 392] on button "Load More" at bounding box center [566, 398] width 776 height 27
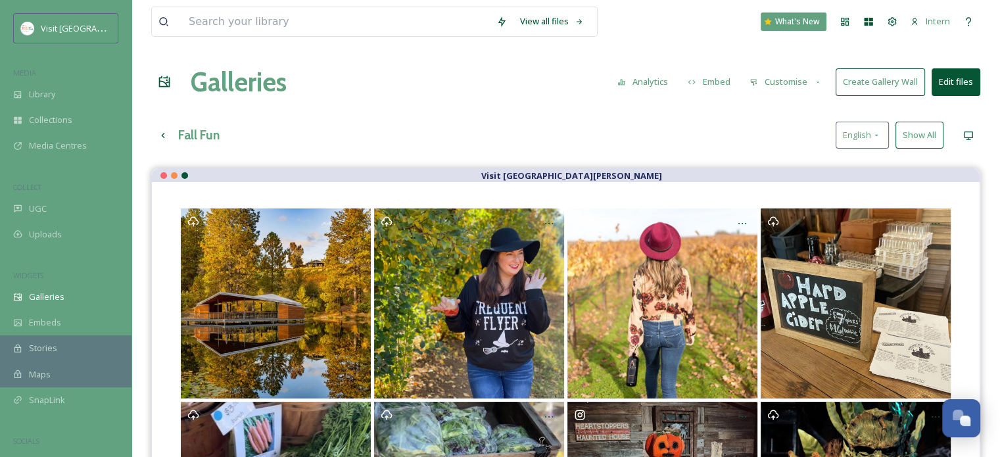
scroll to position [0, 0]
click at [916, 139] on button "Show All" at bounding box center [920, 135] width 48 height 27
